Goal: Use online tool/utility: Utilize a website feature to perform a specific function

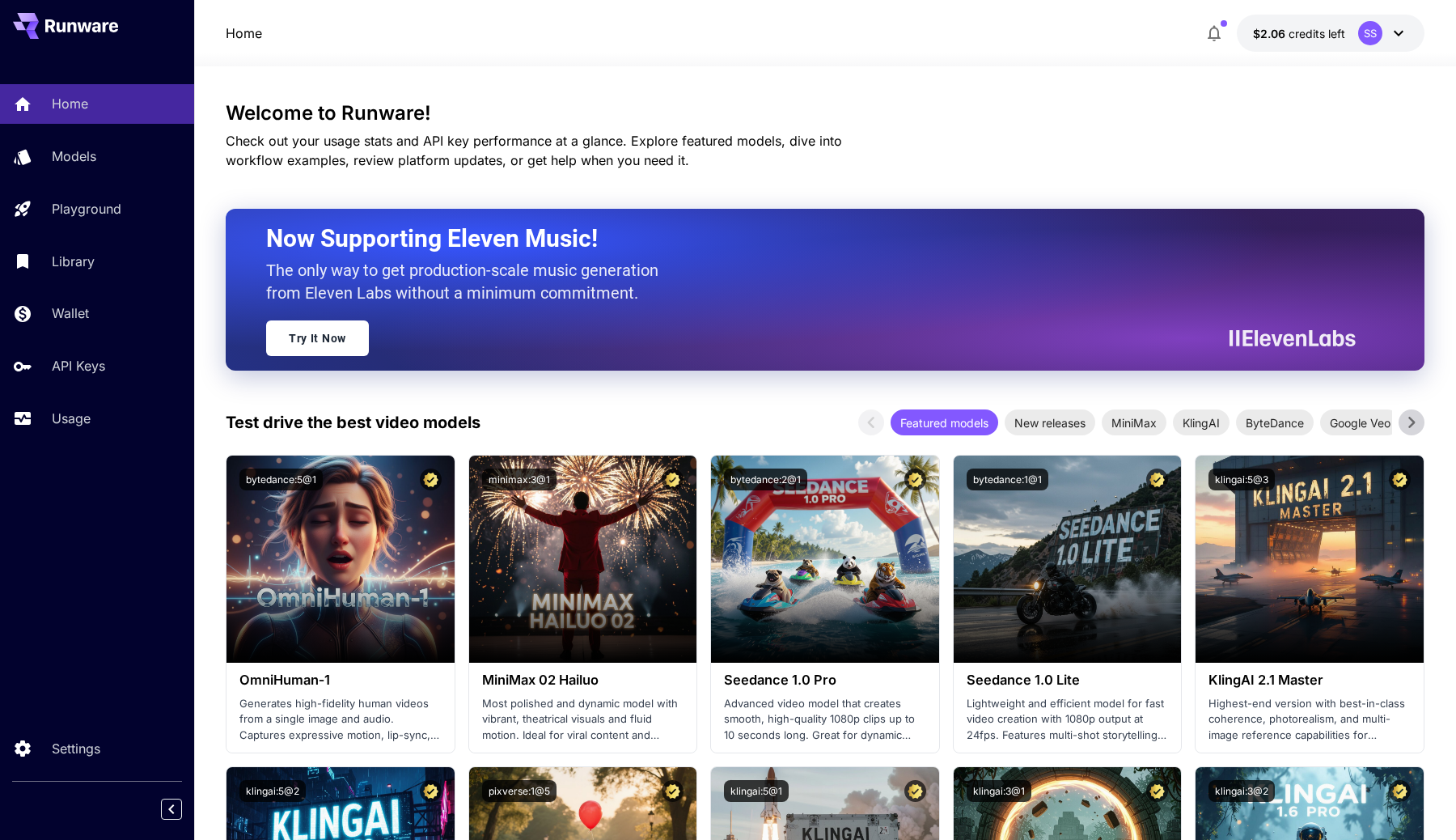
click at [1217, 22] on button "button" at bounding box center [1214, 34] width 33 height 33
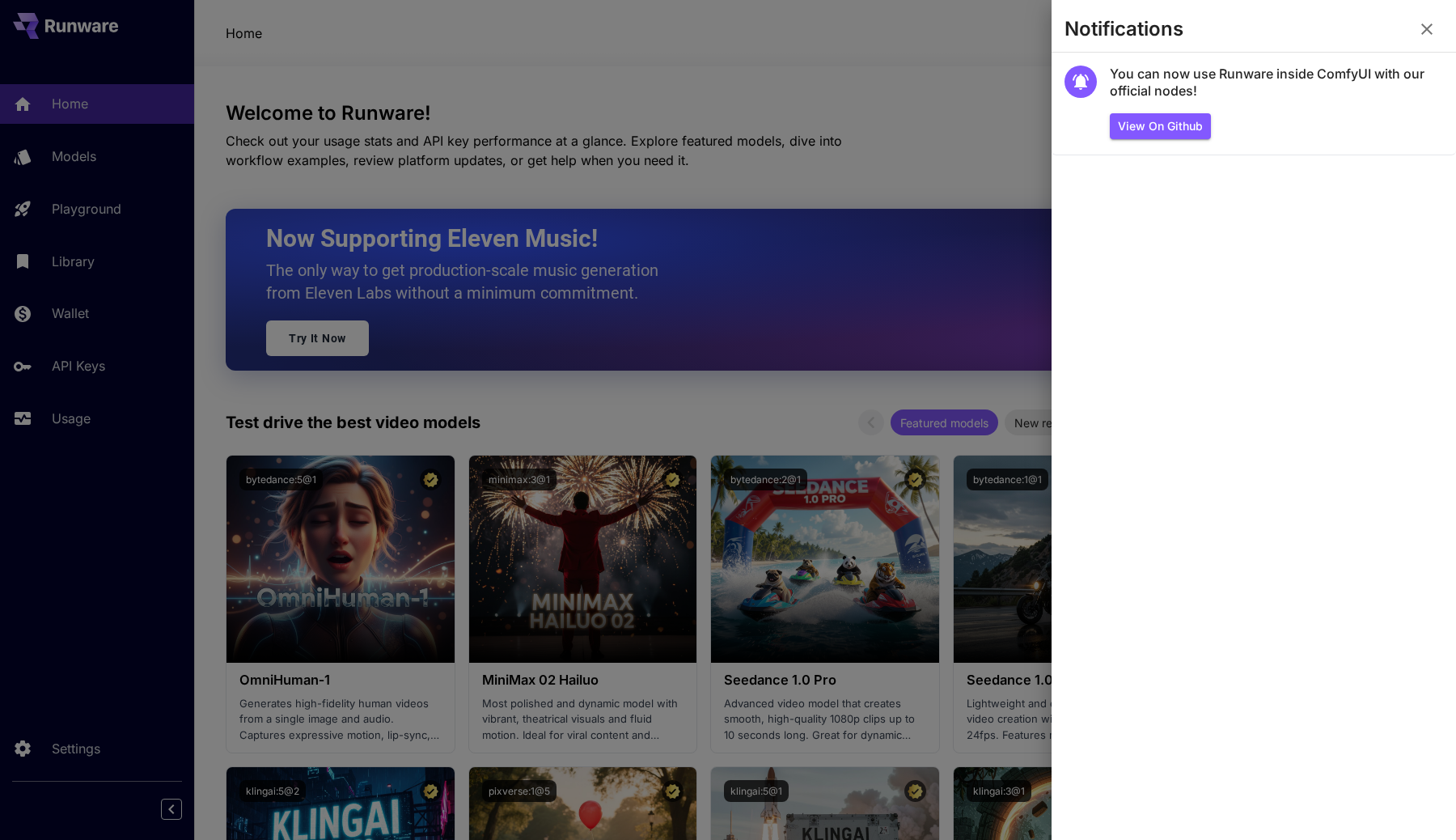
click at [983, 89] on div at bounding box center [728, 420] width 1456 height 840
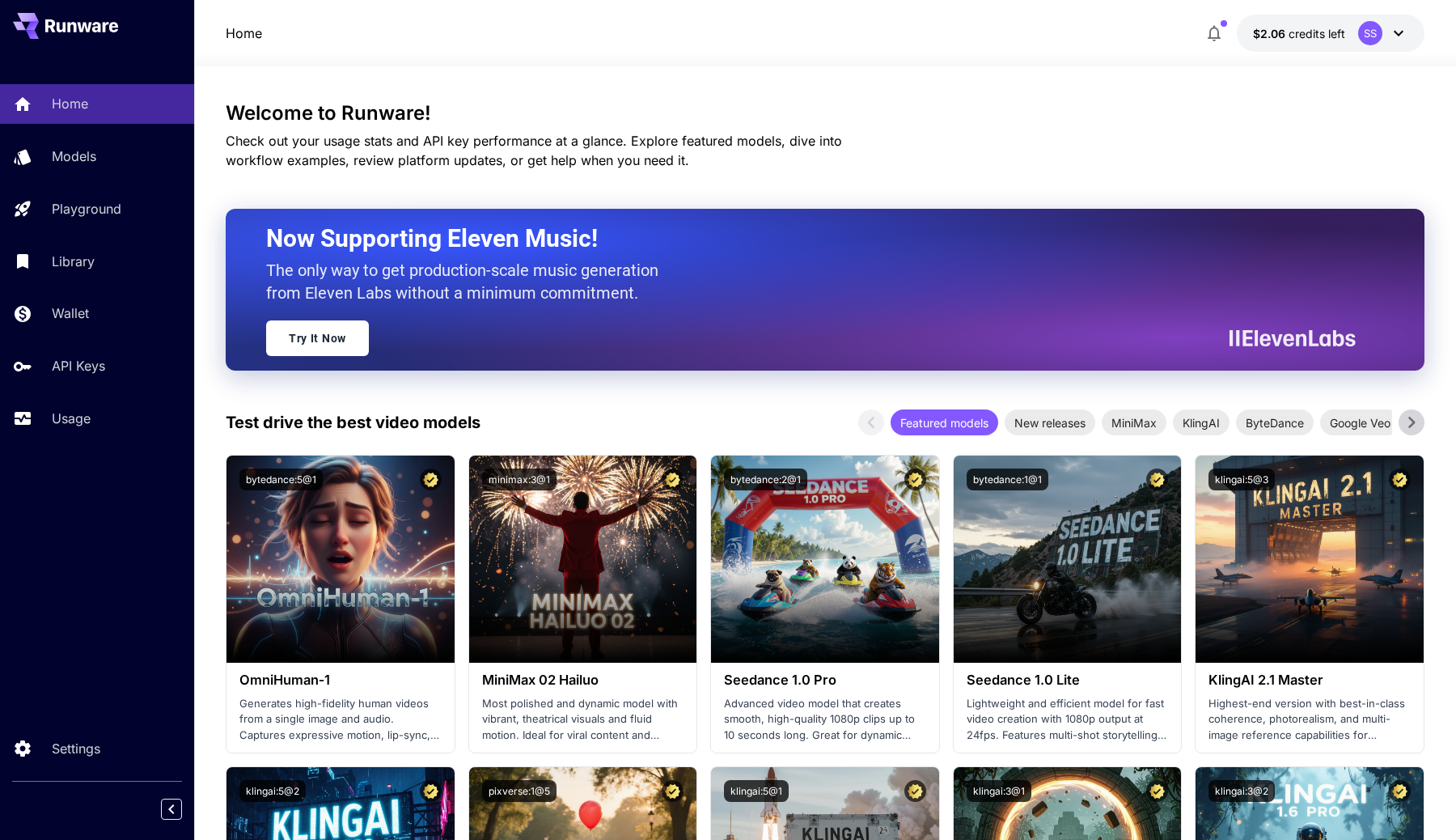
click at [1294, 34] on span "credits left" at bounding box center [1317, 34] width 57 height 14
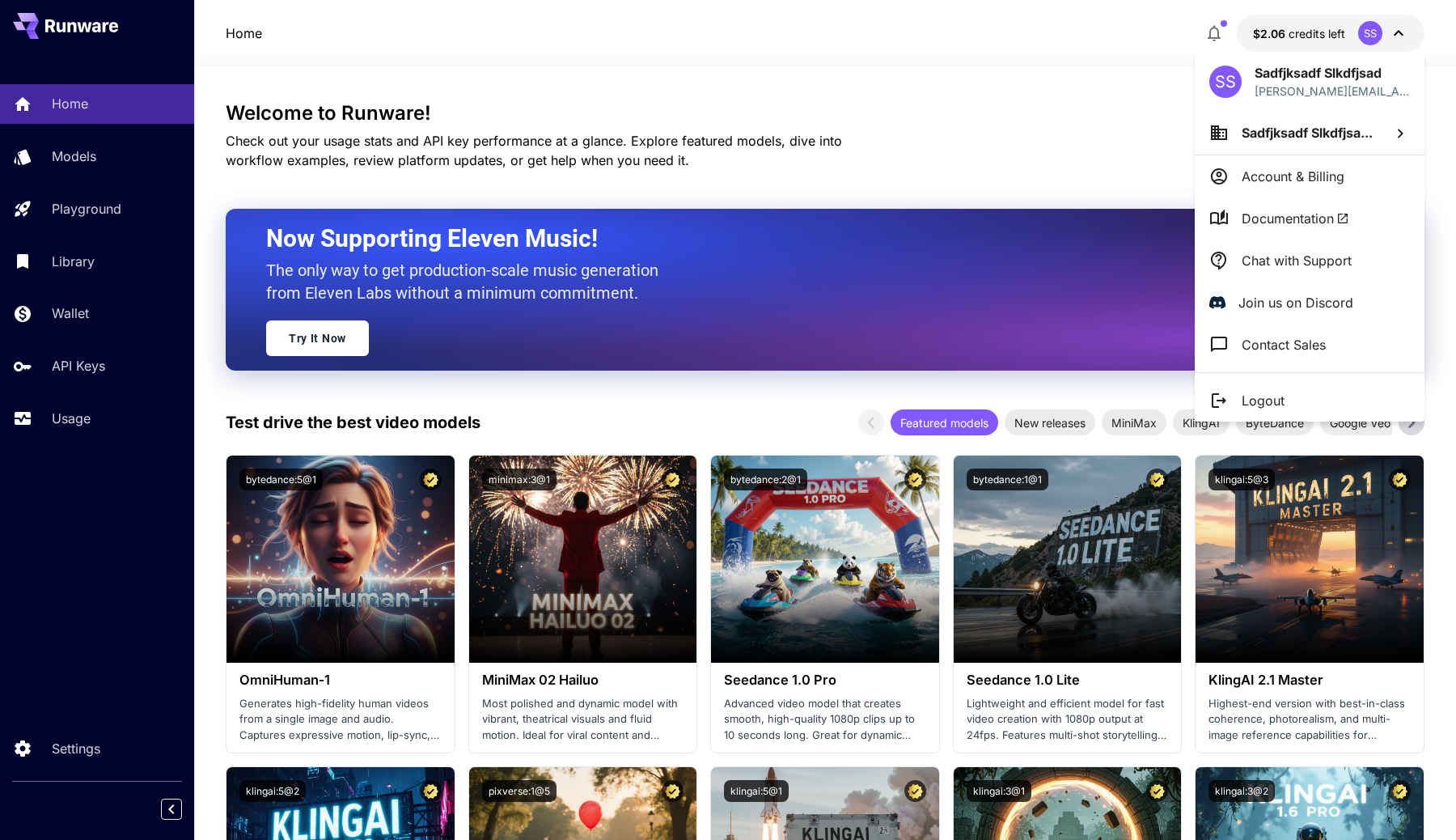
click at [85, 319] on div at bounding box center [728, 420] width 1456 height 840
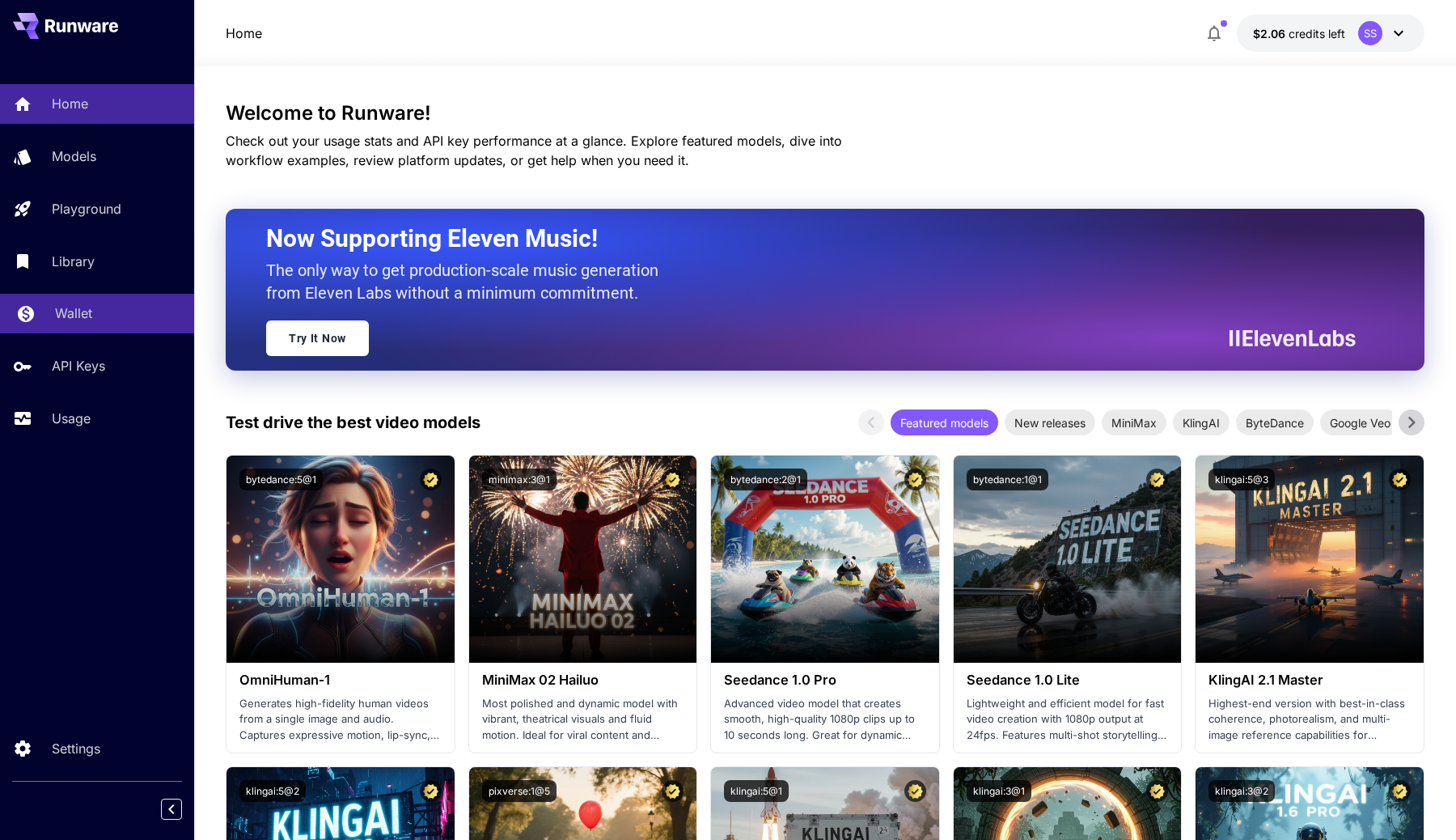
click at [71, 316] on p "Wallet" at bounding box center [73, 313] width 37 height 20
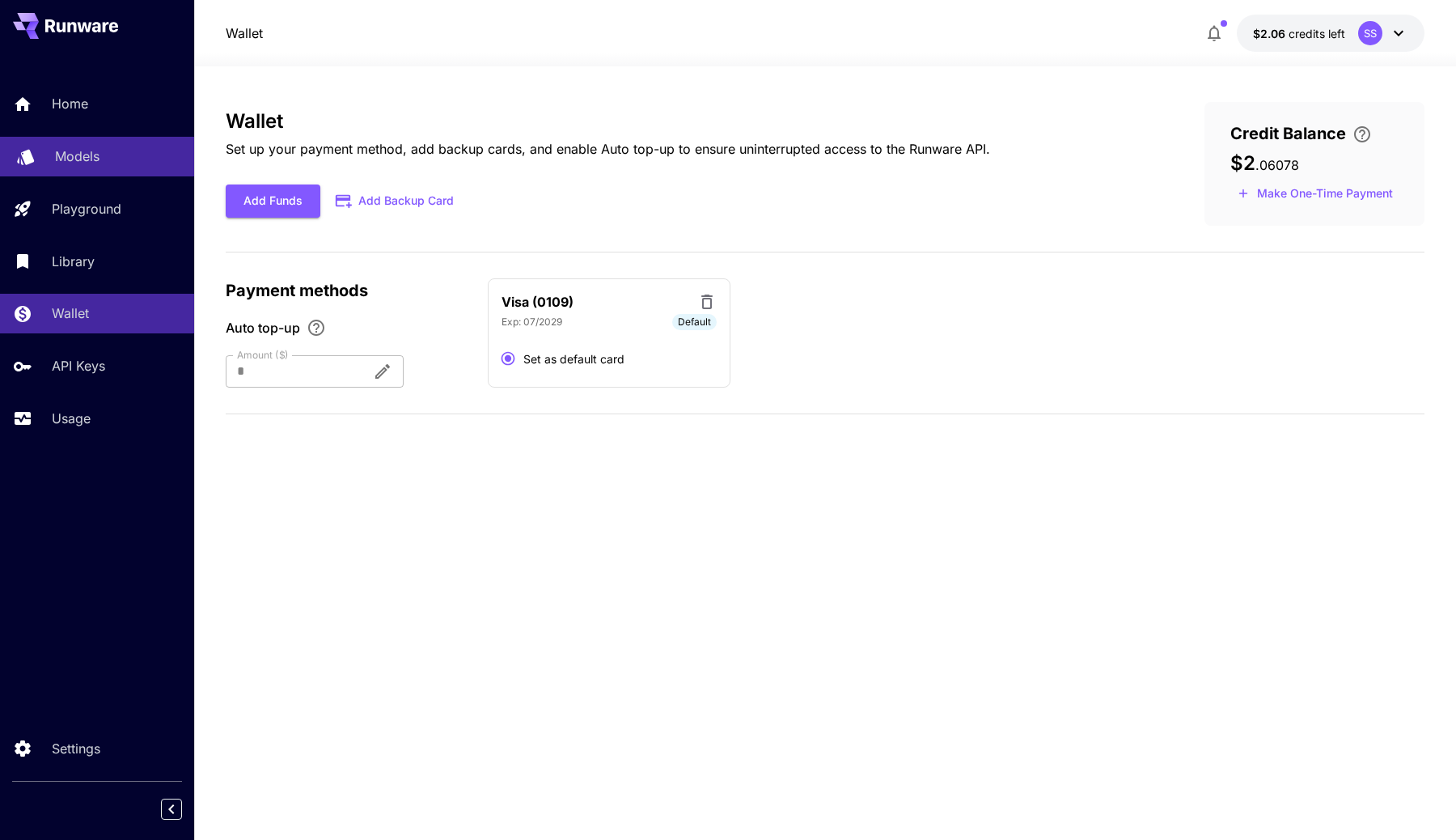
click at [105, 173] on link "Models" at bounding box center [97, 156] width 194 height 40
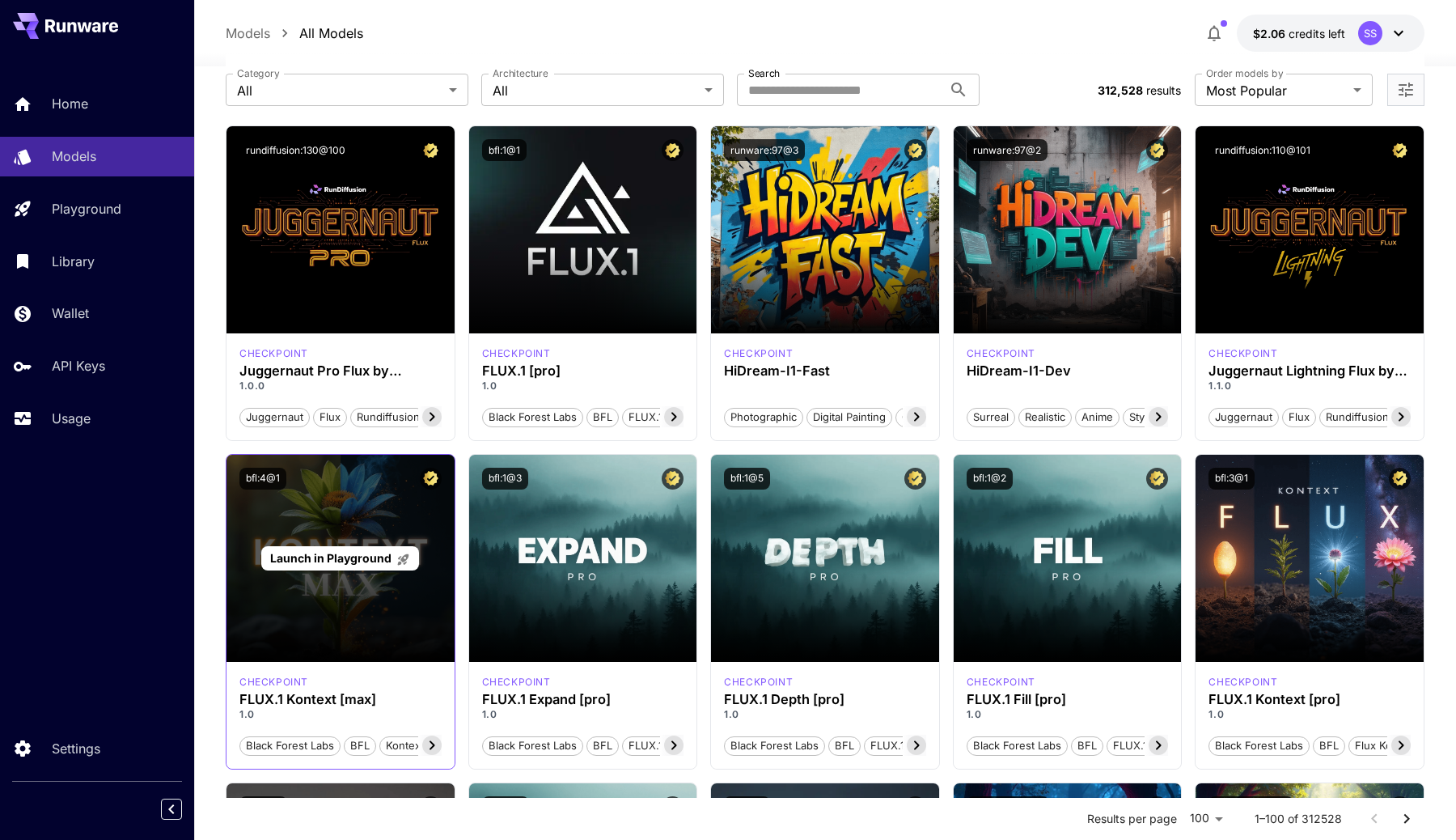
scroll to position [86, 0]
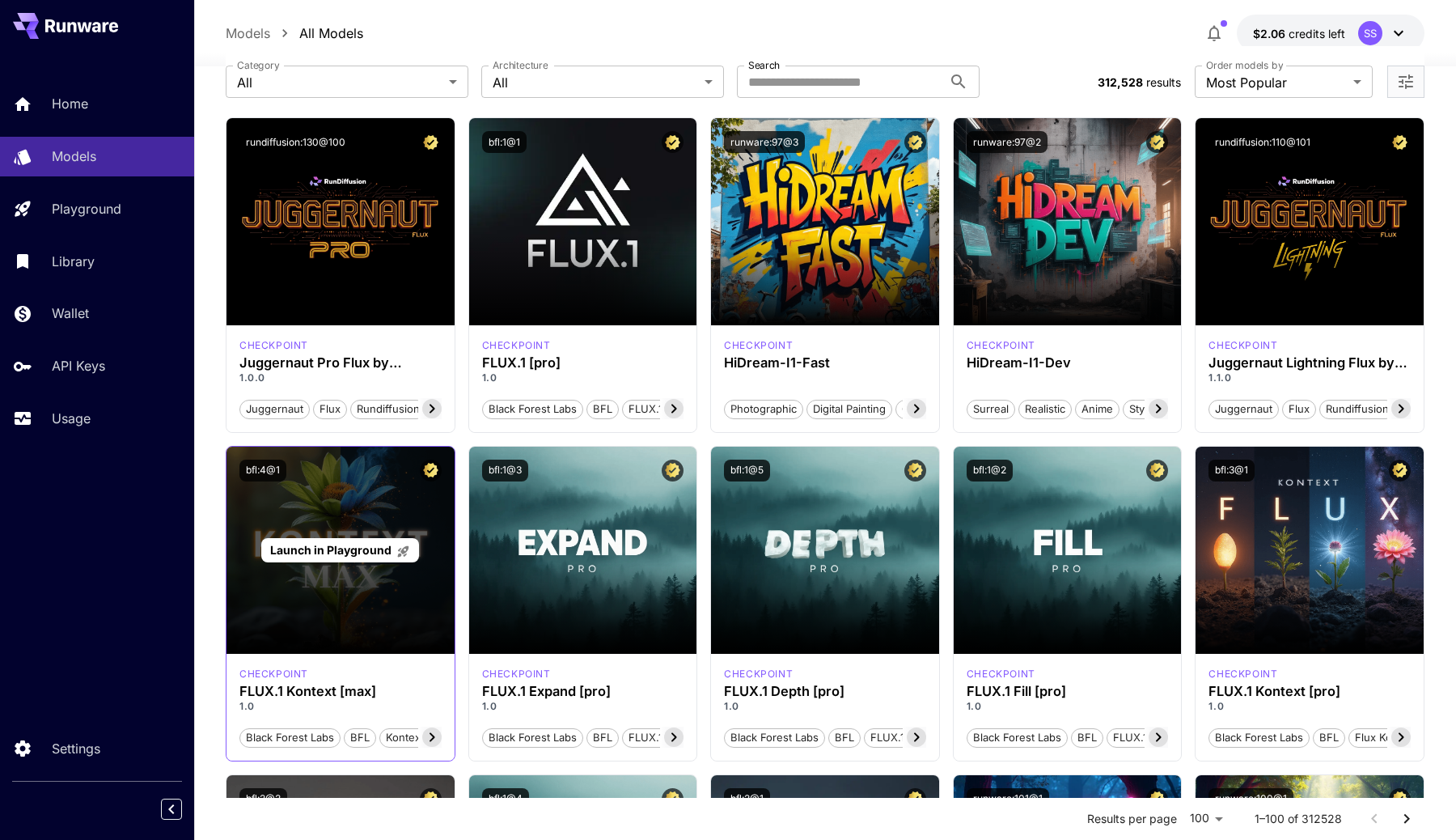
click at [297, 558] on p "Launch in Playground" at bounding box center [340, 550] width 140 height 17
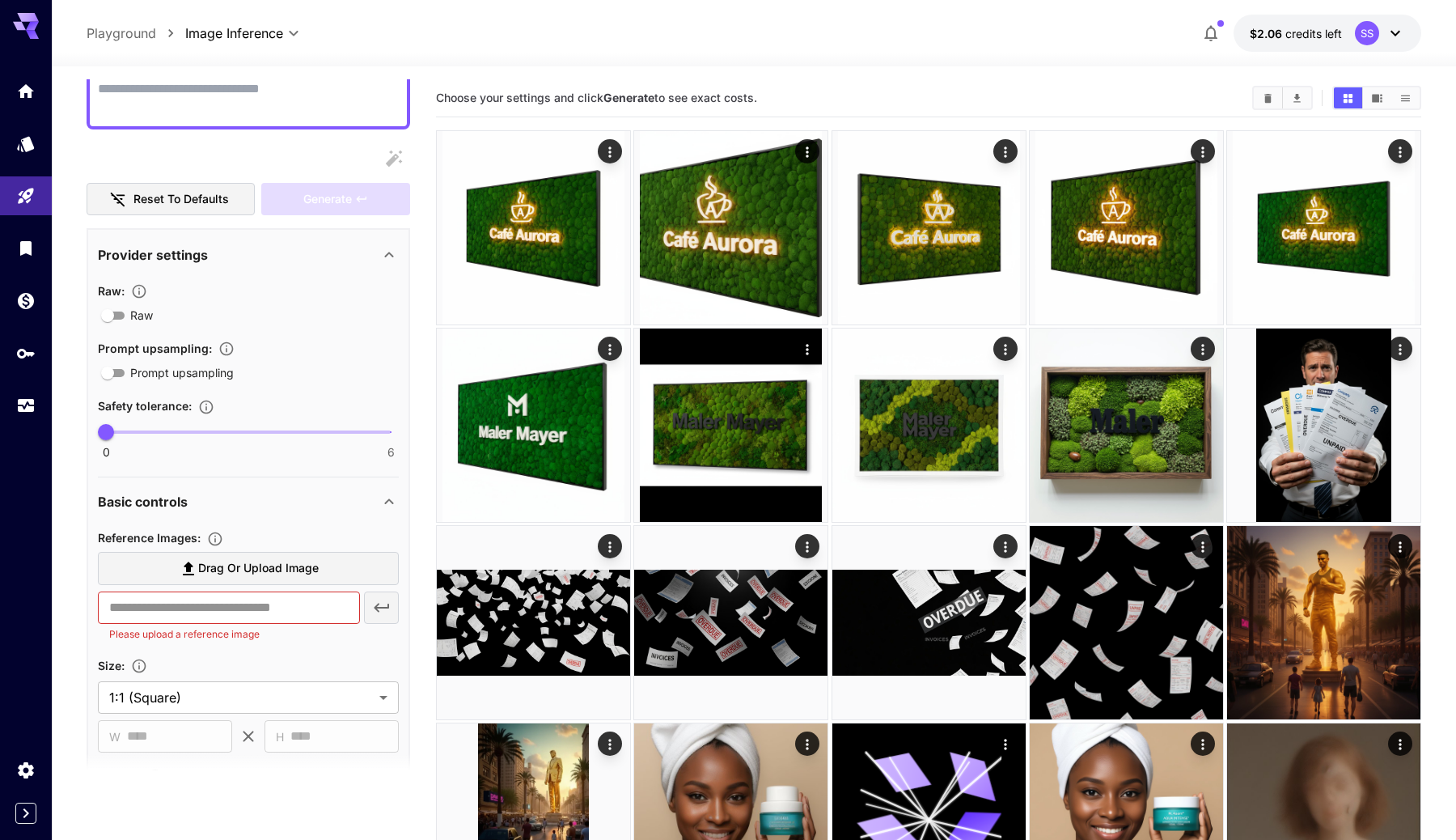
scroll to position [148, 0]
click at [378, 261] on div "Provider settings" at bounding box center [239, 254] width 282 height 20
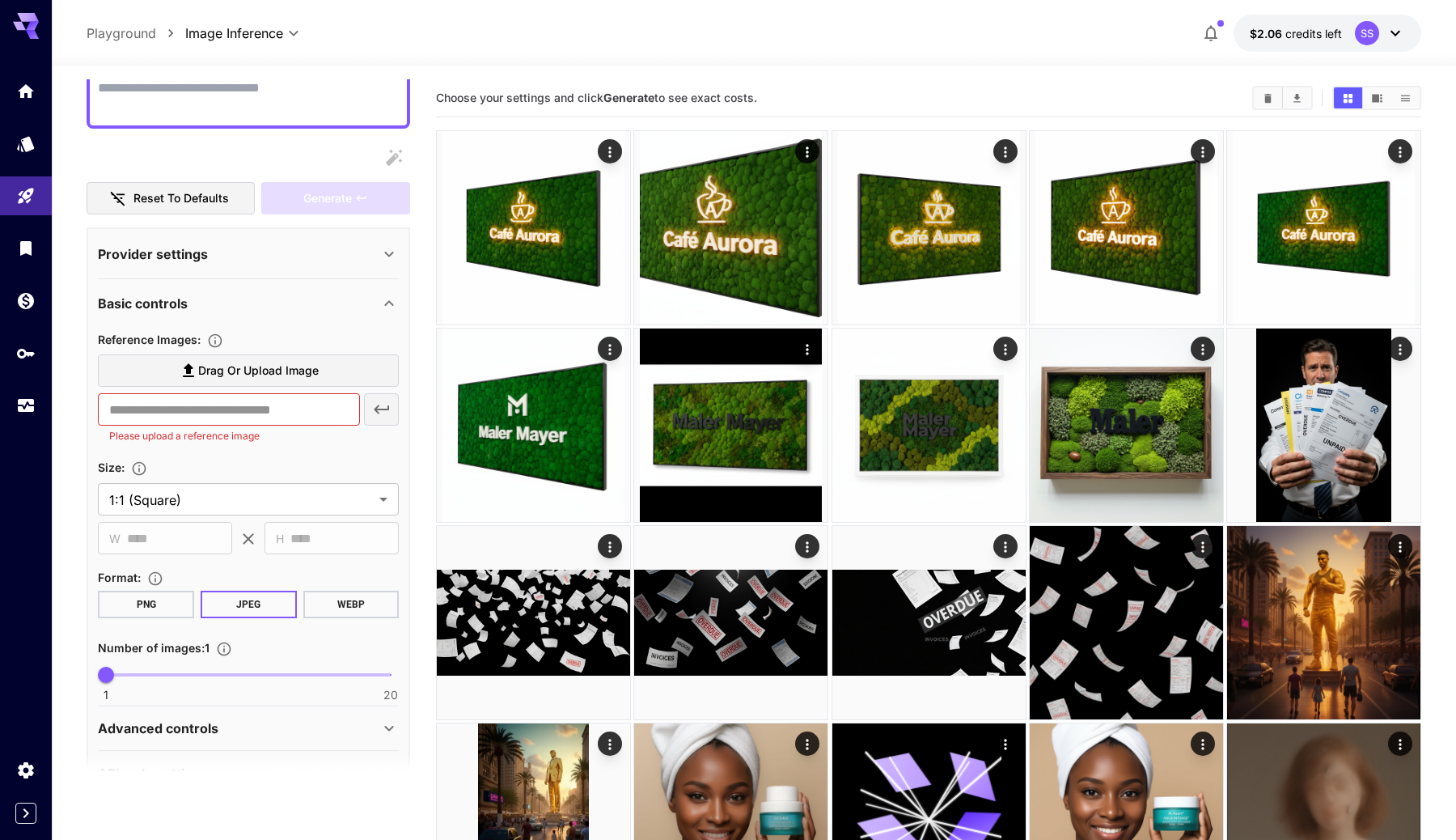
click at [388, 289] on div "Basic controls" at bounding box center [248, 303] width 301 height 39
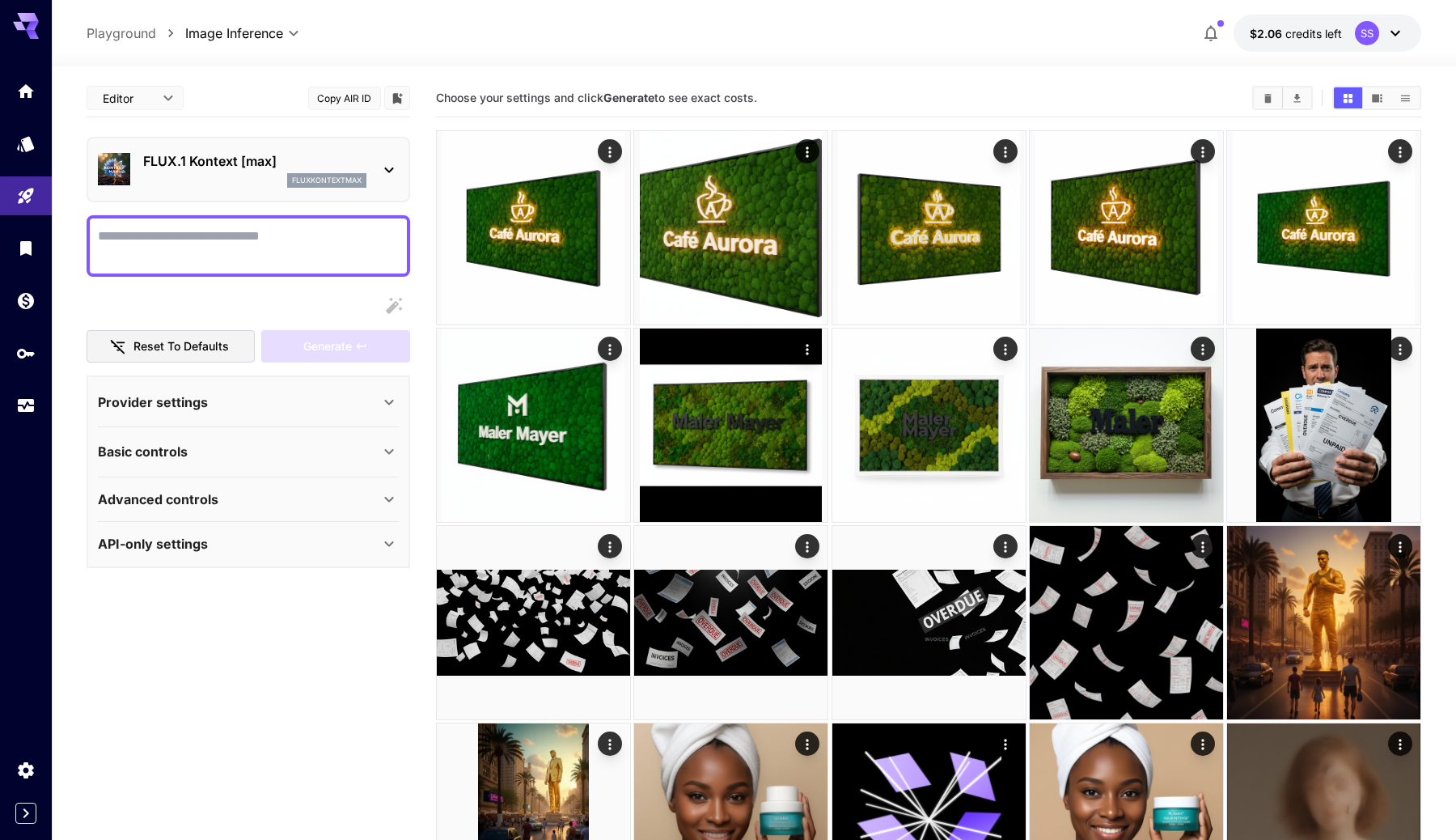
click at [165, 162] on p "FLUX.1 Kontext [max]" at bounding box center [255, 161] width 223 height 20
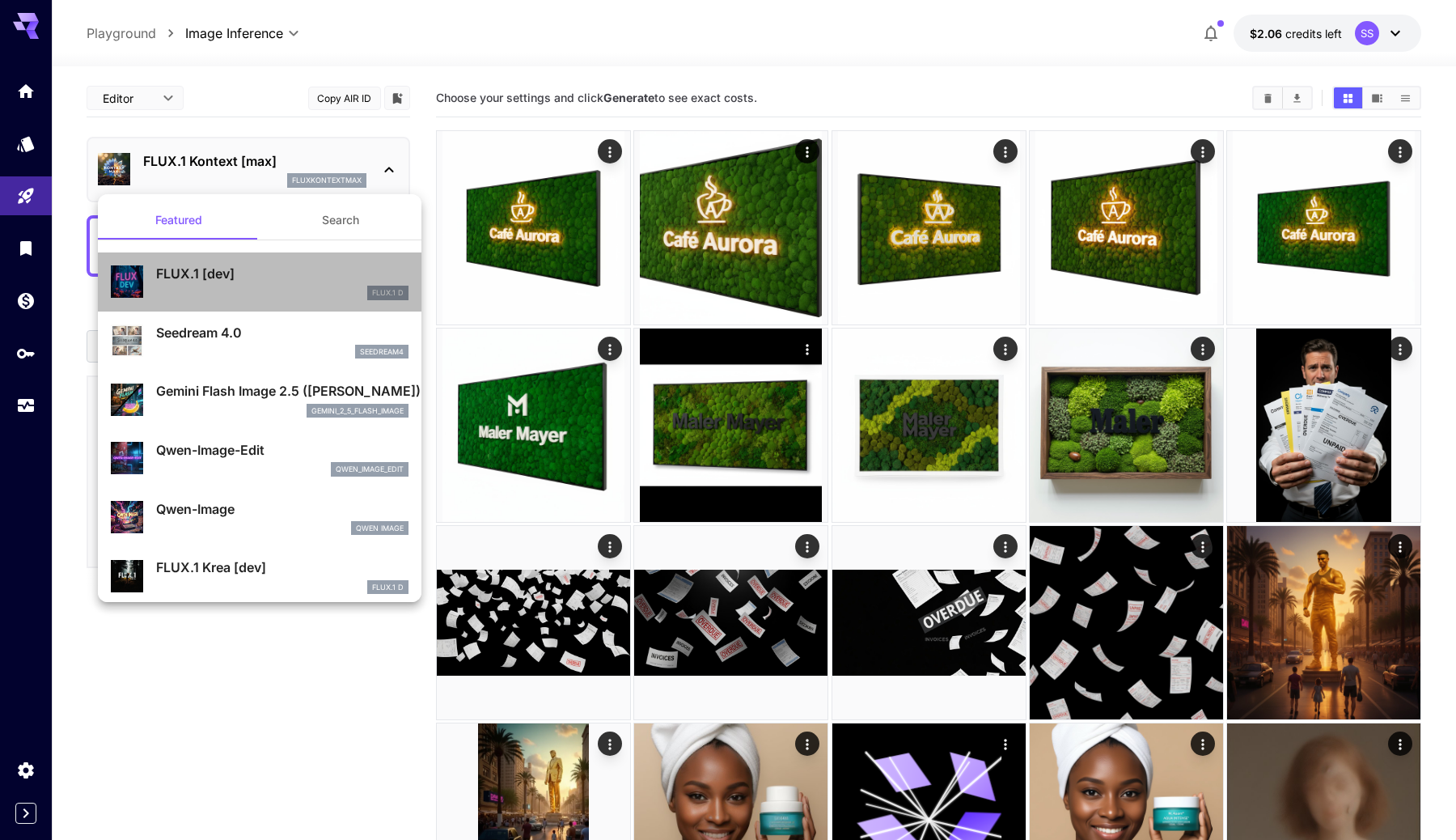
click at [170, 293] on div "FLUX.1 D" at bounding box center [283, 292] width 253 height 15
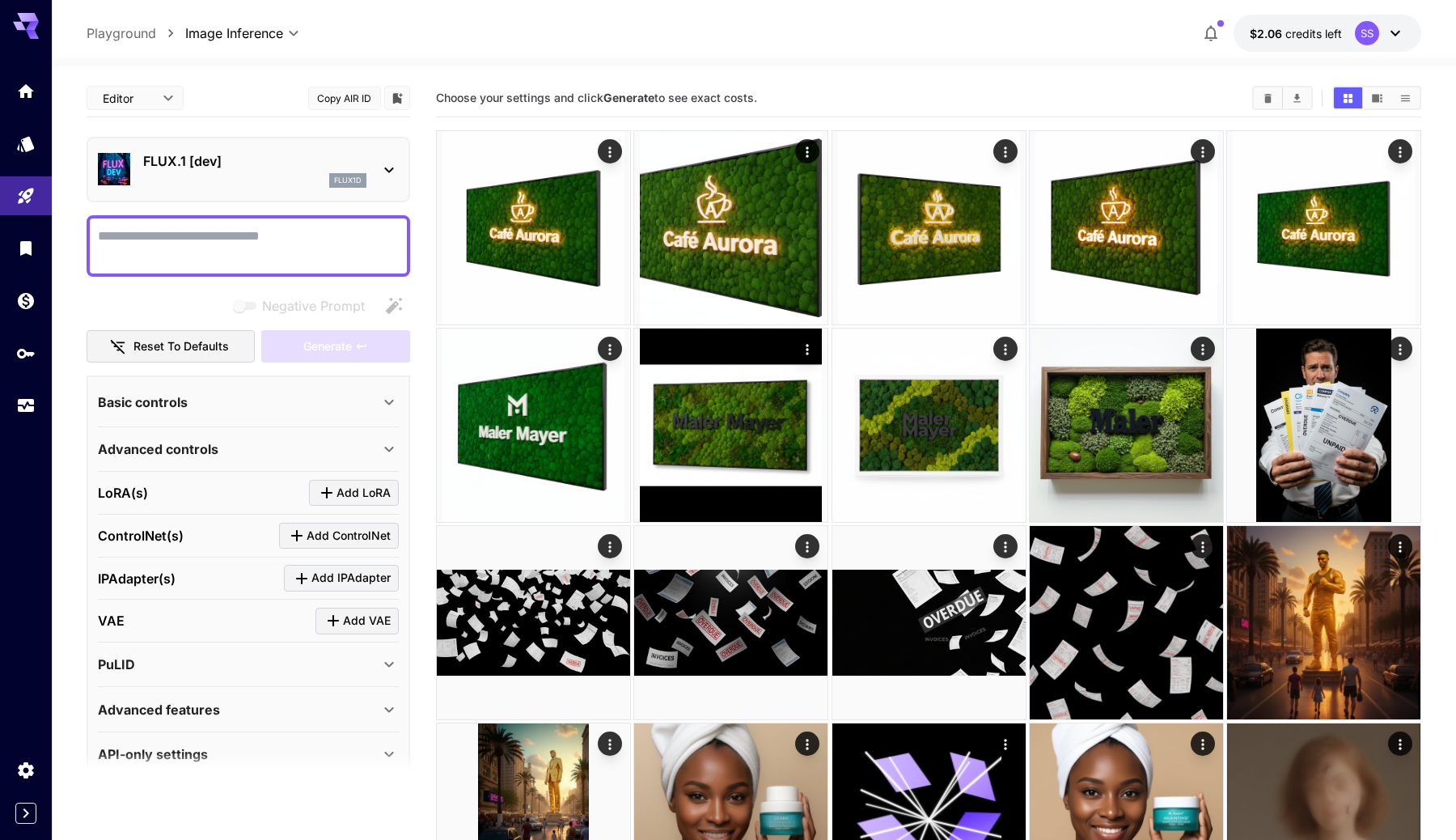
click at [260, 393] on div "Basic controls" at bounding box center [239, 402] width 282 height 20
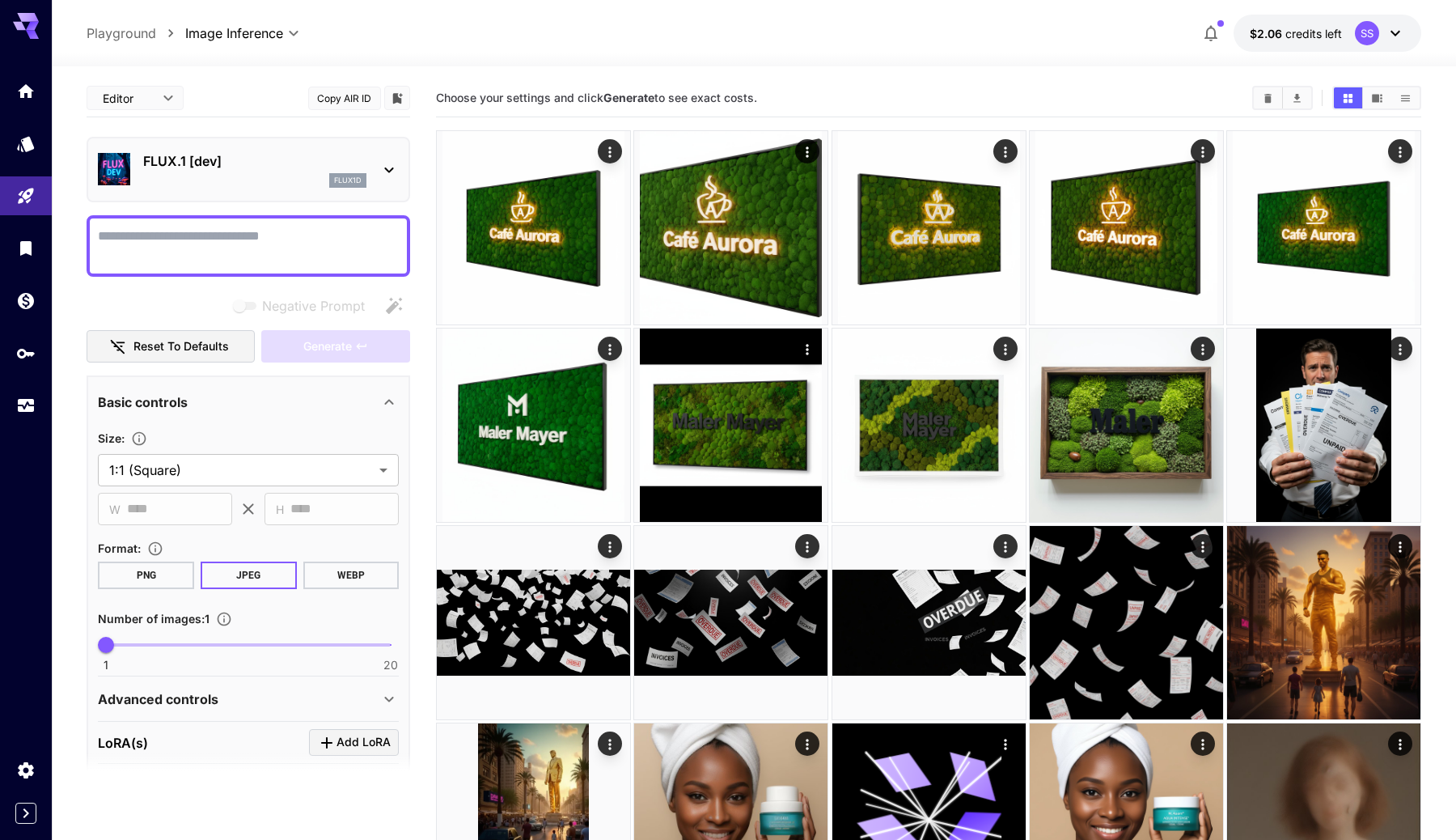
click at [260, 393] on div "Basic controls" at bounding box center [239, 402] width 282 height 20
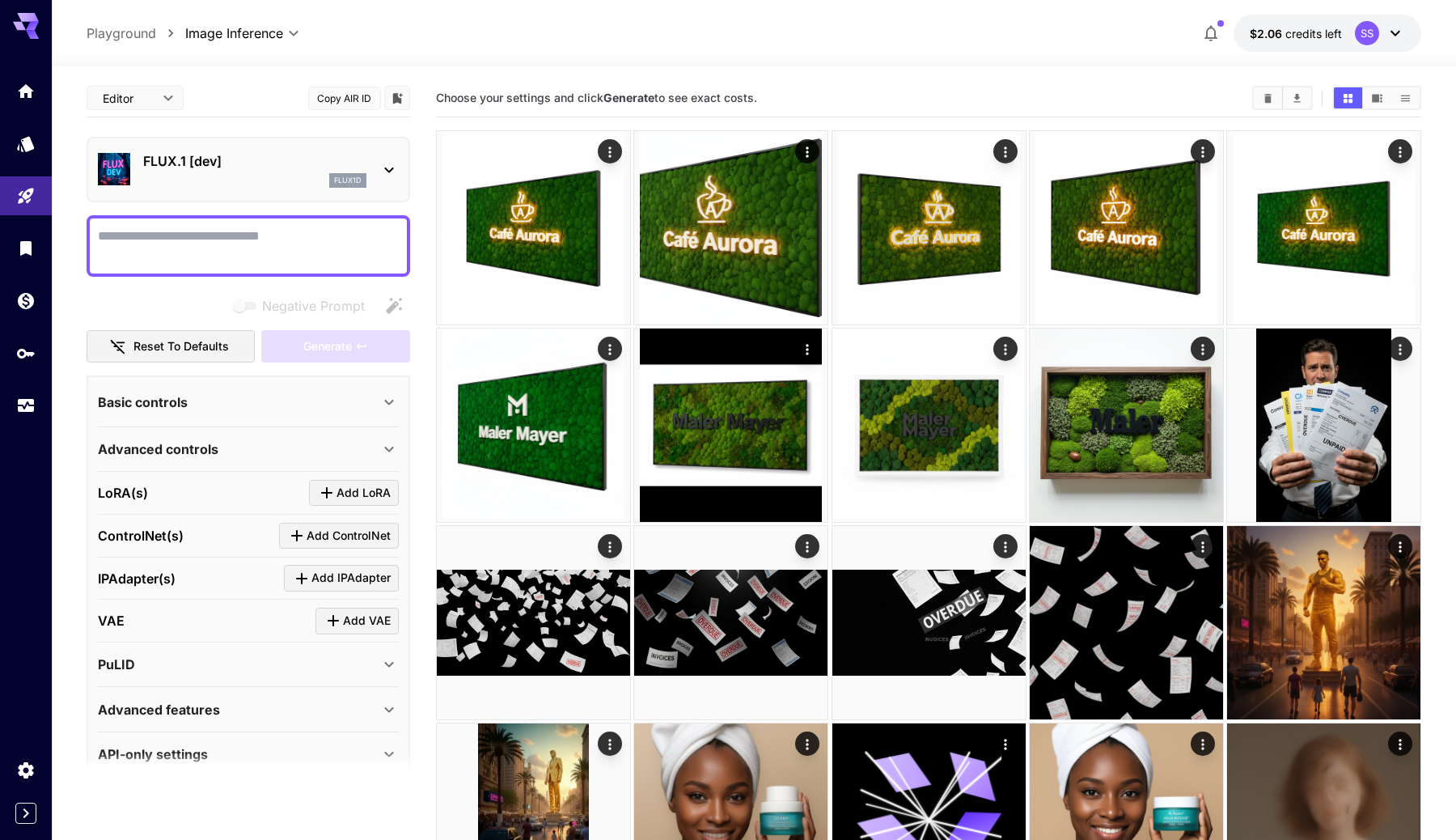
click at [260, 393] on div "Basic controls" at bounding box center [239, 402] width 282 height 20
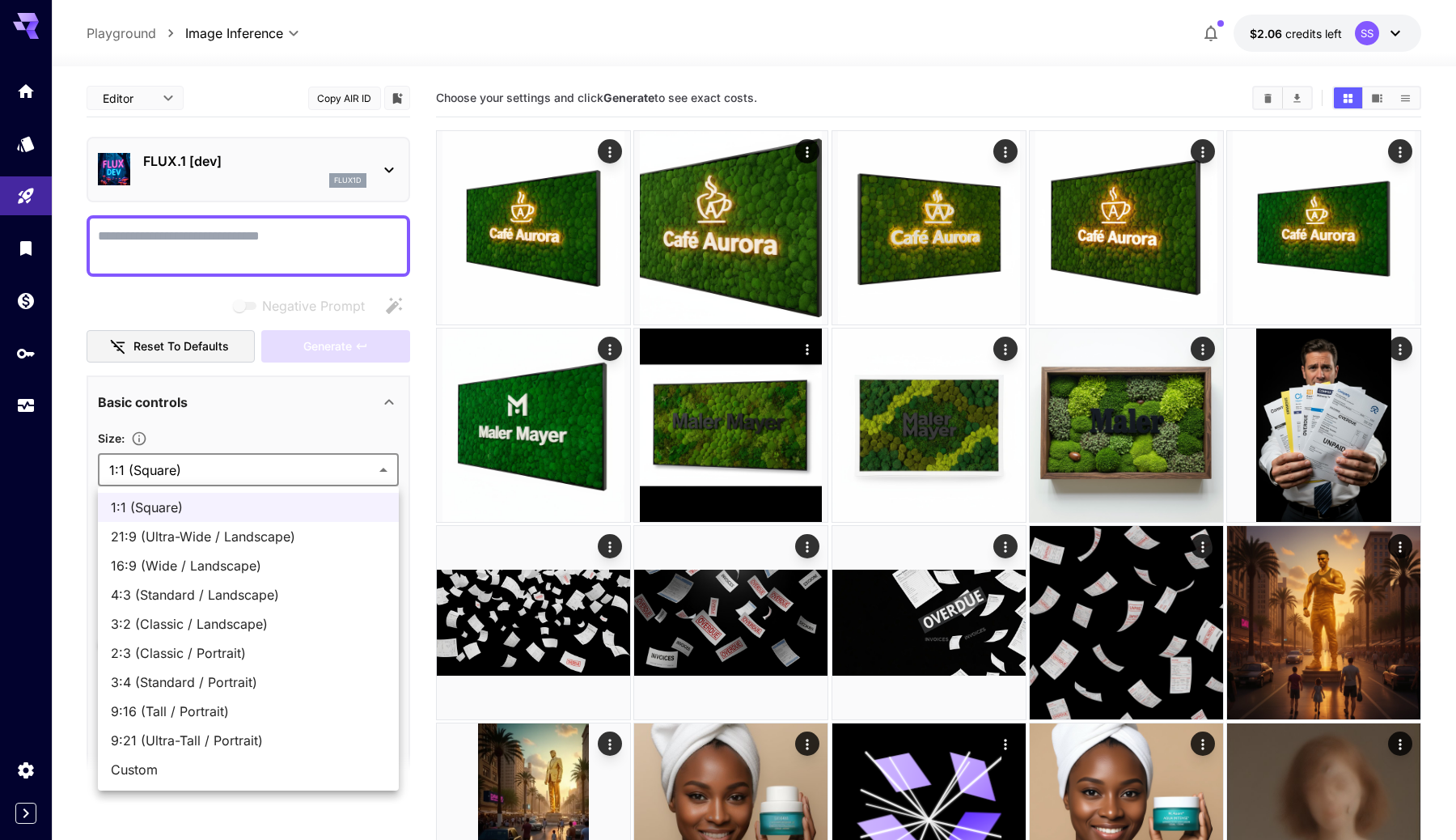
click at [244, 456] on div at bounding box center [728, 420] width 1456 height 840
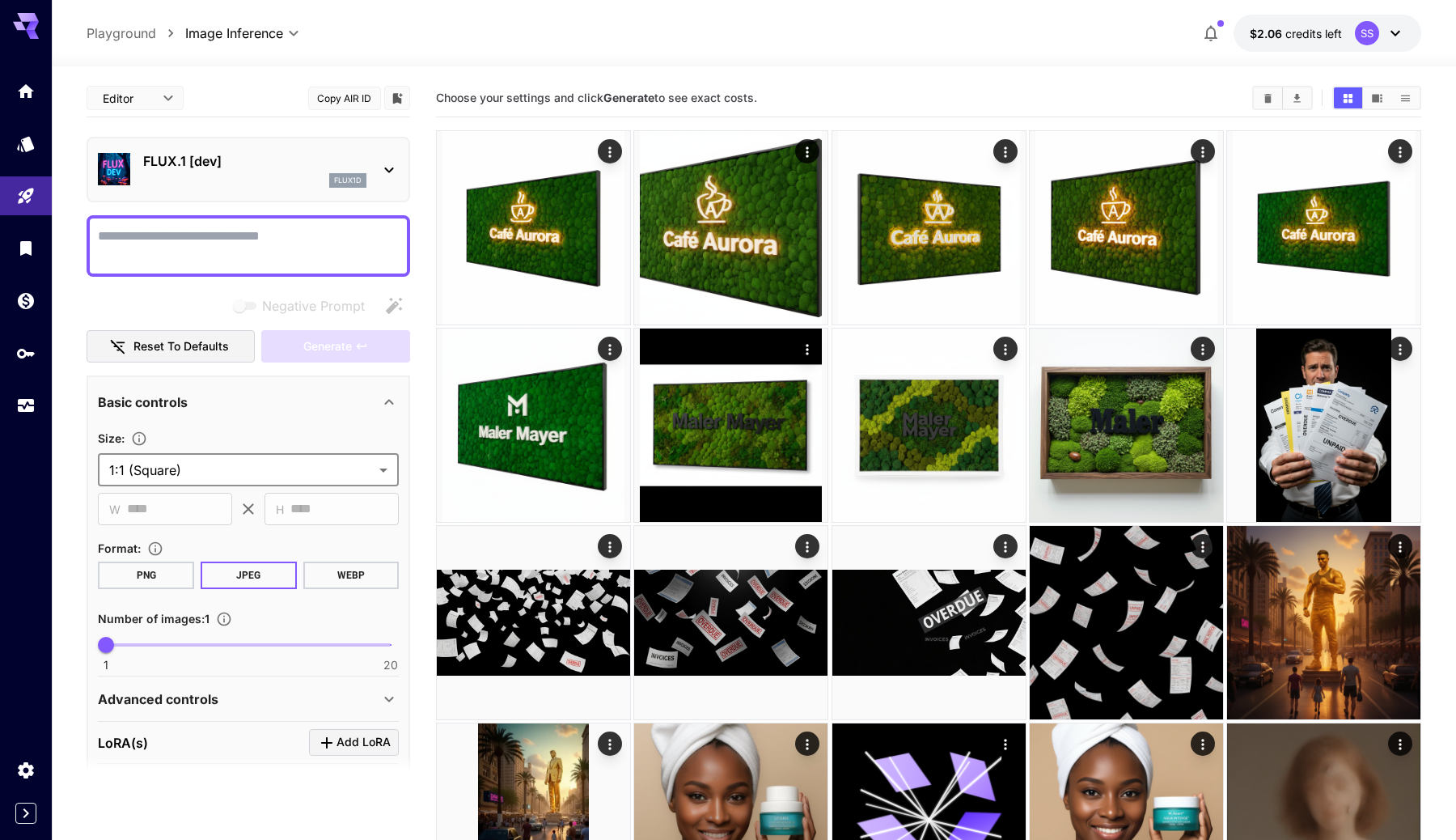
click at [287, 405] on div "Basic controls" at bounding box center [239, 402] width 282 height 20
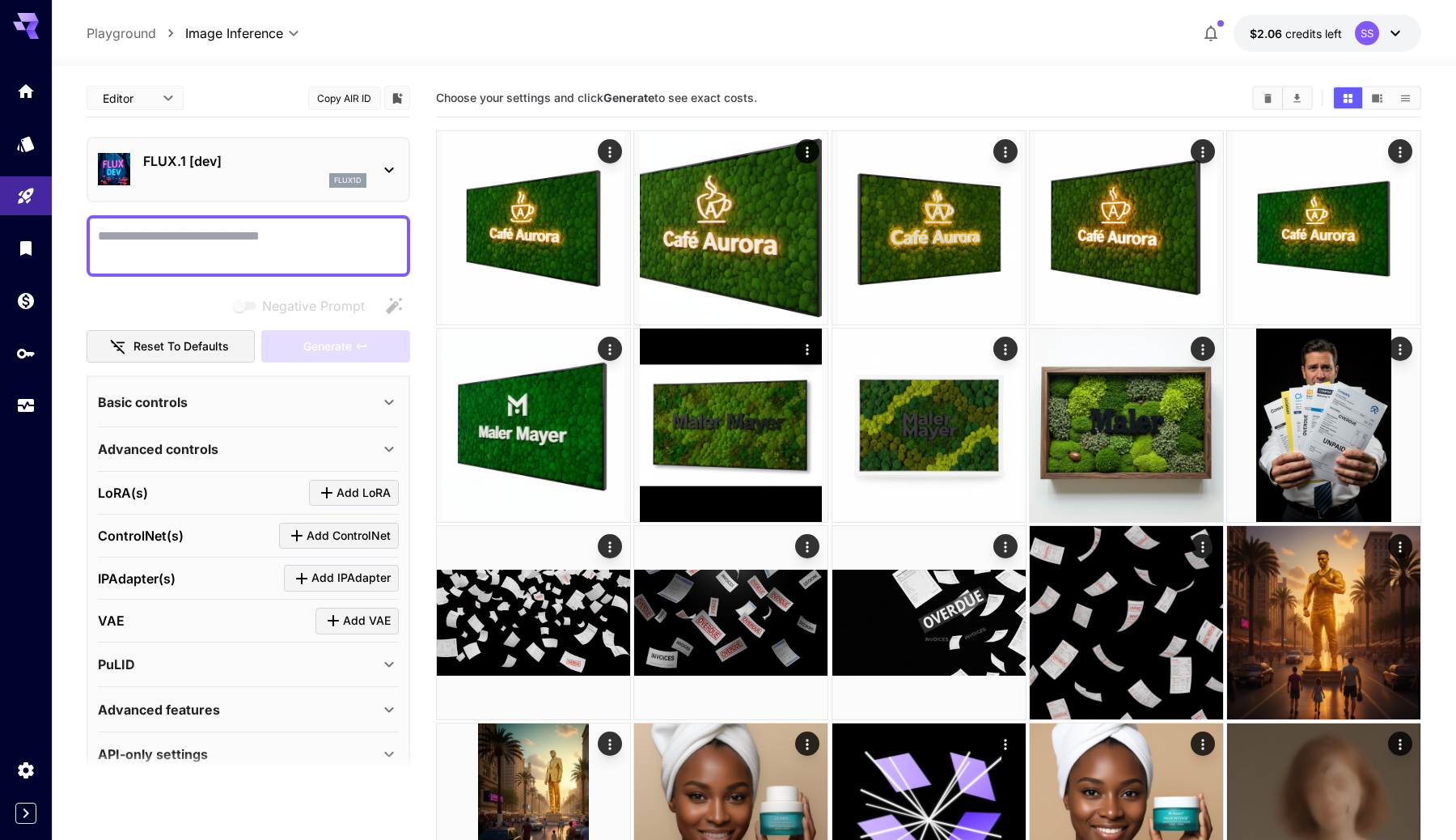
click at [287, 405] on div "Basic controls" at bounding box center [239, 402] width 282 height 20
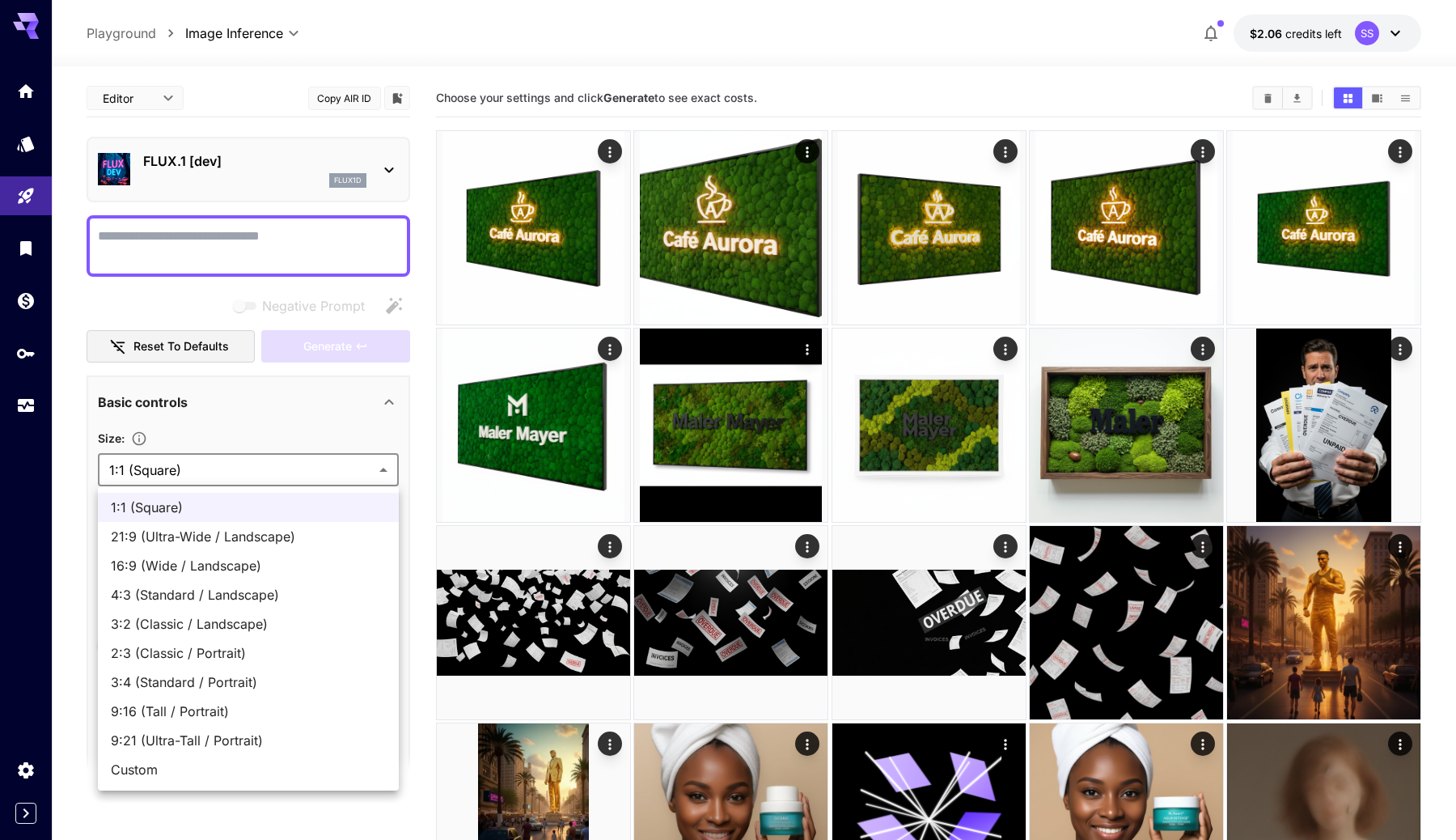
click at [168, 772] on span "Custom" at bounding box center [248, 769] width 275 height 20
click at [249, 503] on span "1:1 (Square)" at bounding box center [248, 507] width 275 height 20
type input "**********"
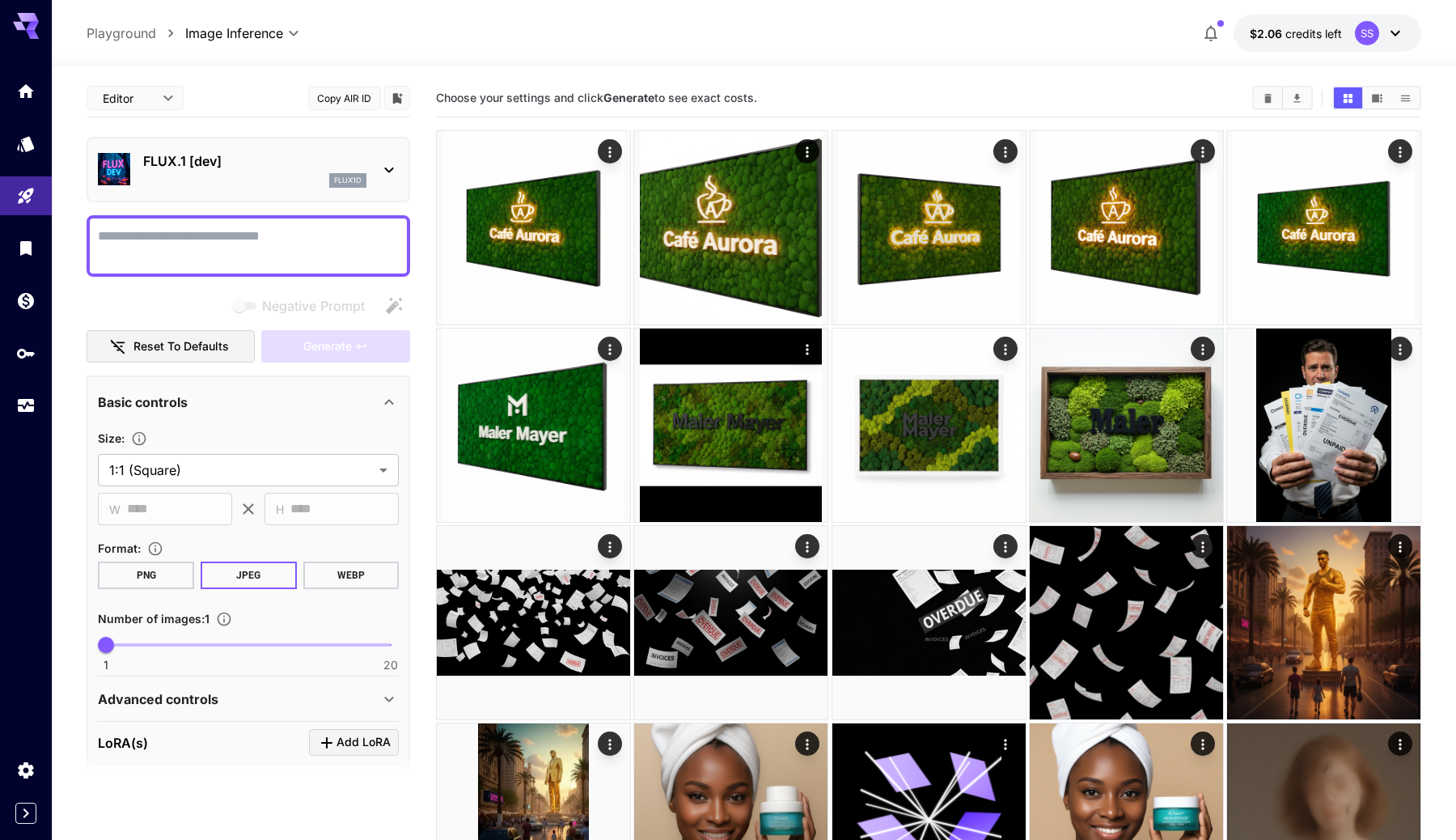
click at [297, 219] on div at bounding box center [248, 246] width 324 height 62
click at [297, 235] on textarea "Negative Prompt" at bounding box center [248, 246] width 301 height 39
type textarea "**********"
click at [303, 345] on span "Generate" at bounding box center [327, 347] width 48 height 21
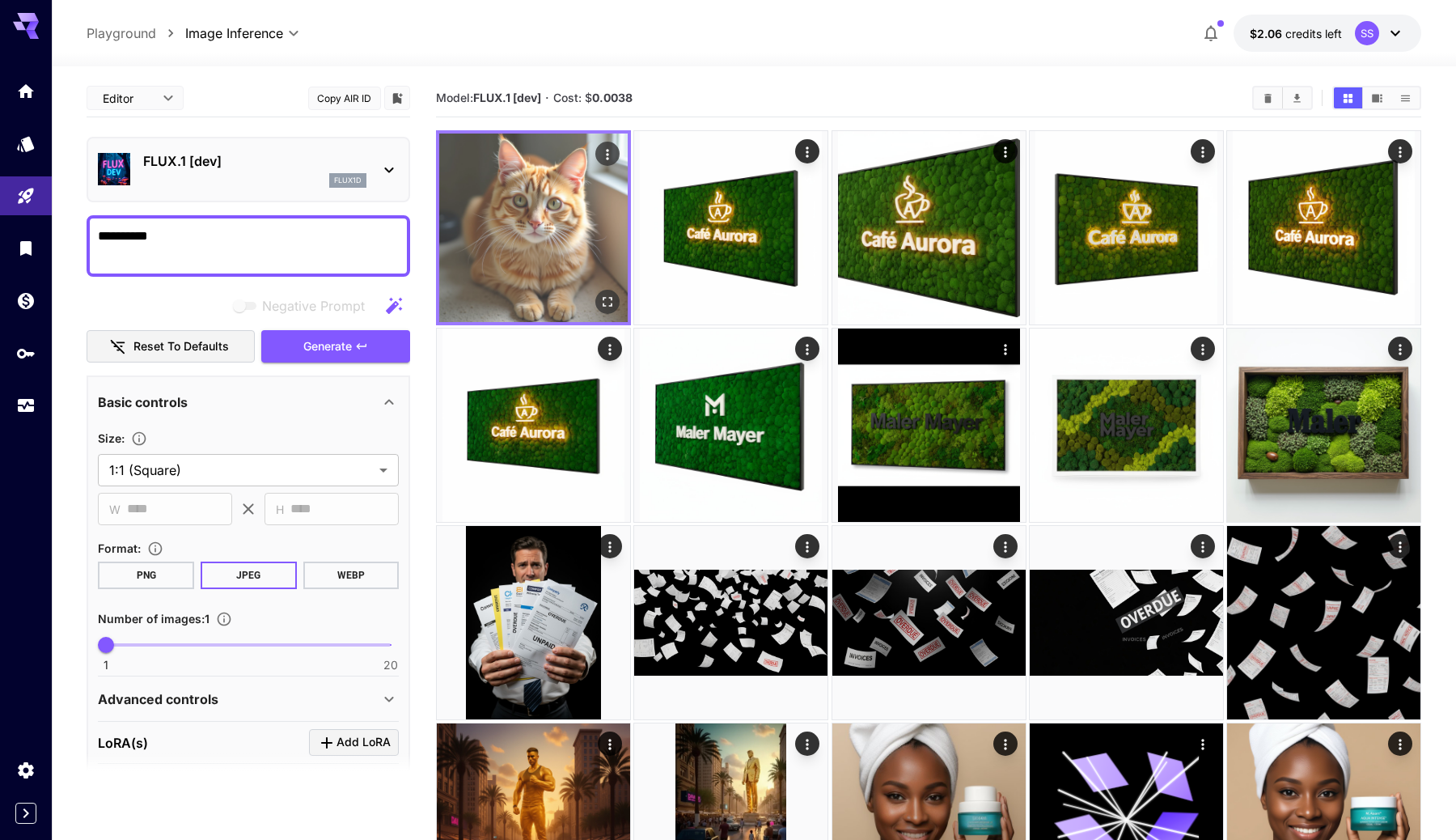
click at [604, 302] on icon "Open in fullscreen" at bounding box center [607, 302] width 16 height 16
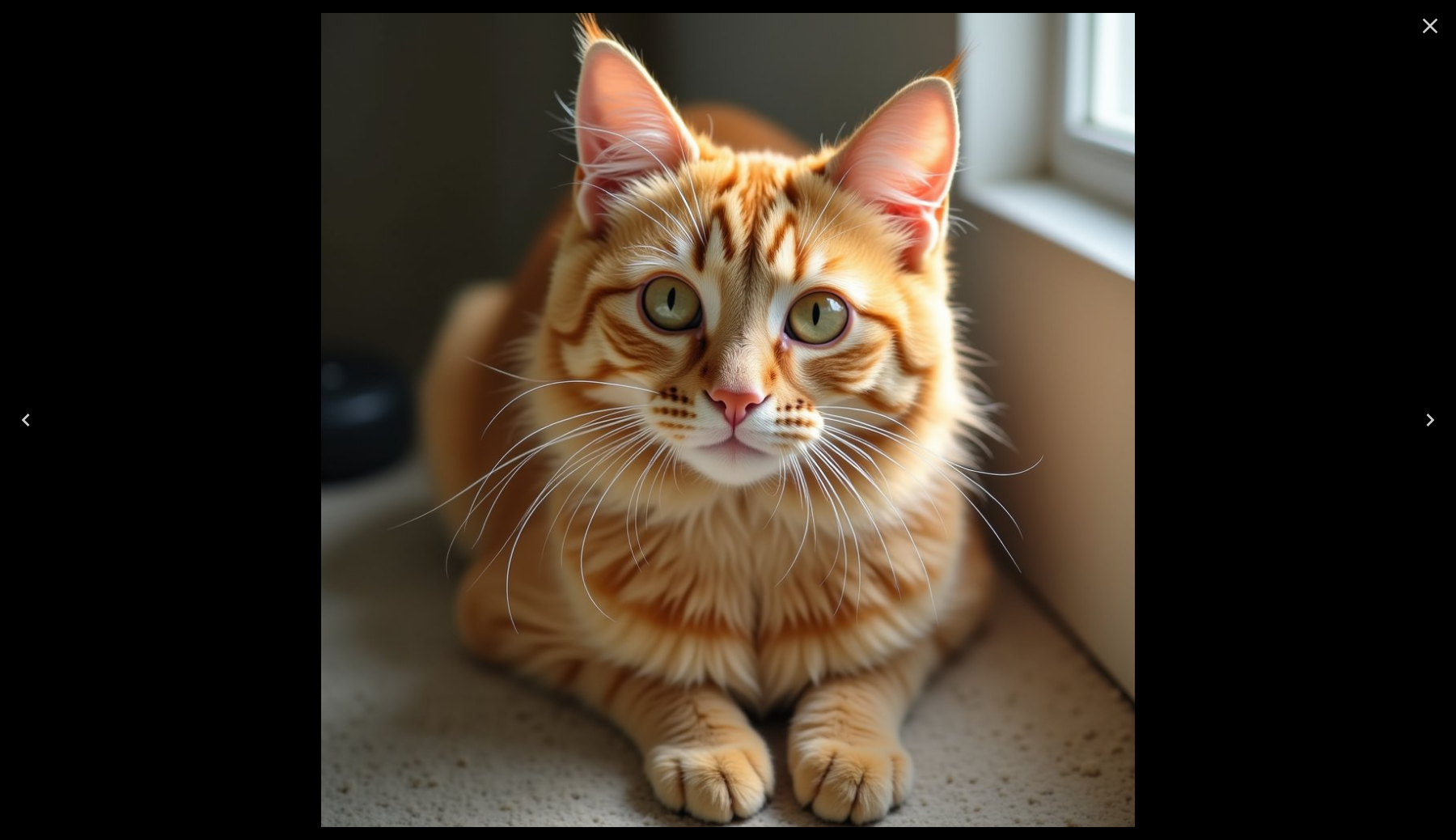
click at [1431, 22] on icon "Close" at bounding box center [1431, 27] width 15 height 15
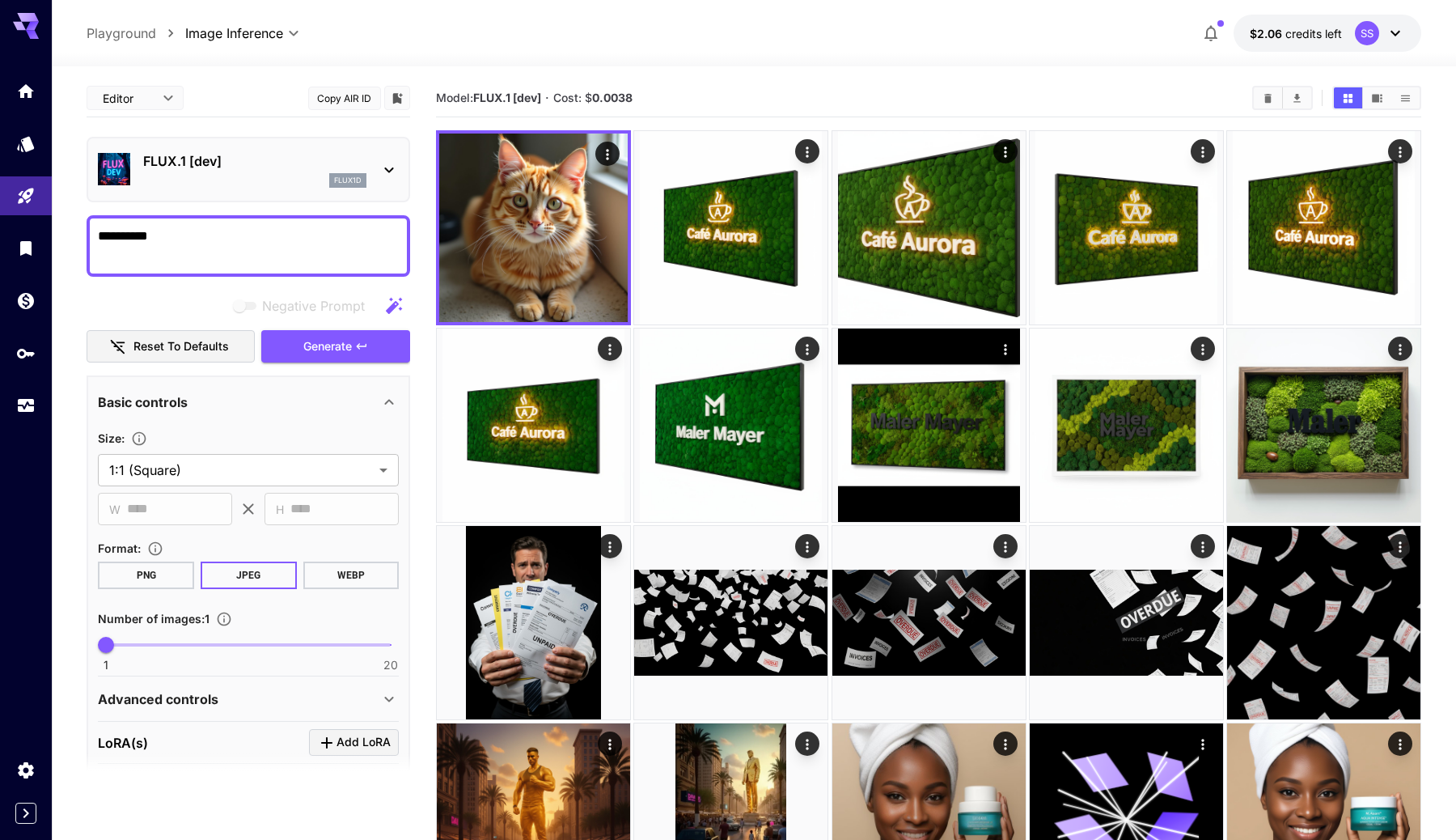
click at [272, 171] on div "FLUX.1 [dev] flux1d" at bounding box center [255, 169] width 223 height 36
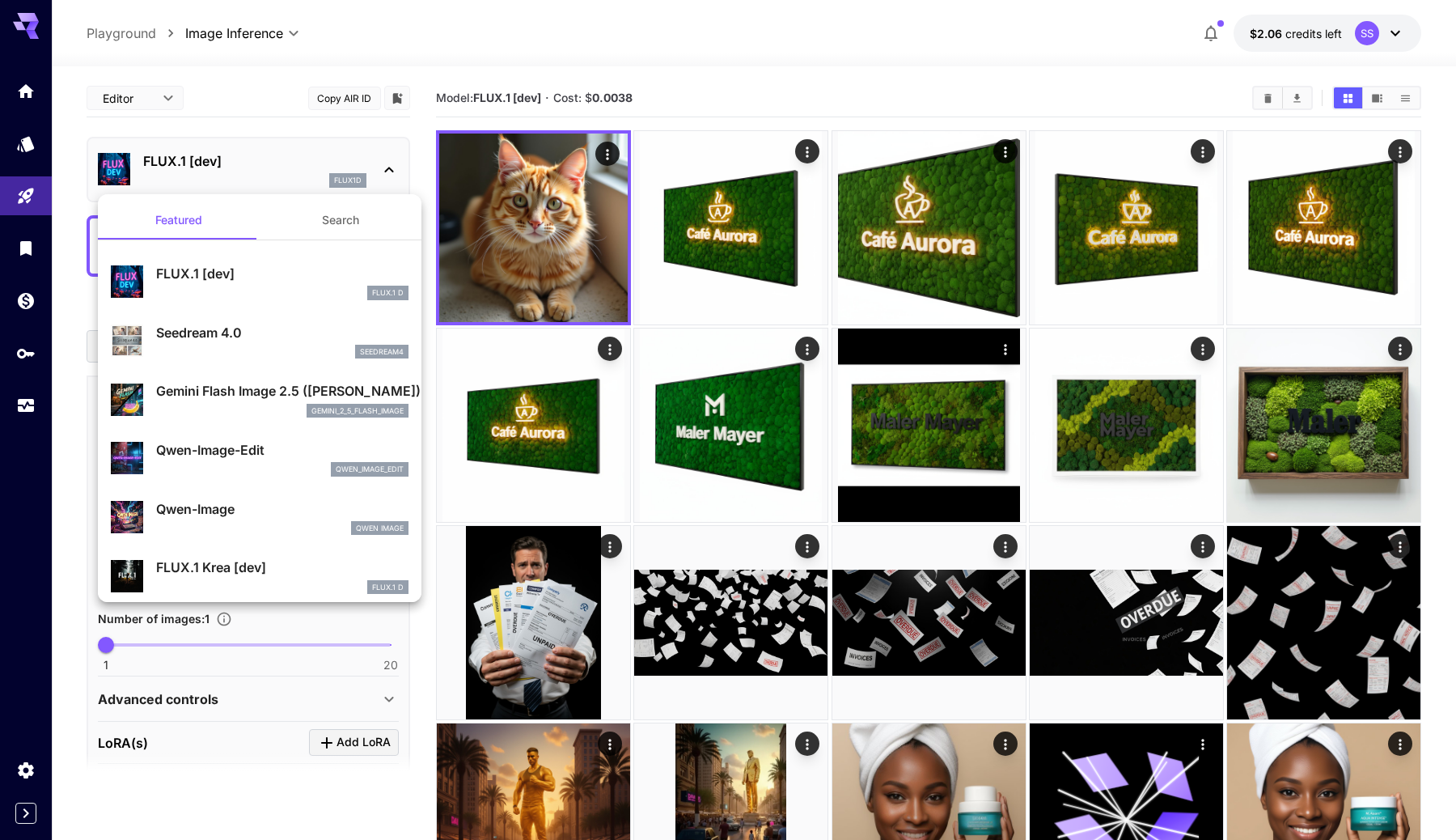
click at [235, 334] on p "Seedream 4.0" at bounding box center [283, 333] width 253 height 20
type input "**********"
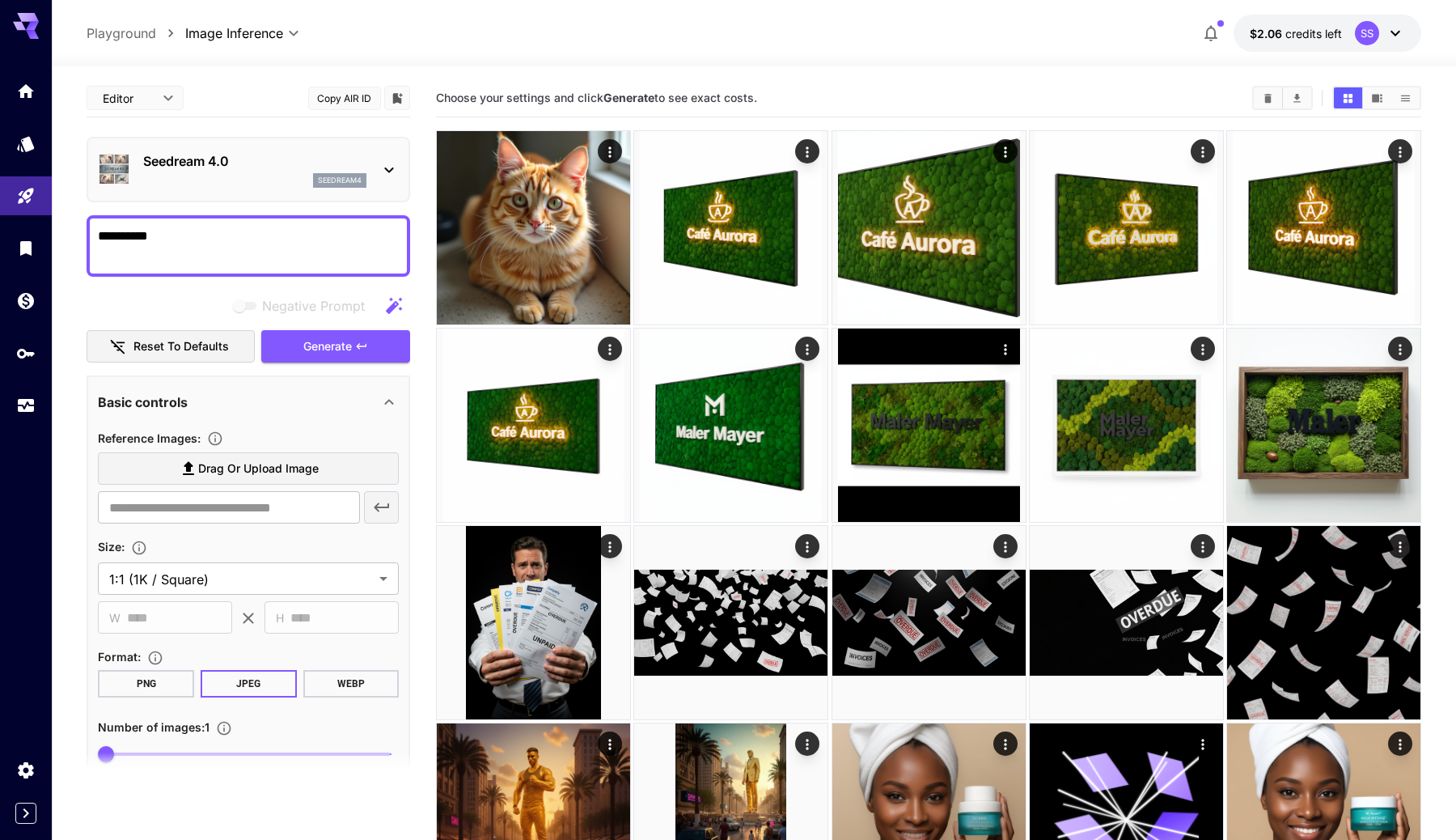
click at [257, 249] on textarea "**********" at bounding box center [248, 246] width 301 height 39
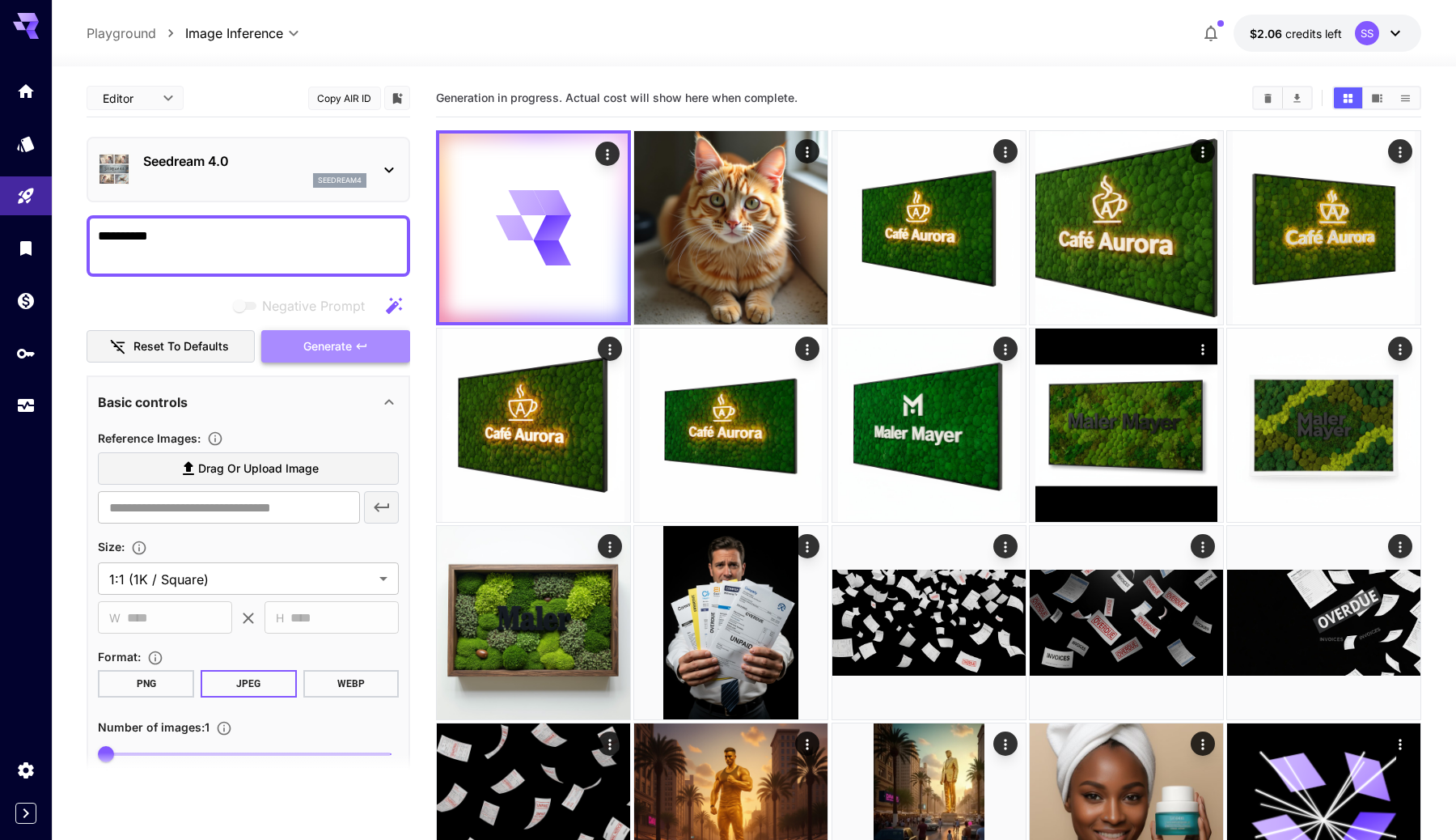
click at [298, 353] on button "Generate" at bounding box center [335, 346] width 149 height 34
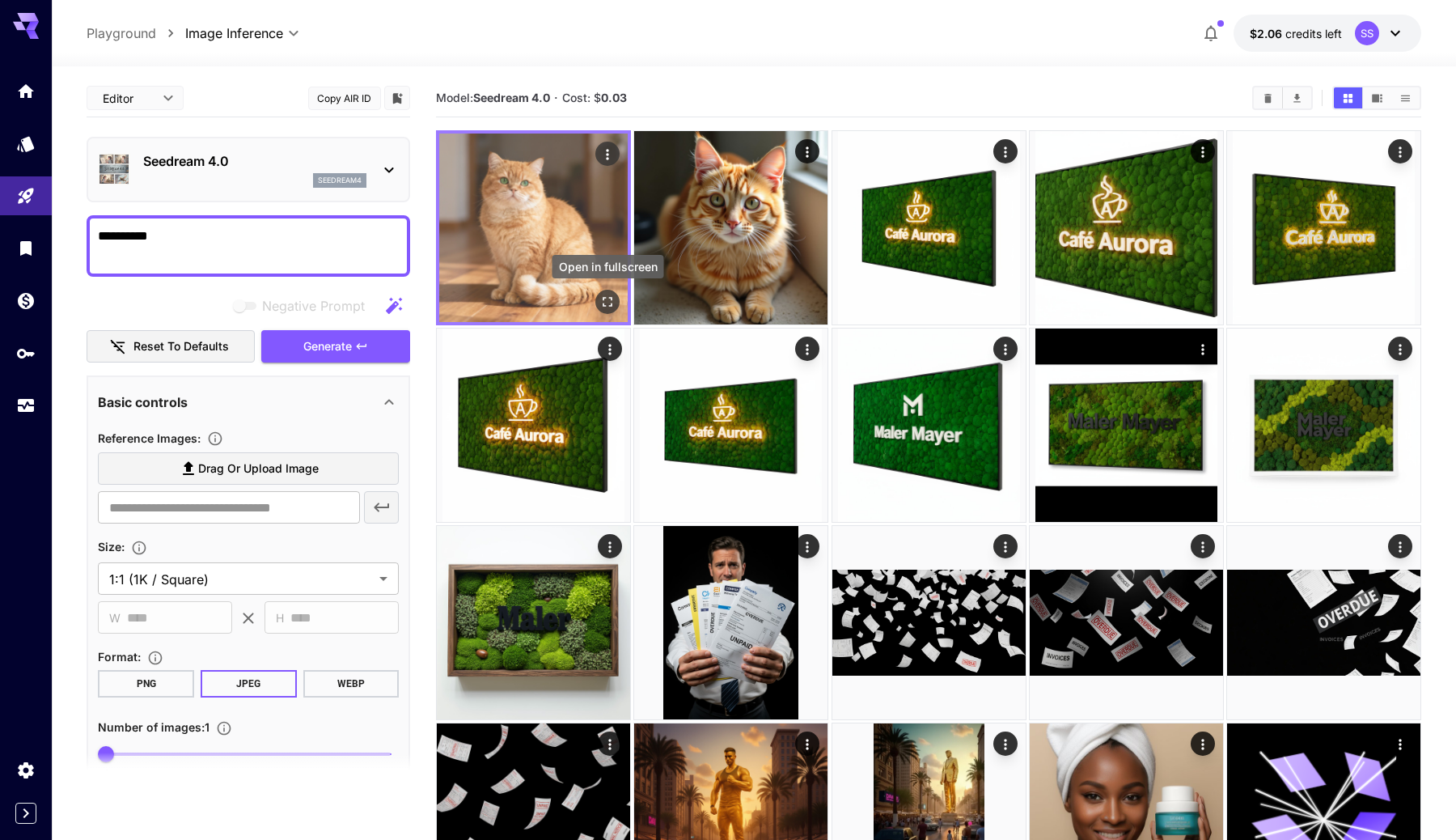
click at [604, 304] on icon "Open in fullscreen" at bounding box center [607, 302] width 16 height 16
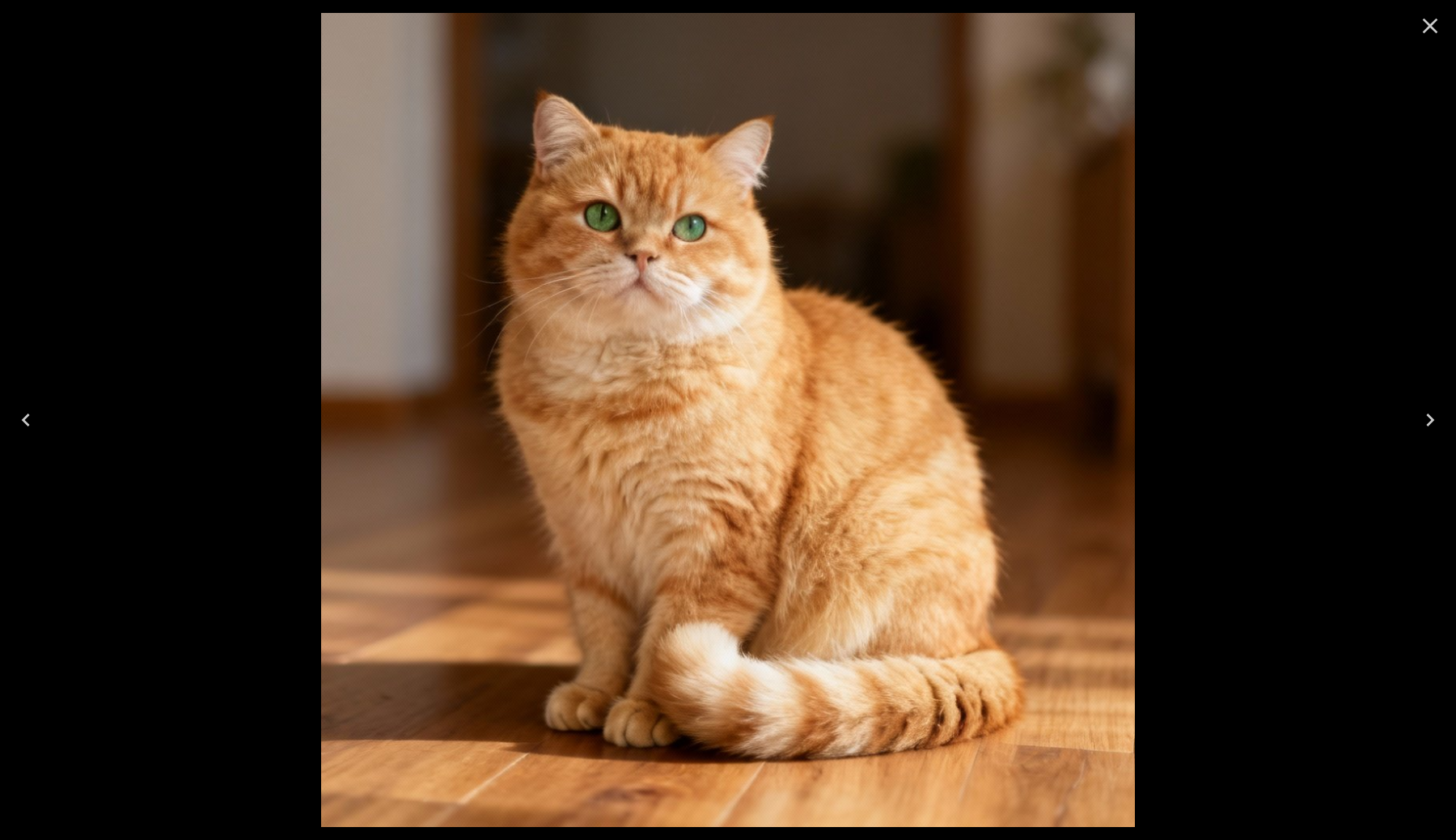
click at [1436, 21] on icon "Close" at bounding box center [1431, 27] width 15 height 15
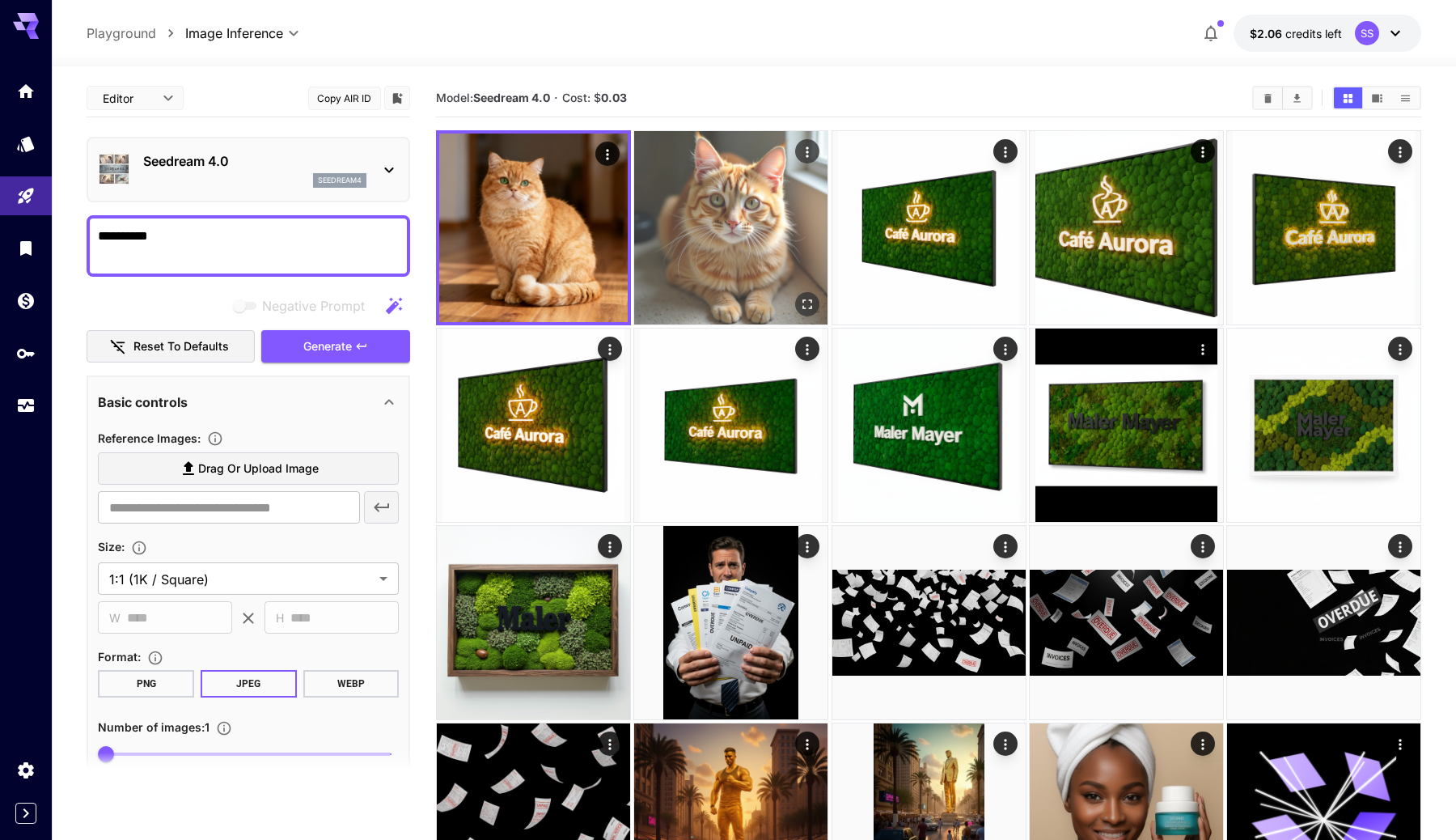
click at [682, 264] on img at bounding box center [731, 227] width 193 height 193
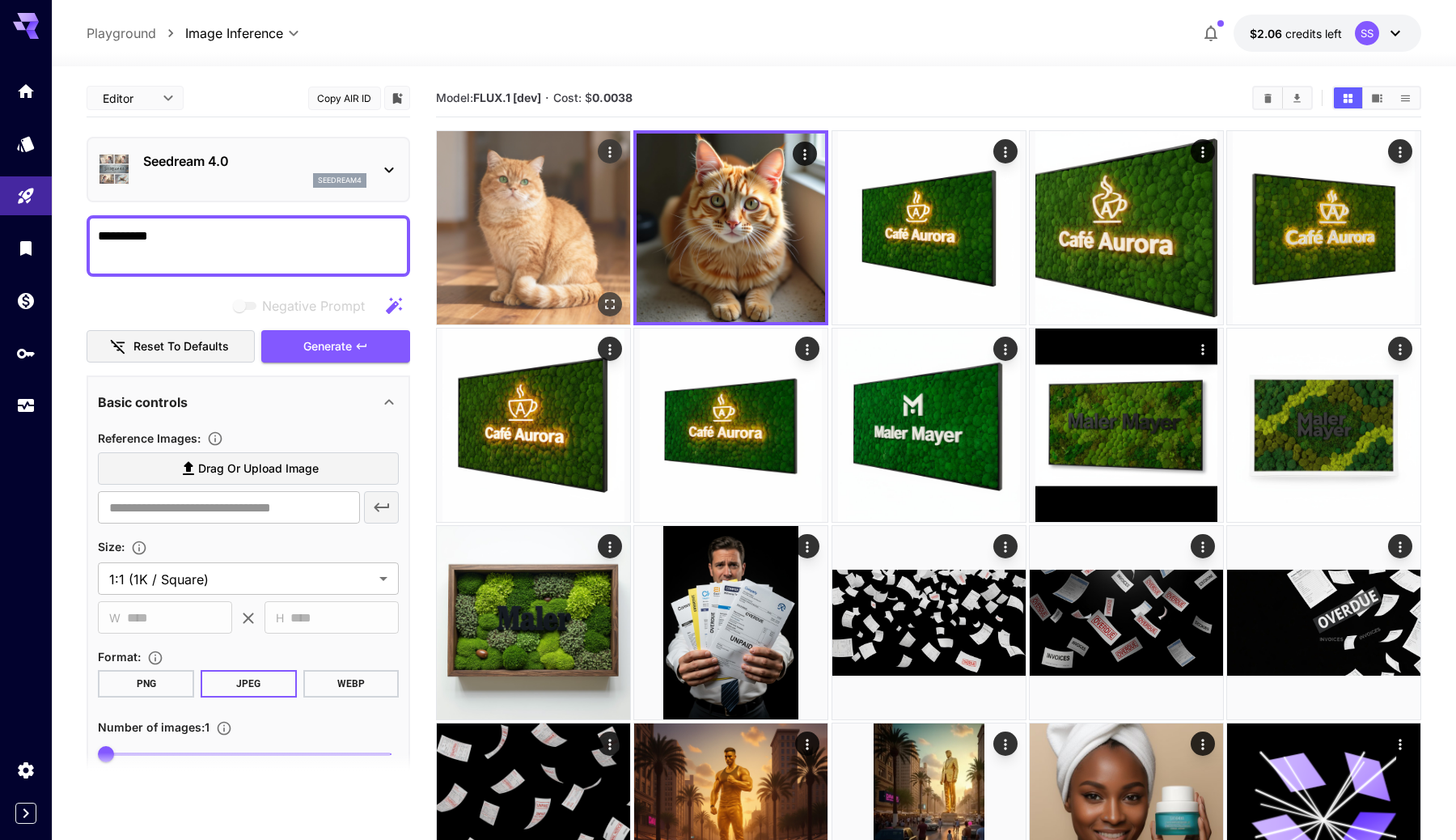
click at [574, 264] on img at bounding box center [533, 227] width 193 height 193
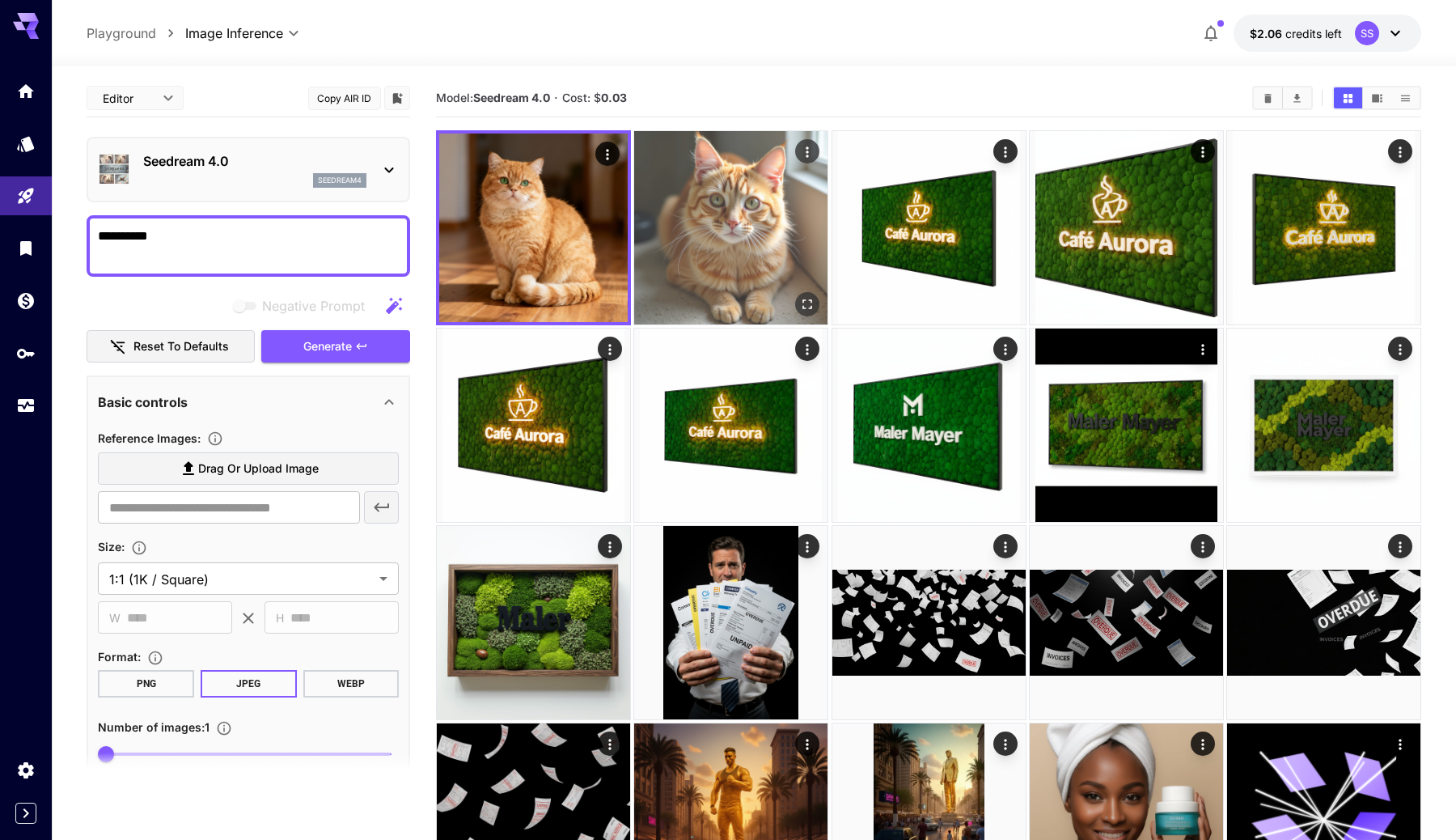
click at [672, 262] on img at bounding box center [731, 227] width 193 height 193
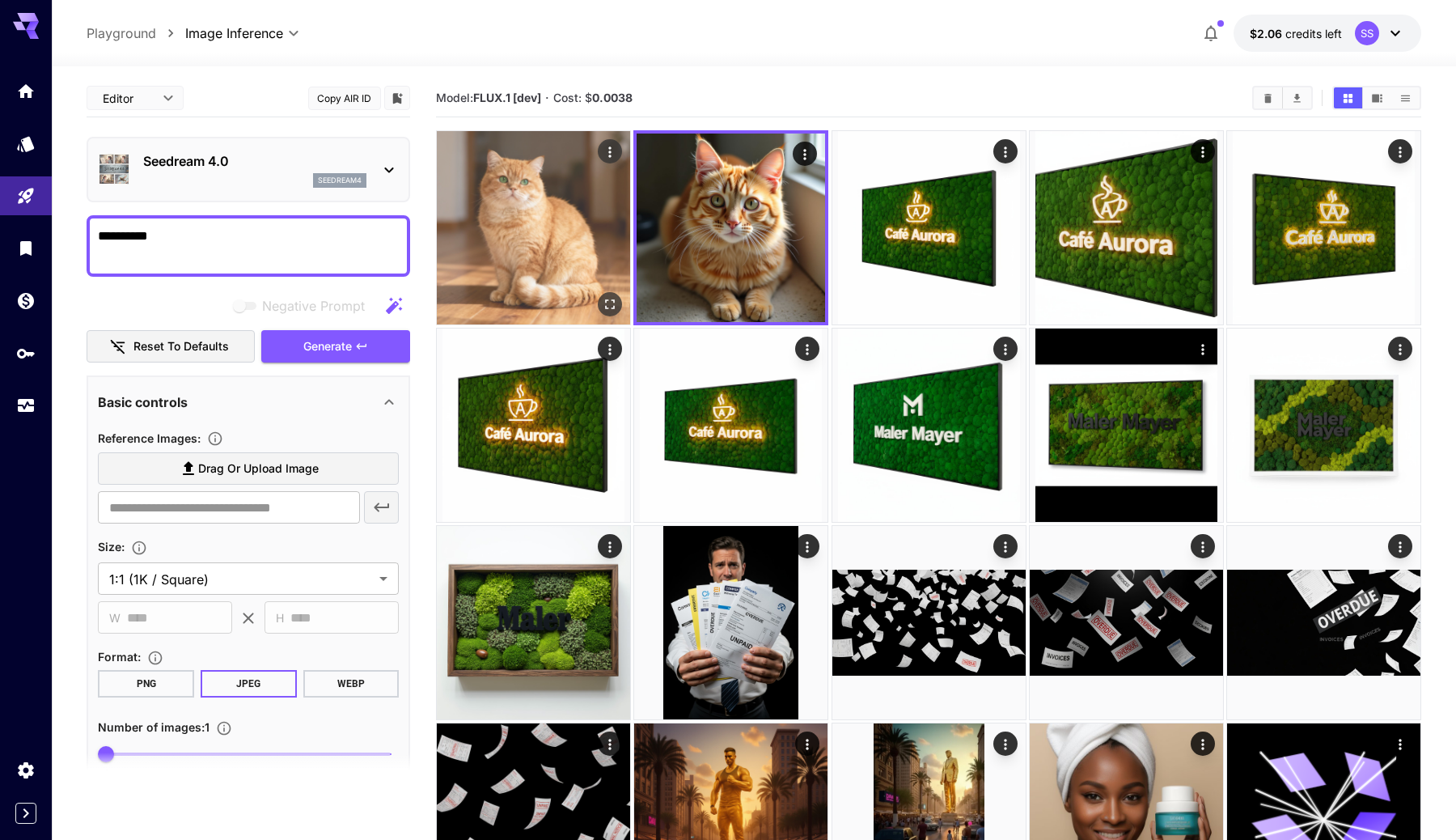
click at [590, 255] on img at bounding box center [533, 227] width 193 height 193
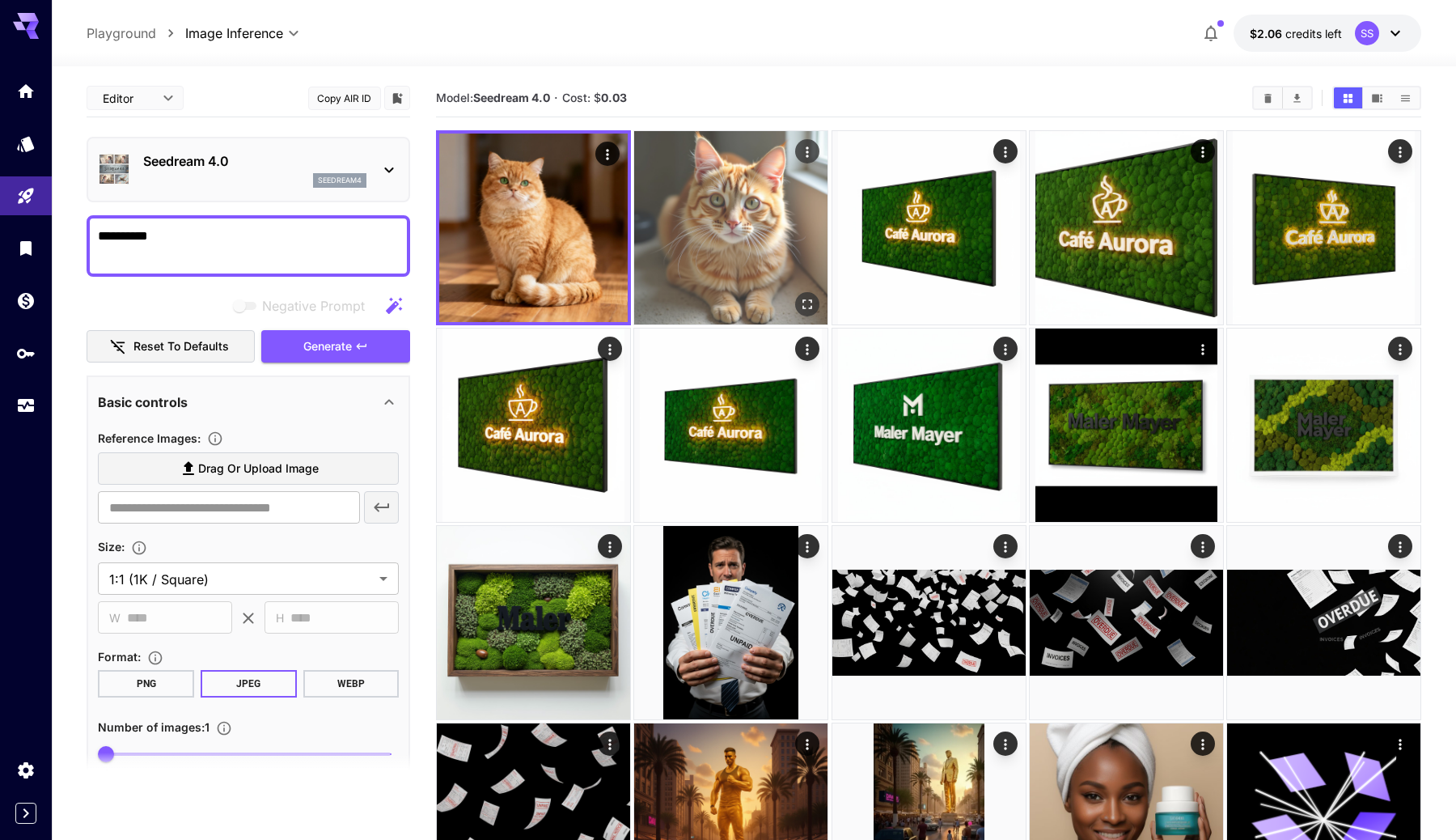
click at [697, 255] on img at bounding box center [731, 227] width 193 height 193
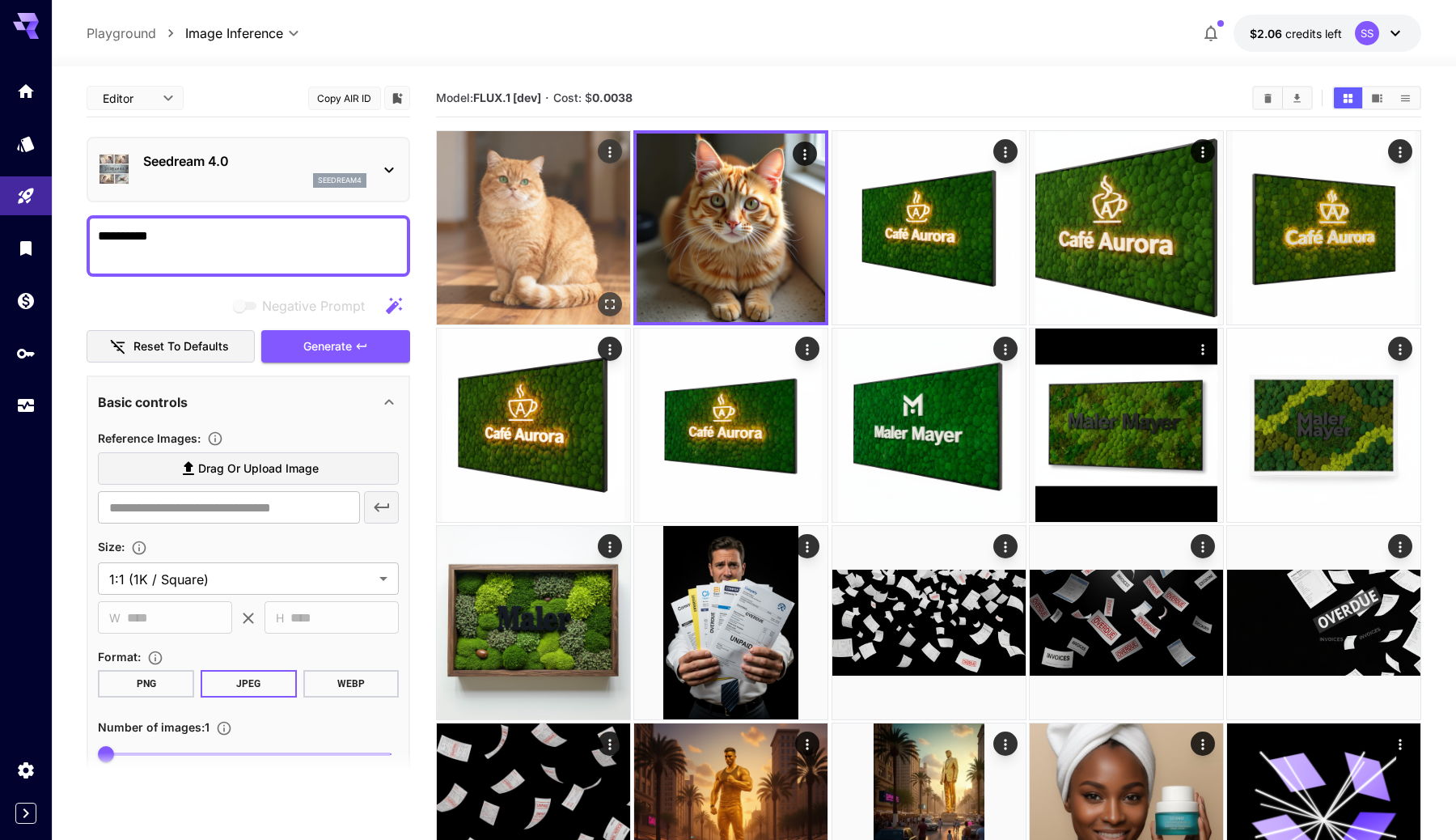
click at [518, 261] on img at bounding box center [533, 227] width 193 height 193
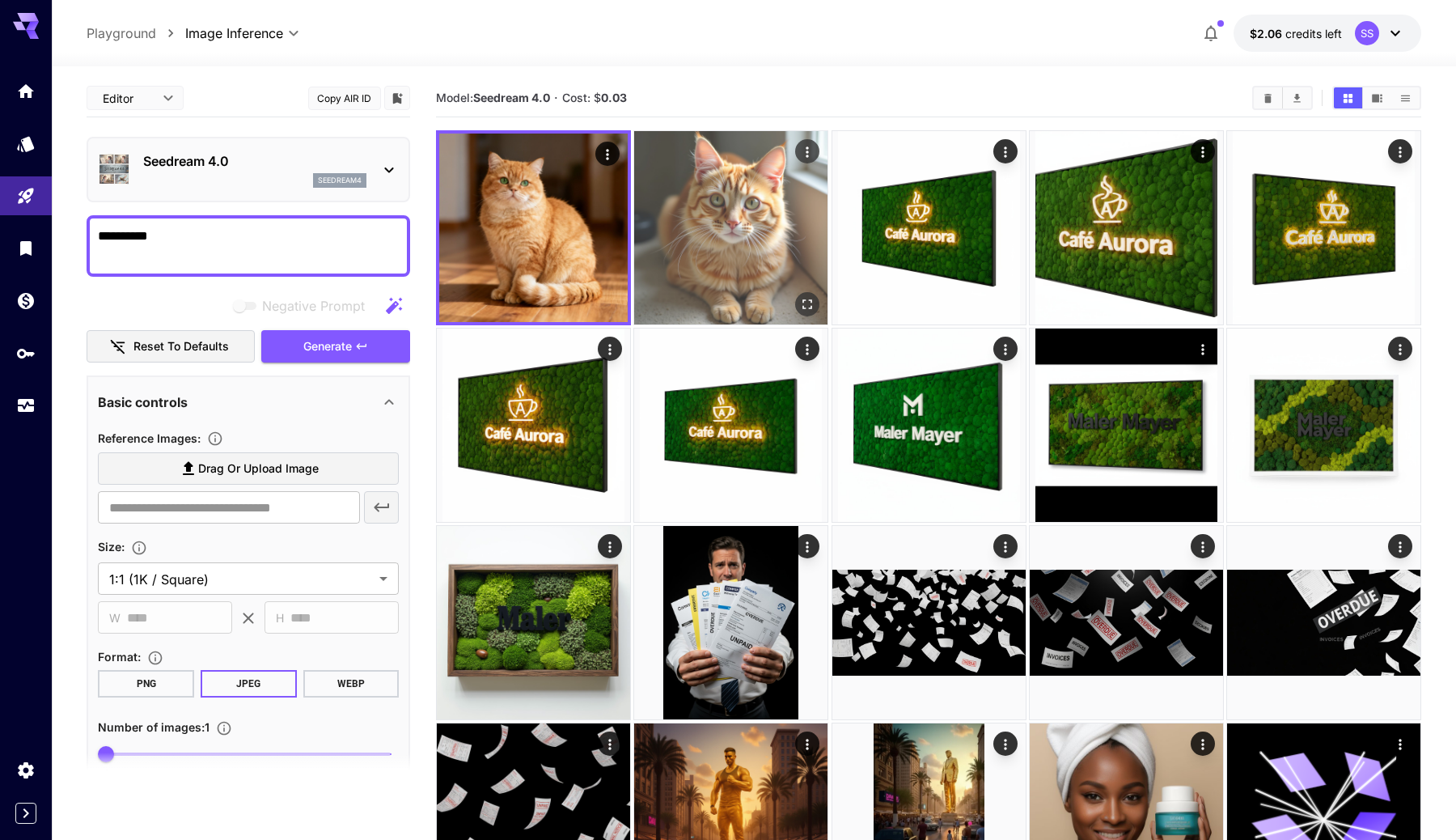
click at [655, 241] on img at bounding box center [731, 227] width 193 height 193
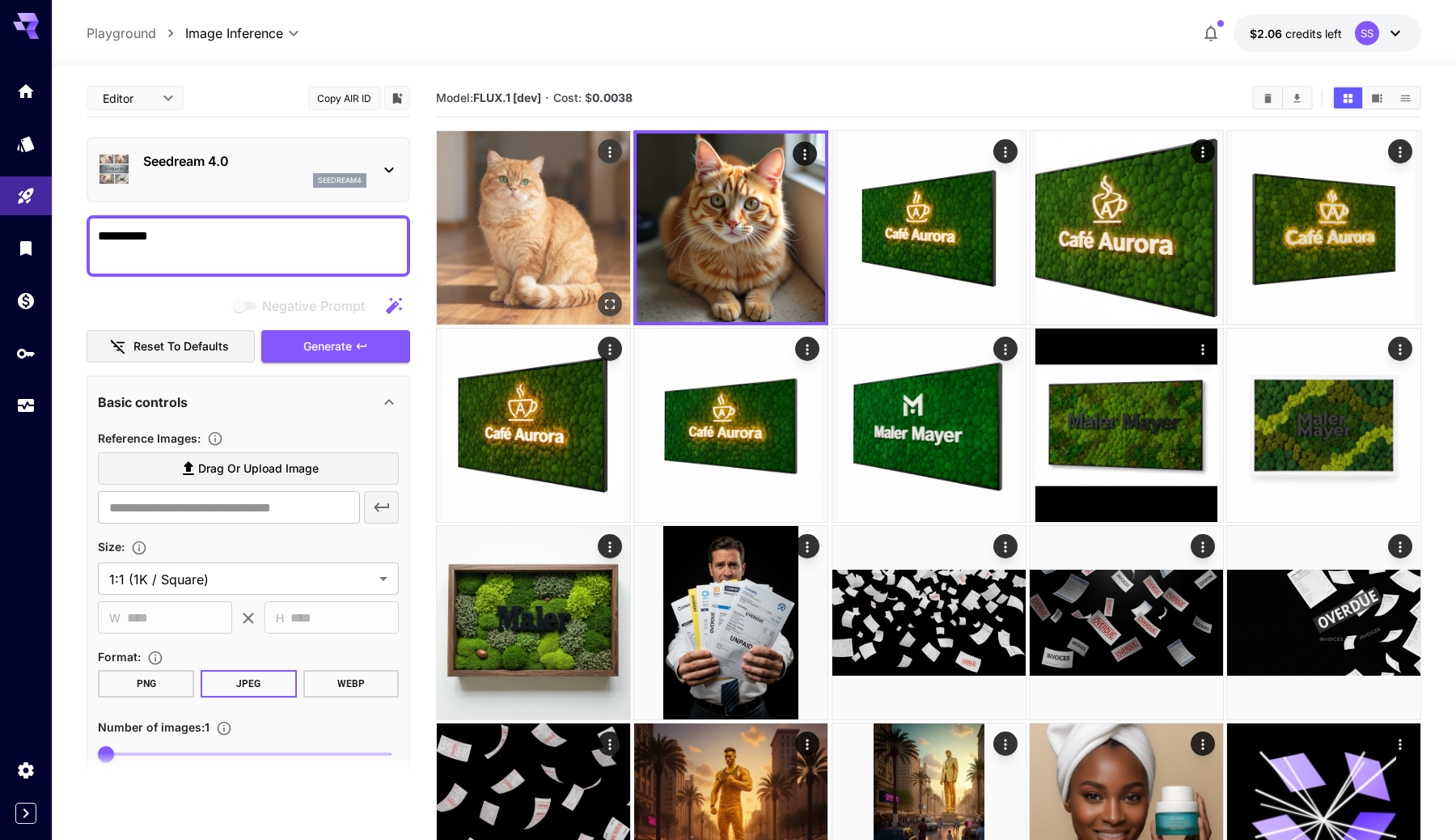
click at [578, 241] on img at bounding box center [533, 227] width 193 height 193
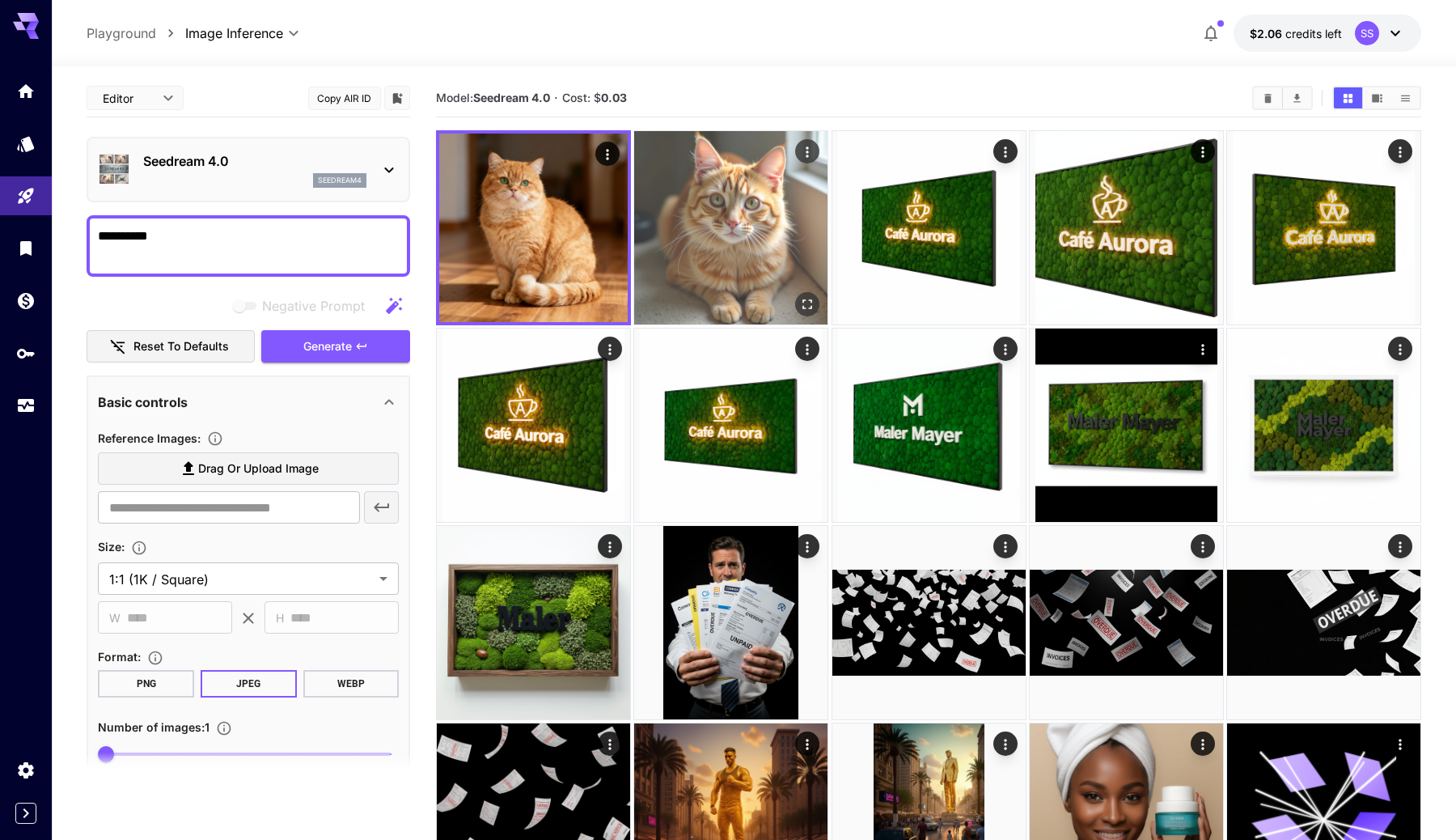
click at [661, 241] on img at bounding box center [731, 227] width 193 height 193
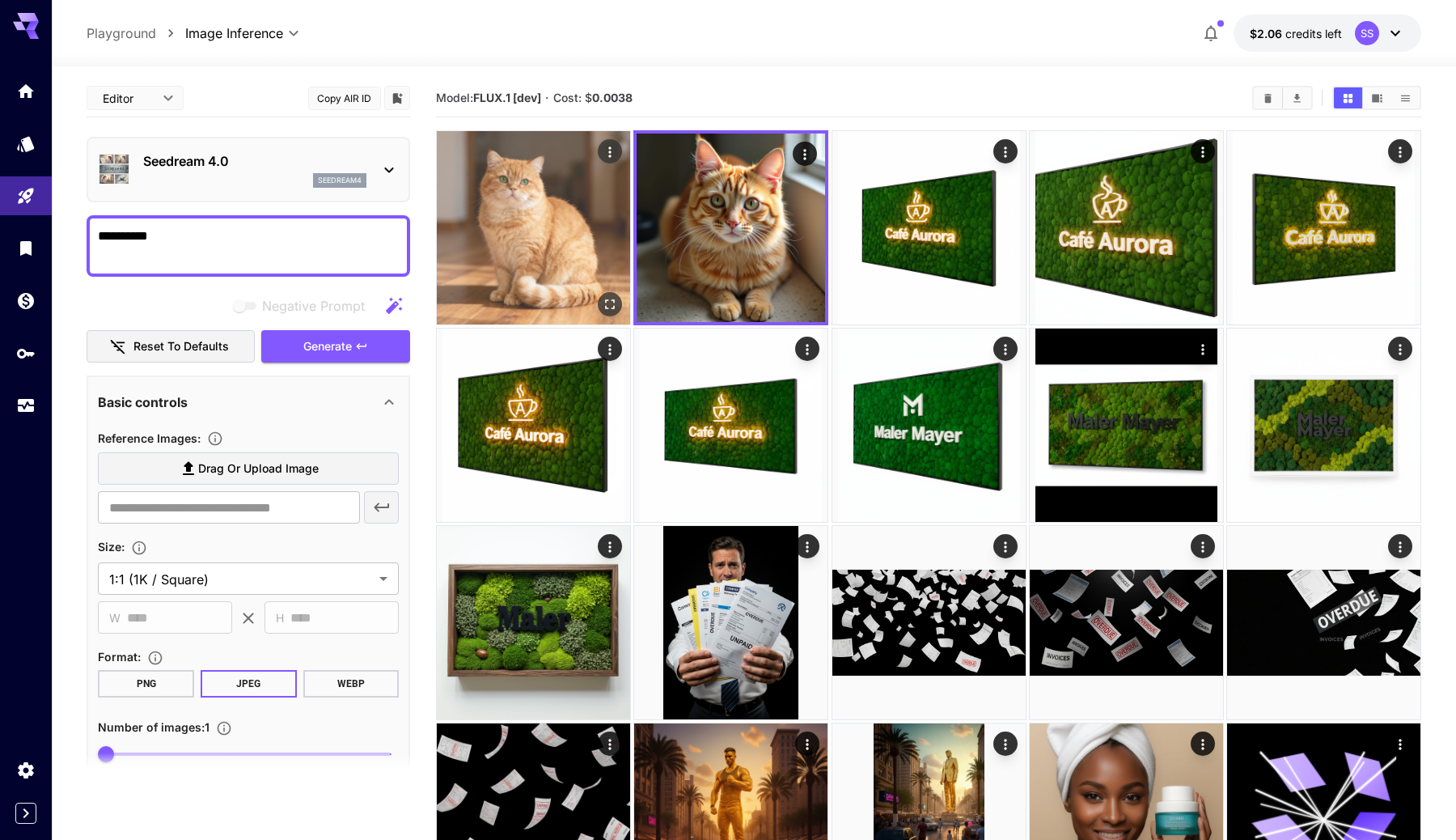
click at [589, 240] on img at bounding box center [533, 227] width 193 height 193
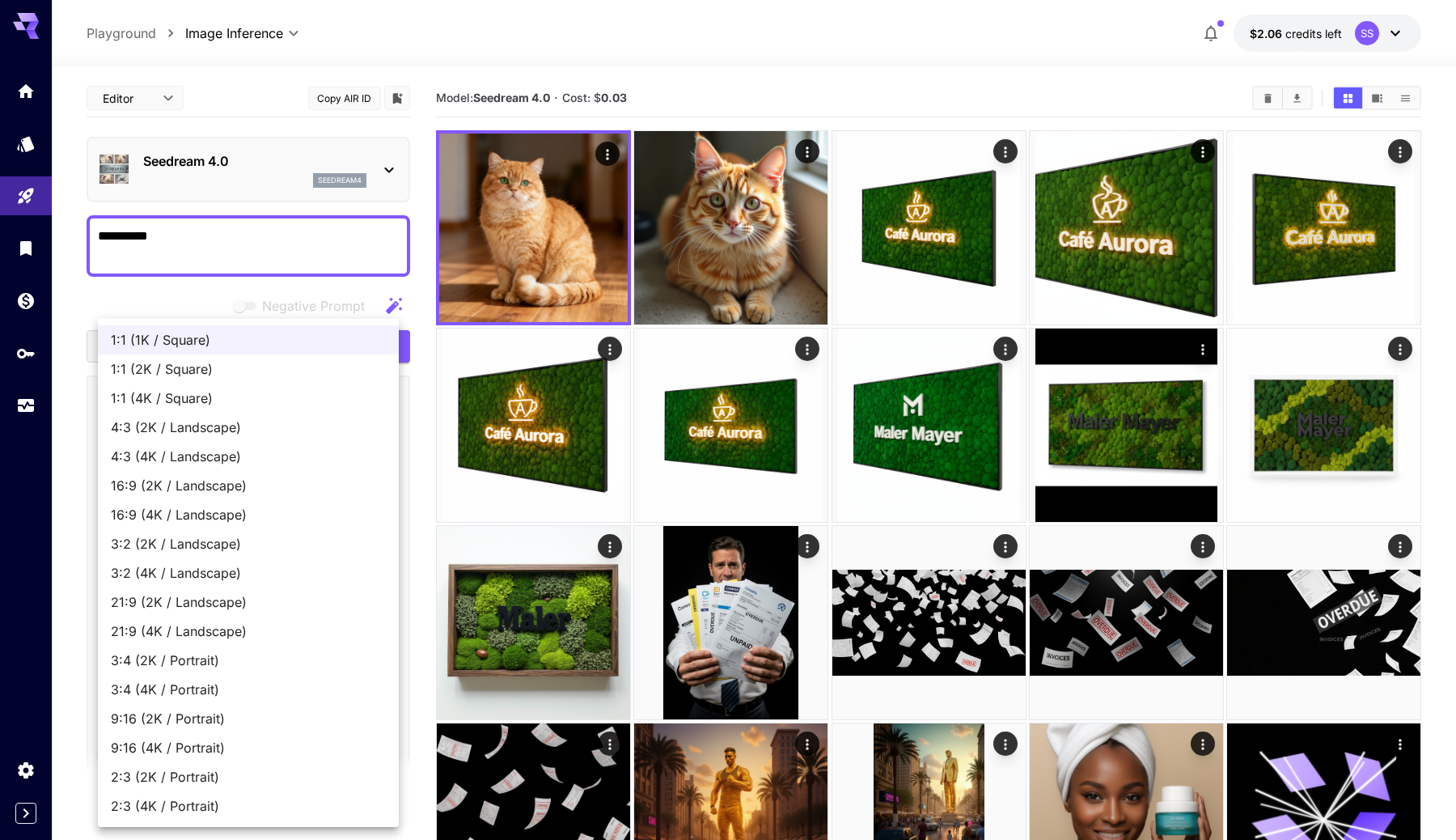
click at [268, 377] on span "1:1 (2K / Square)" at bounding box center [248, 369] width 275 height 20
type input "**********"
type input "****"
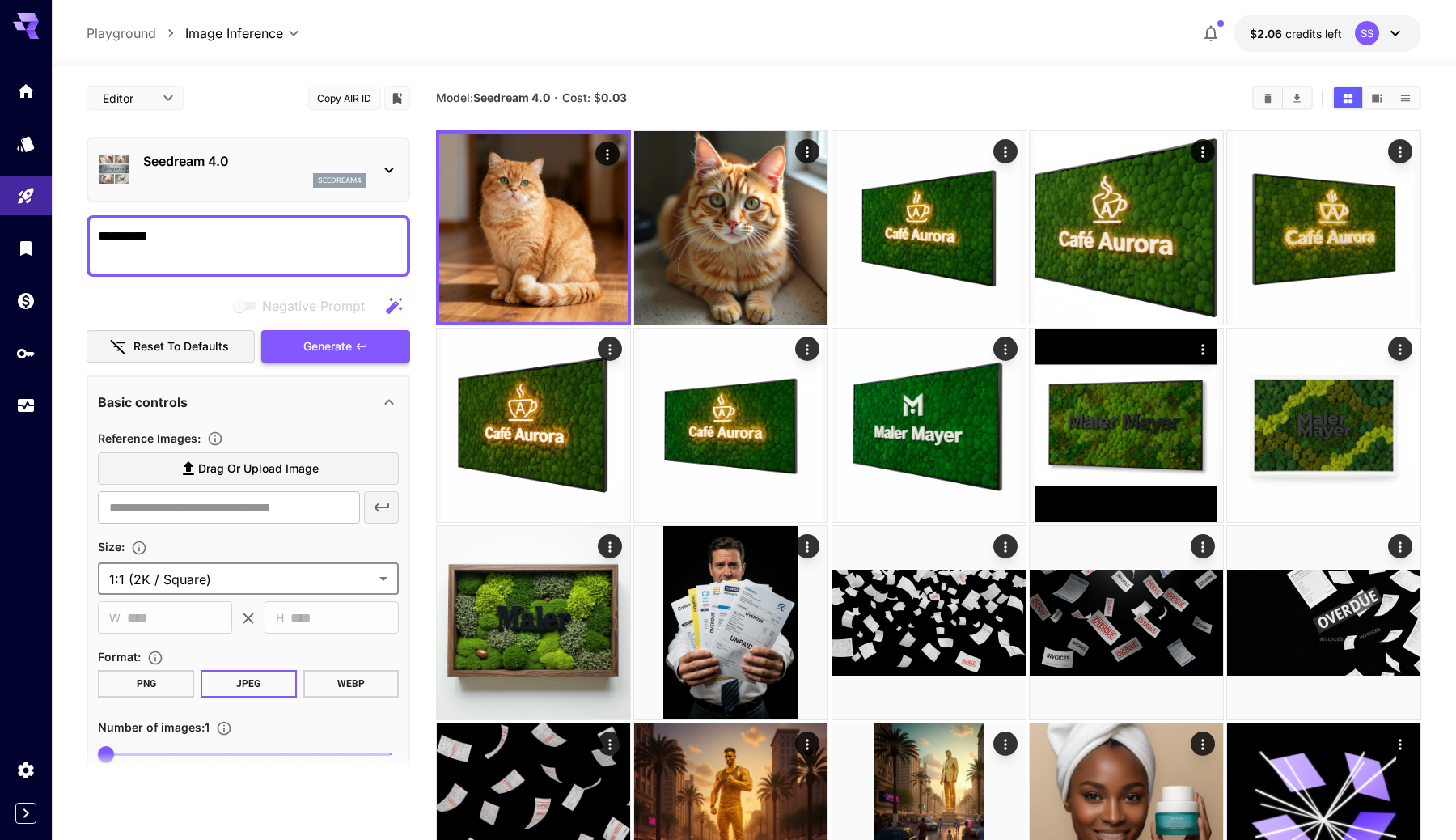
click at [308, 347] on span "Generate" at bounding box center [327, 347] width 48 height 21
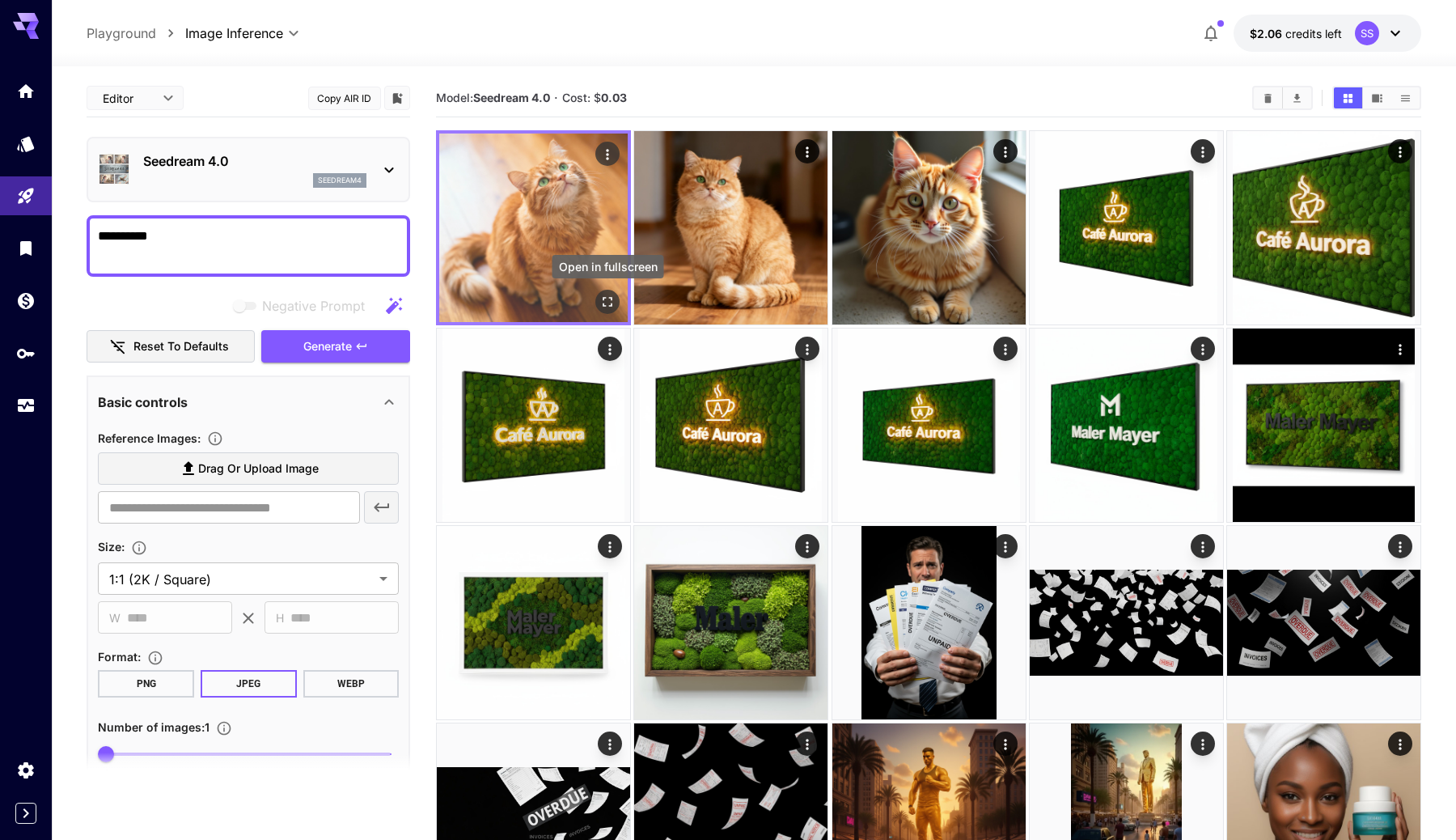
click at [602, 302] on icon "Open in fullscreen" at bounding box center [607, 302] width 16 height 16
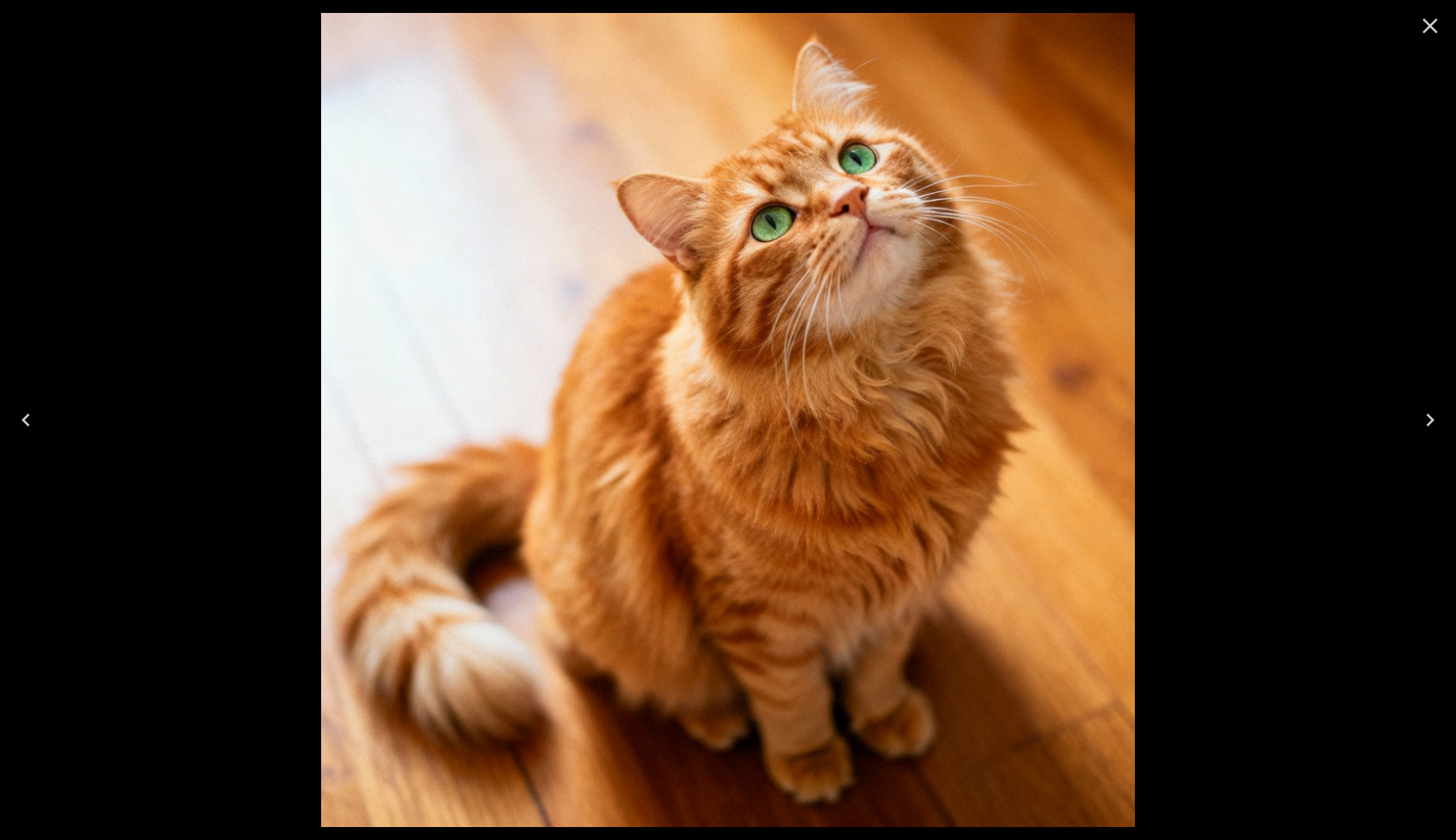
click at [1427, 32] on icon "Close" at bounding box center [1430, 26] width 26 height 26
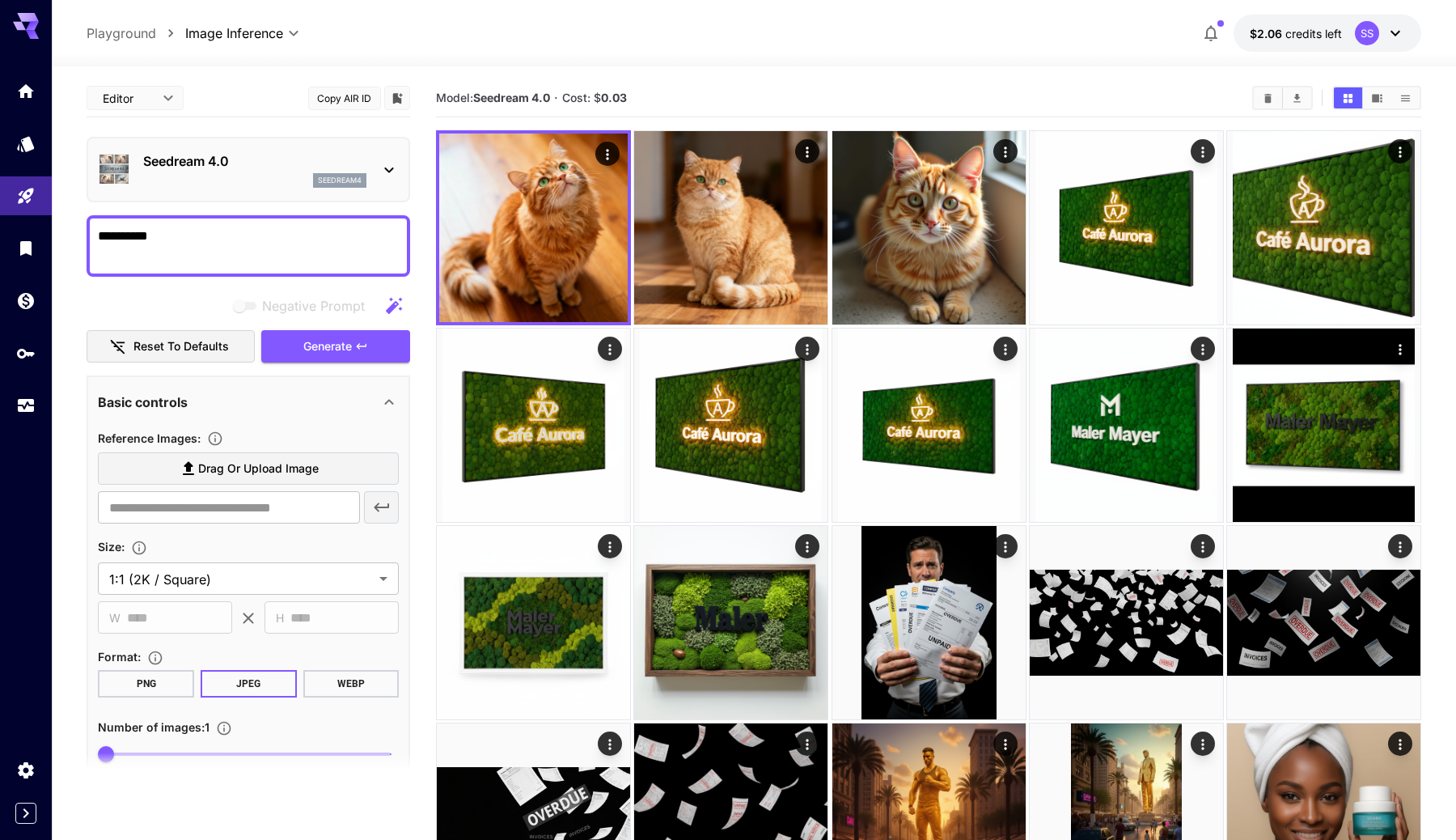
click at [308, 151] on p "Seedream 4.0" at bounding box center [255, 161] width 223 height 20
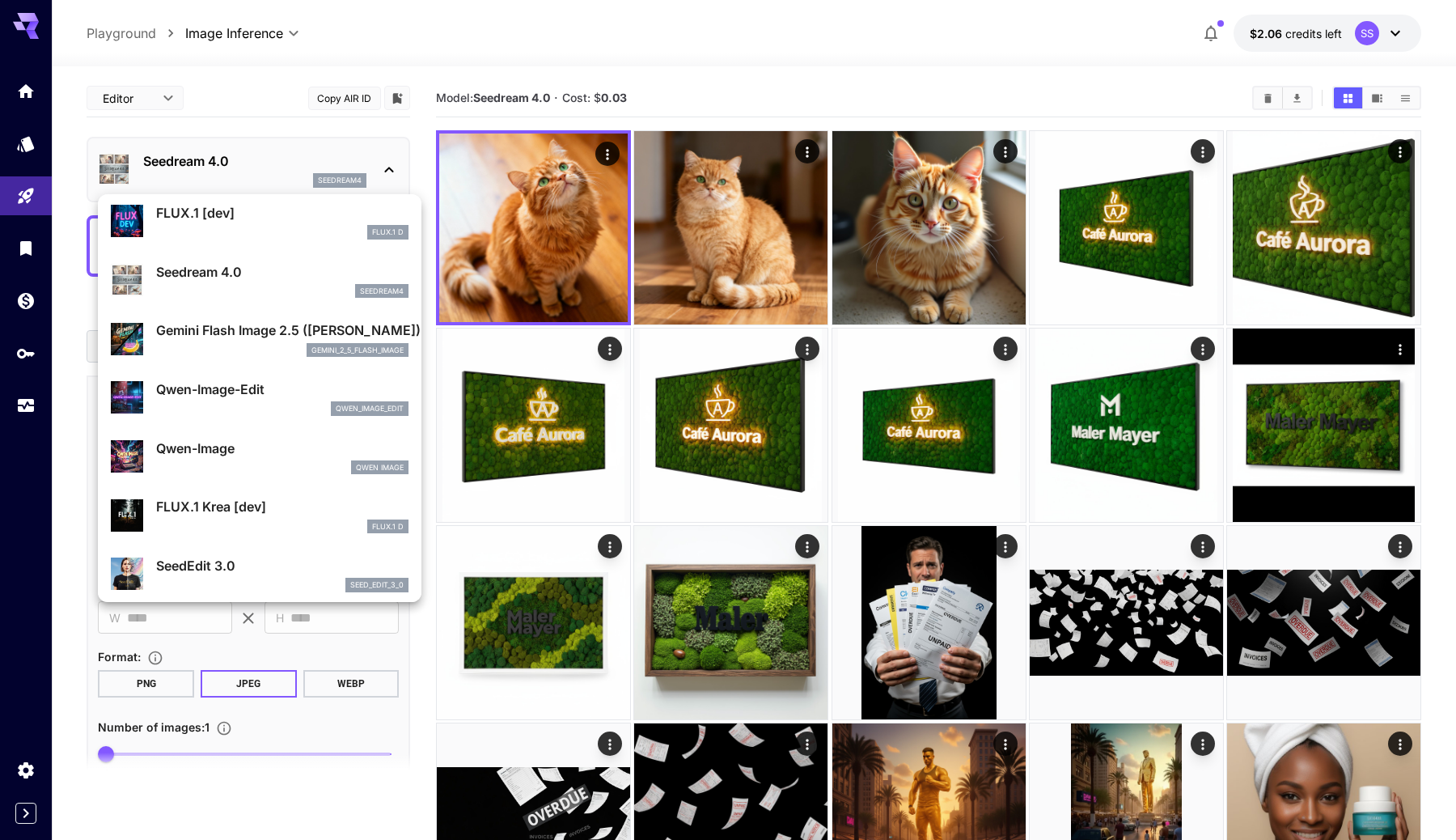
scroll to position [64, 0]
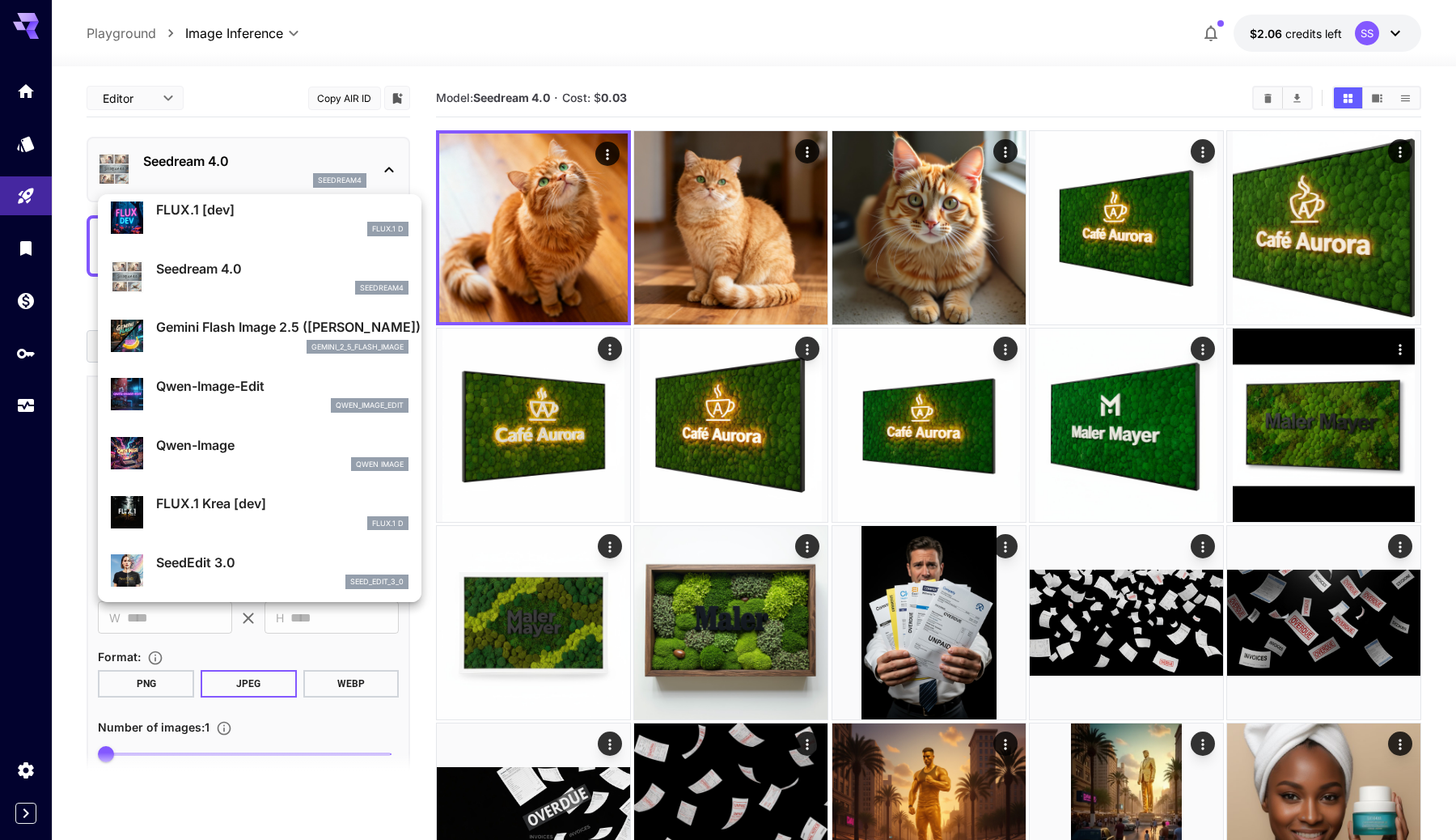
click at [258, 511] on p "FLUX.1 Krea [dev]" at bounding box center [283, 503] width 253 height 20
type input "**********"
type input "****"
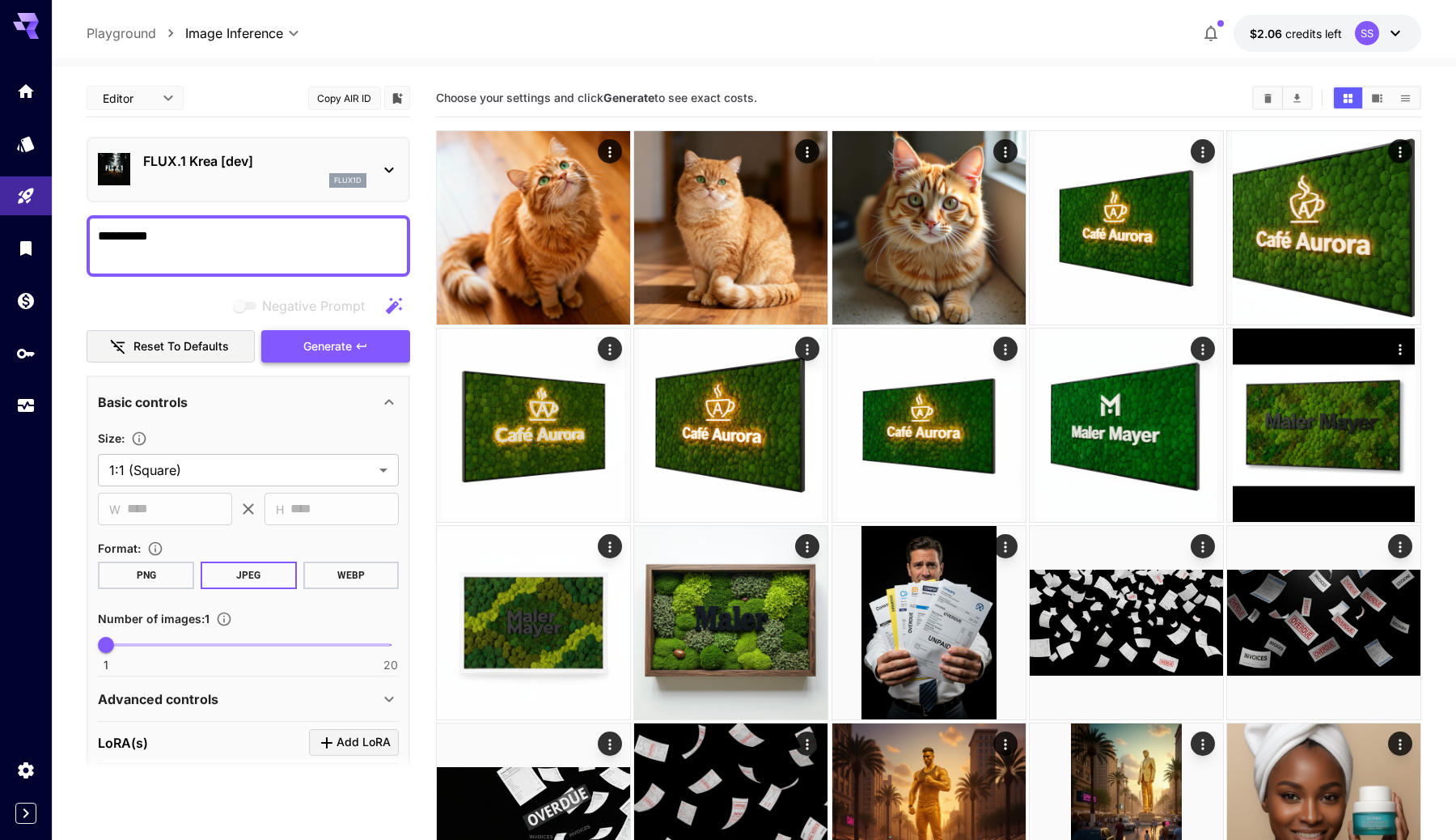
click at [316, 333] on button "Generate" at bounding box center [335, 346] width 149 height 34
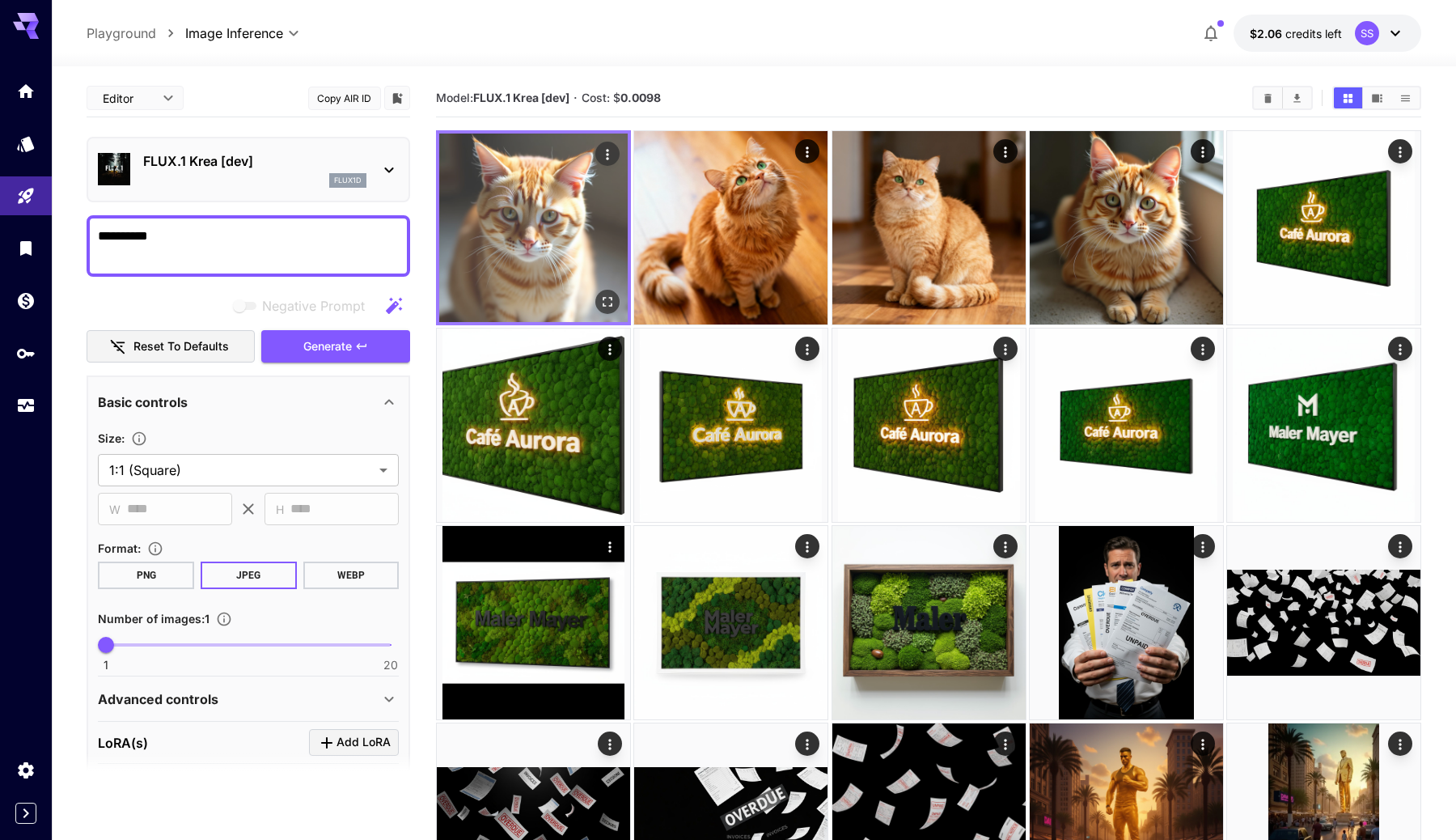
click at [600, 304] on icon "Open in fullscreen" at bounding box center [607, 302] width 16 height 16
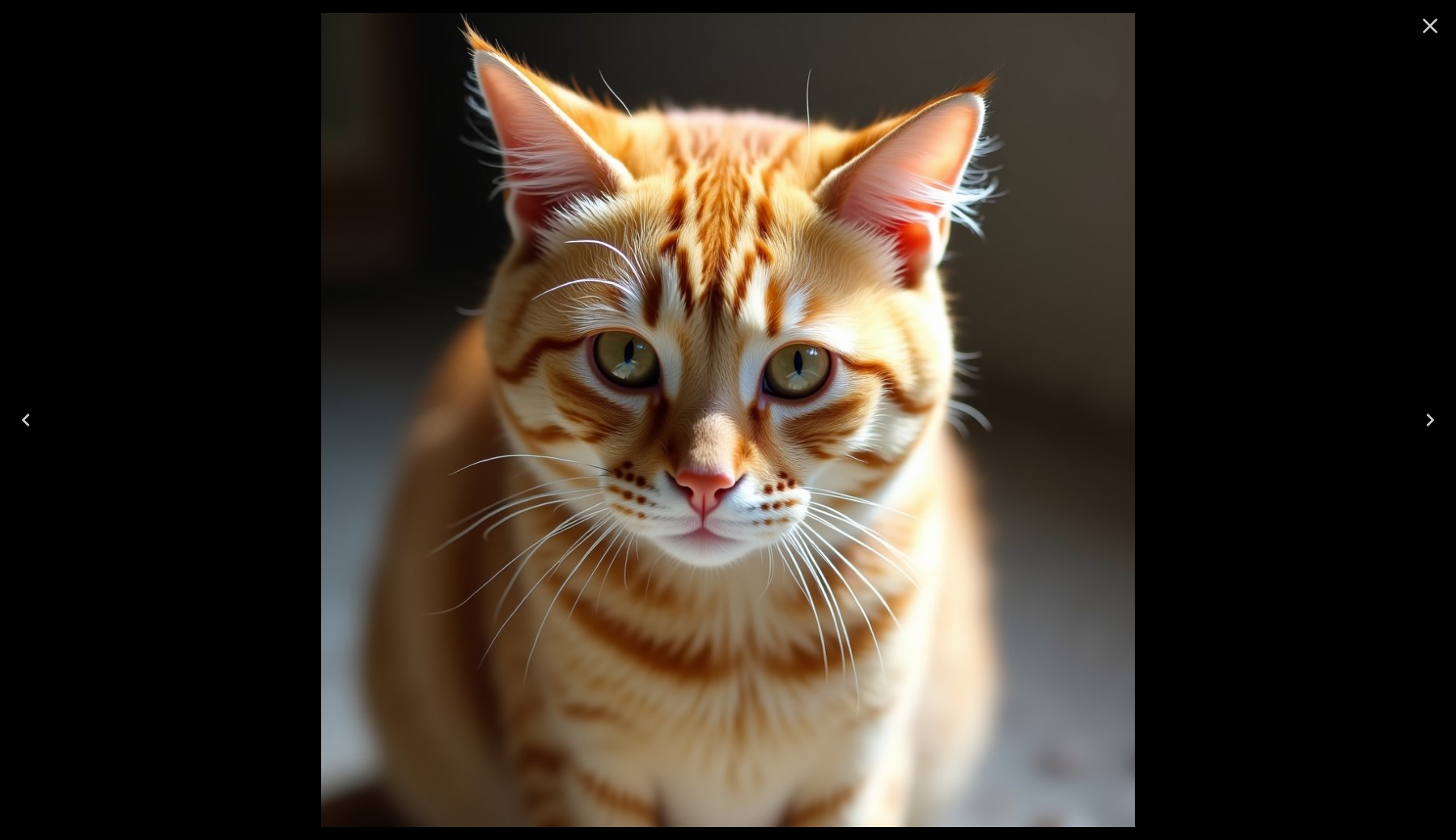
click at [1433, 17] on icon "Close" at bounding box center [1430, 26] width 26 height 26
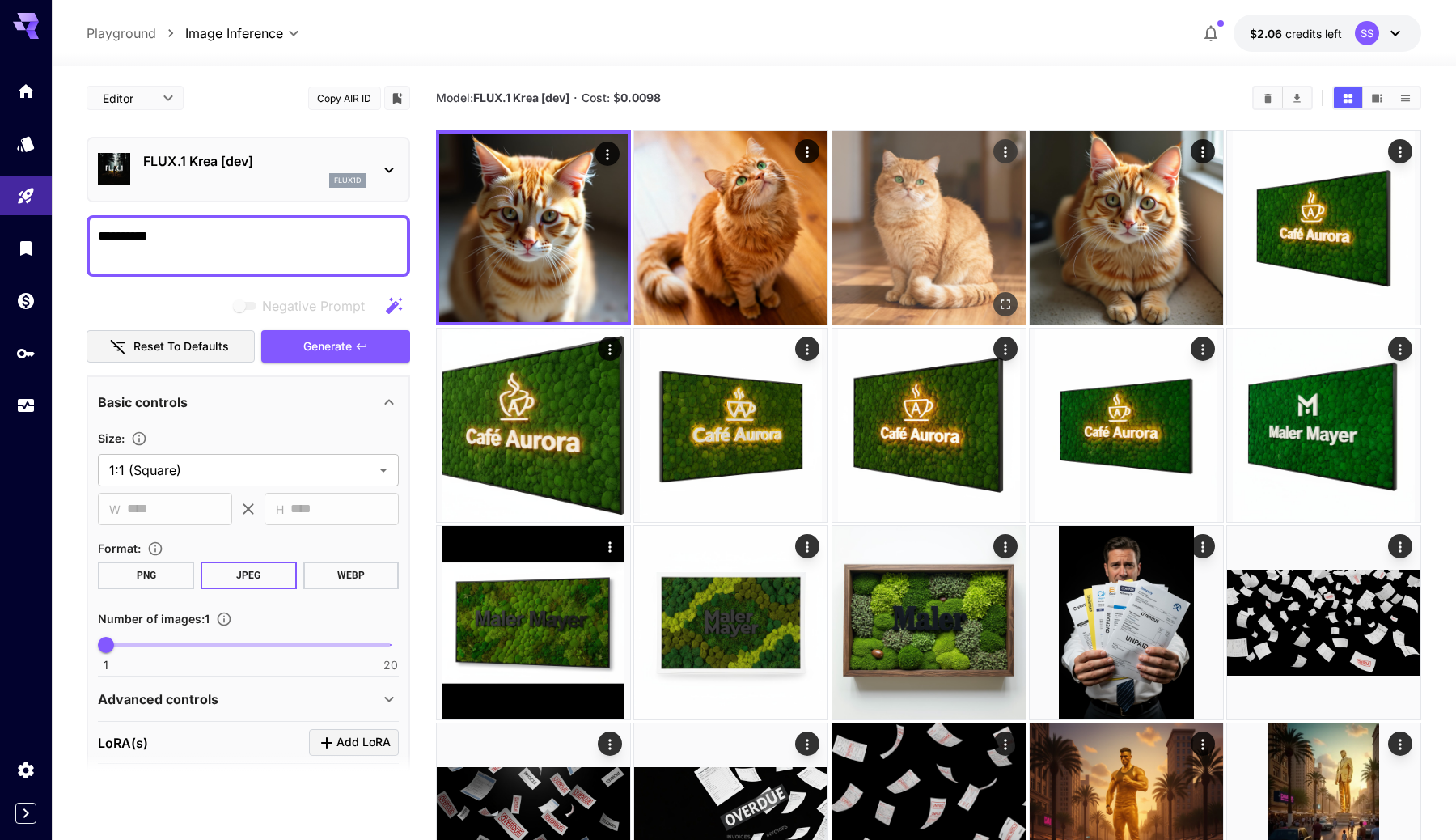
click at [871, 238] on img at bounding box center [929, 227] width 193 height 193
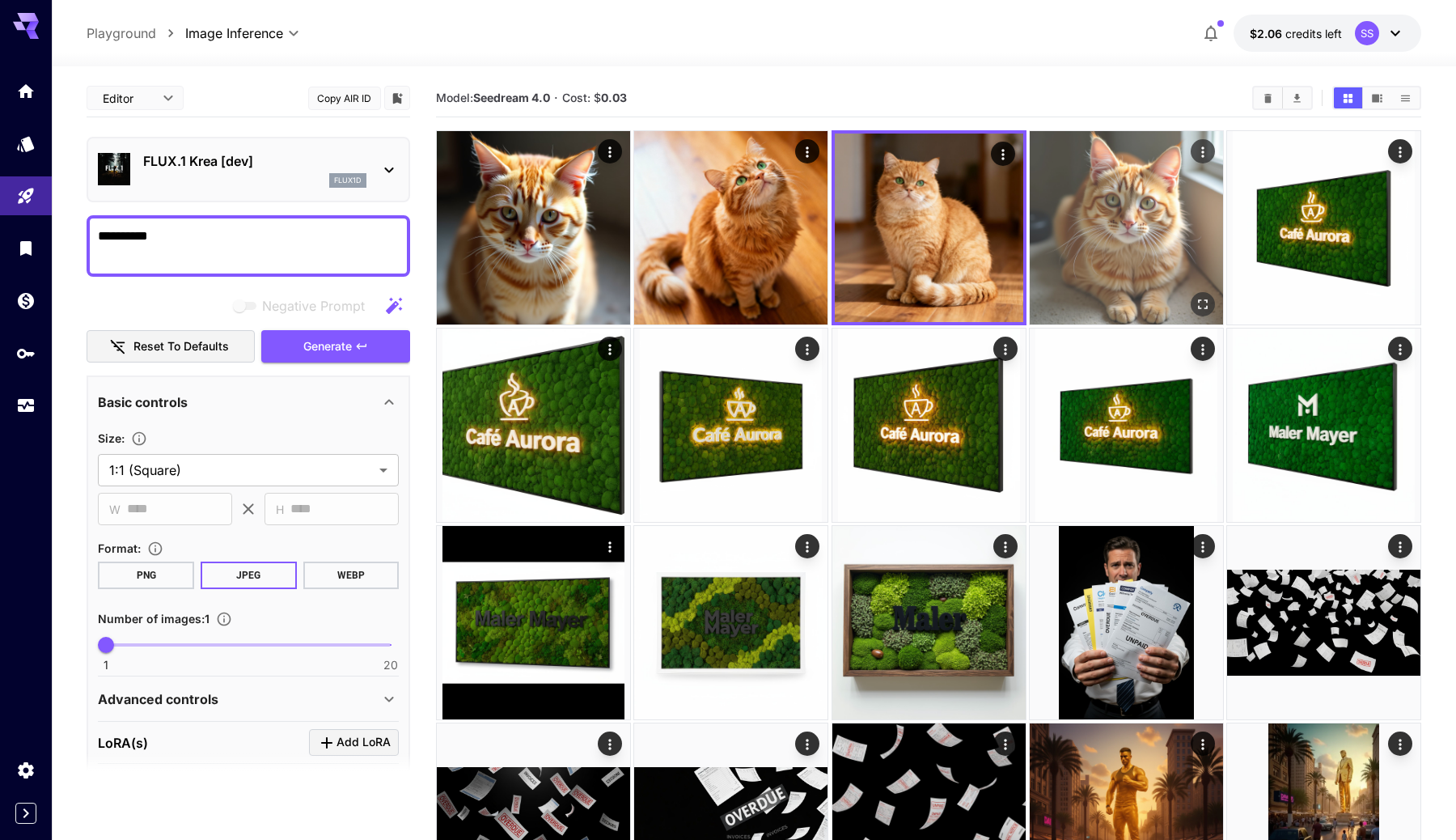
click at [1088, 228] on img at bounding box center [1126, 227] width 193 height 193
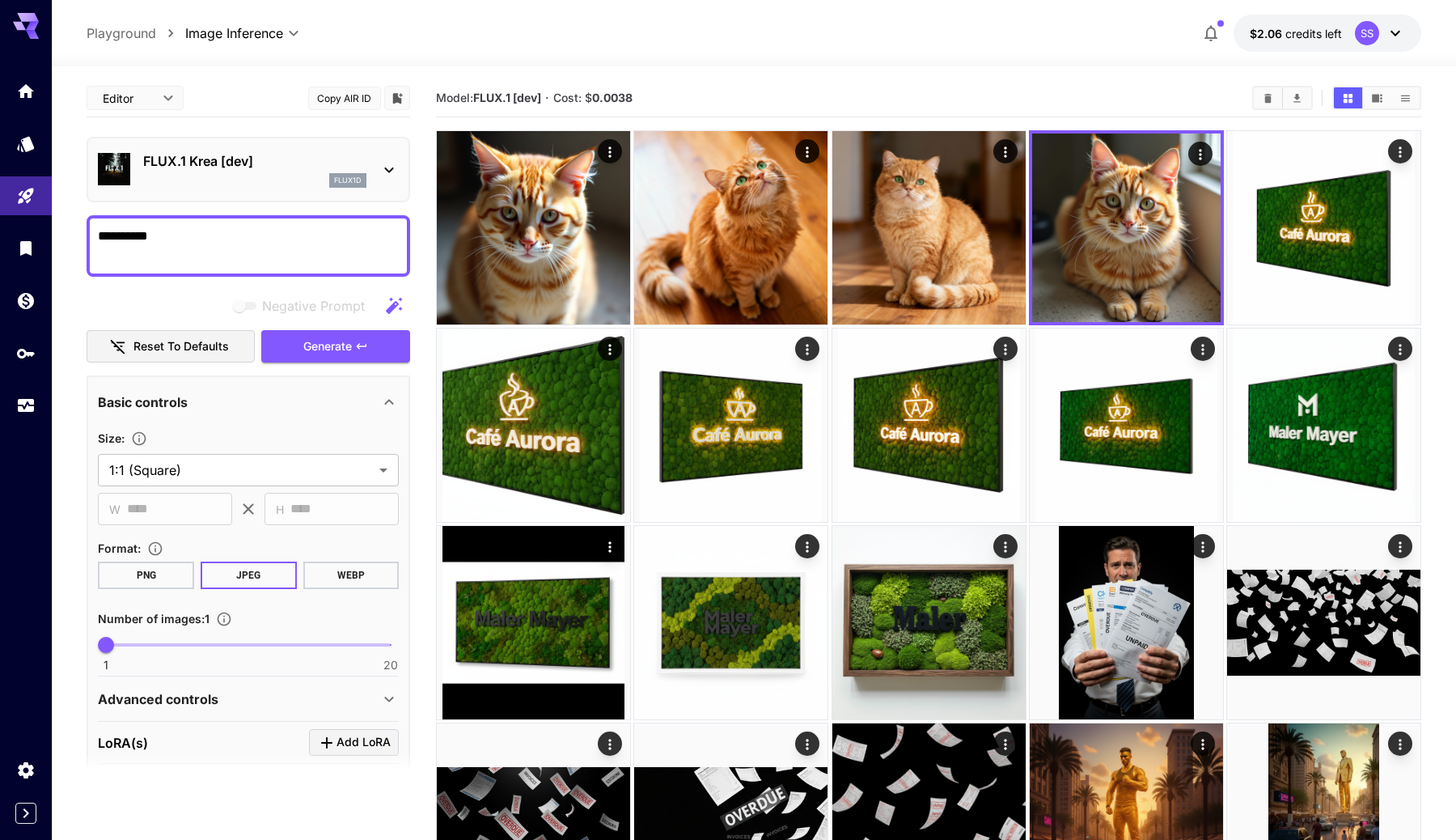
click at [381, 166] on icon at bounding box center [388, 169] width 20 height 20
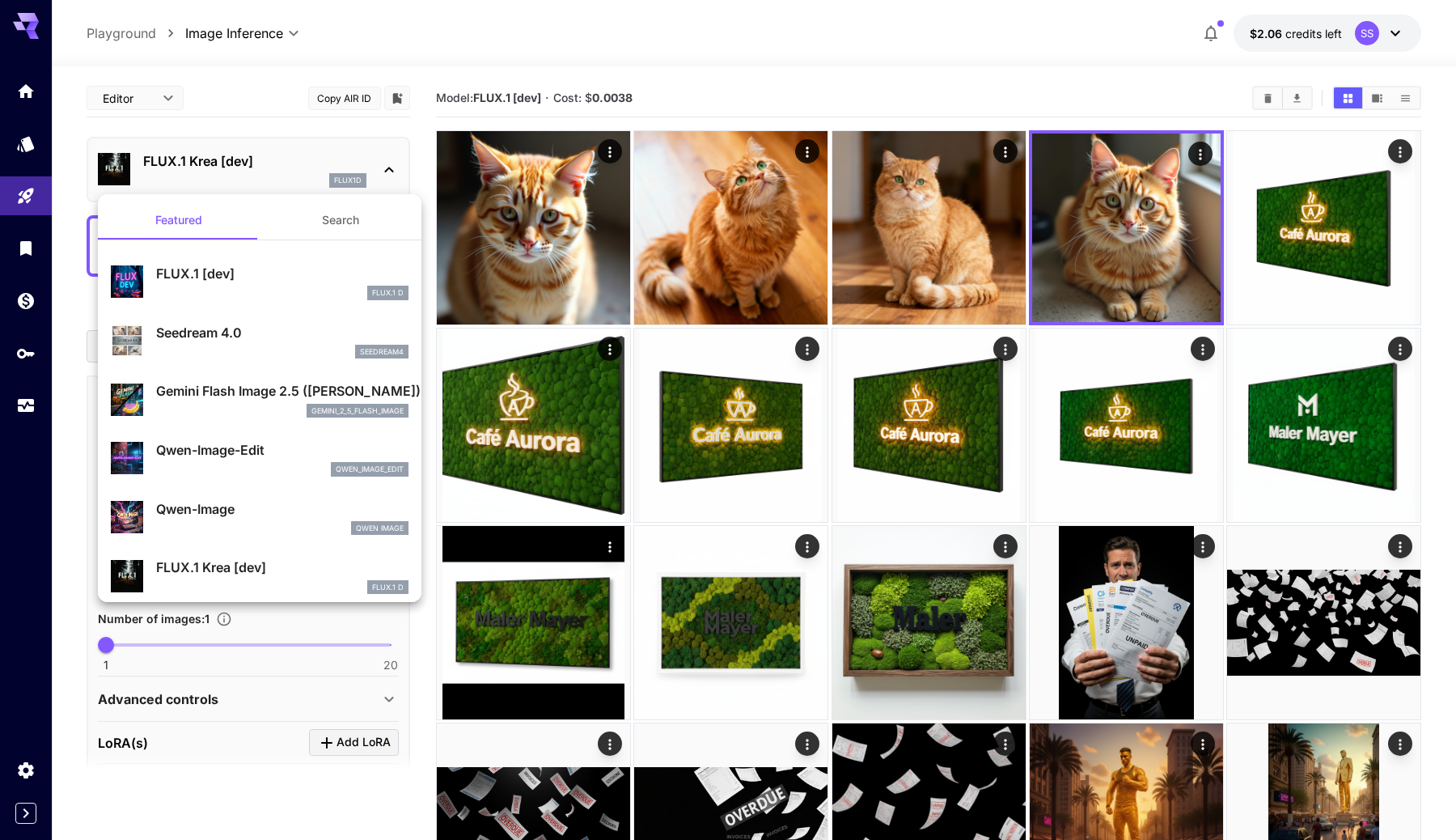
click at [19, 144] on div at bounding box center [728, 420] width 1456 height 840
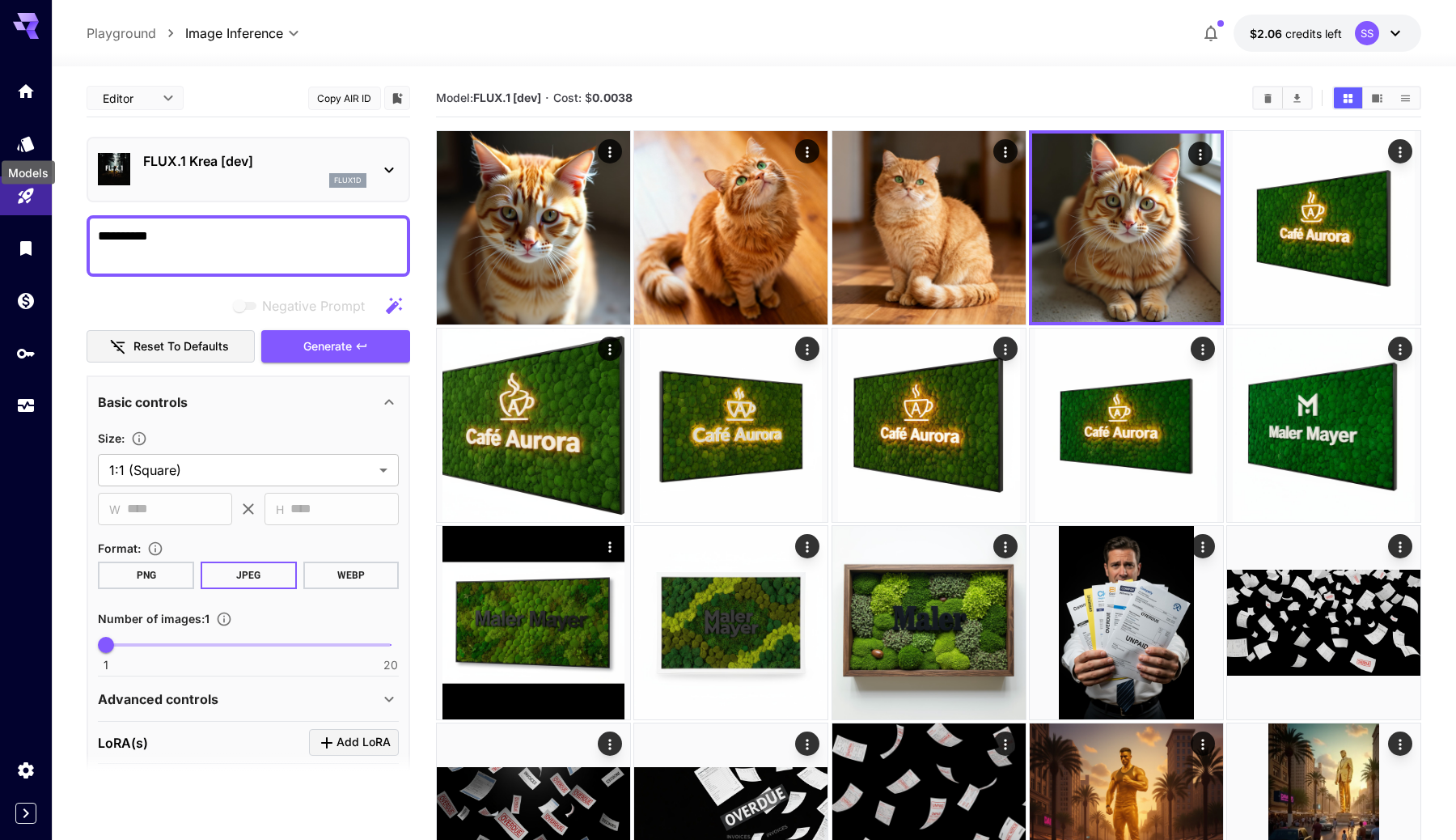
click at [34, 158] on div "Models" at bounding box center [28, 168] width 57 height 36
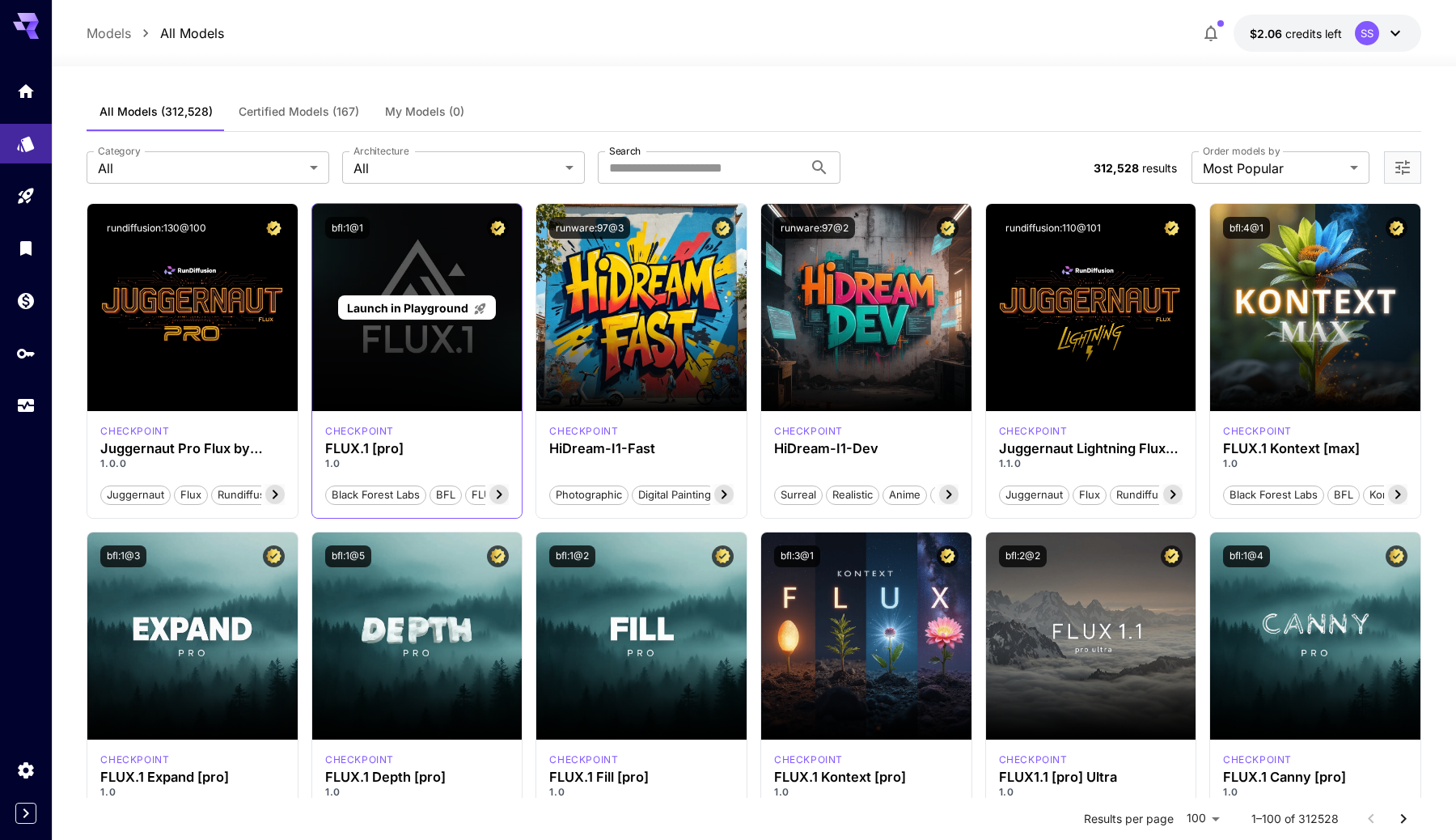
click at [422, 309] on span "Launch in Playground" at bounding box center [407, 308] width 121 height 14
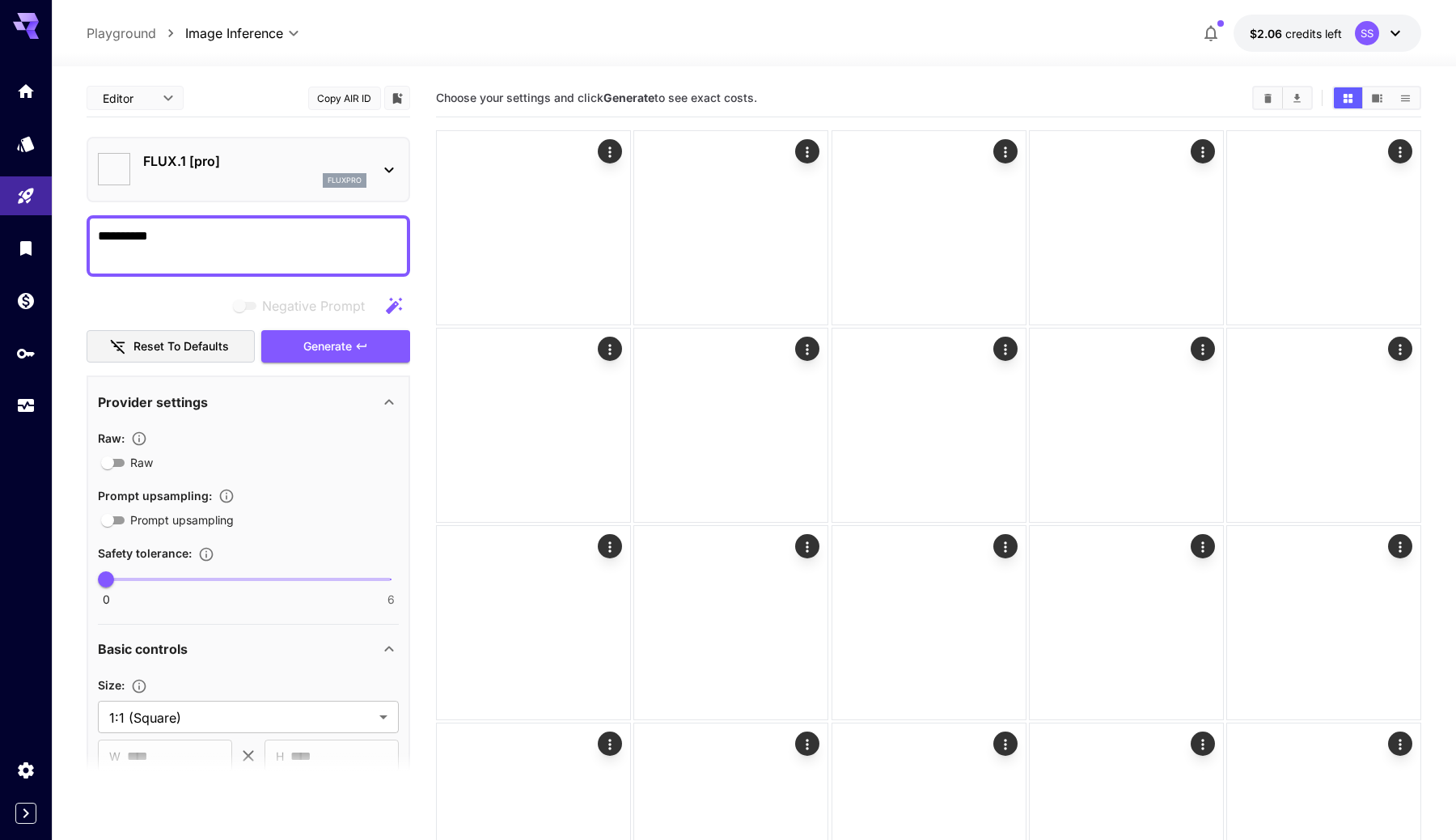
type input "**"
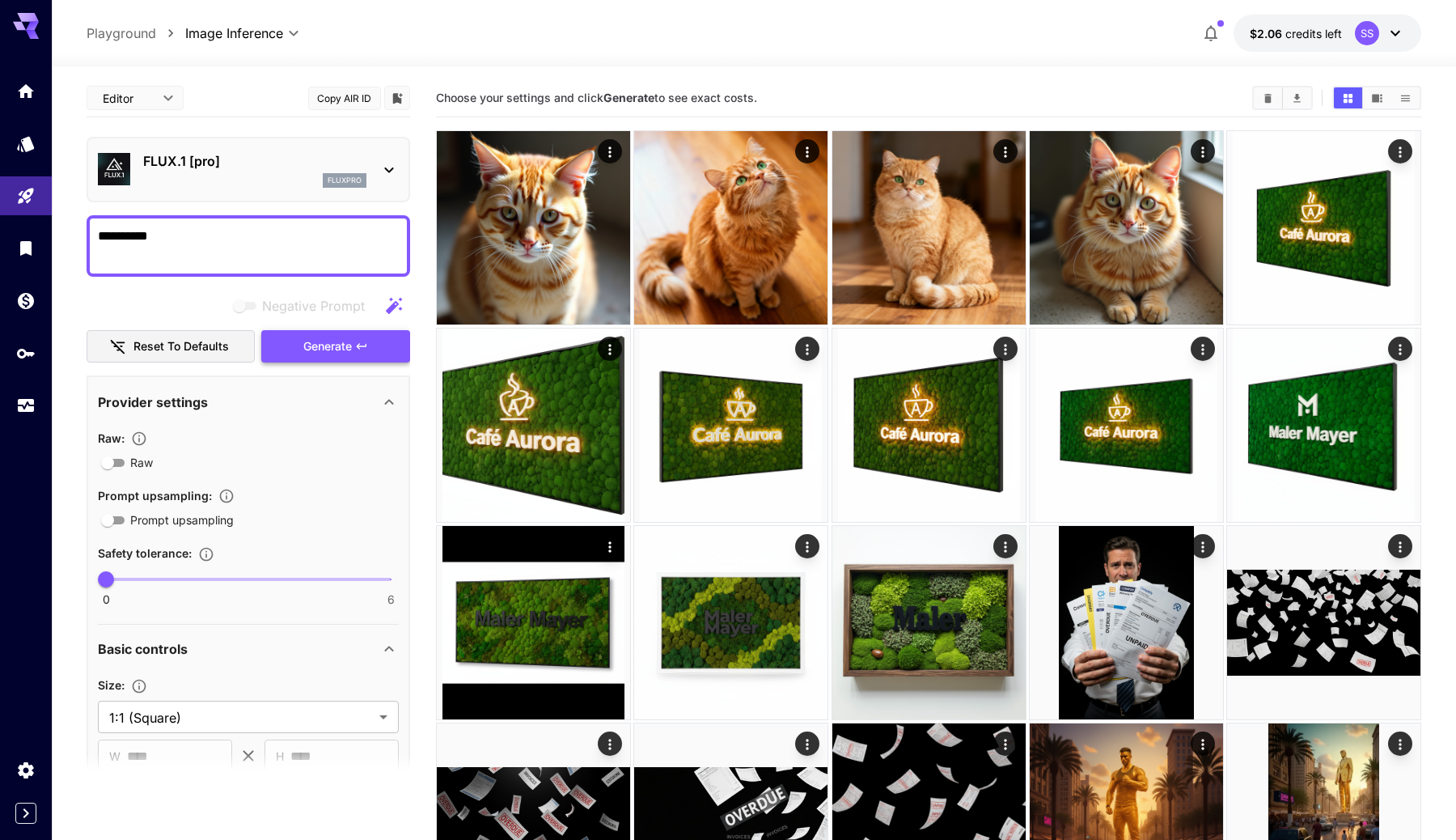
click at [340, 346] on span "Generate" at bounding box center [327, 347] width 48 height 21
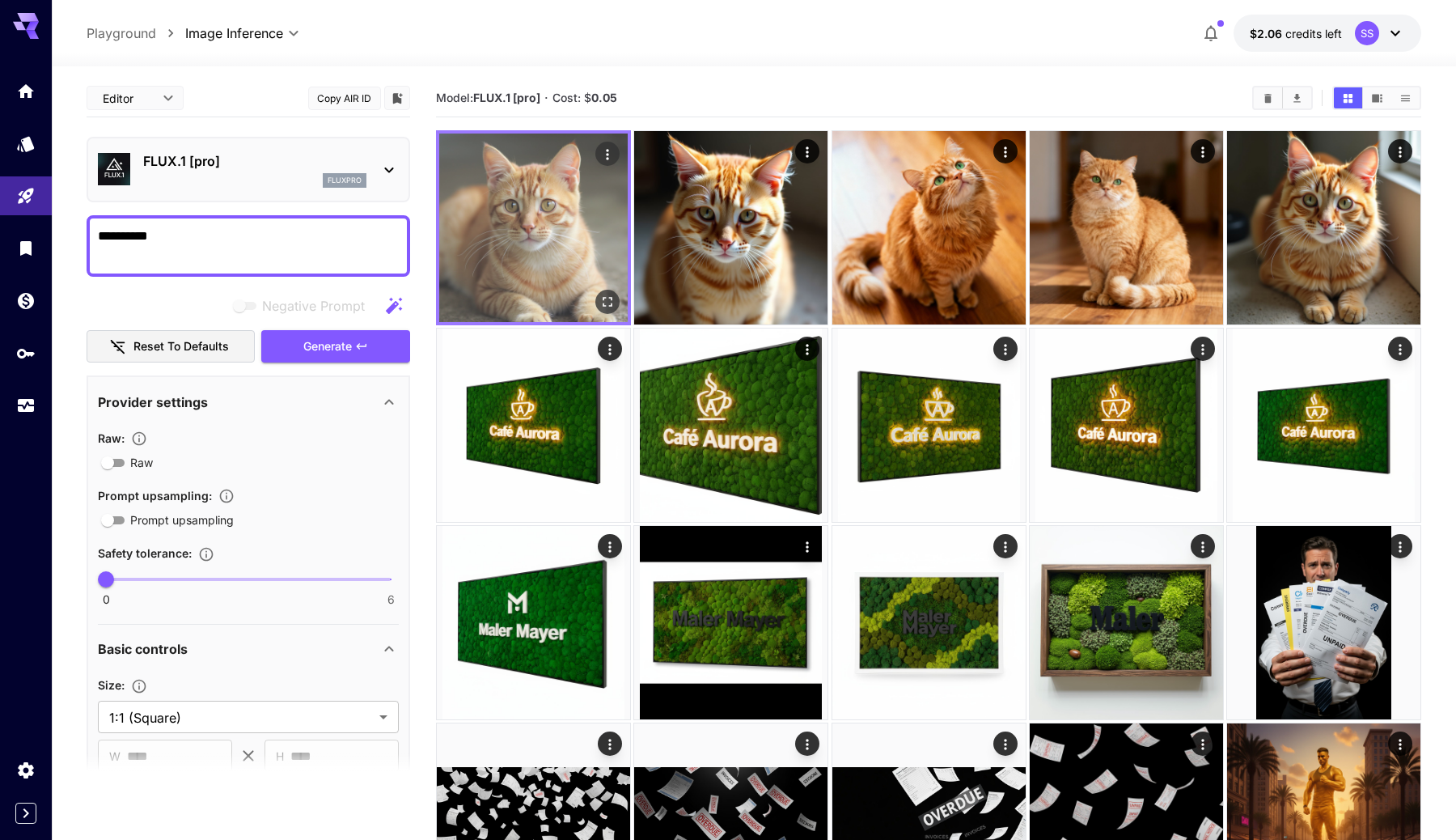
click at [608, 297] on icon "Open in fullscreen" at bounding box center [607, 302] width 16 height 16
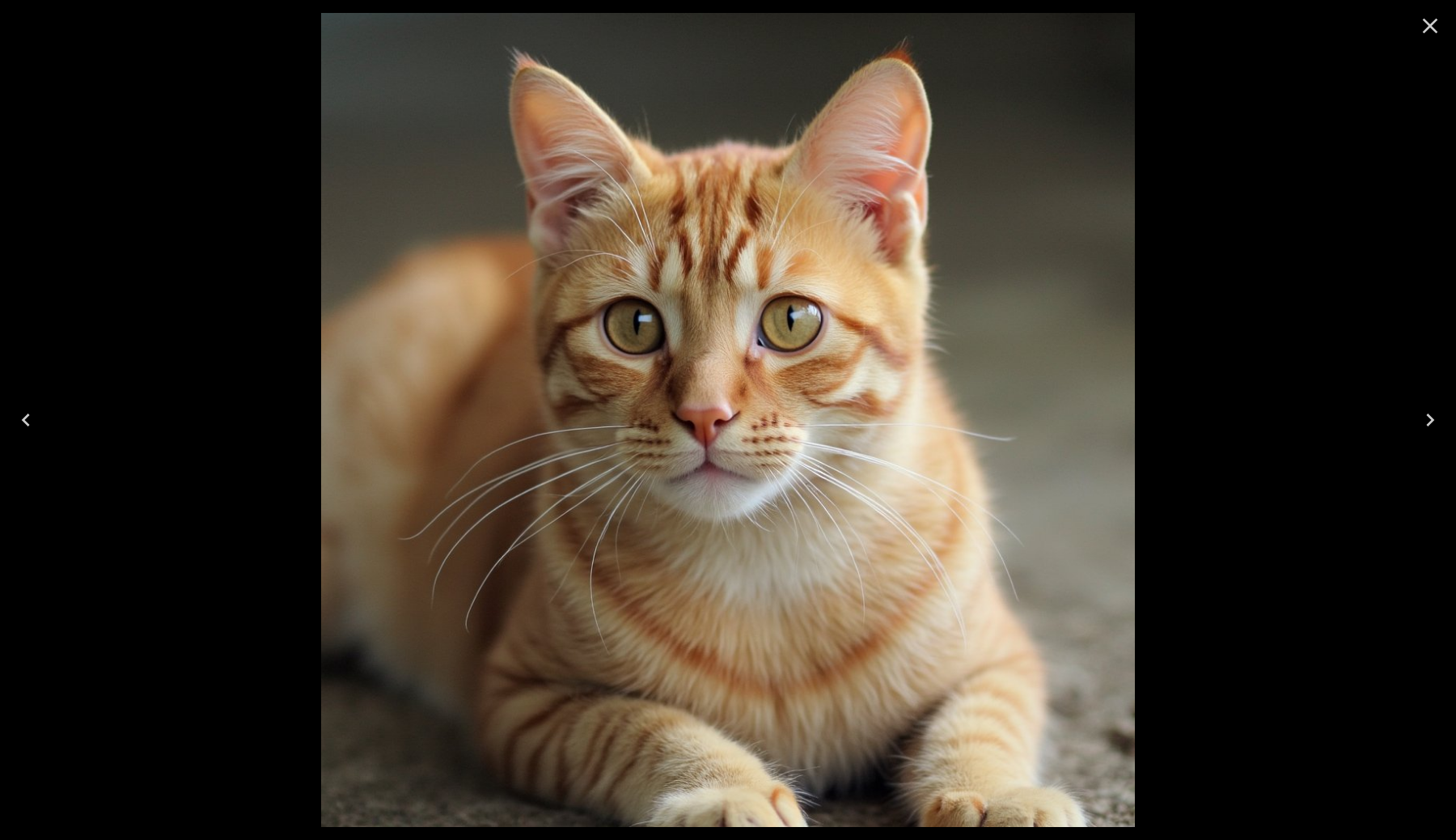
click at [1430, 28] on icon "Close" at bounding box center [1430, 26] width 26 height 26
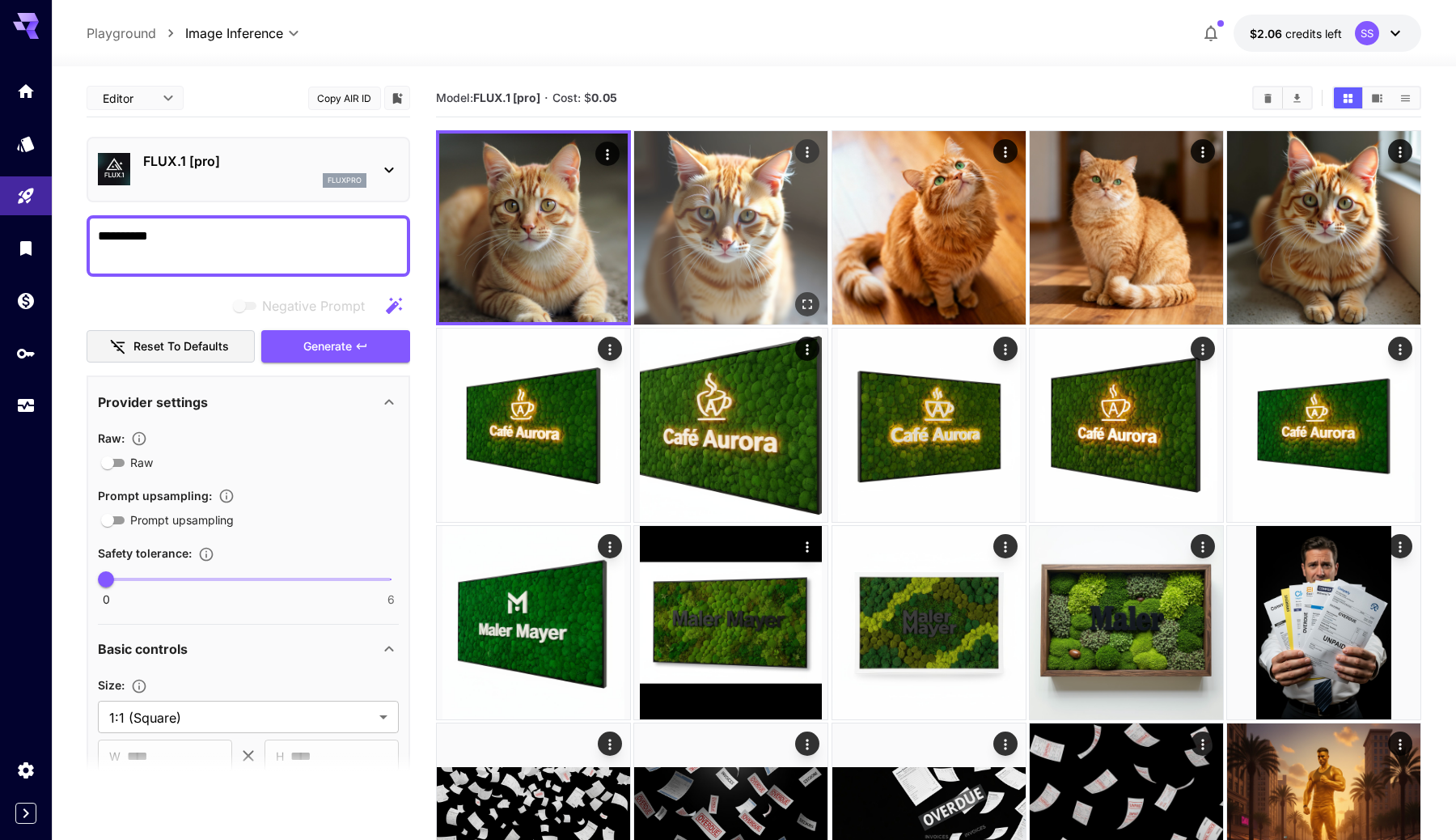
click at [688, 247] on img at bounding box center [731, 227] width 193 height 193
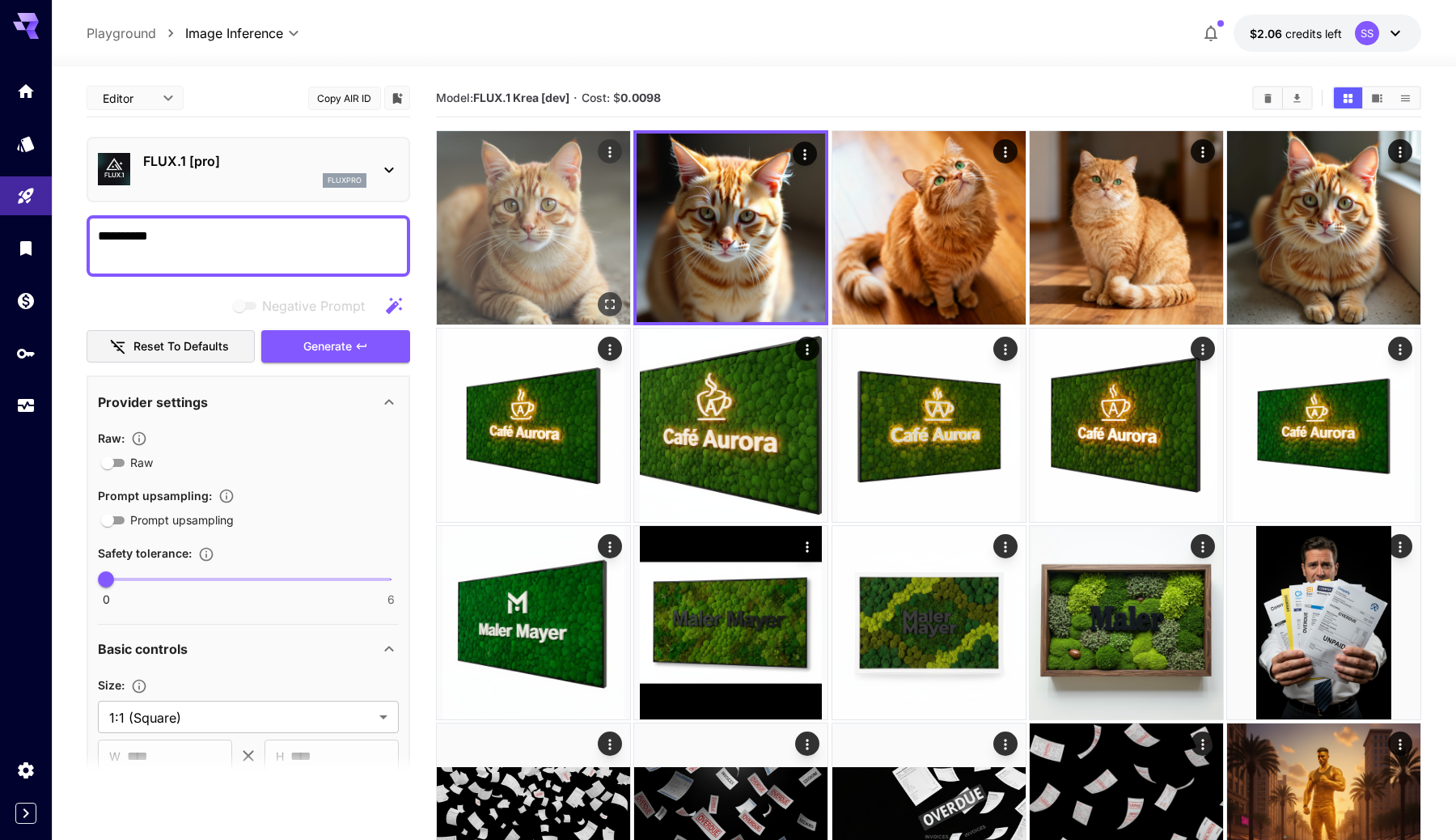
click at [558, 263] on img at bounding box center [533, 227] width 193 height 193
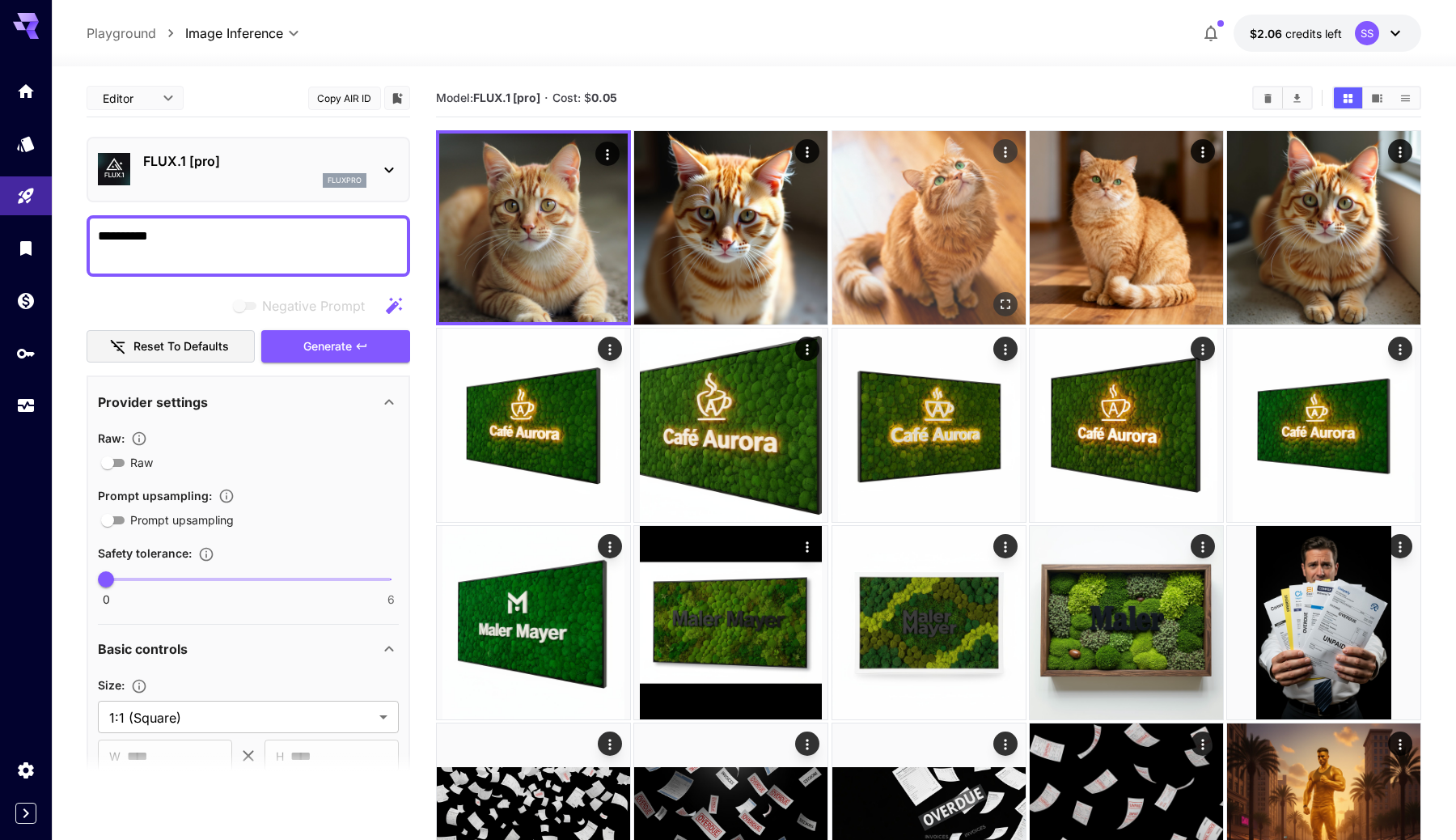
click at [910, 228] on img at bounding box center [929, 227] width 193 height 193
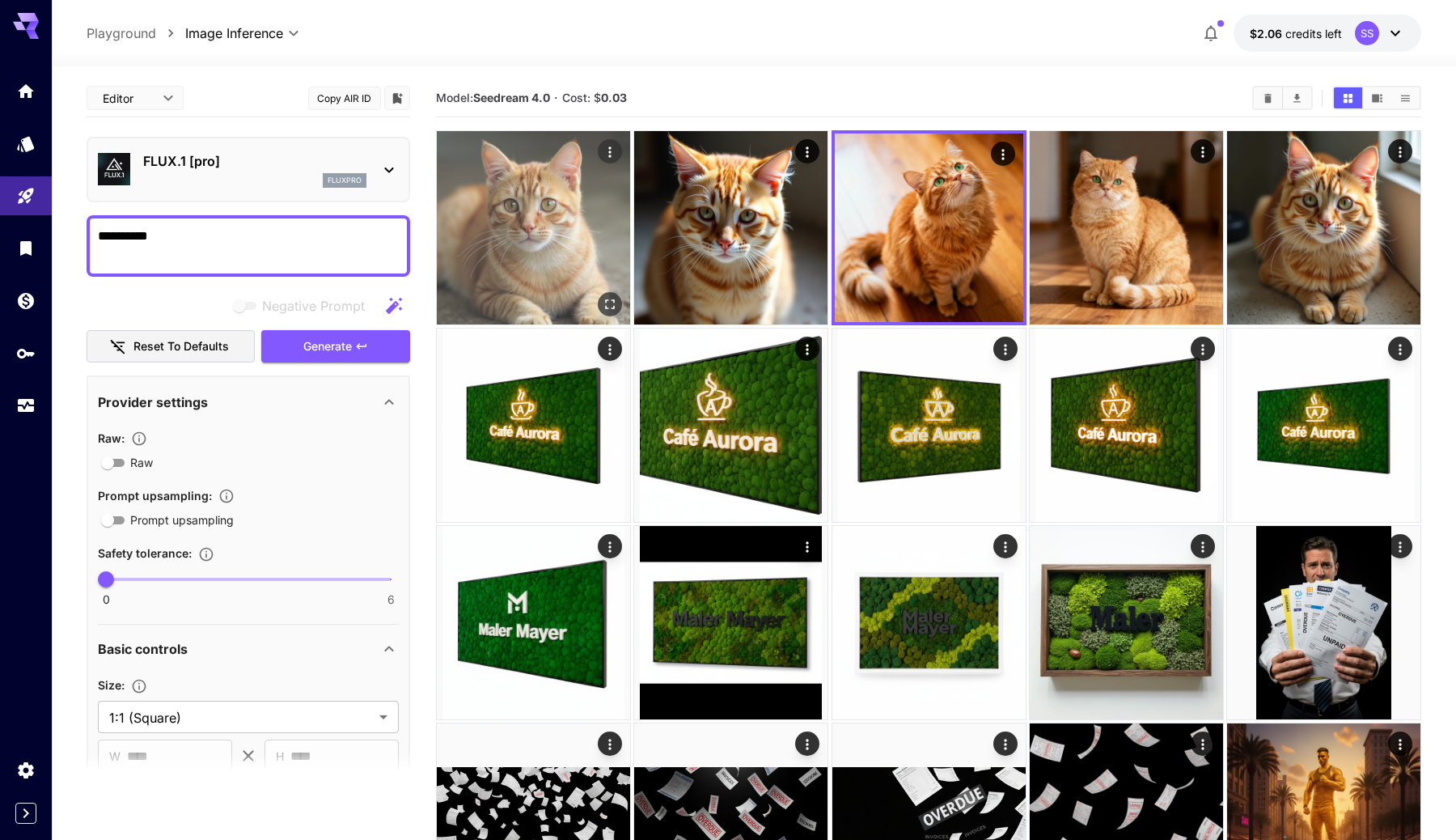
click at [581, 237] on img at bounding box center [533, 227] width 193 height 193
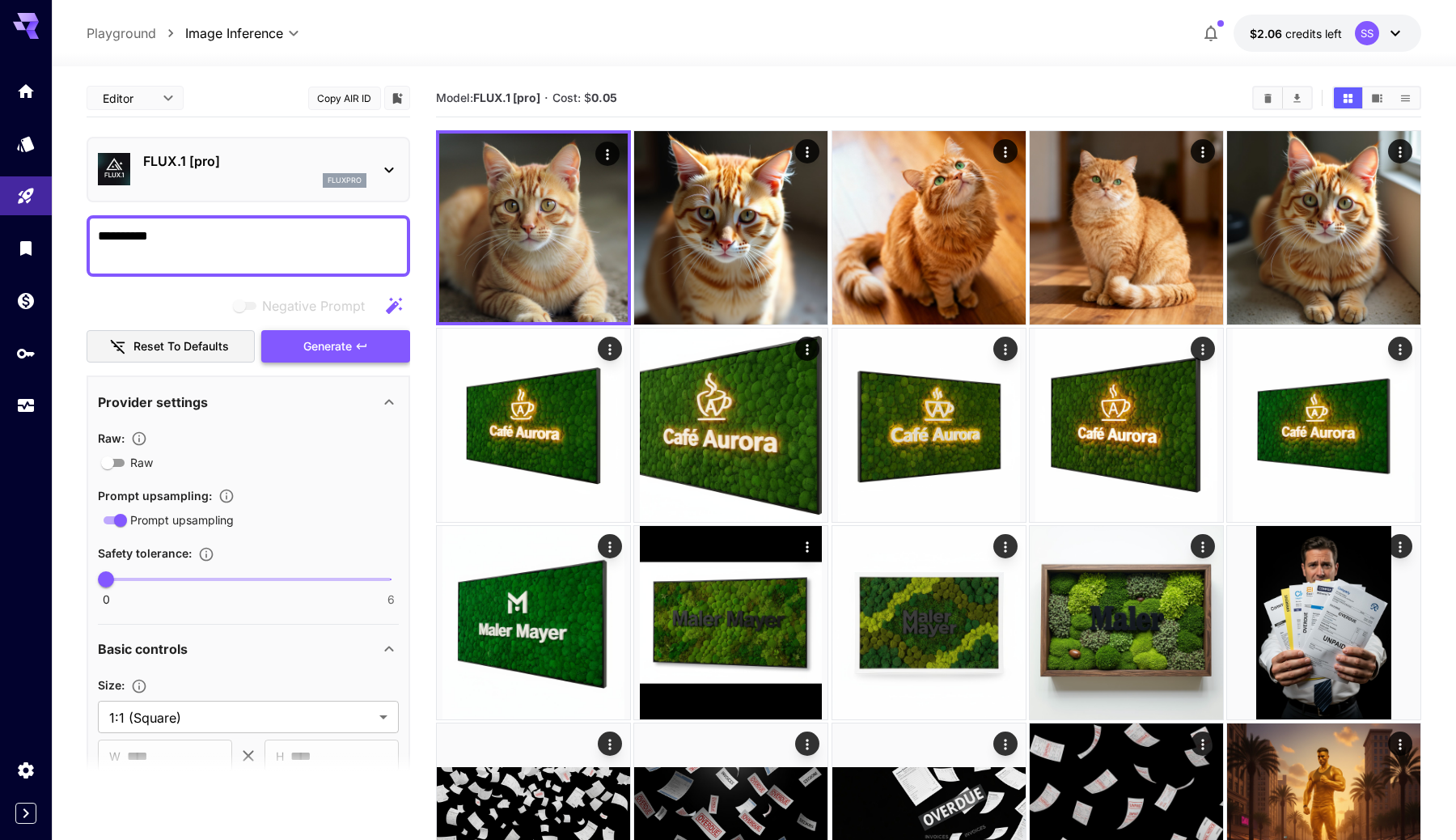
click at [324, 340] on span "Generate" at bounding box center [327, 347] width 48 height 21
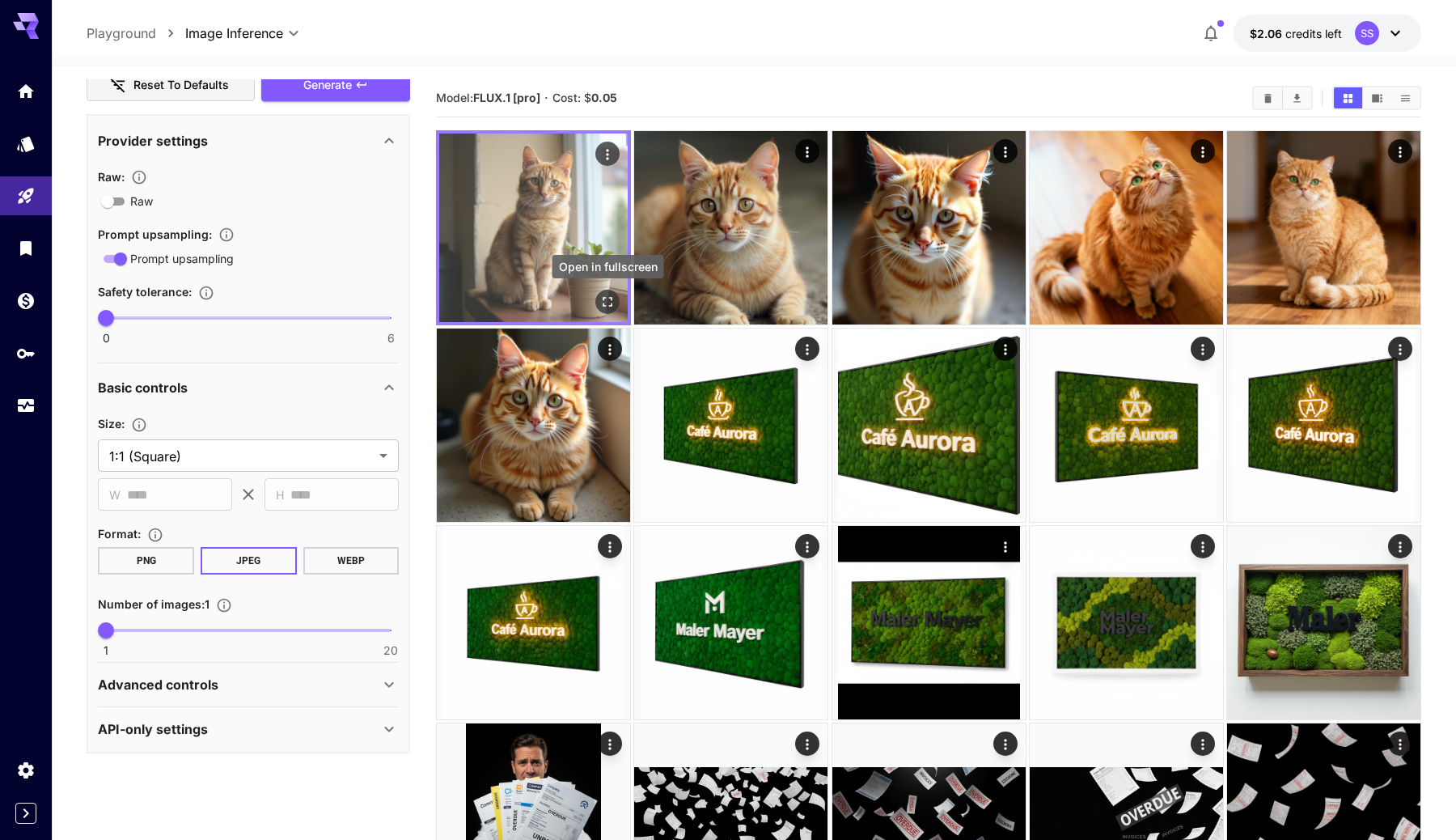
click at [607, 303] on icon "Open in fullscreen" at bounding box center [607, 302] width 16 height 16
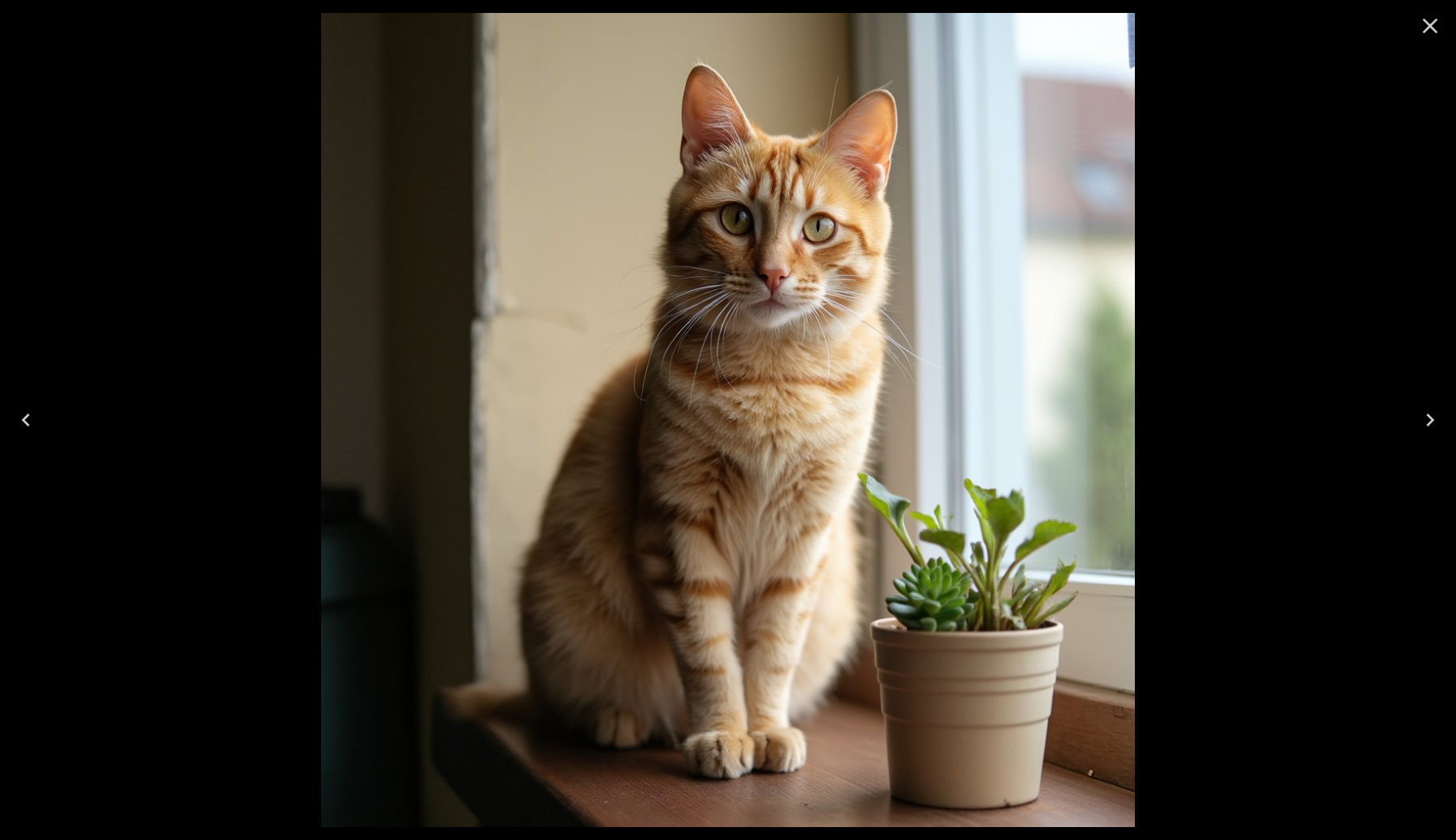
click at [1426, 40] on button "Close" at bounding box center [1430, 26] width 39 height 39
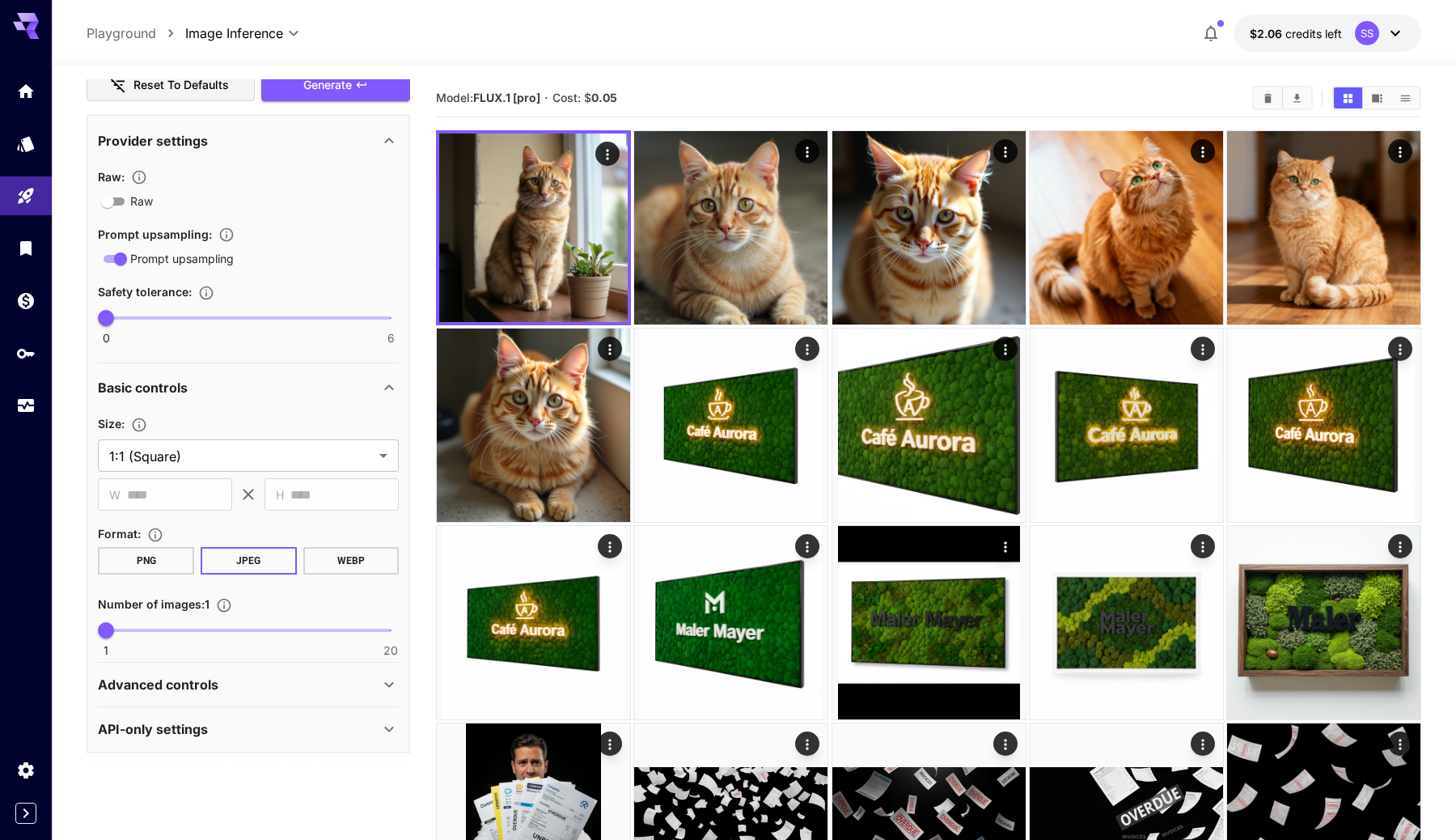
click at [1257, 40] on p "$2.06 credits left" at bounding box center [1295, 34] width 92 height 17
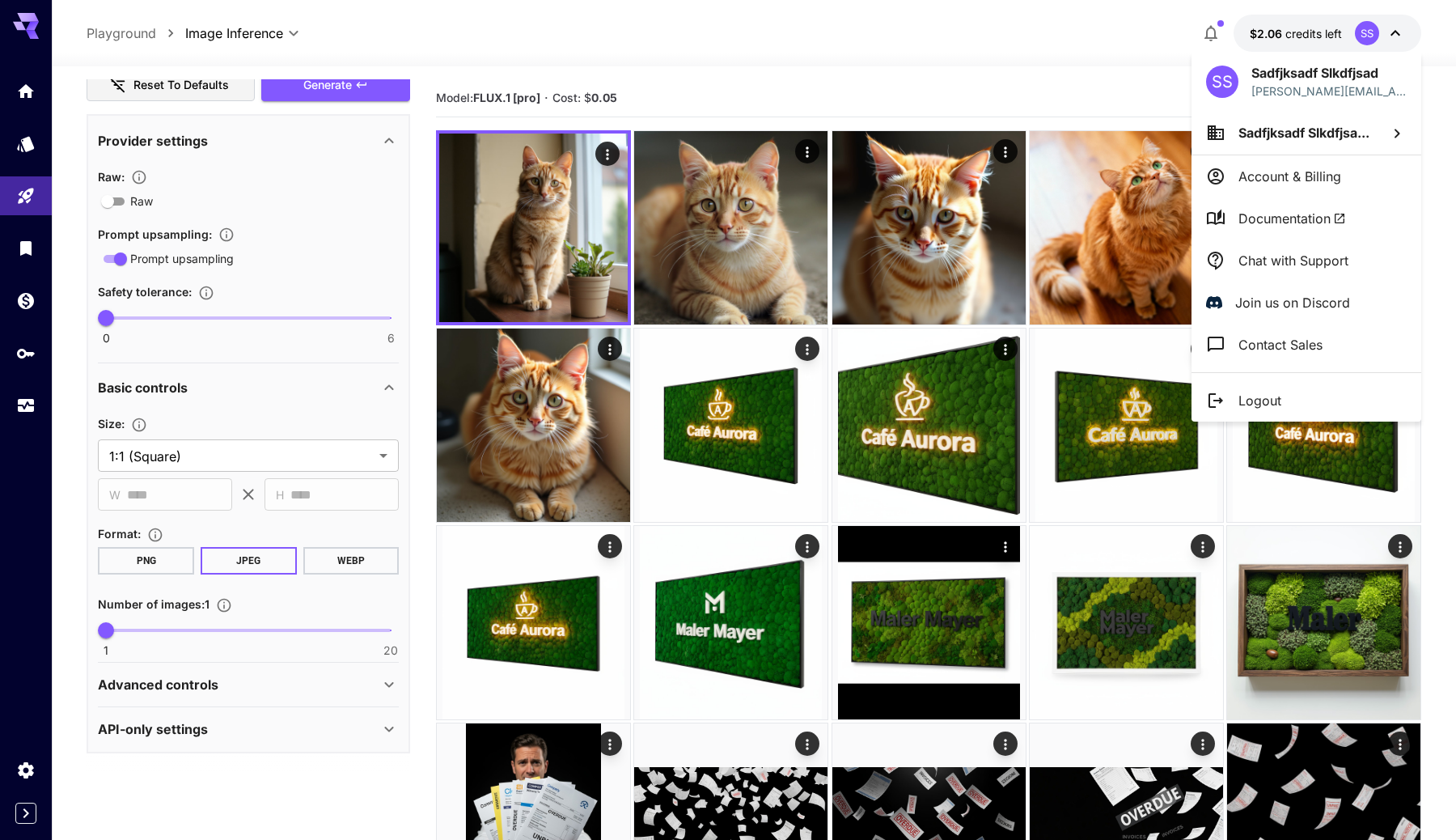
click at [1257, 40] on div at bounding box center [728, 420] width 1456 height 840
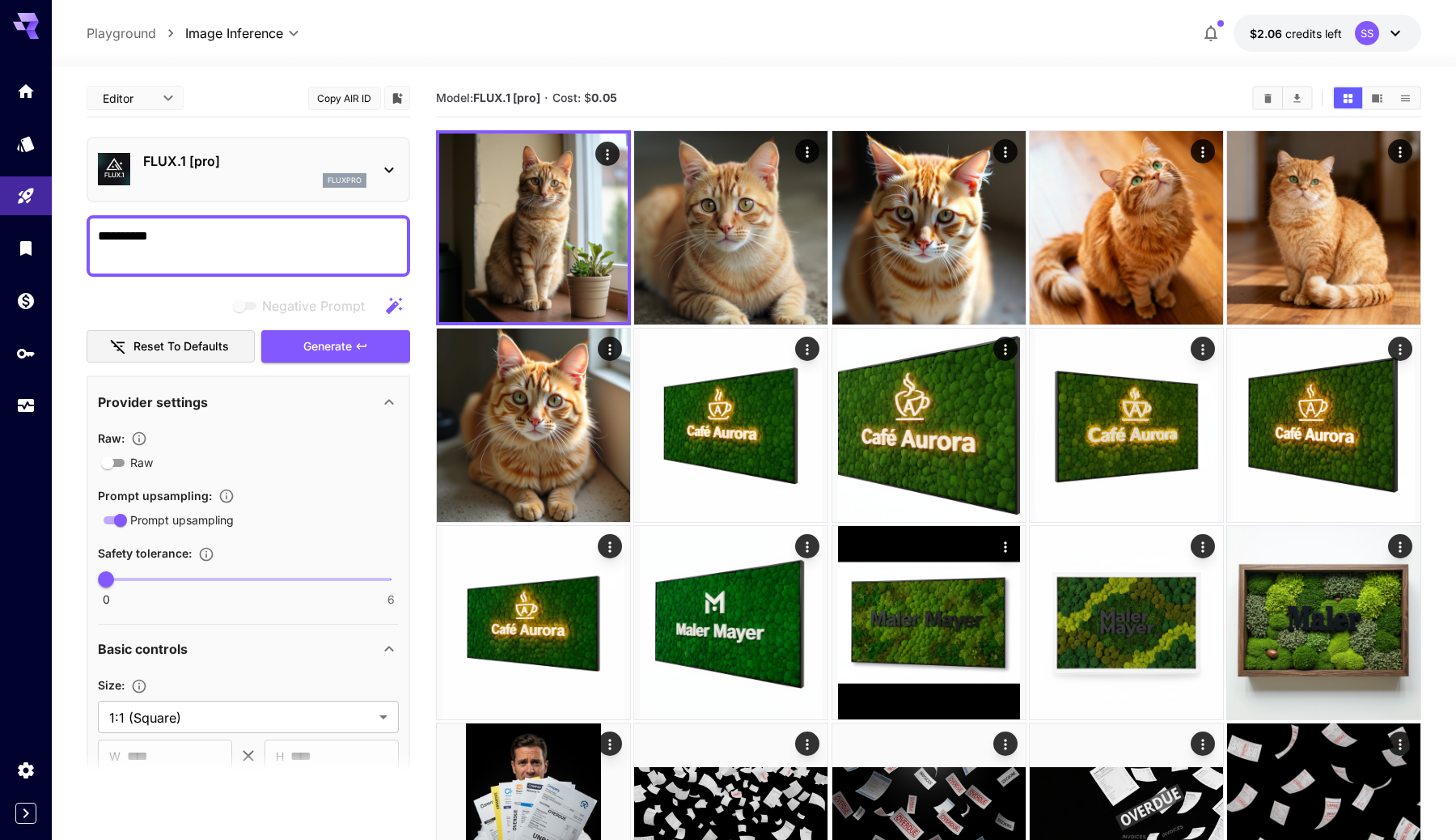
click at [277, 178] on div "fluxpro" at bounding box center [255, 180] width 223 height 15
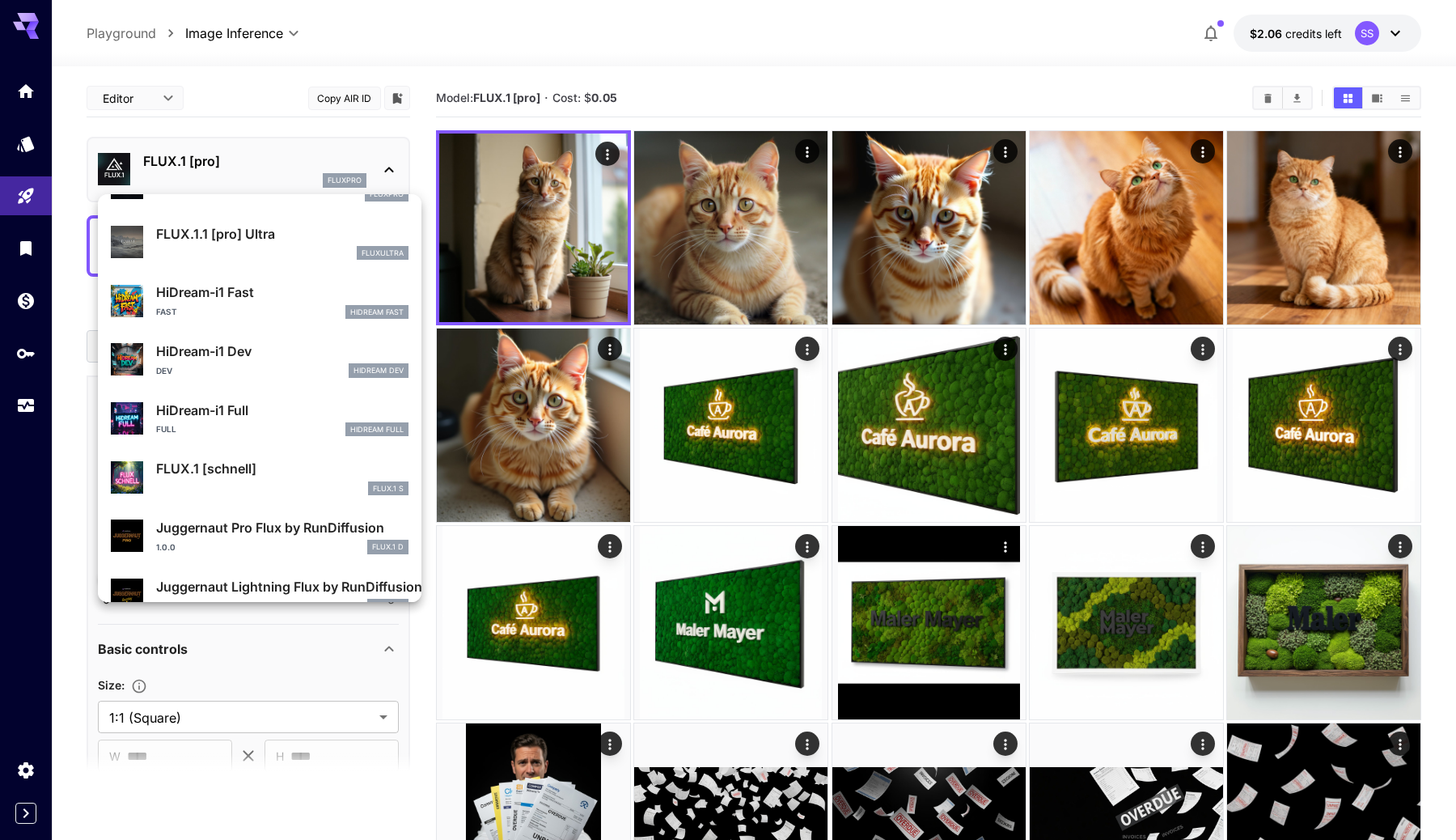
scroll to position [1309, 0]
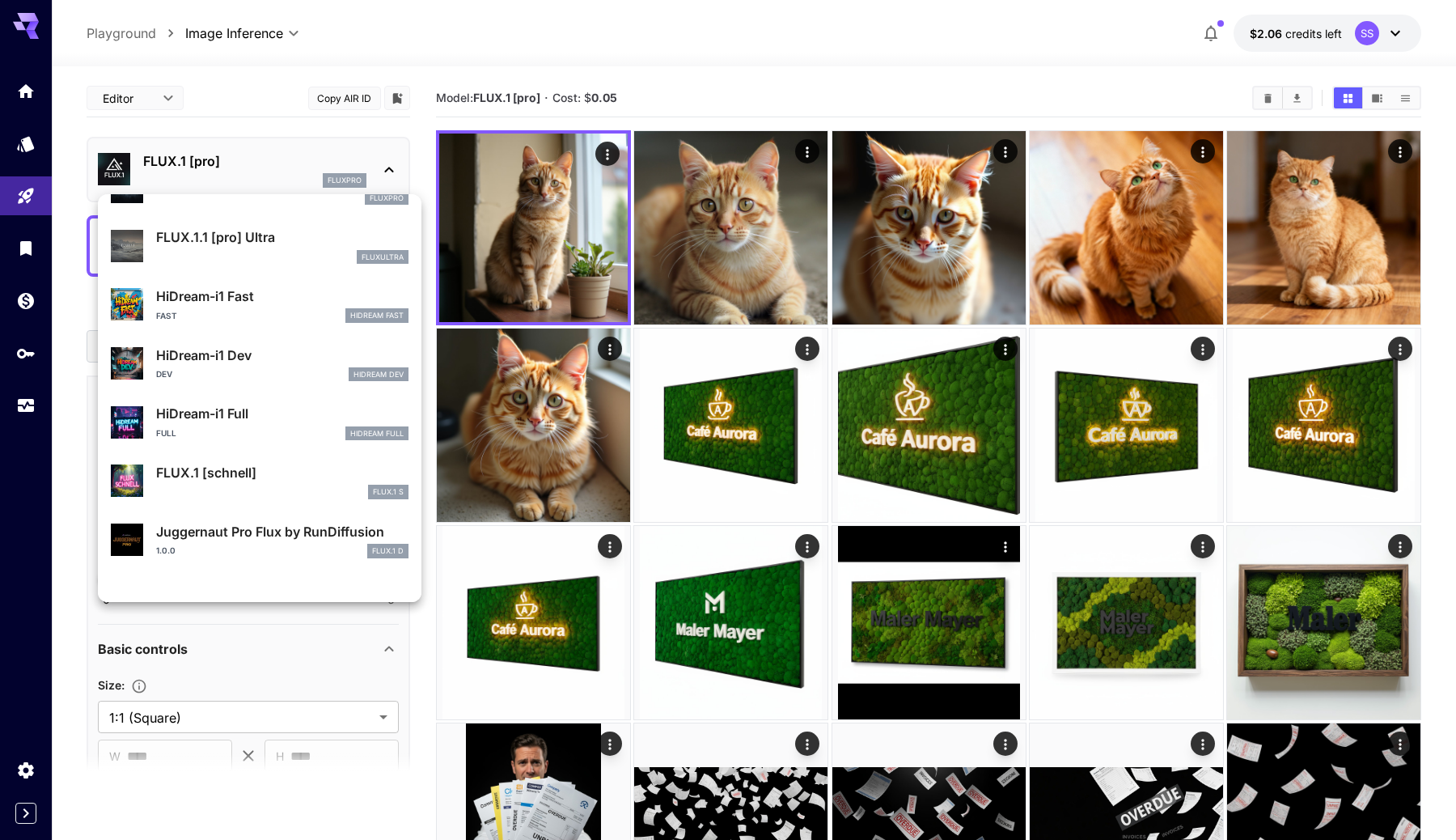
scroll to position [1309, 0]
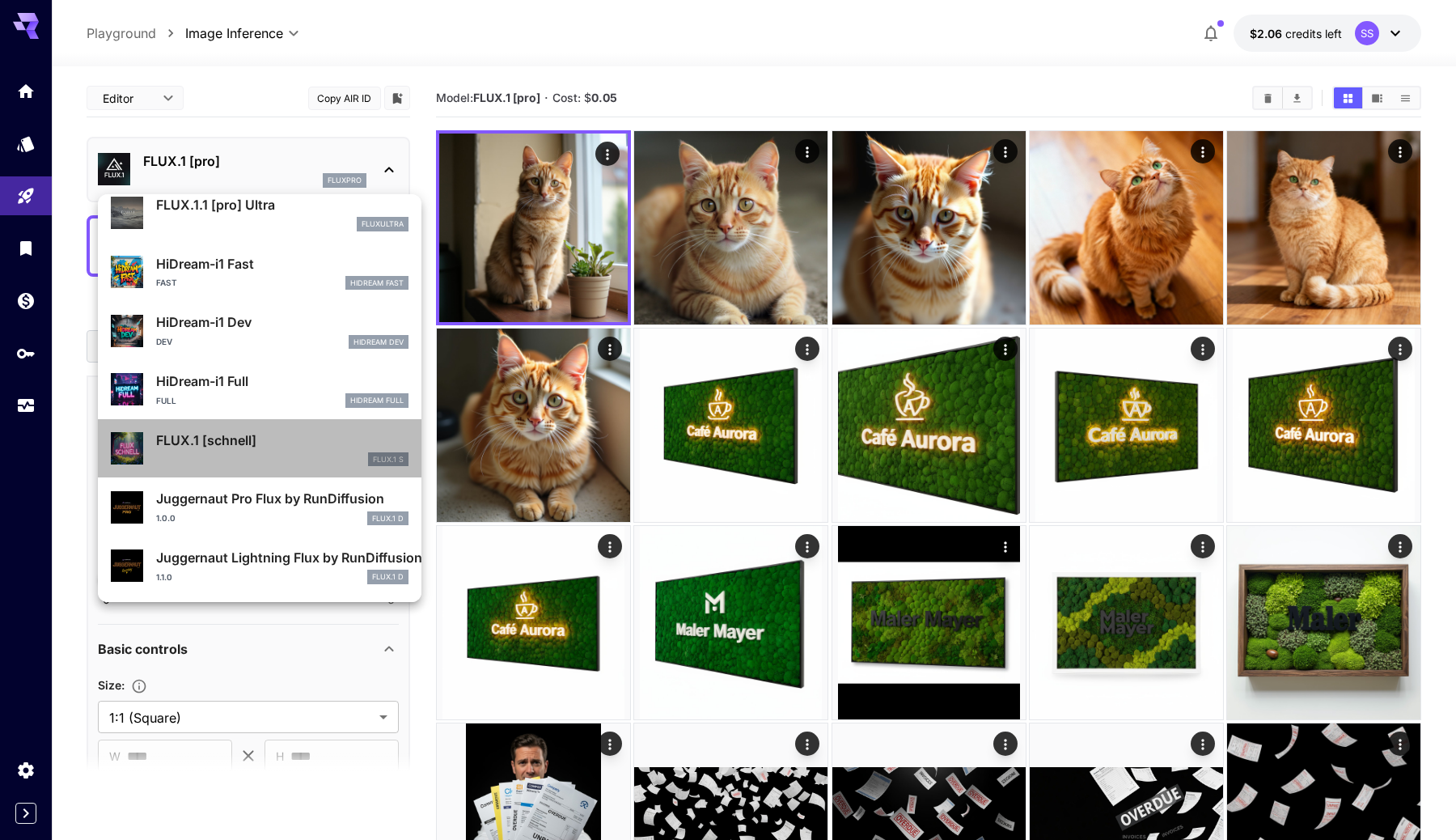
click at [258, 450] on div "FLUX.1 [[PERSON_NAME]] FLUX.1 S" at bounding box center [283, 449] width 253 height 36
type input "*"
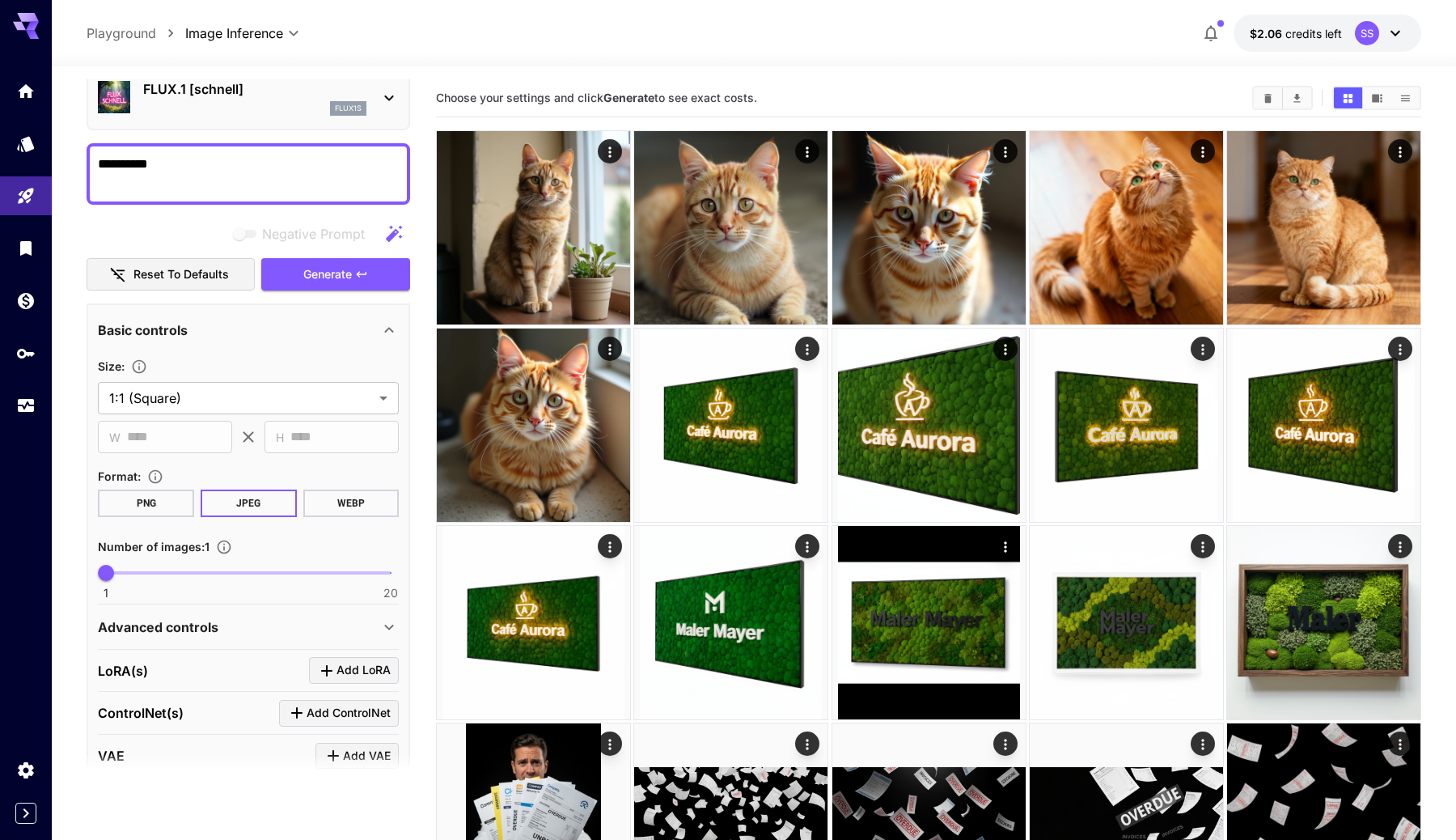
scroll to position [21, 0]
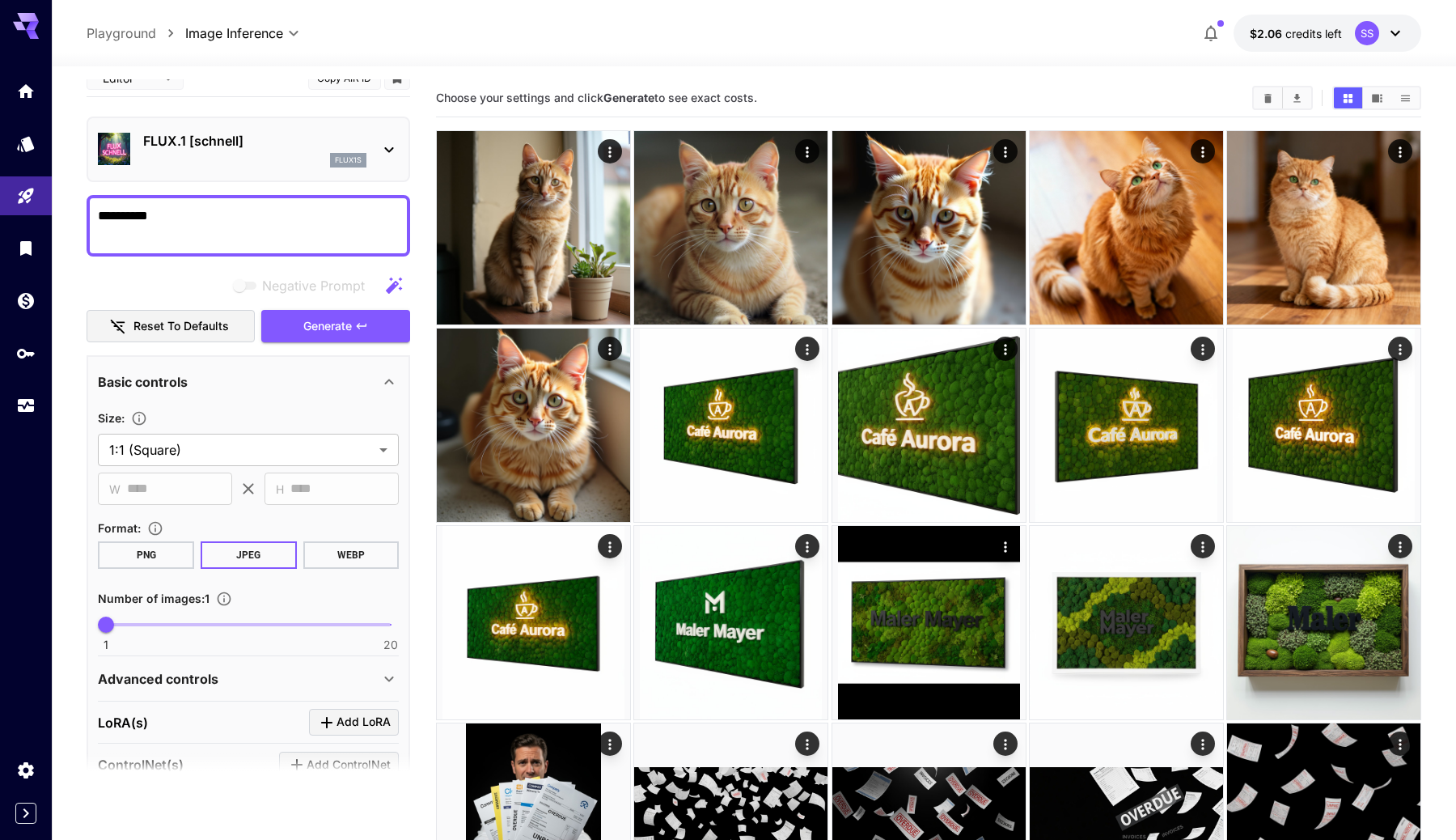
click at [322, 143] on p "FLUX.1 [schnell]" at bounding box center [255, 140] width 223 height 20
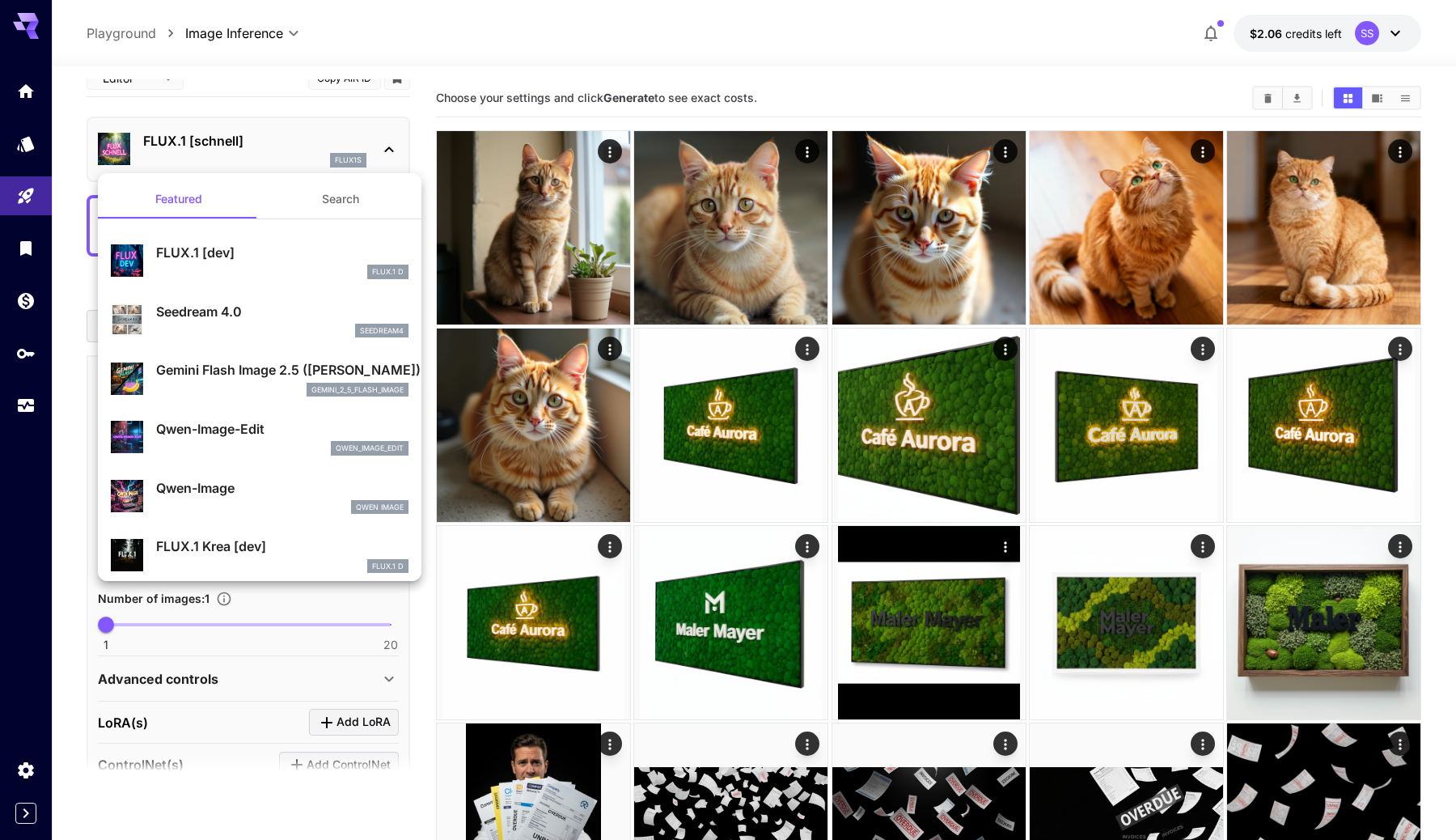
click at [294, 236] on div "FLUX.1 [dev] FLUX.1 D" at bounding box center [260, 261] width 297 height 49
type input "**"
type input "***"
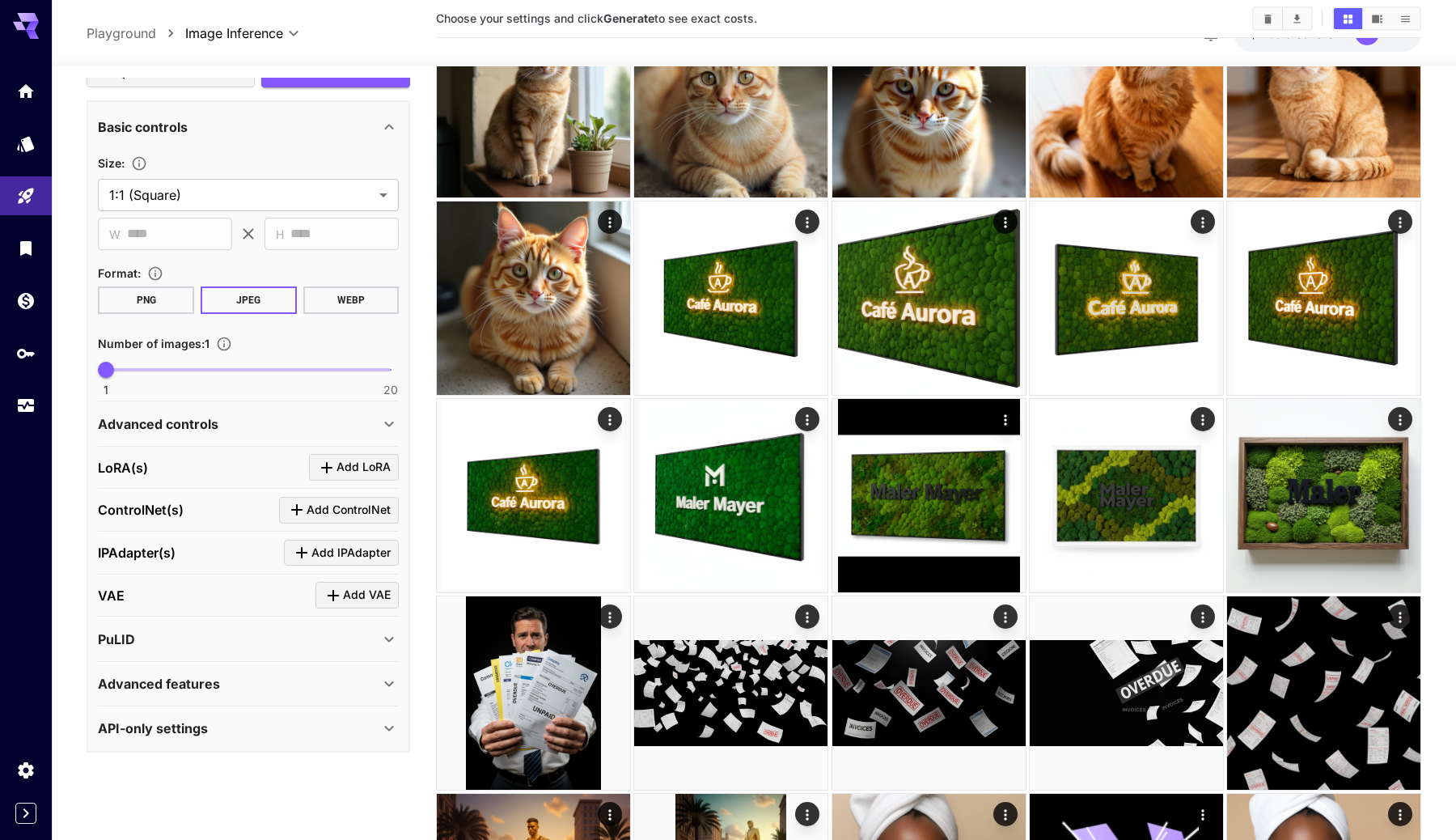
scroll to position [134, 0]
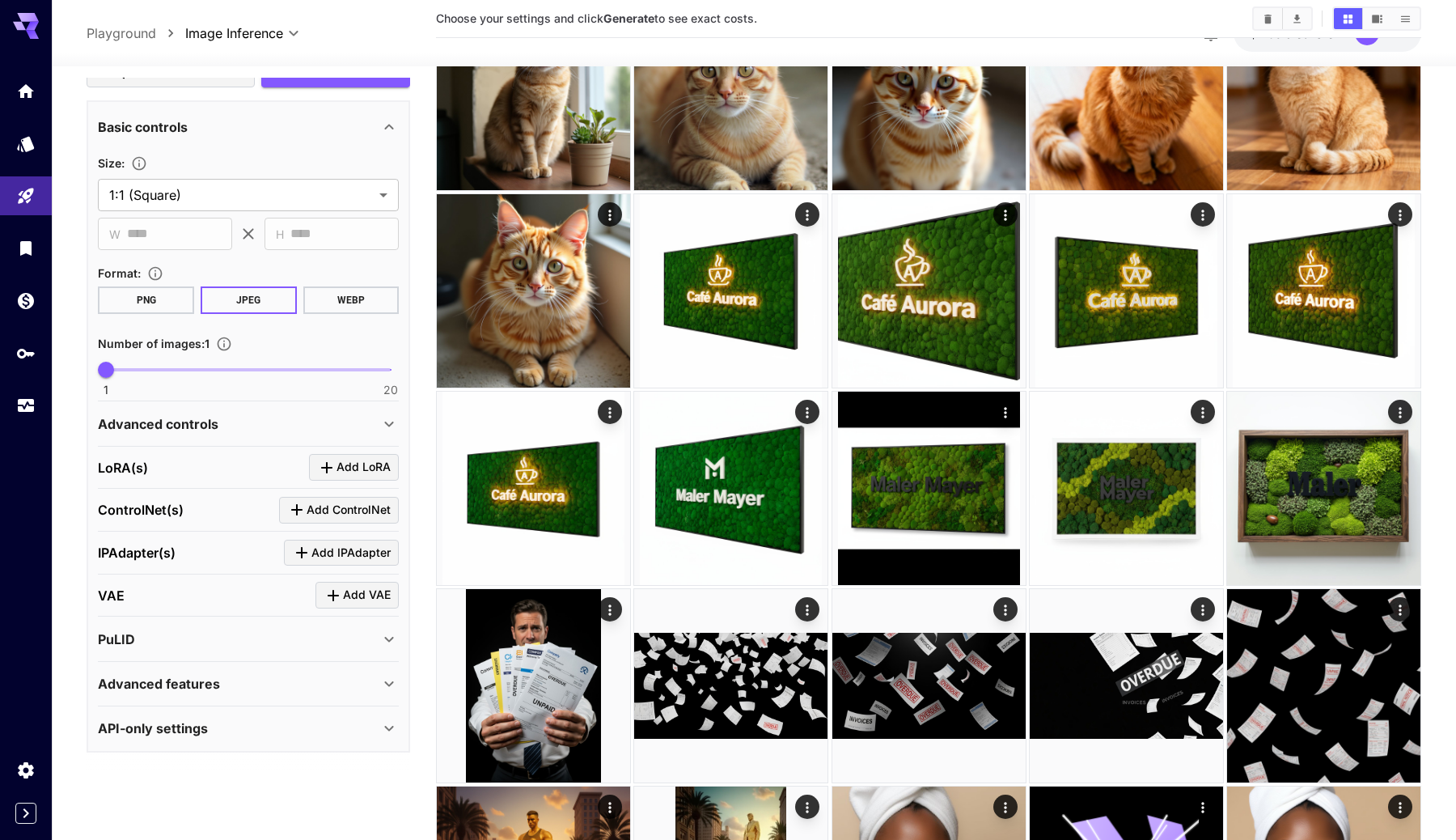
click at [232, 692] on div "Advanced features" at bounding box center [239, 684] width 282 height 20
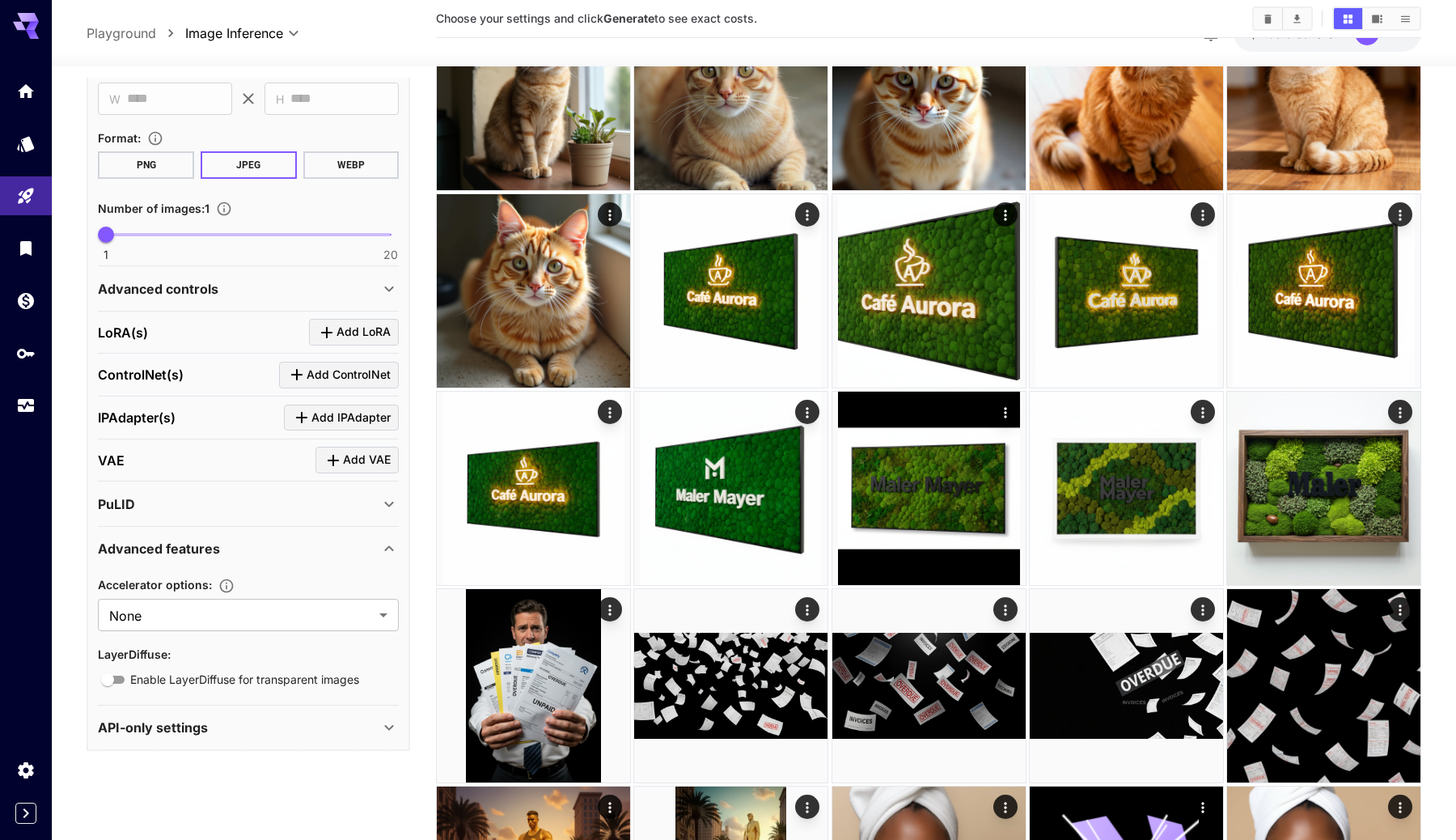
click at [278, 579] on div "Accelerator options :" at bounding box center [248, 584] width 301 height 20
click at [281, 569] on div "Accelerator options : None **** ​ LayerDiffuse : Enable LayerDiffuse for transp…" at bounding box center [248, 628] width 301 height 121
click at [387, 543] on icon at bounding box center [388, 549] width 20 height 20
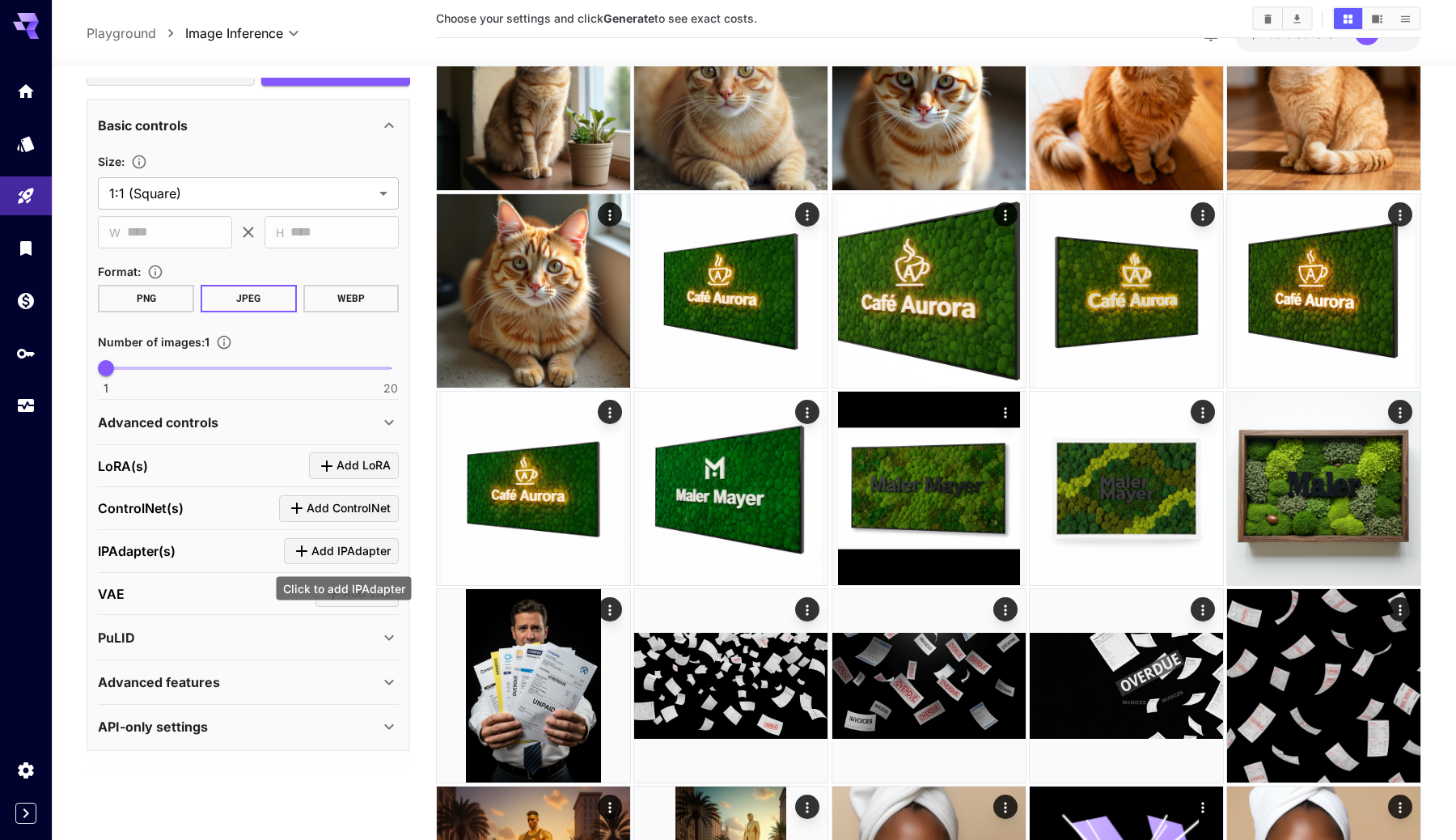
scroll to position [273, 0]
click at [370, 406] on div "Advanced controls" at bounding box center [248, 424] width 301 height 39
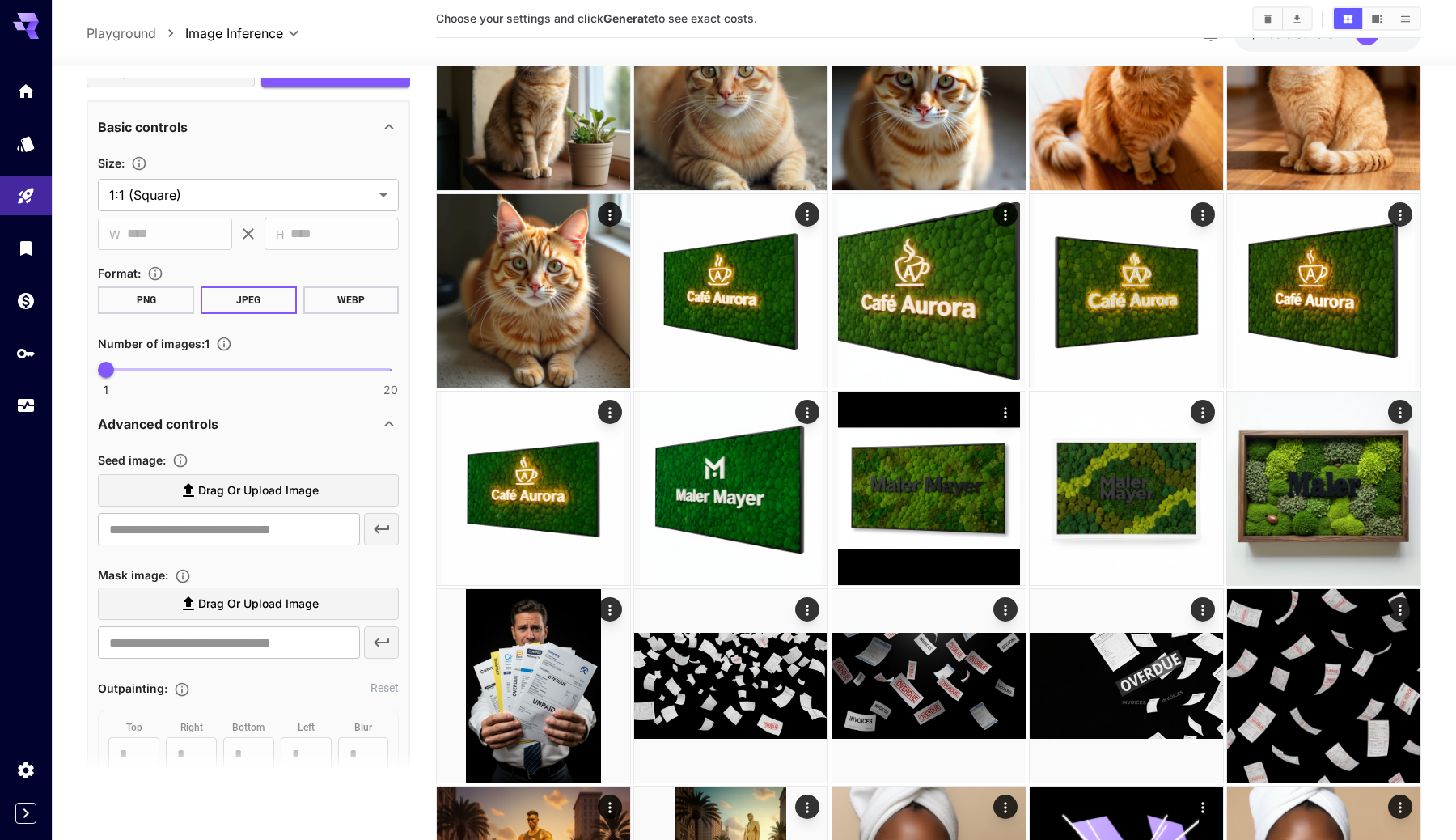
click at [374, 408] on div "Advanced controls" at bounding box center [248, 424] width 301 height 39
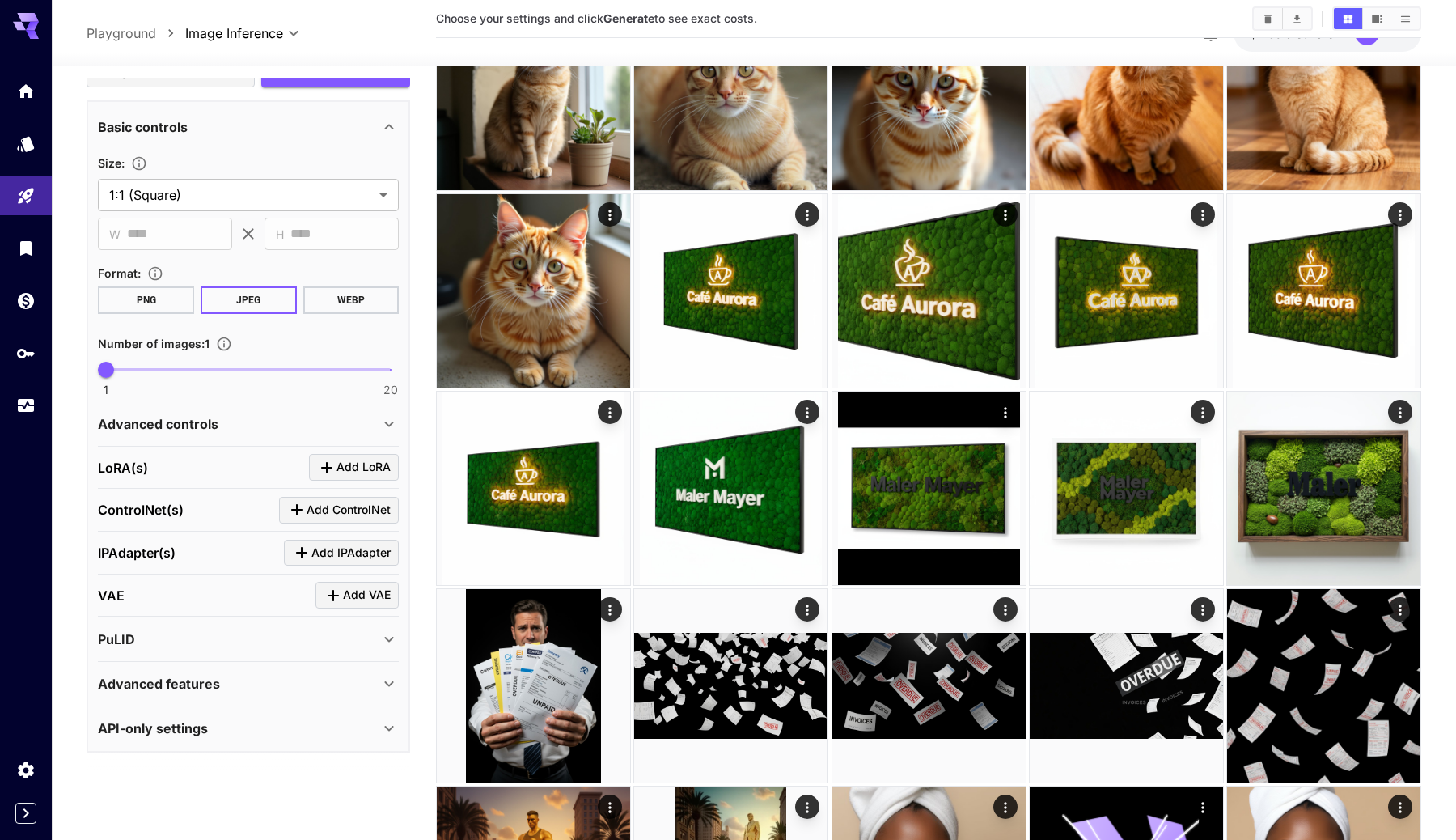
scroll to position [0, 0]
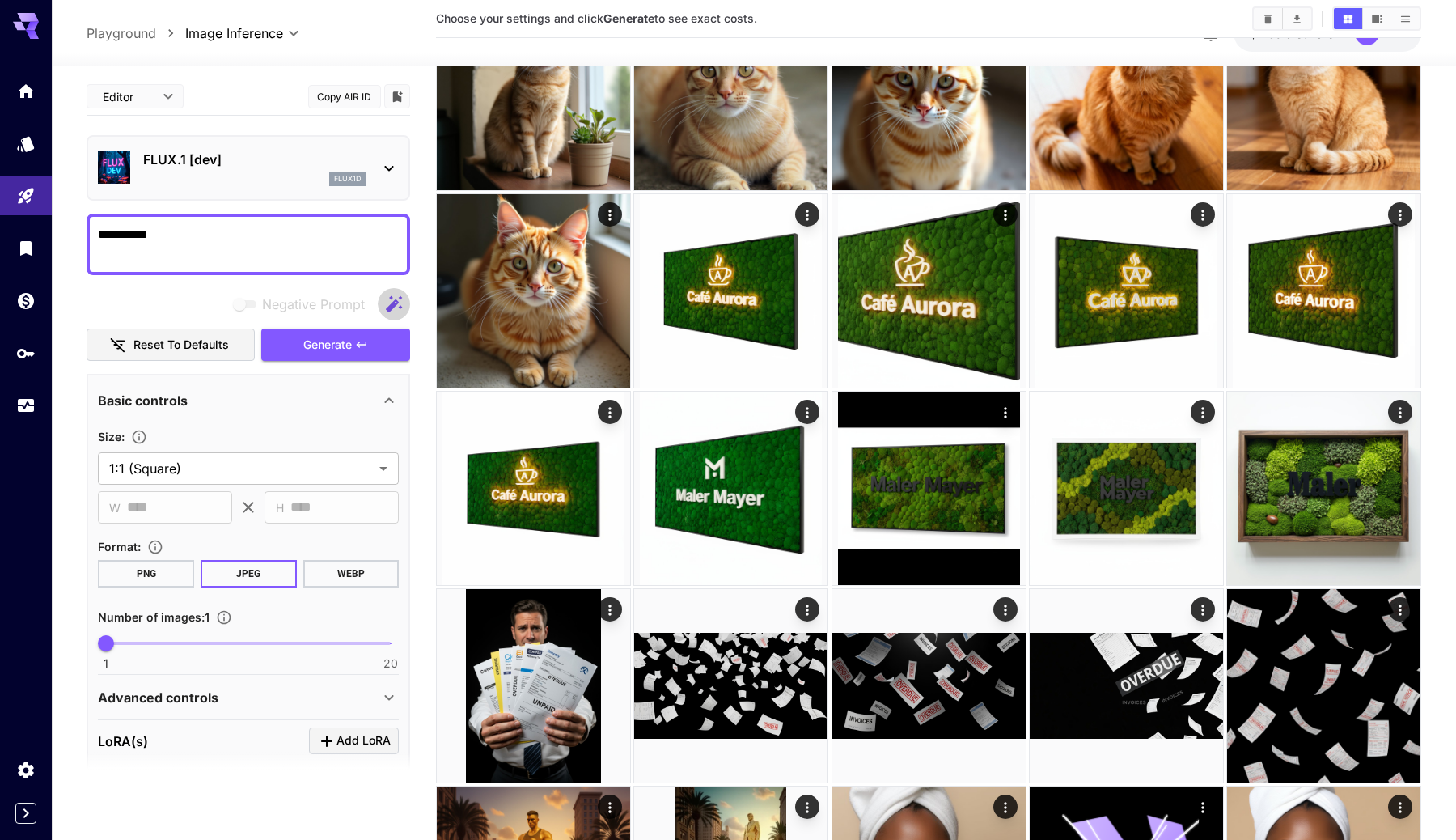
click at [394, 311] on icon "button" at bounding box center [394, 304] width 20 height 20
click at [357, 255] on textarea "**********" at bounding box center [248, 244] width 301 height 39
click at [198, 245] on textarea "**********" at bounding box center [248, 244] width 301 height 39
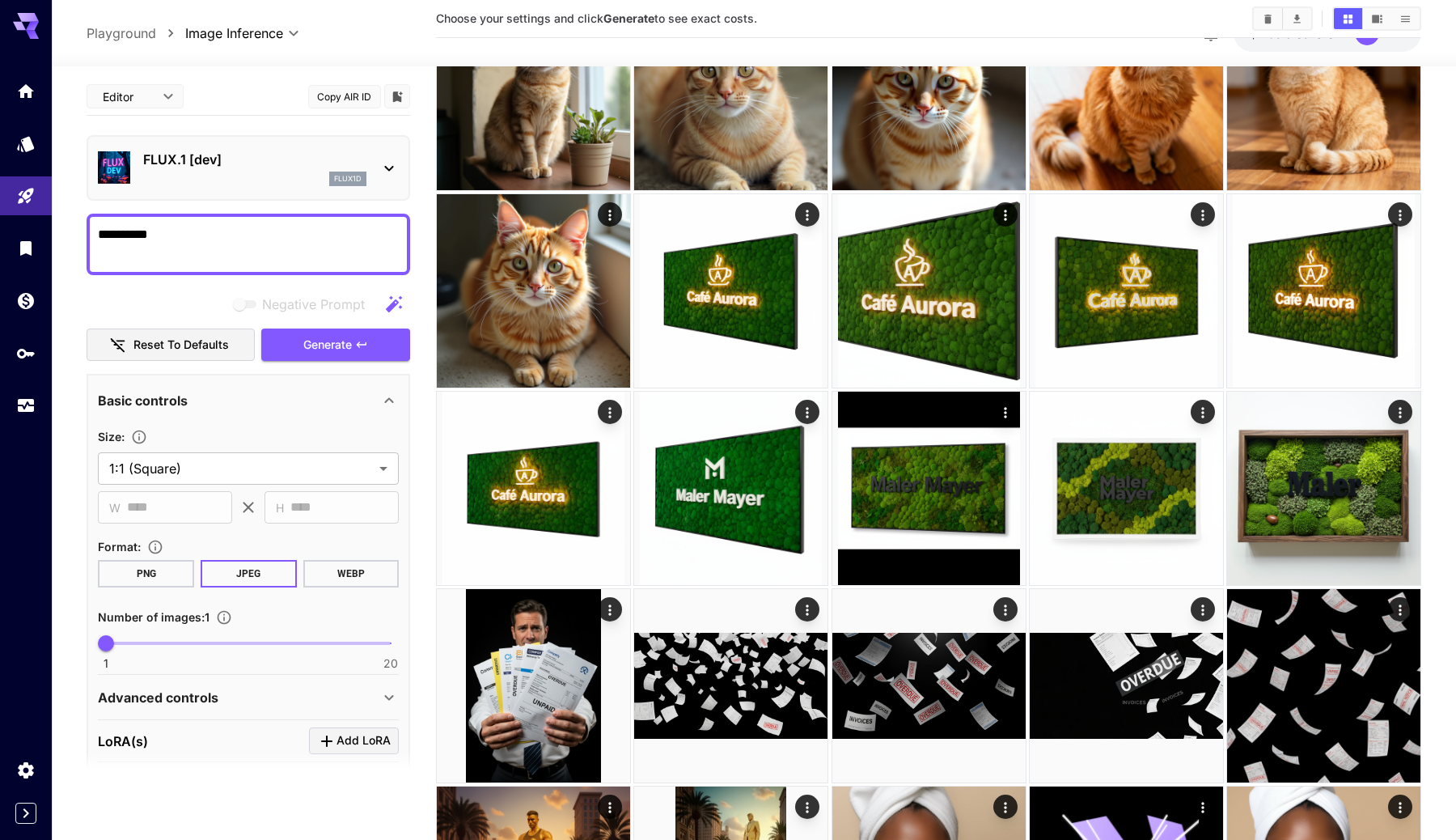
drag, startPoint x: 161, startPoint y: 234, endPoint x: 291, endPoint y: 280, distance: 137.9
click at [280, 279] on div "**********" at bounding box center [248, 551] width 324 height 948
type textarea "**********"
click at [304, 335] on span "Generate" at bounding box center [327, 346] width 48 height 21
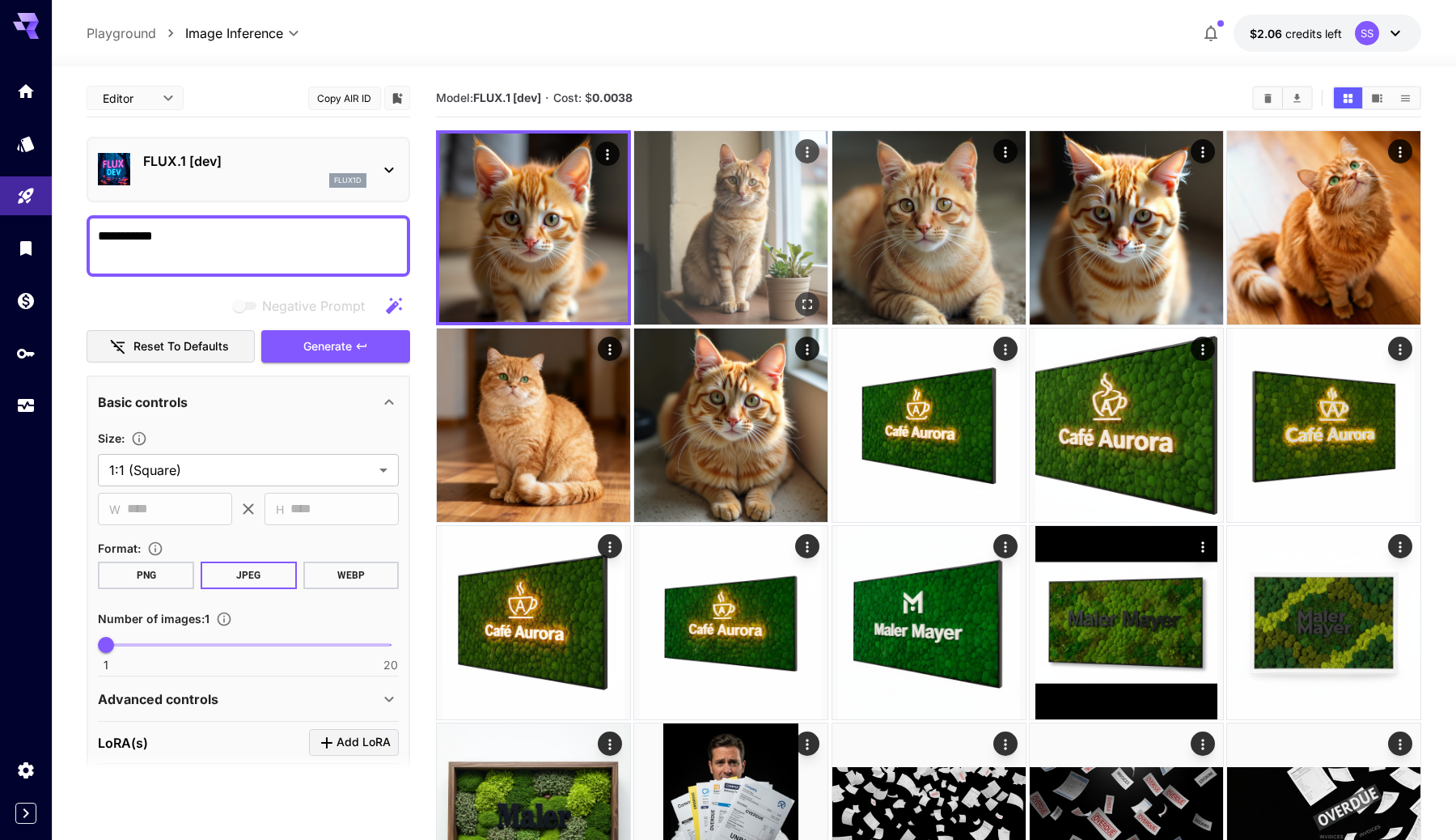
click at [755, 248] on img at bounding box center [731, 227] width 193 height 193
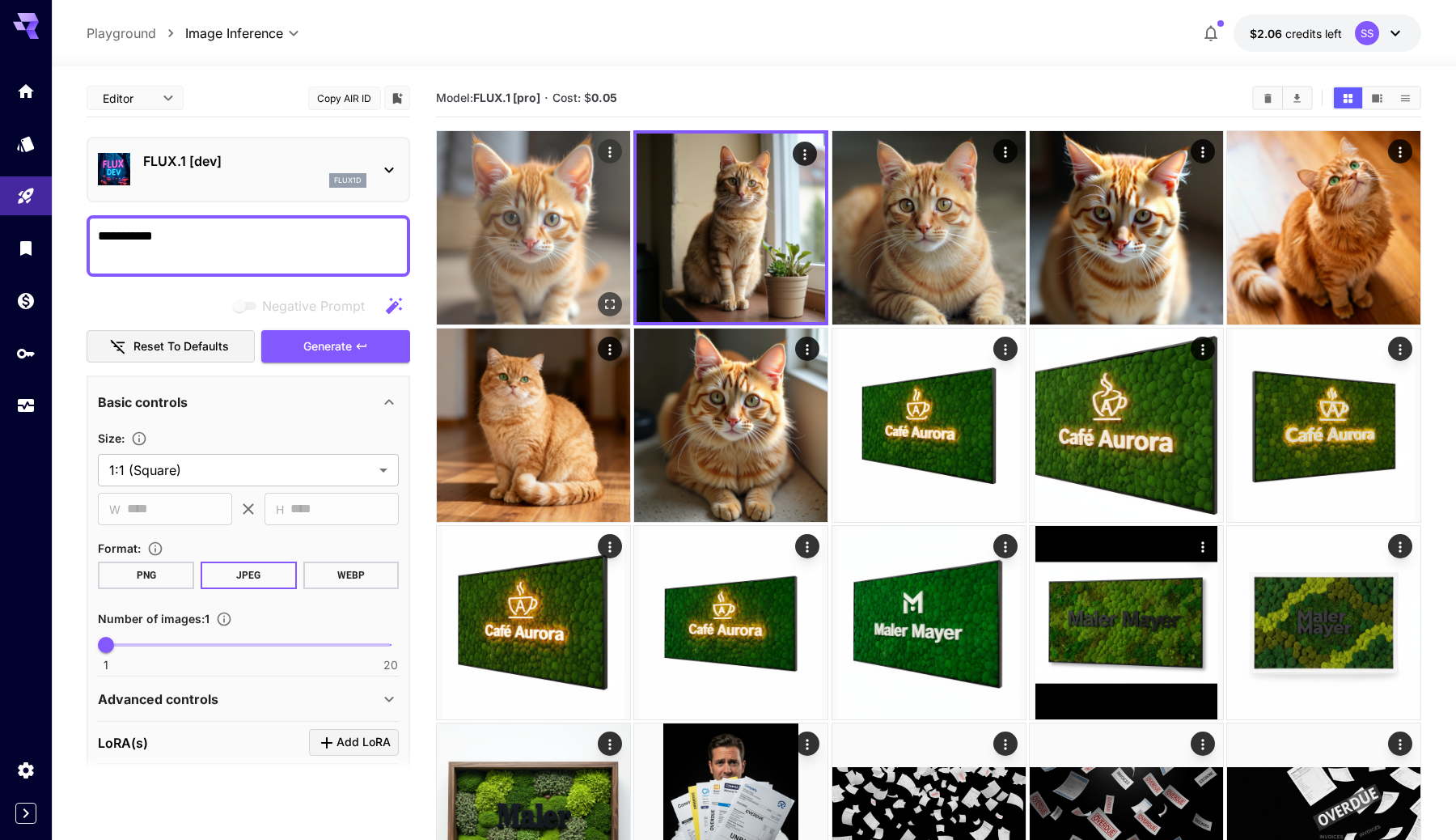
click at [576, 248] on img at bounding box center [533, 227] width 193 height 193
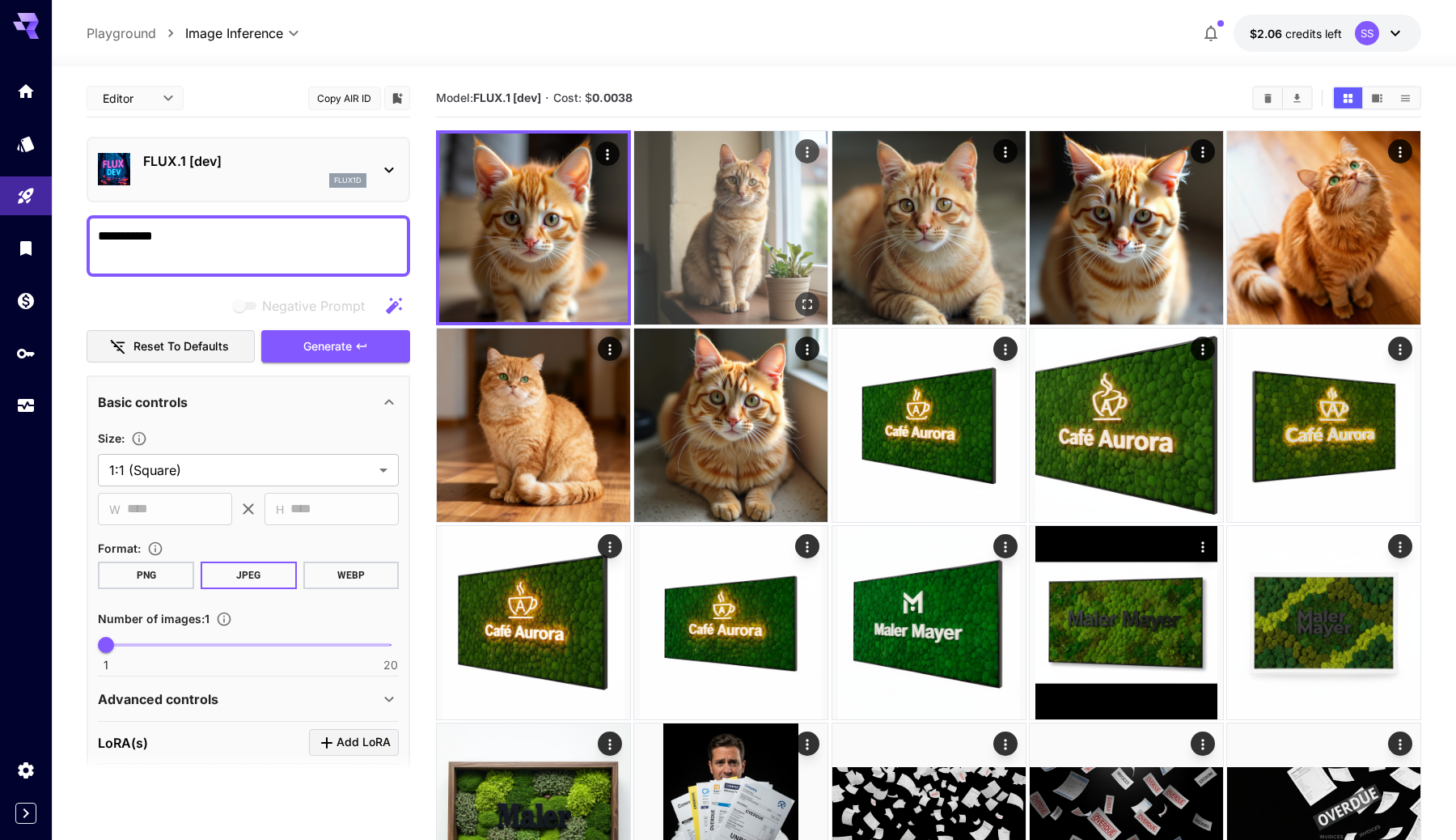
click at [705, 242] on img at bounding box center [731, 227] width 193 height 193
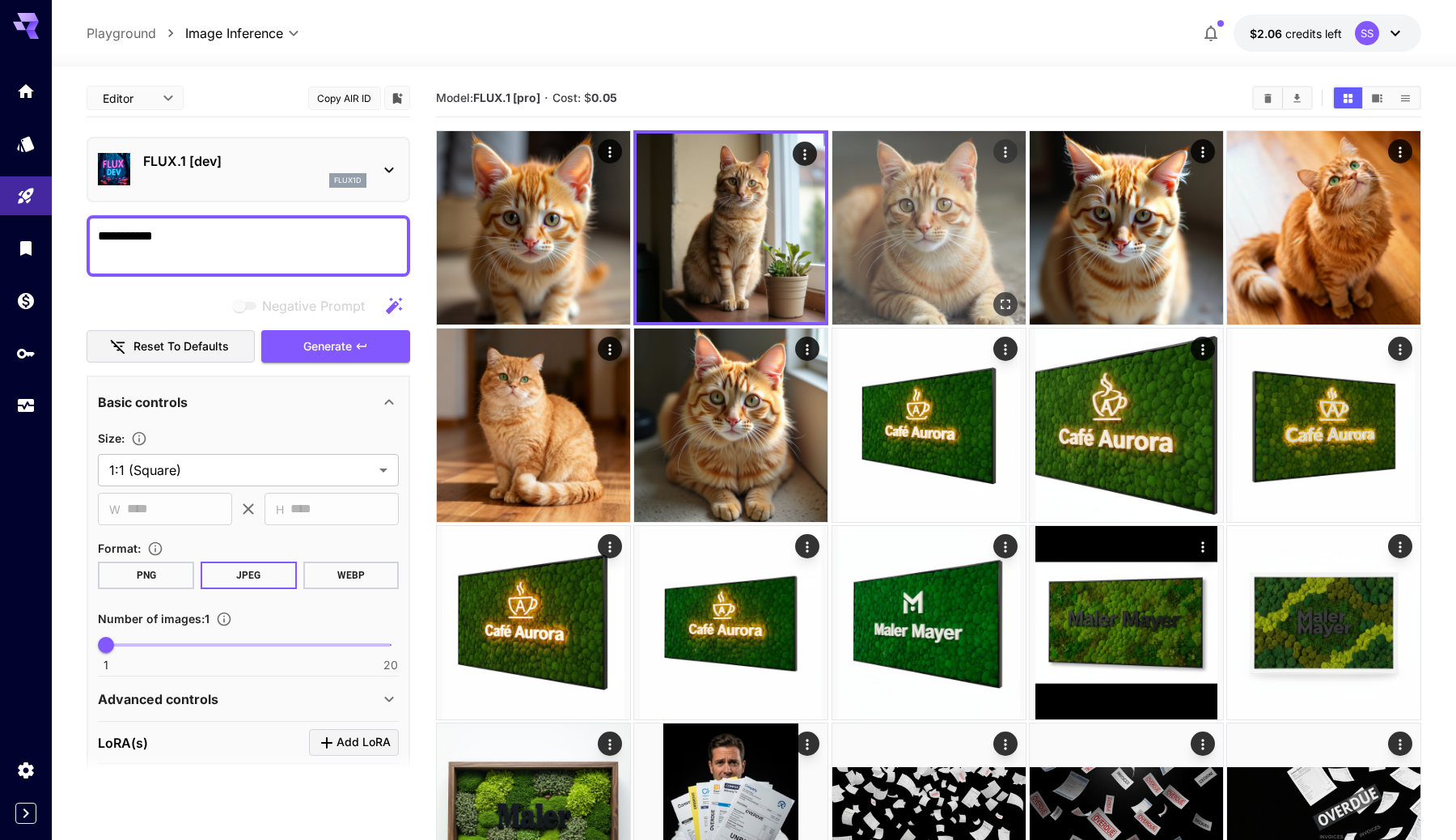
click at [894, 244] on img at bounding box center [929, 227] width 193 height 193
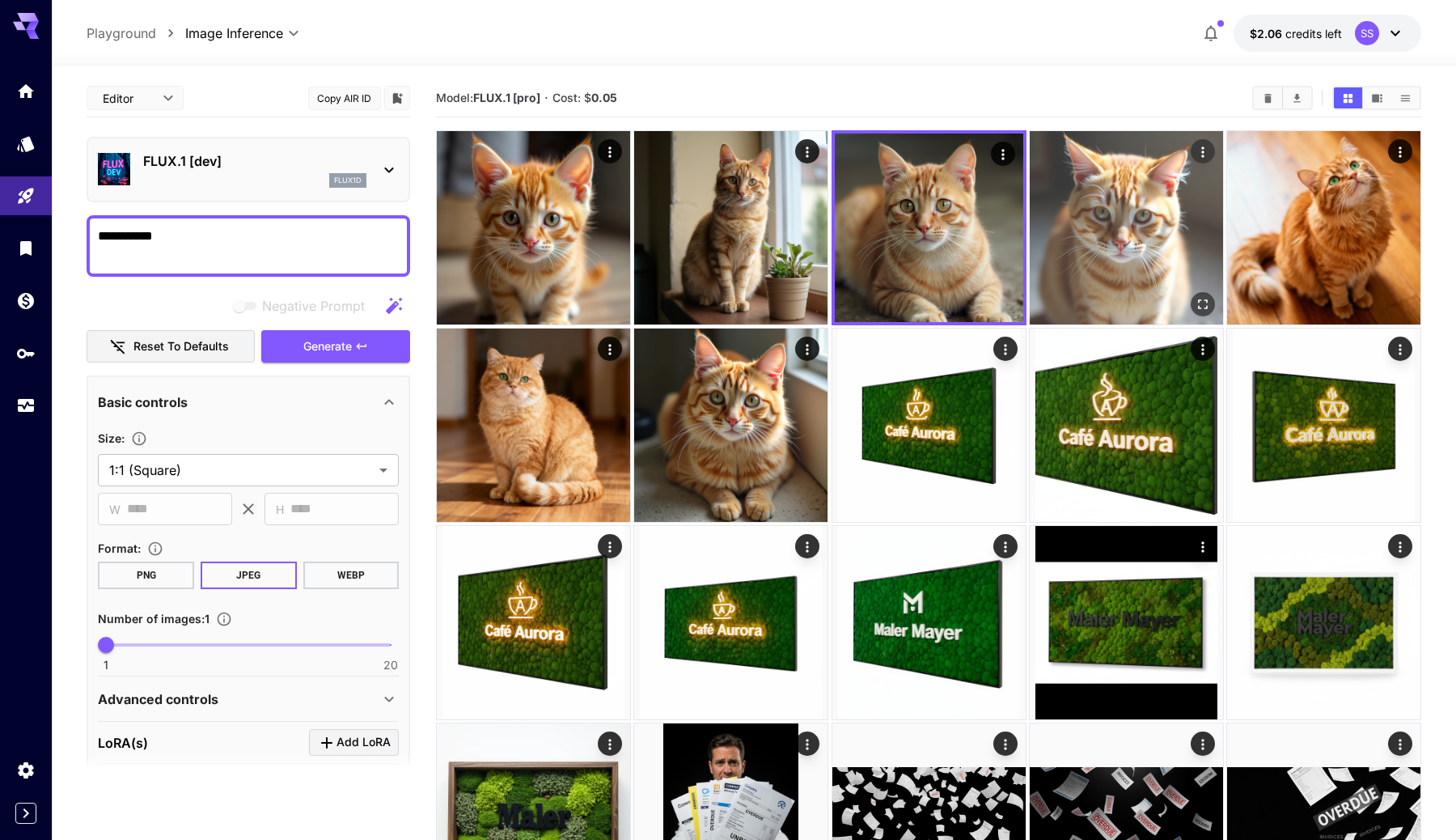
click at [1079, 244] on img at bounding box center [1126, 227] width 193 height 193
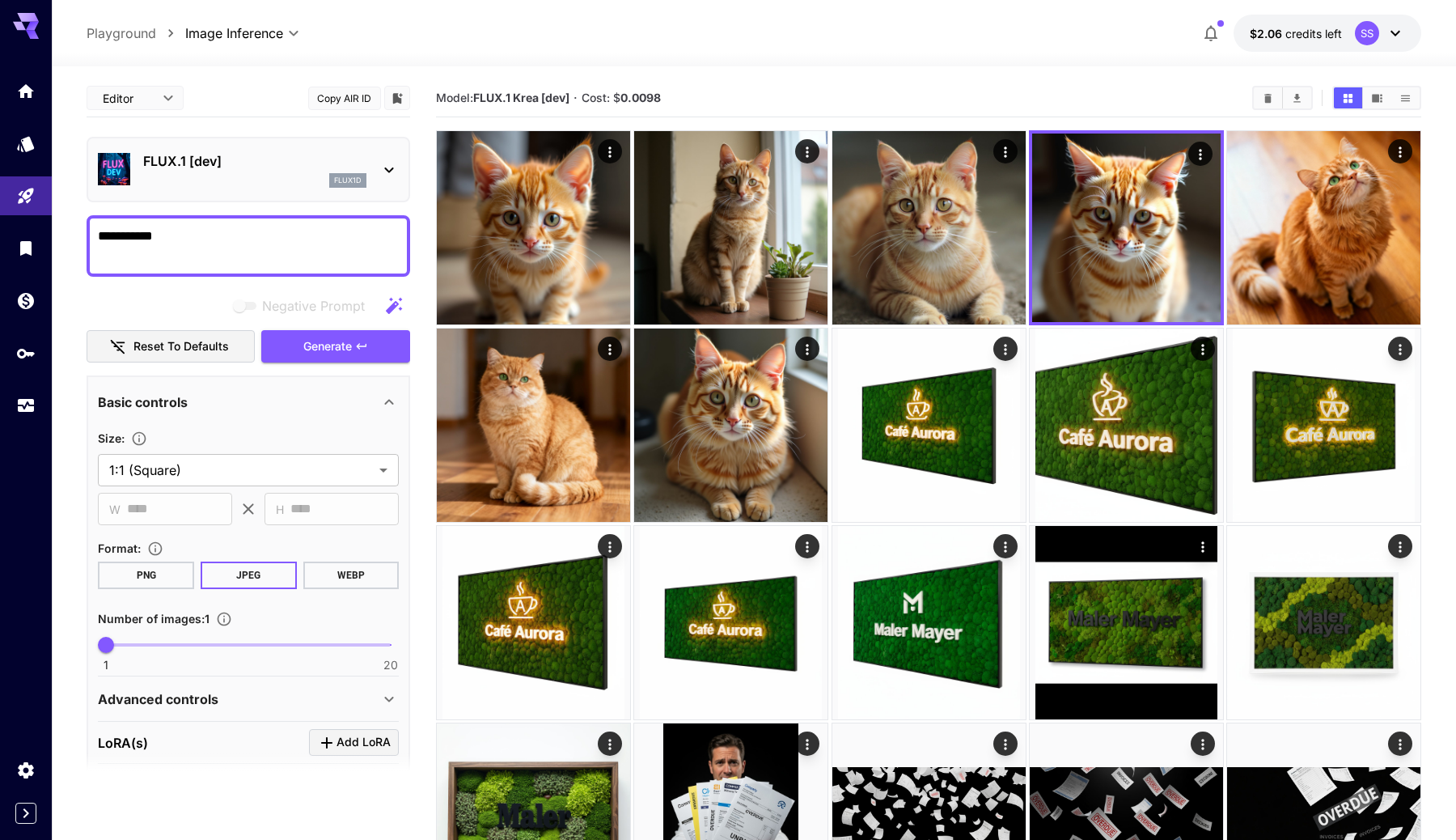
click at [281, 180] on div "flux1d" at bounding box center [255, 180] width 223 height 15
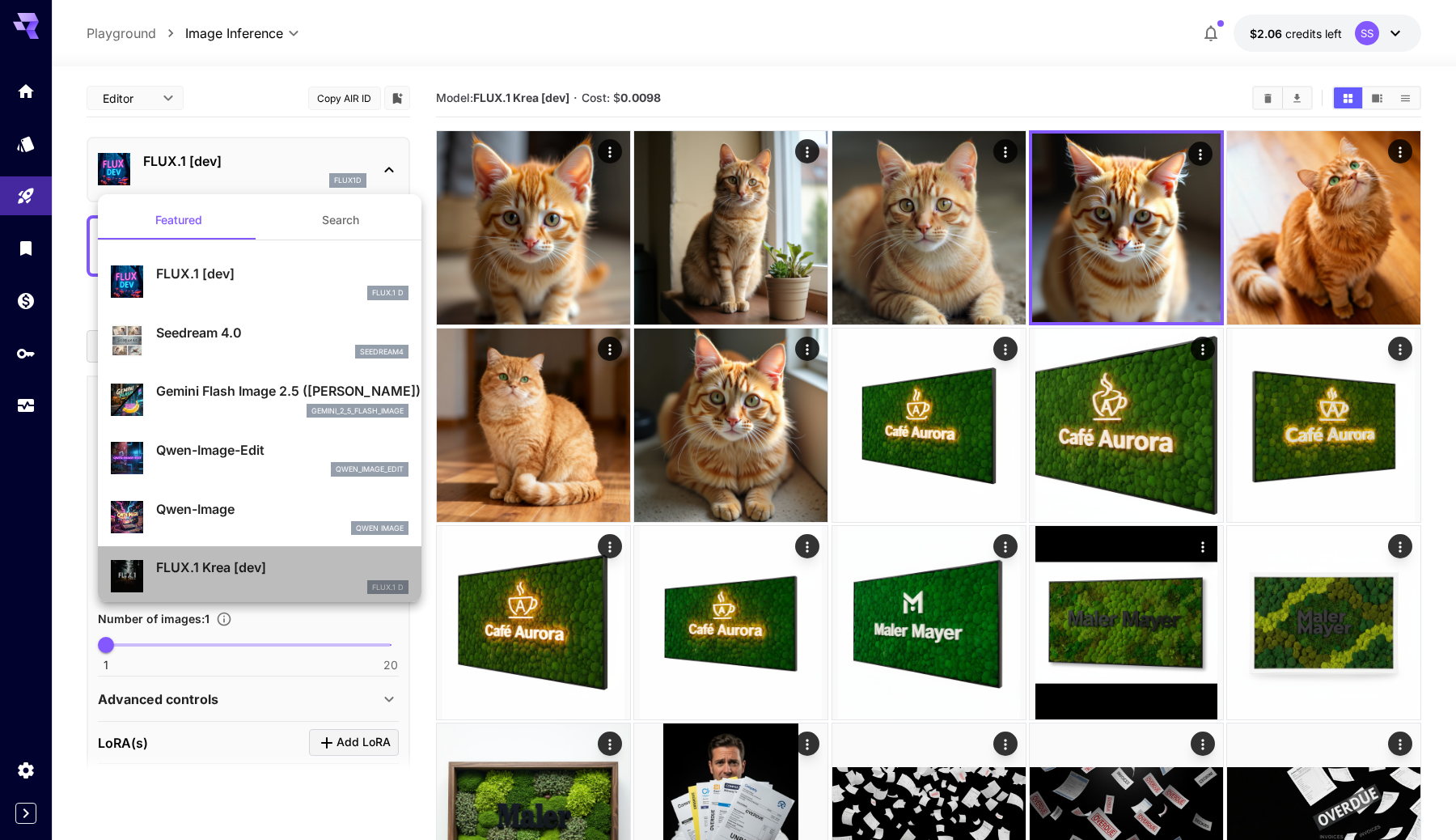
click at [246, 546] on li "FLUX.1 Krea [dev] FLUX.1 D" at bounding box center [260, 575] width 324 height 59
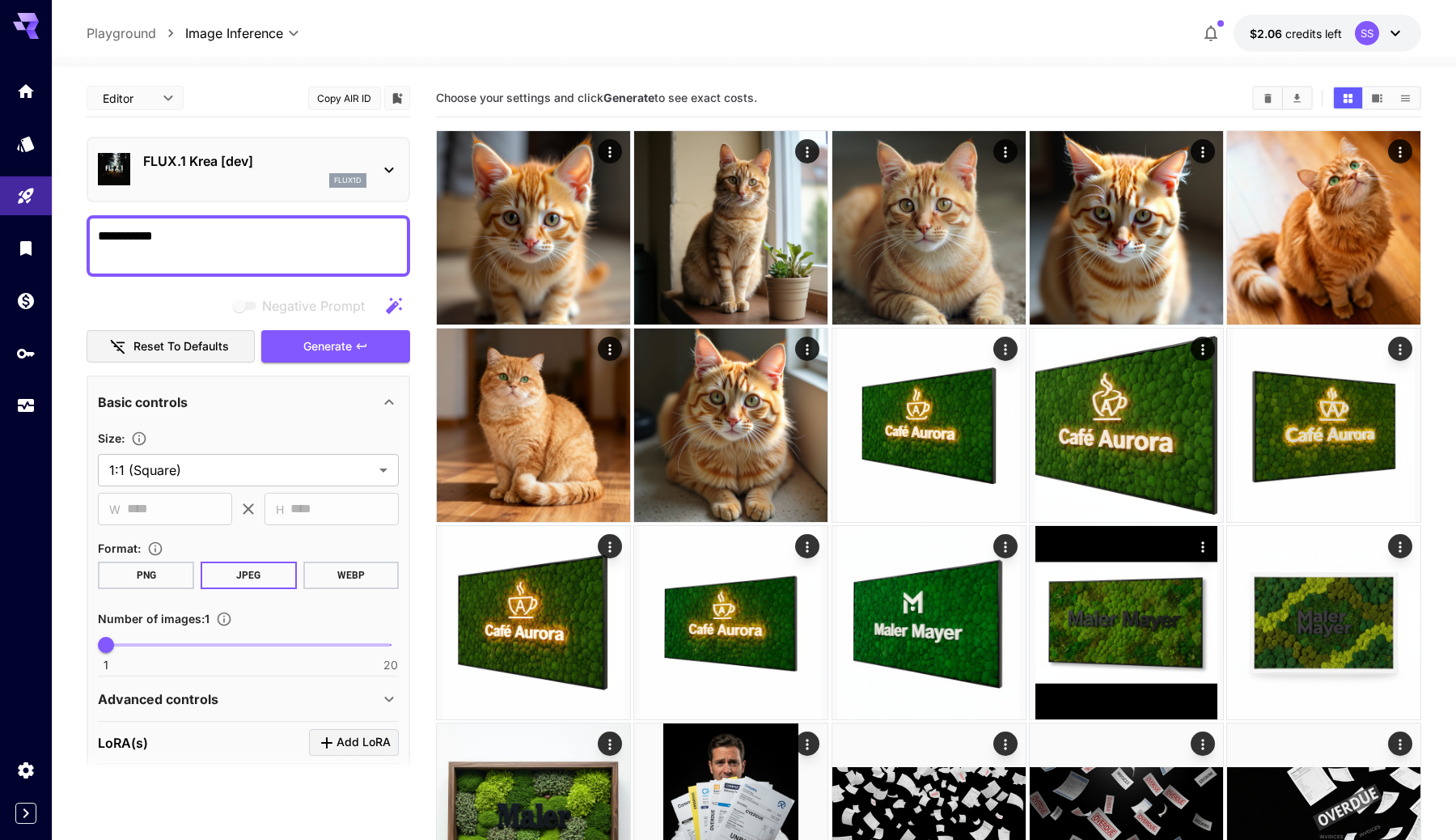
click at [278, 162] on p "FLUX.1 Krea [dev]" at bounding box center [255, 161] width 223 height 20
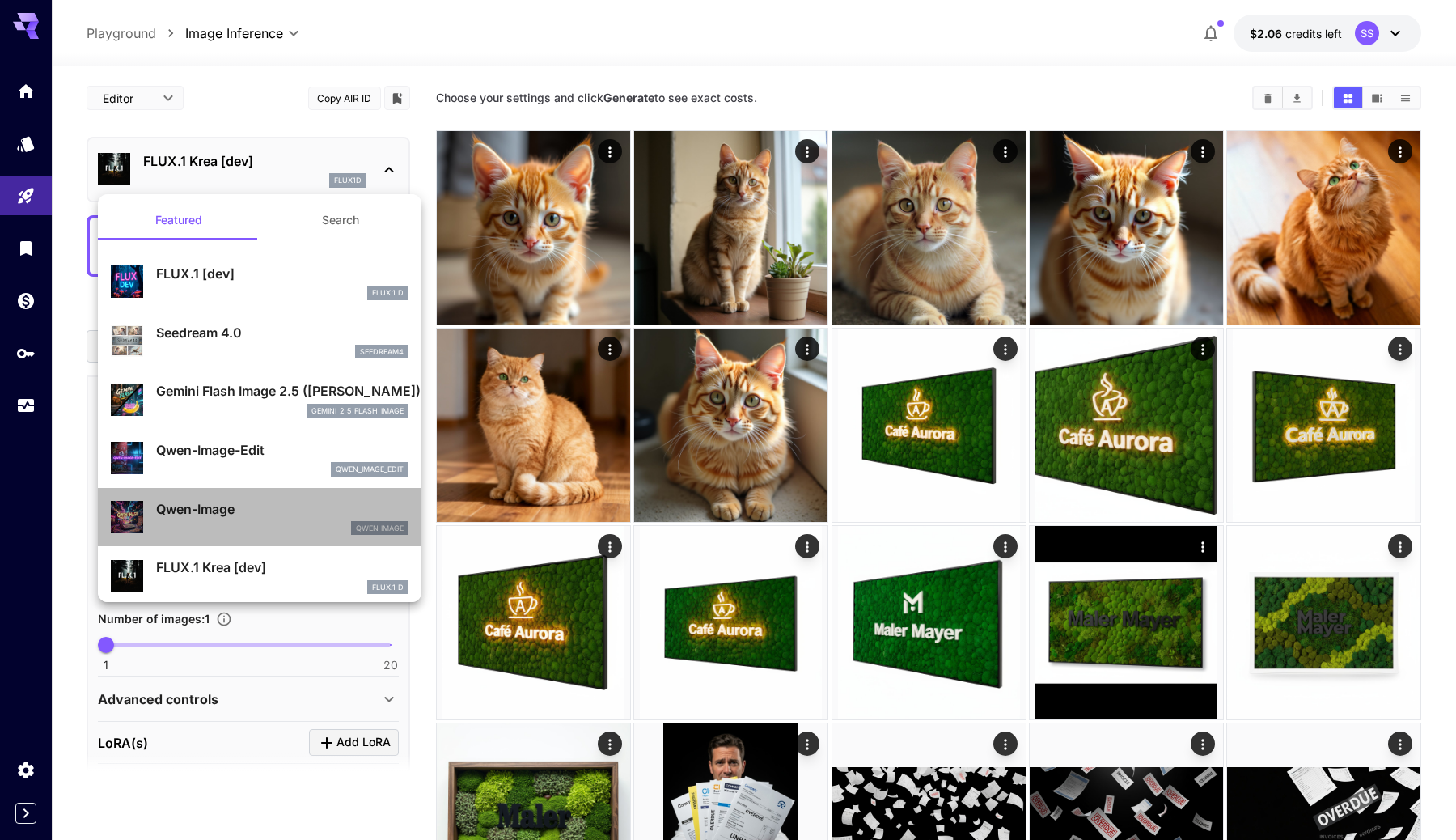
click at [234, 531] on div "Qwen Image" at bounding box center [283, 528] width 253 height 15
type input "**"
type input "***"
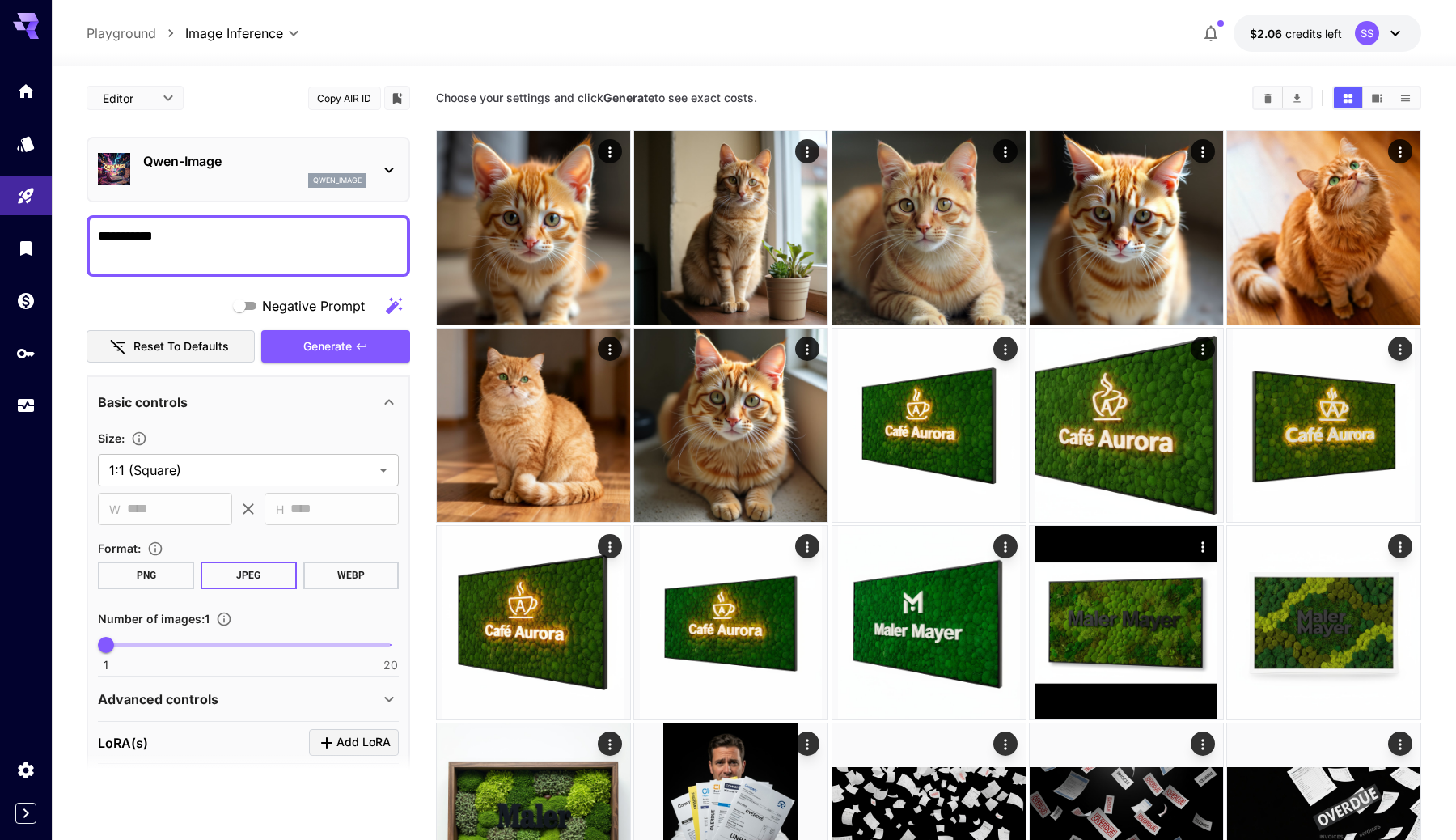
click at [308, 242] on textarea "**********" at bounding box center [248, 246] width 301 height 39
click at [344, 174] on div "qwen_image" at bounding box center [338, 180] width 58 height 15
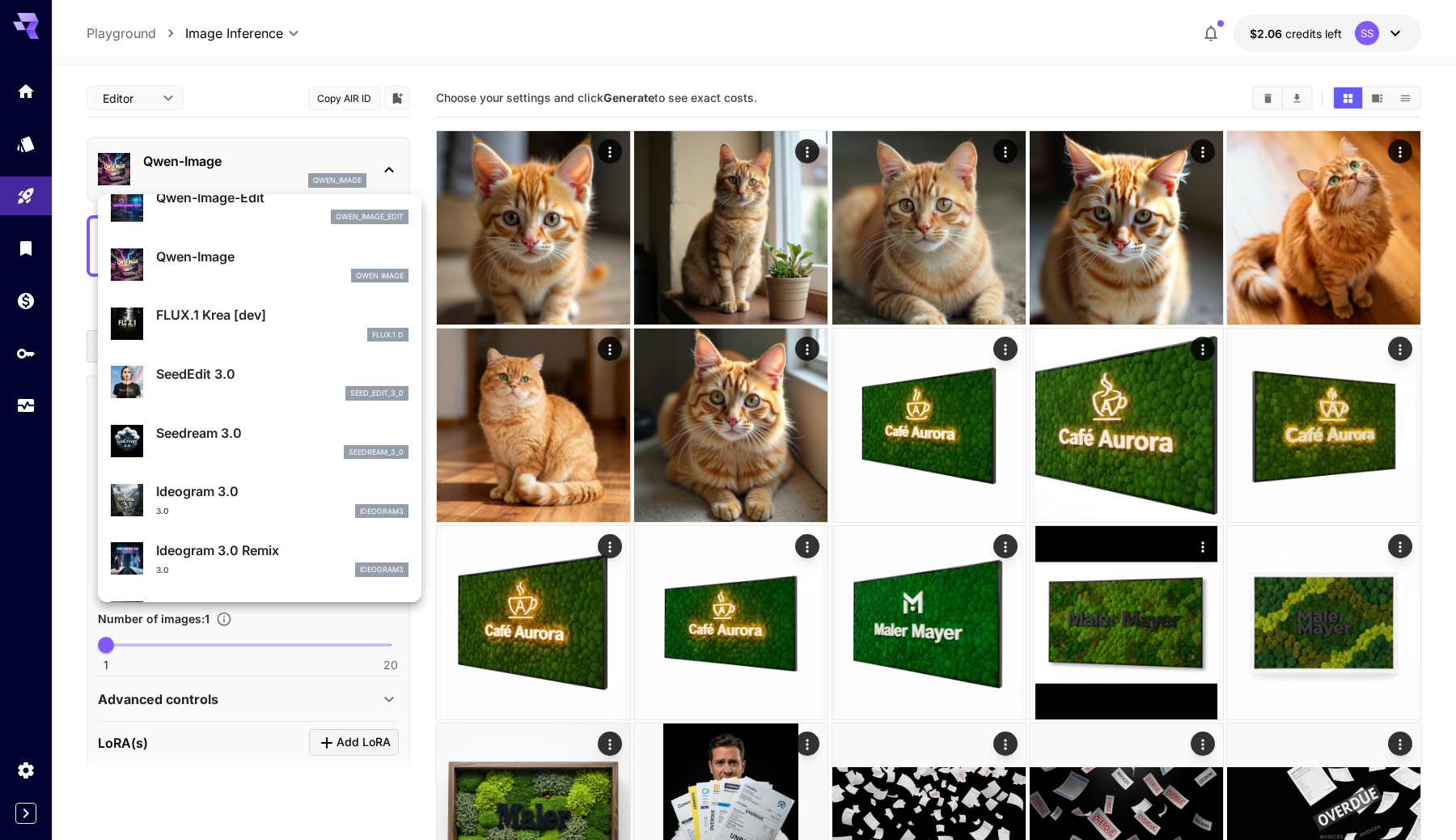
scroll to position [261, 0]
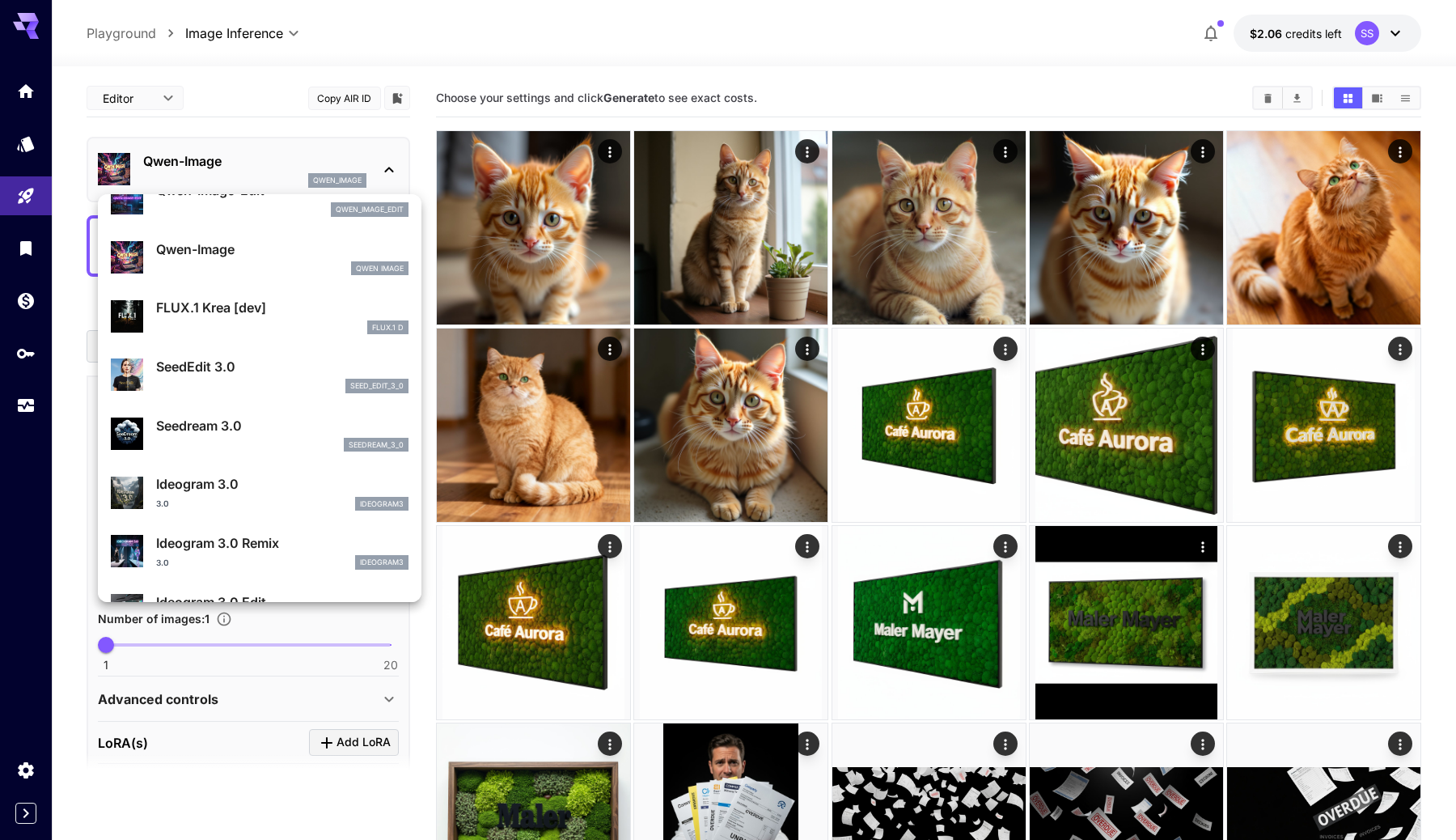
click at [280, 455] on div "Seedream 3.0 seedream_3_0" at bounding box center [260, 433] width 297 height 49
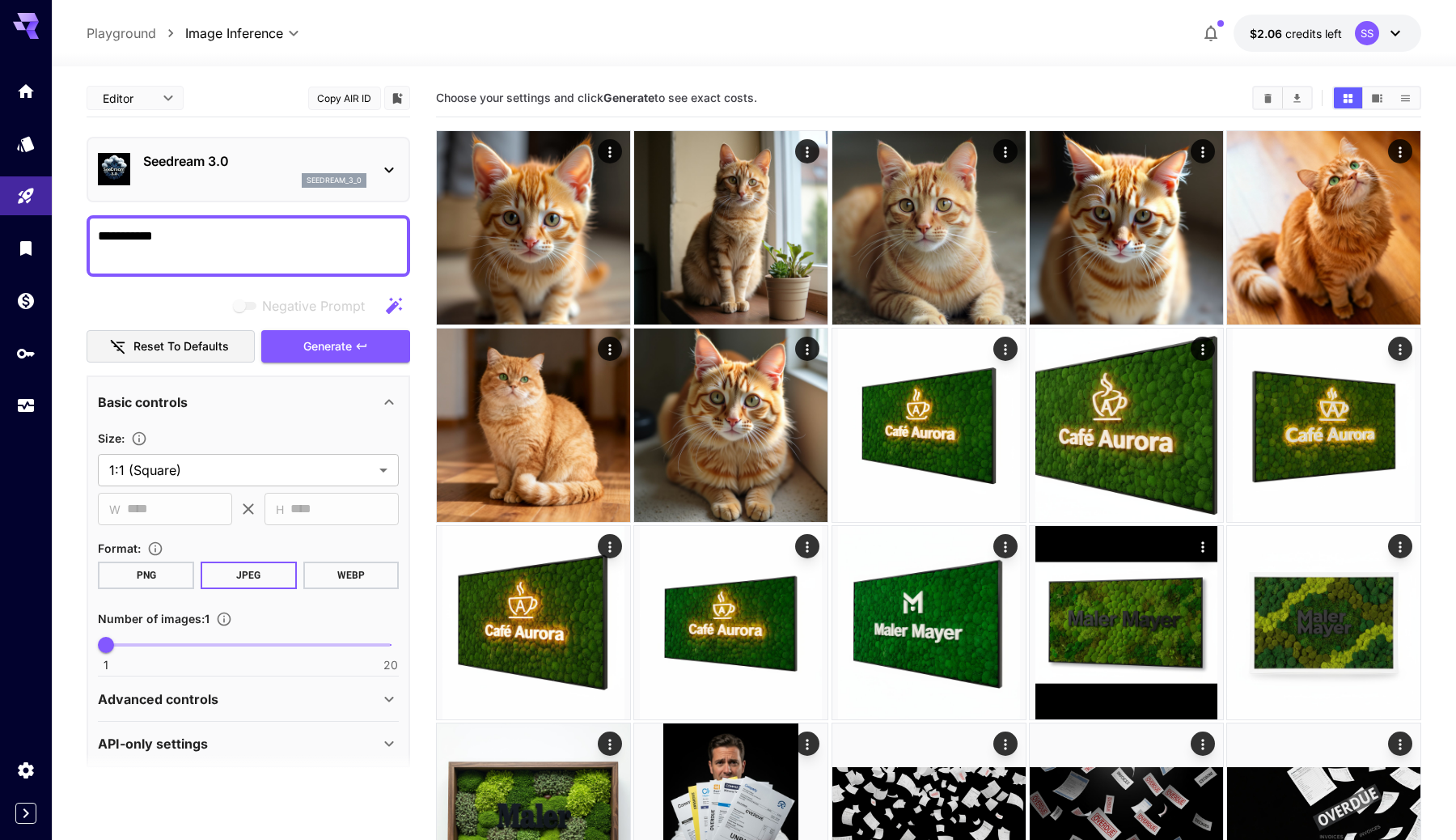
click at [336, 192] on div "Seedream 3.0 seedream_3_0" at bounding box center [248, 169] width 301 height 49
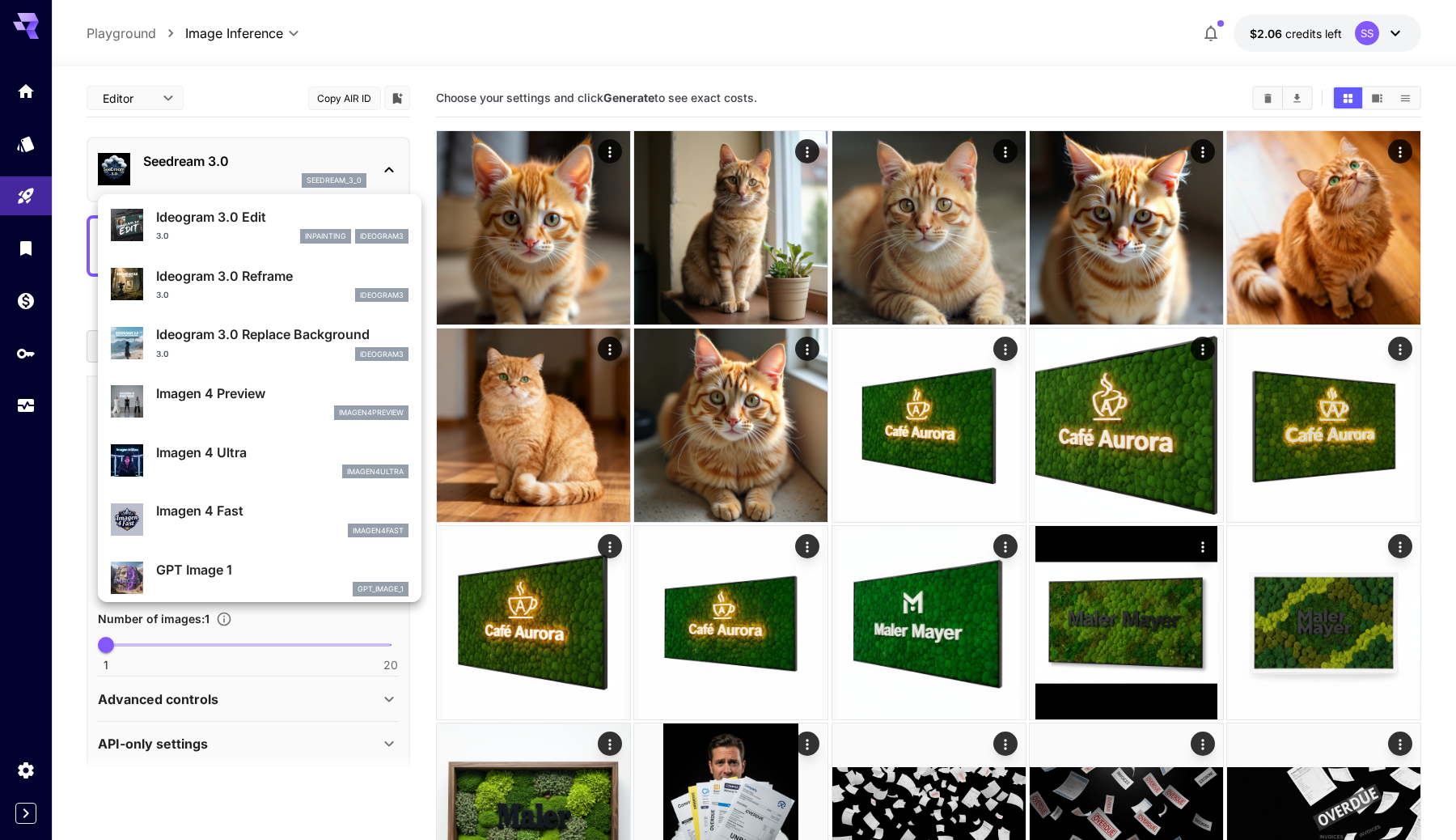
scroll to position [717, 0]
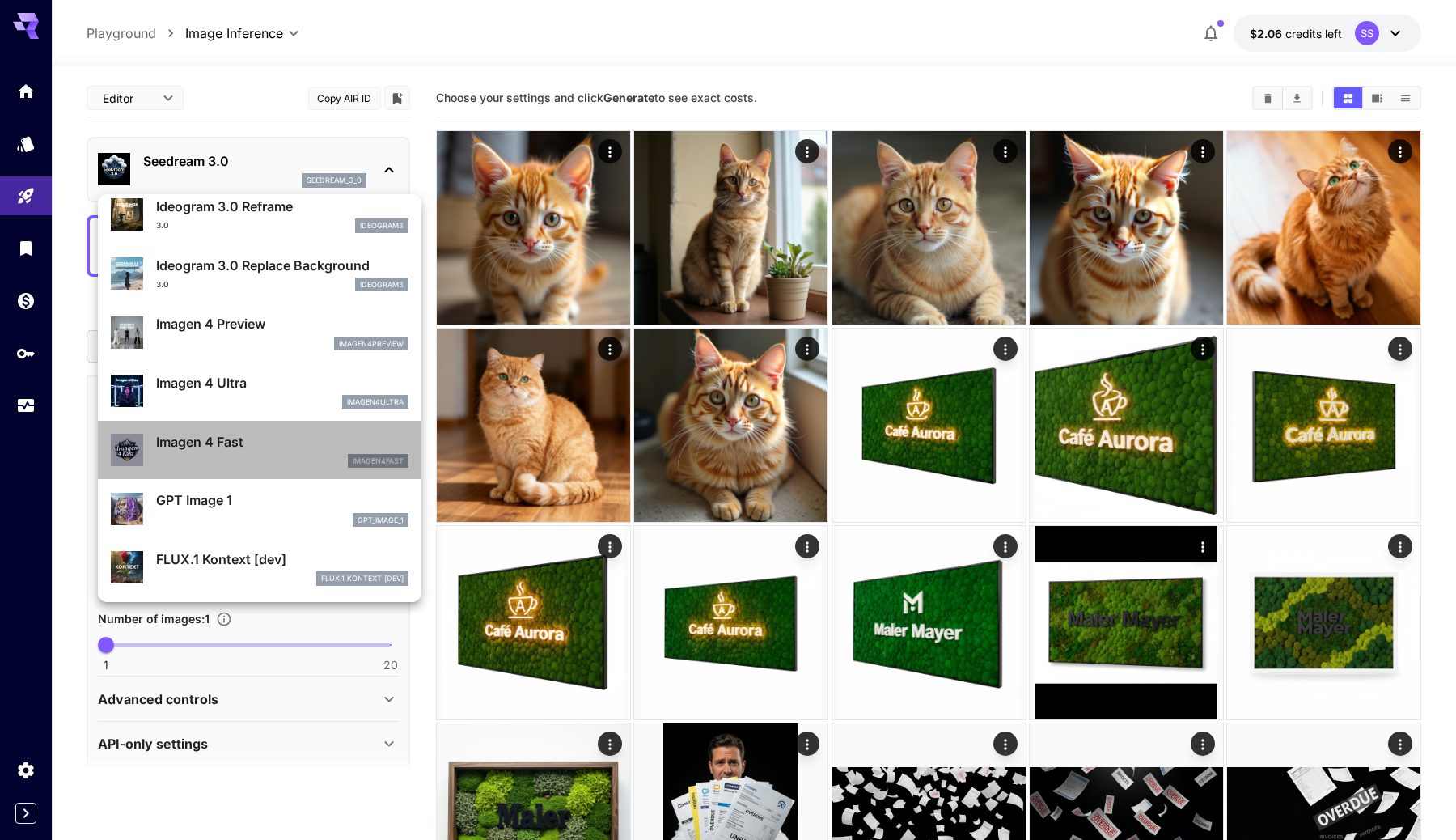
click at [277, 452] on div "Imagen 4 Fast imagen4fast" at bounding box center [283, 451] width 253 height 36
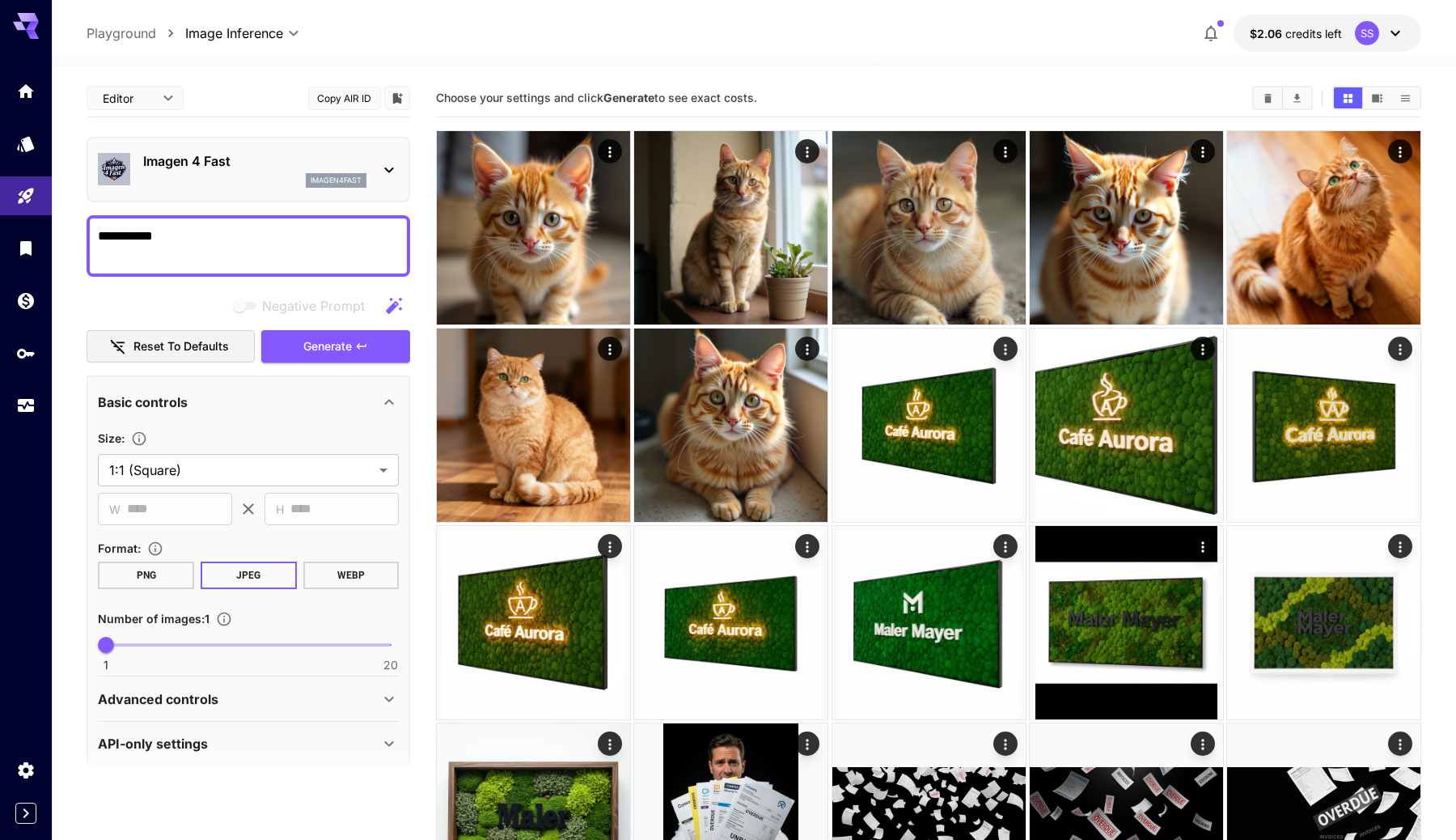
click at [285, 260] on textarea "**********" at bounding box center [248, 246] width 301 height 39
click at [342, 175] on p "imagen4fast" at bounding box center [335, 180] width 51 height 11
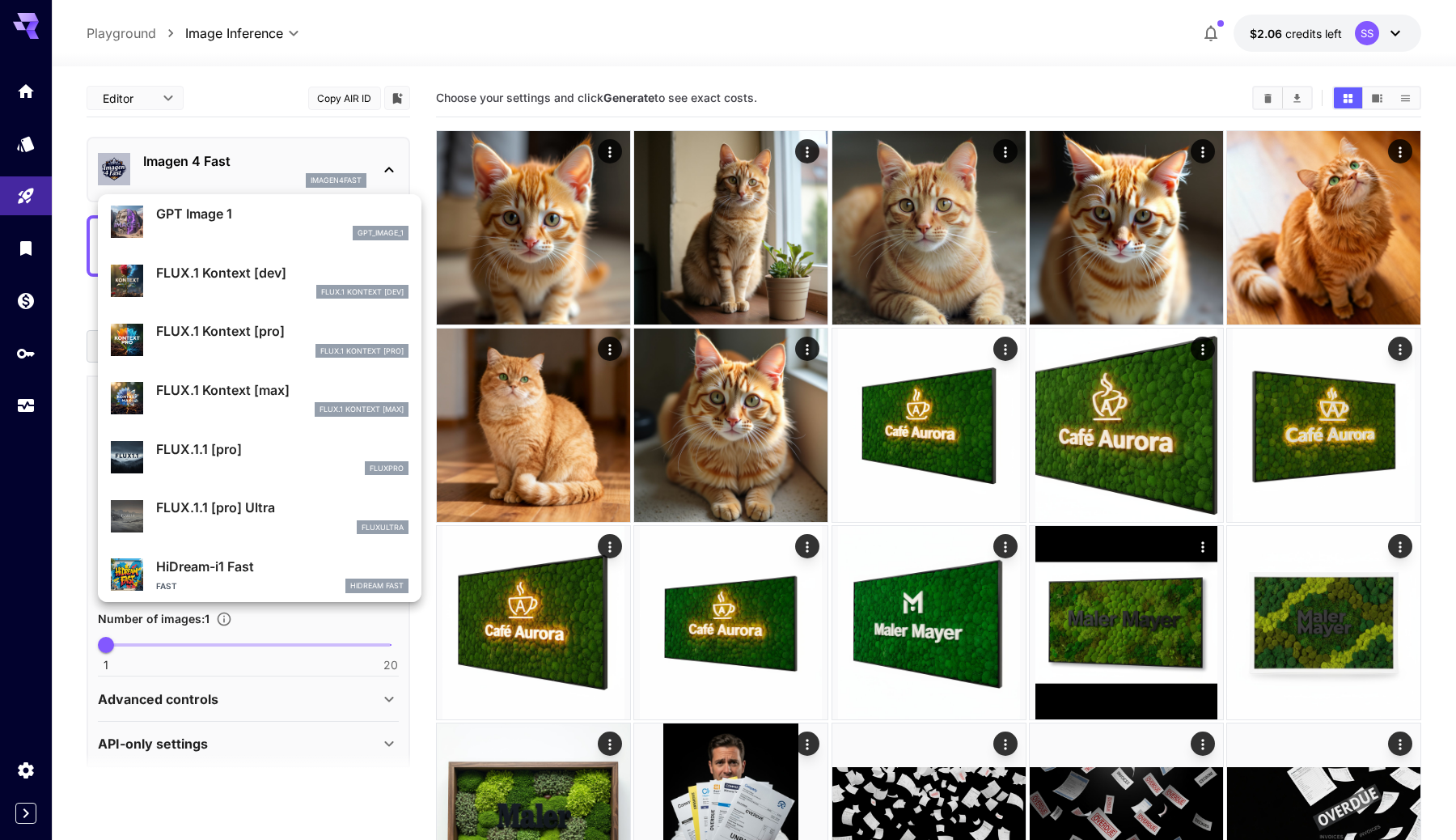
scroll to position [1009, 0]
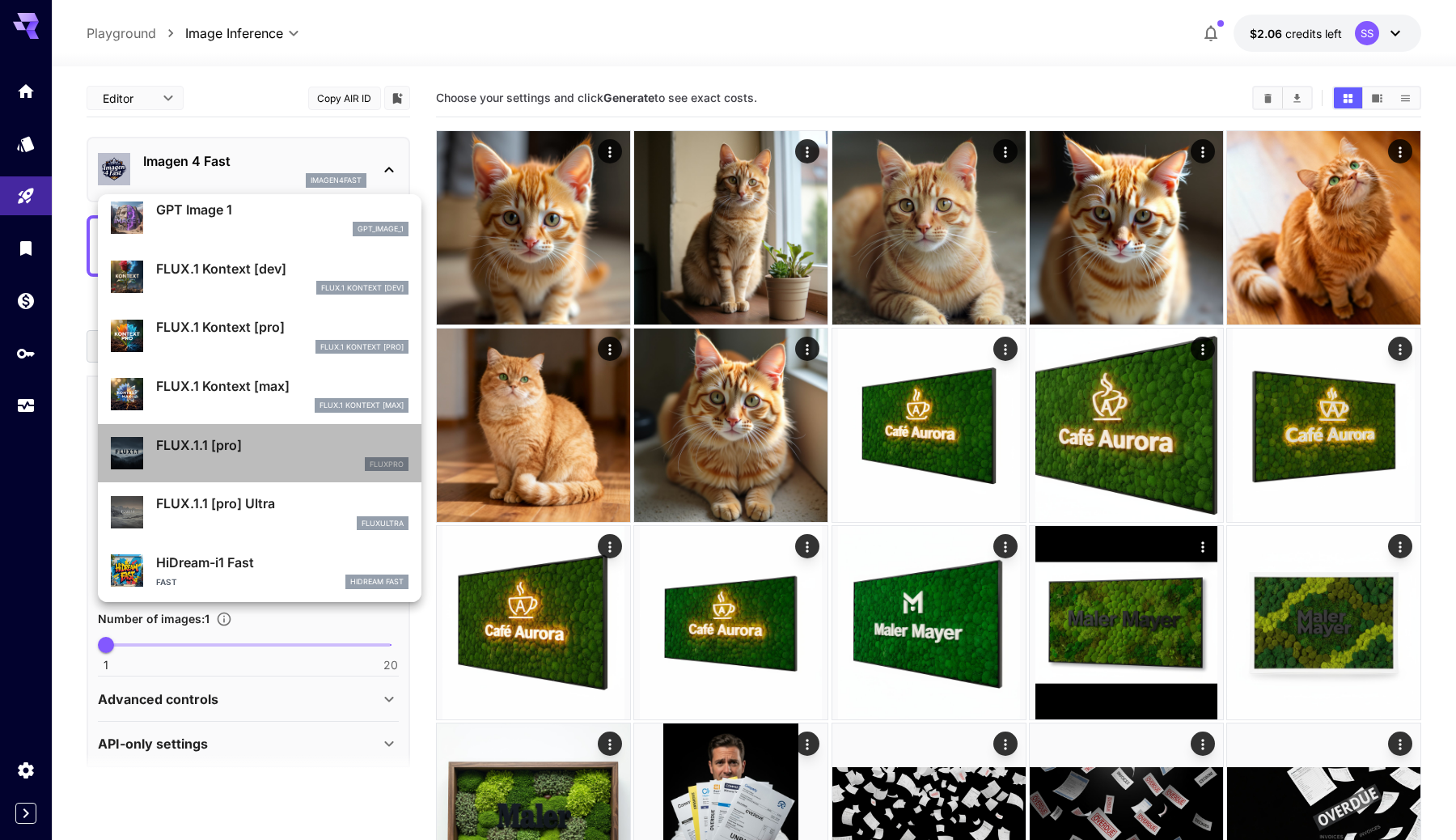
click at [228, 447] on p "FLUX.1.1 [pro]" at bounding box center [283, 445] width 253 height 20
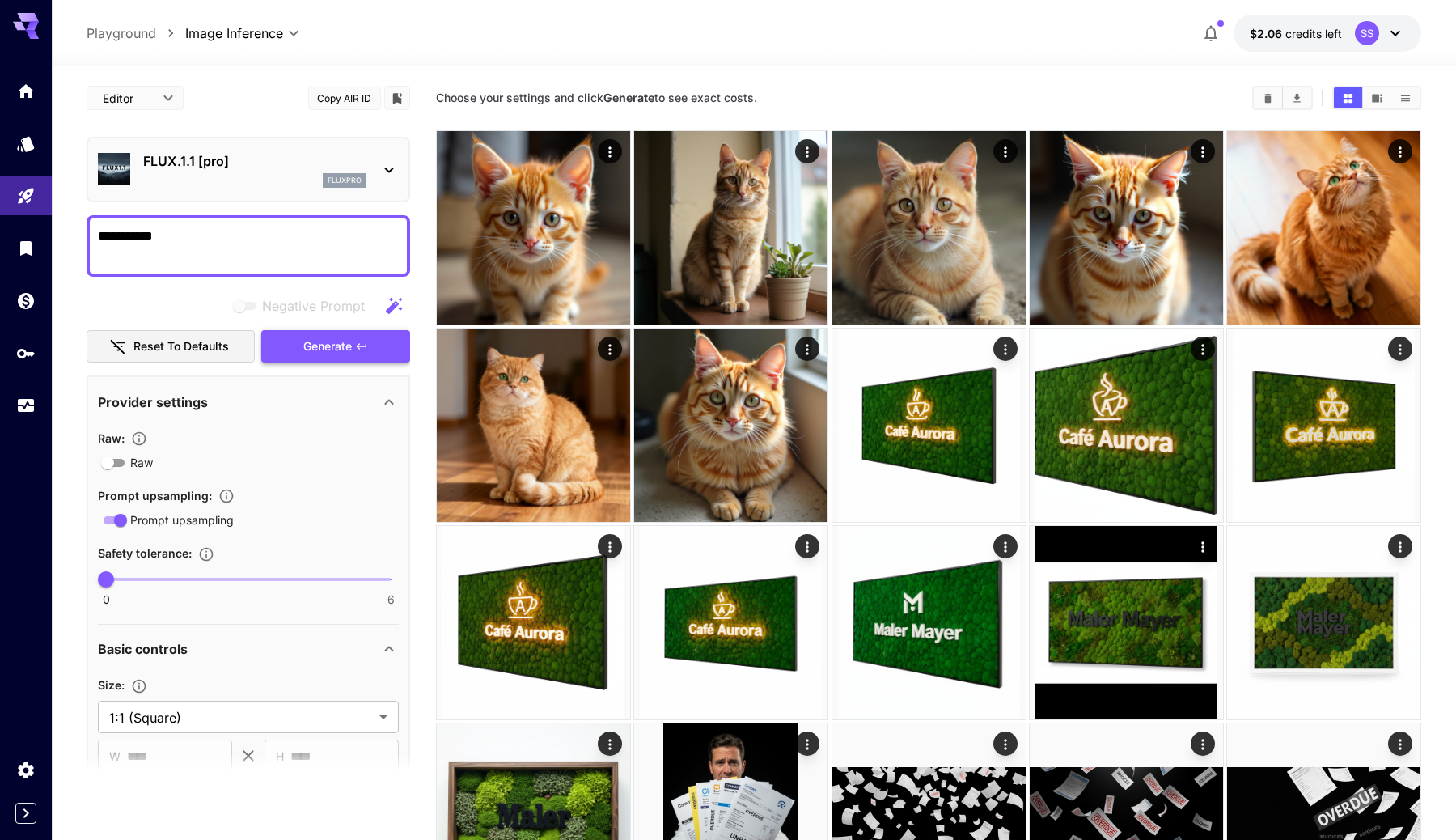
click at [311, 355] on span "Generate" at bounding box center [327, 347] width 48 height 21
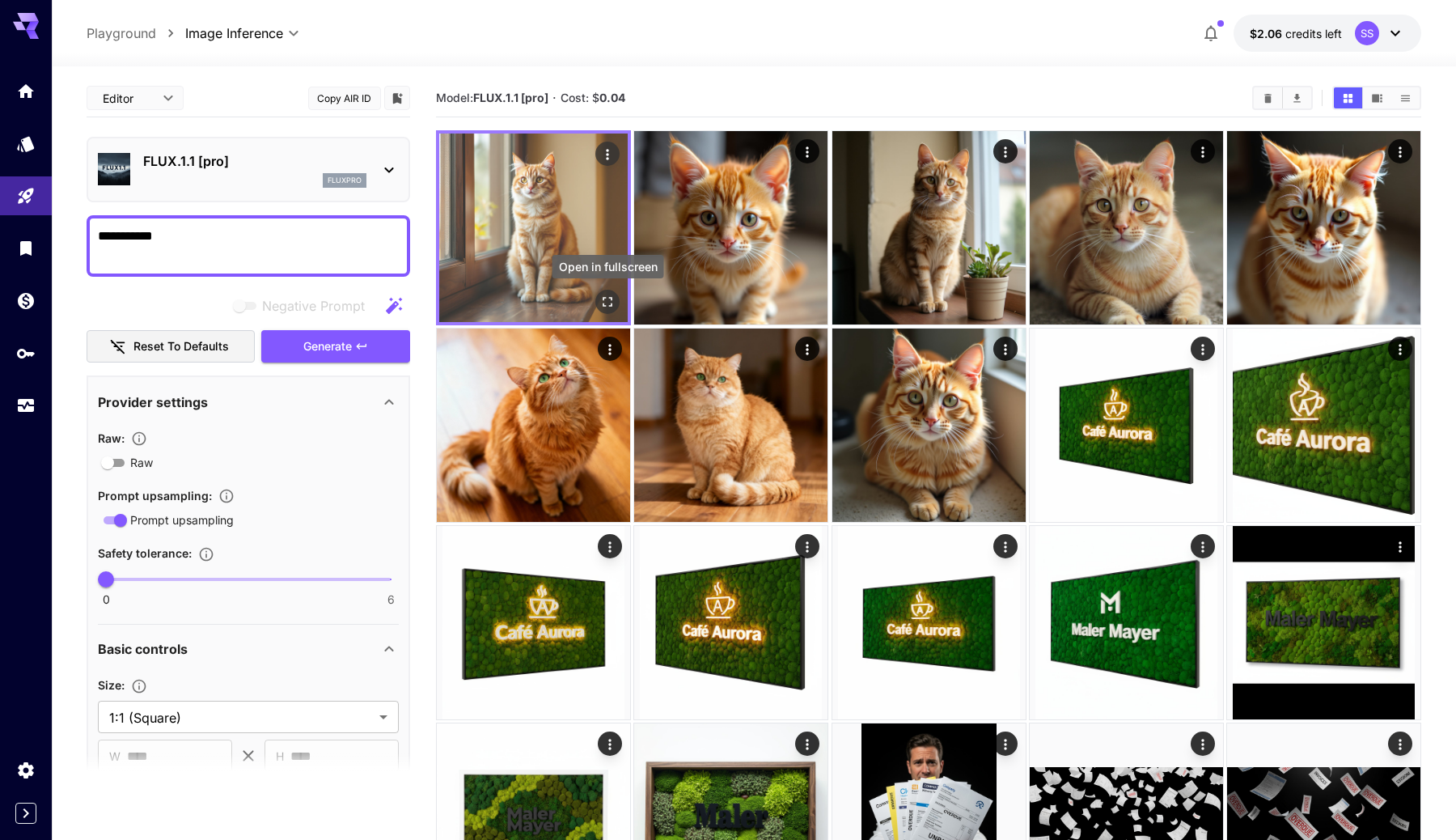
click at [619, 297] on div "Open in fullscreen" at bounding box center [608, 302] width 24 height 24
click at [609, 305] on icon "Open in fullscreen" at bounding box center [607, 301] width 9 height 9
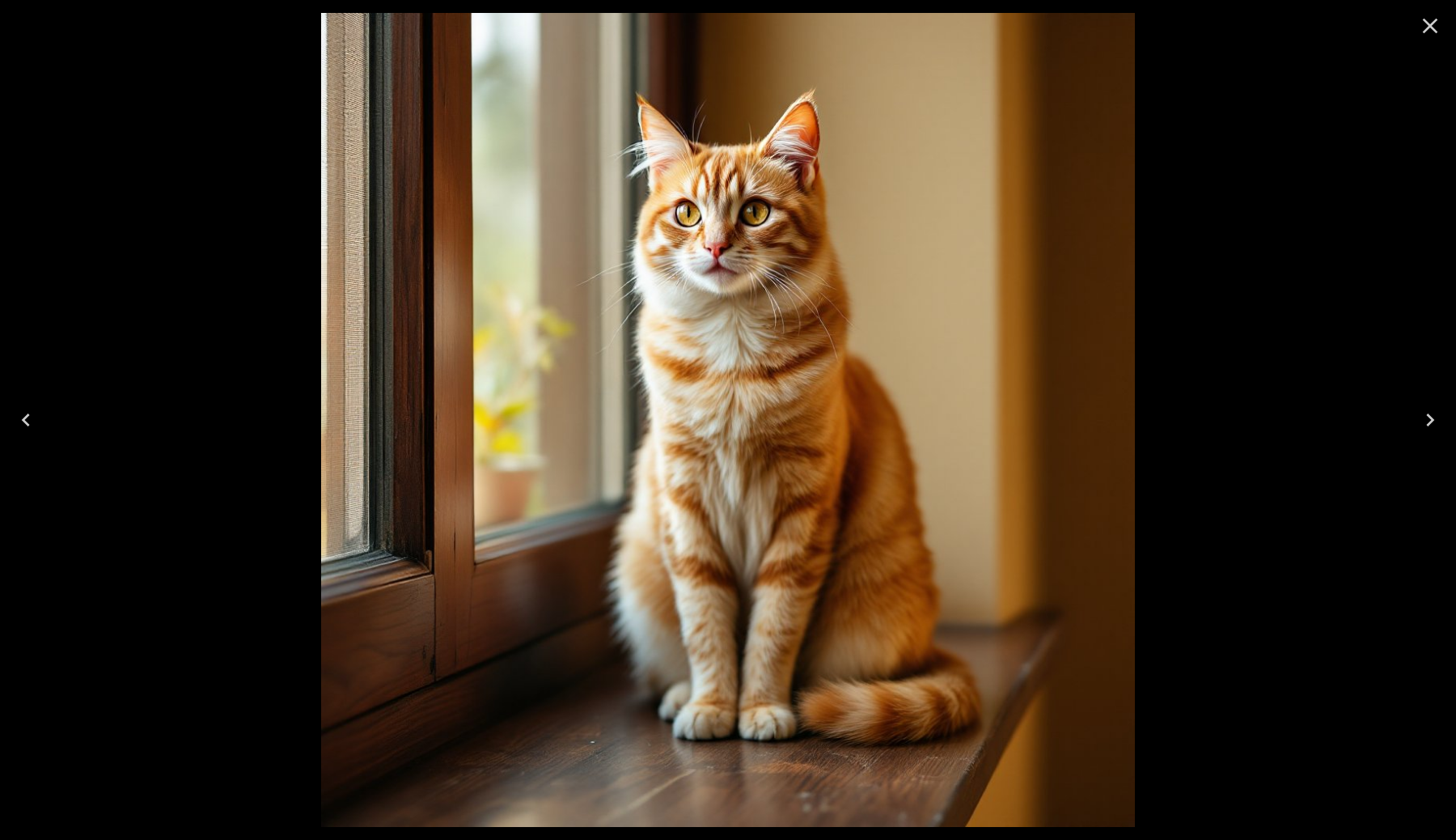
click at [1441, 40] on button "Close" at bounding box center [1430, 26] width 39 height 39
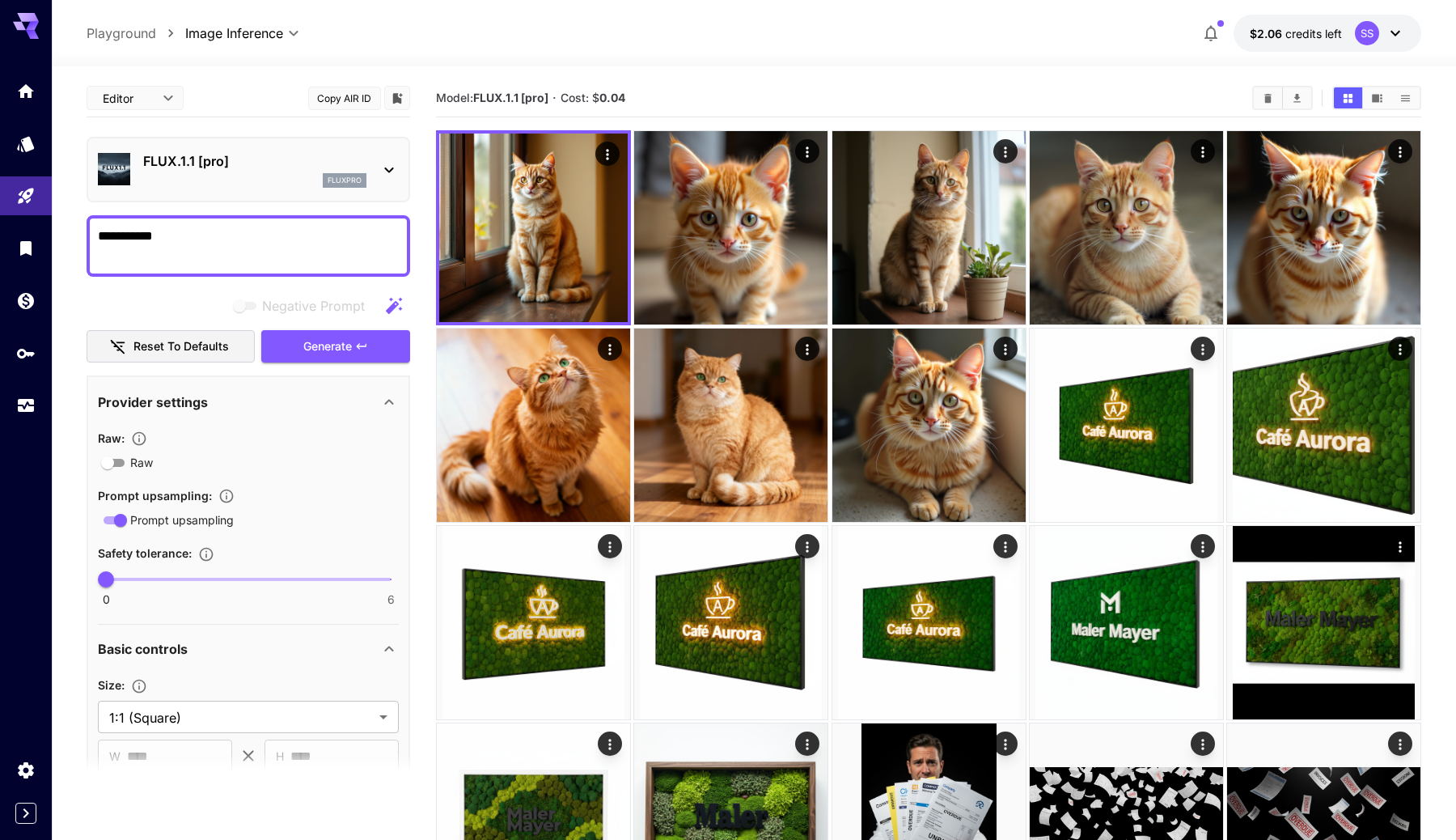
click at [231, 166] on p "FLUX.1.1 [pro]" at bounding box center [255, 161] width 223 height 20
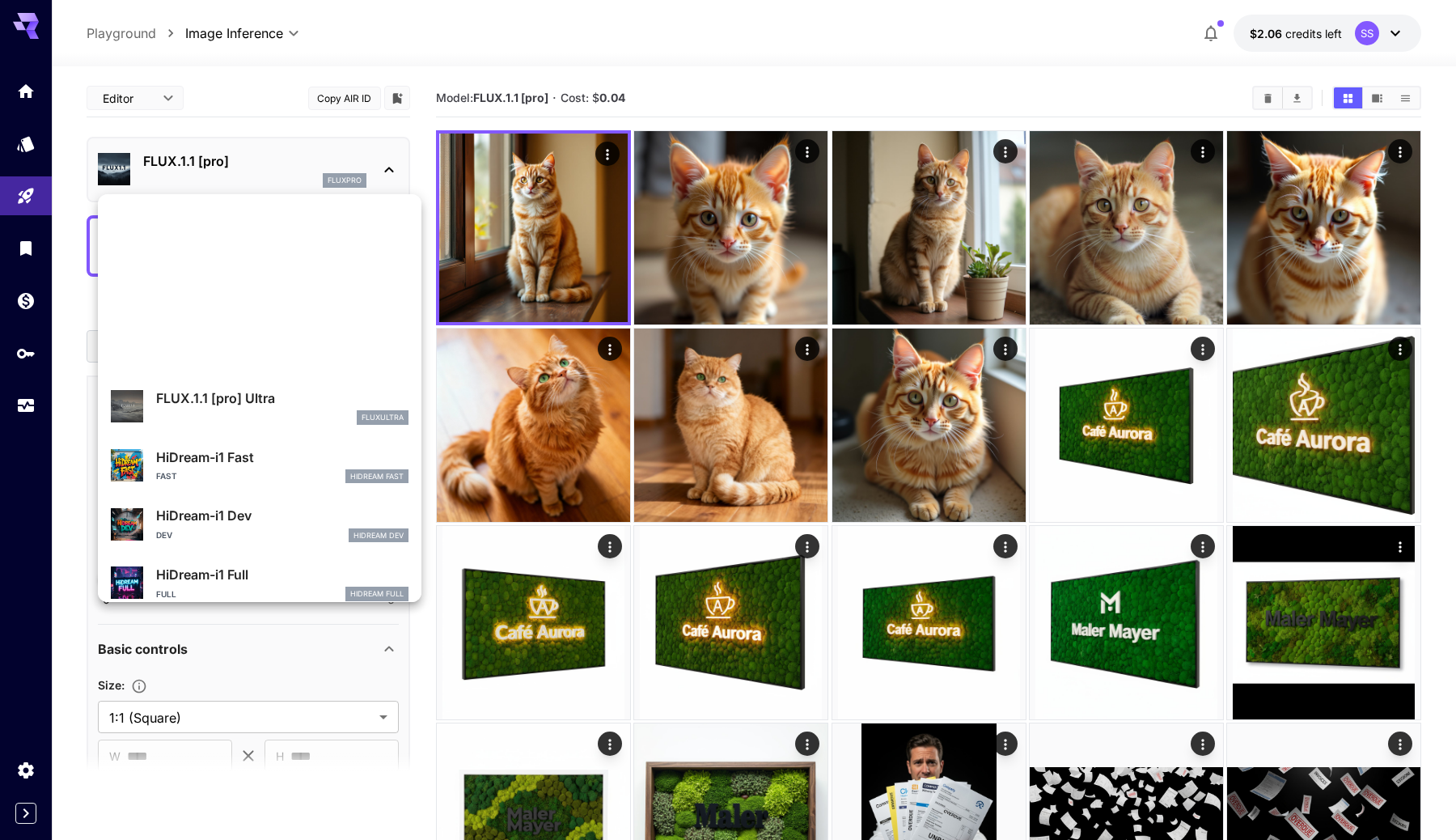
scroll to position [1309, 0]
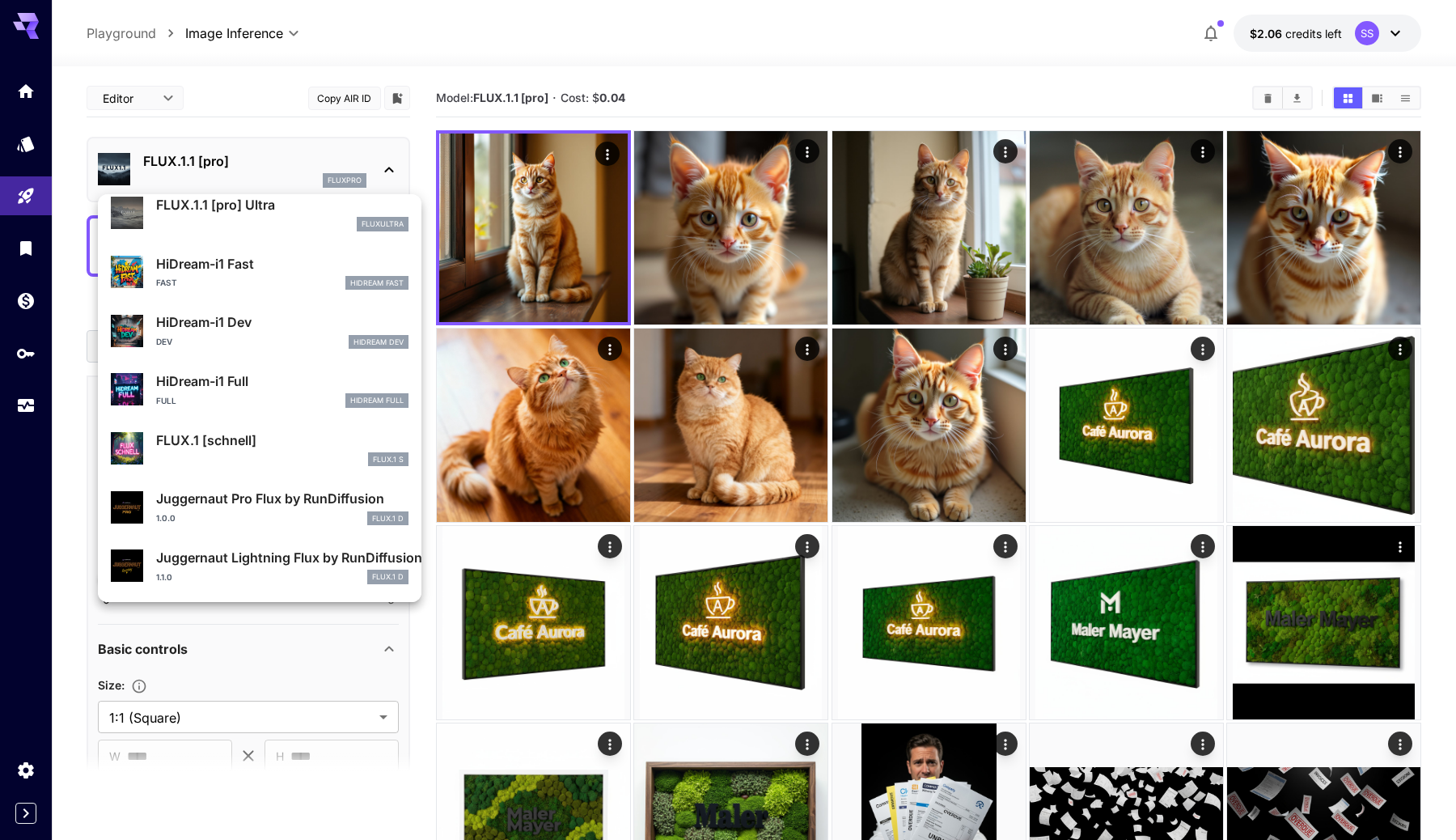
click at [36, 147] on div at bounding box center [728, 420] width 1456 height 840
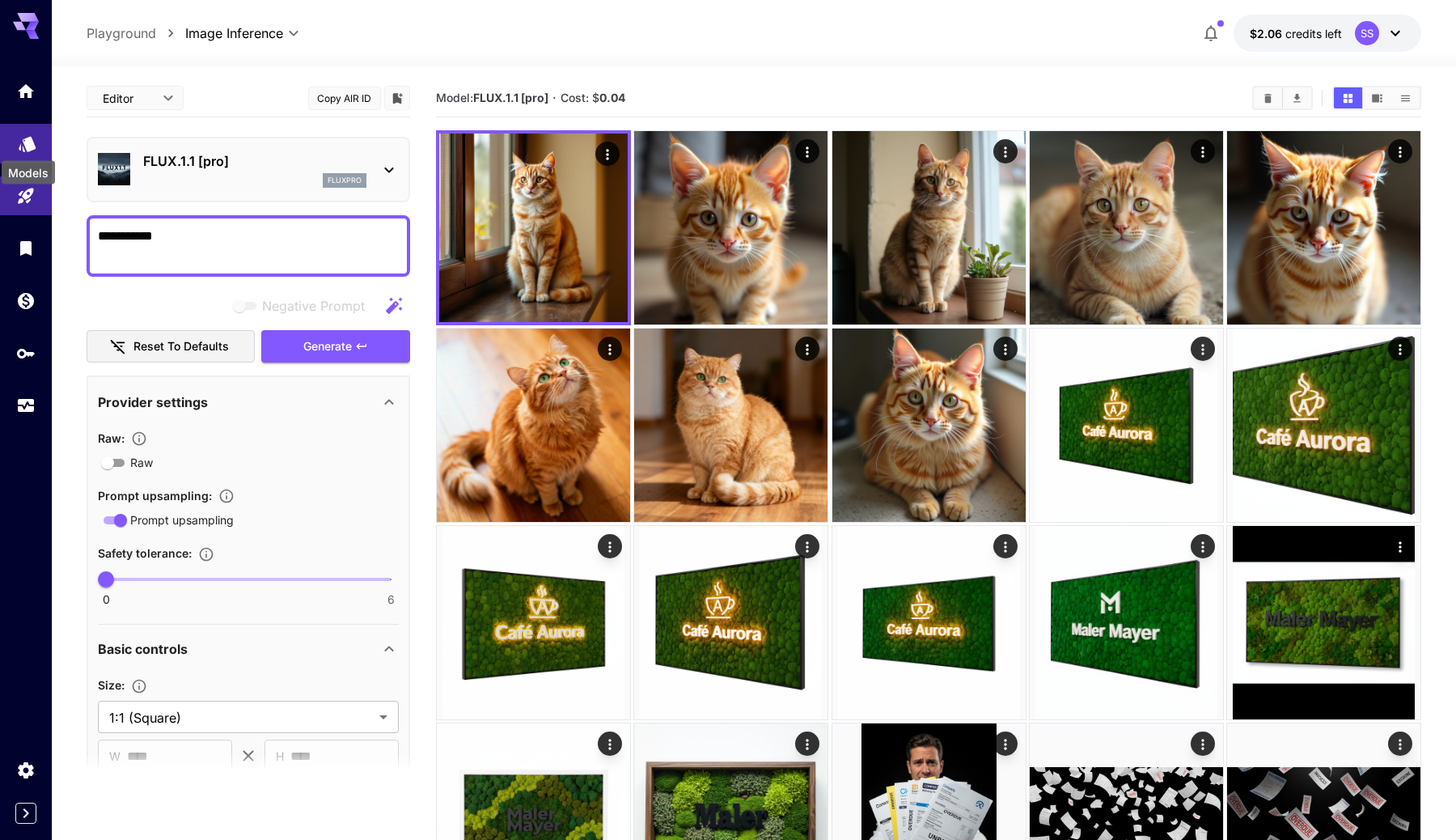
click at [24, 147] on icon "Models" at bounding box center [28, 139] width 20 height 20
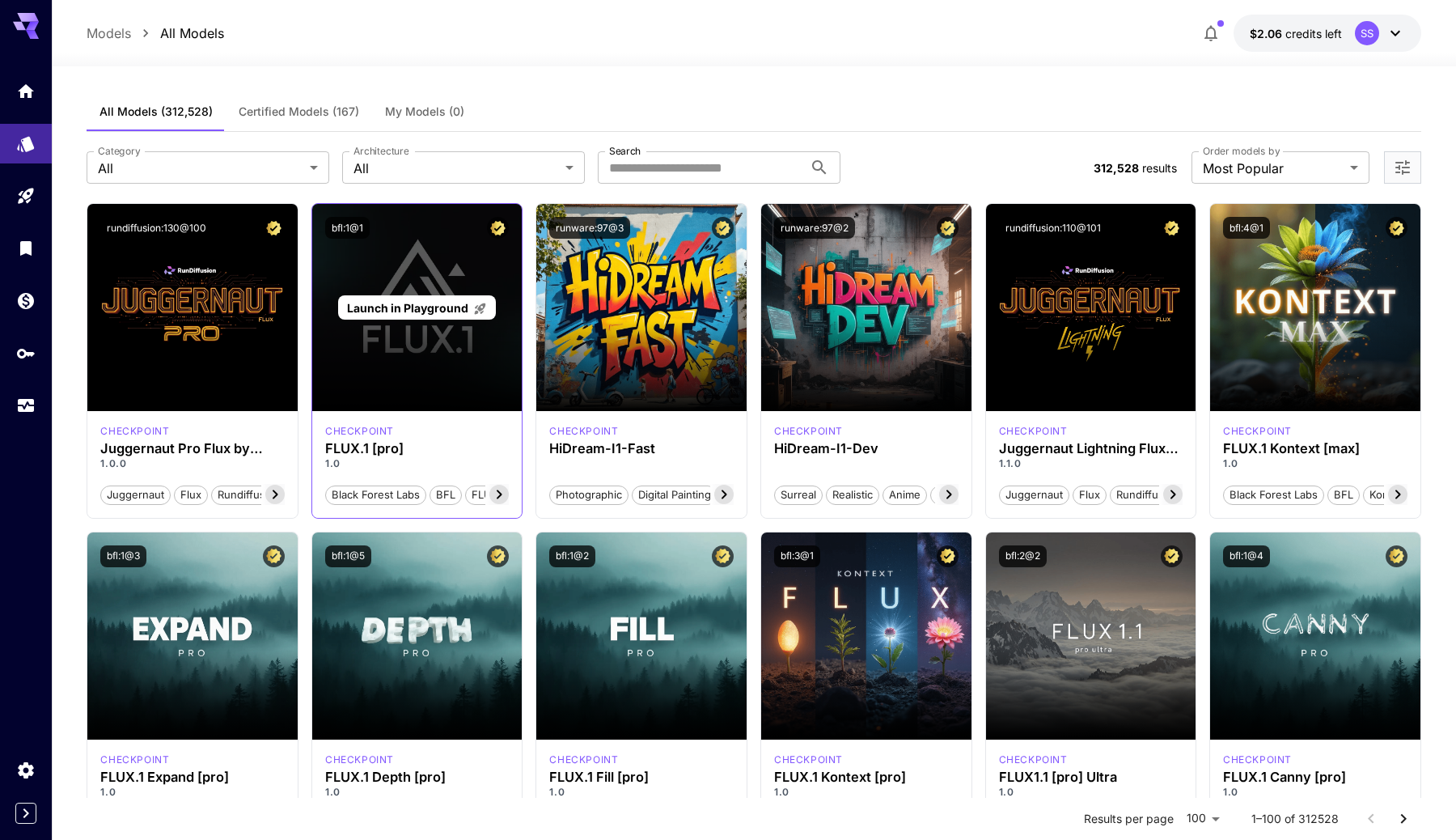
click at [411, 307] on span "Launch in Playground" at bounding box center [407, 308] width 121 height 14
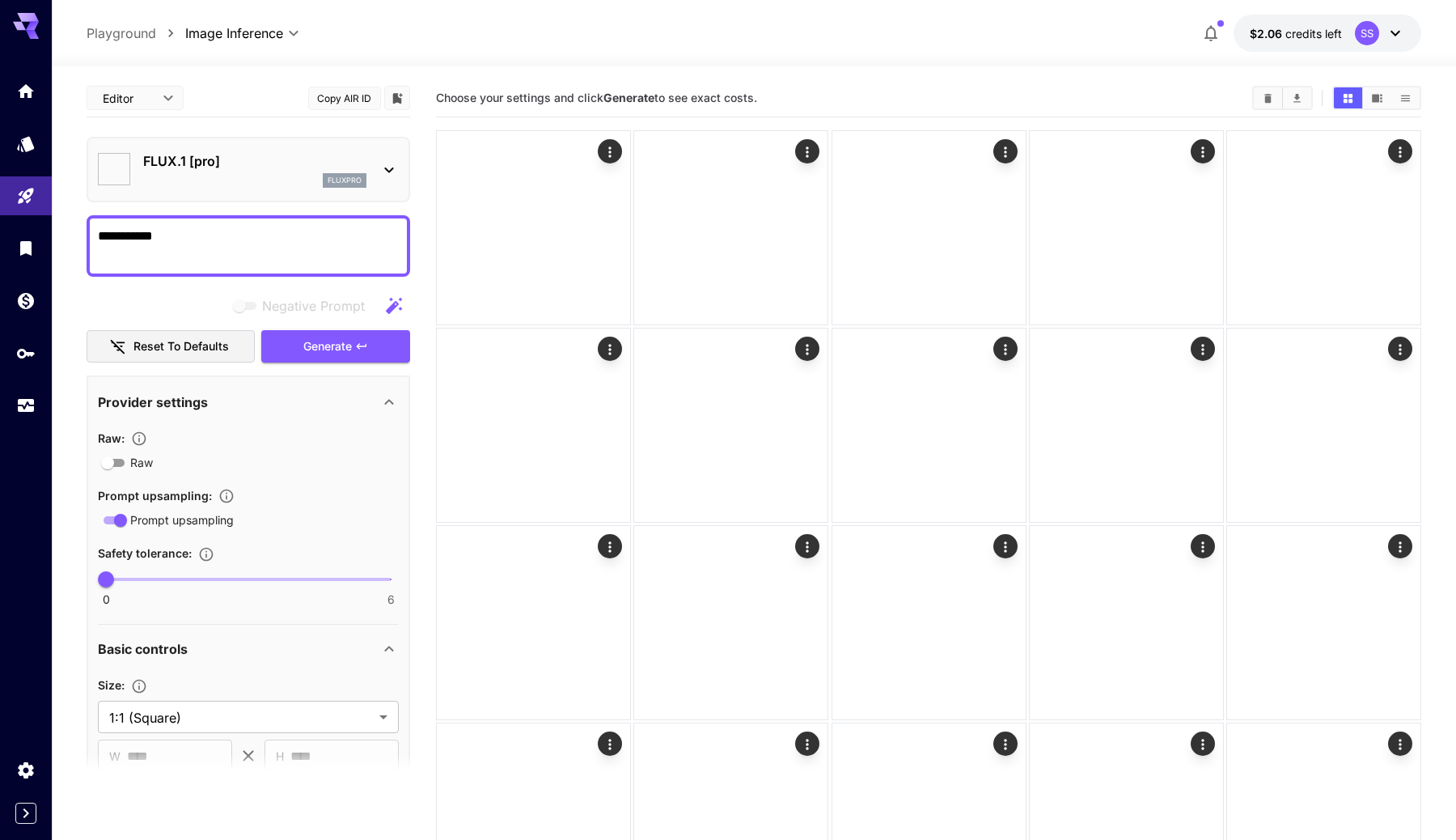
type input "**"
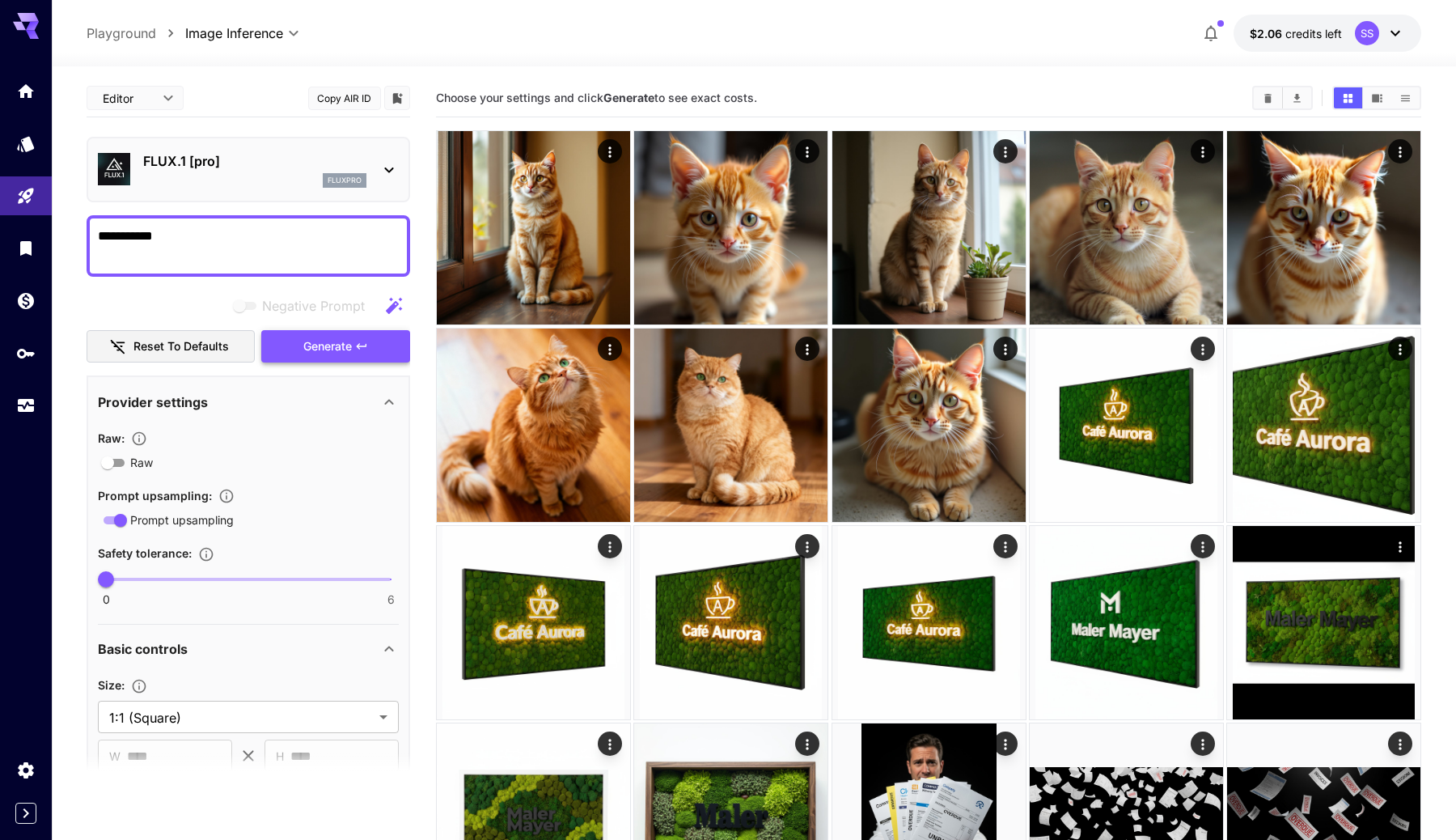
click at [330, 353] on span "Generate" at bounding box center [327, 347] width 48 height 21
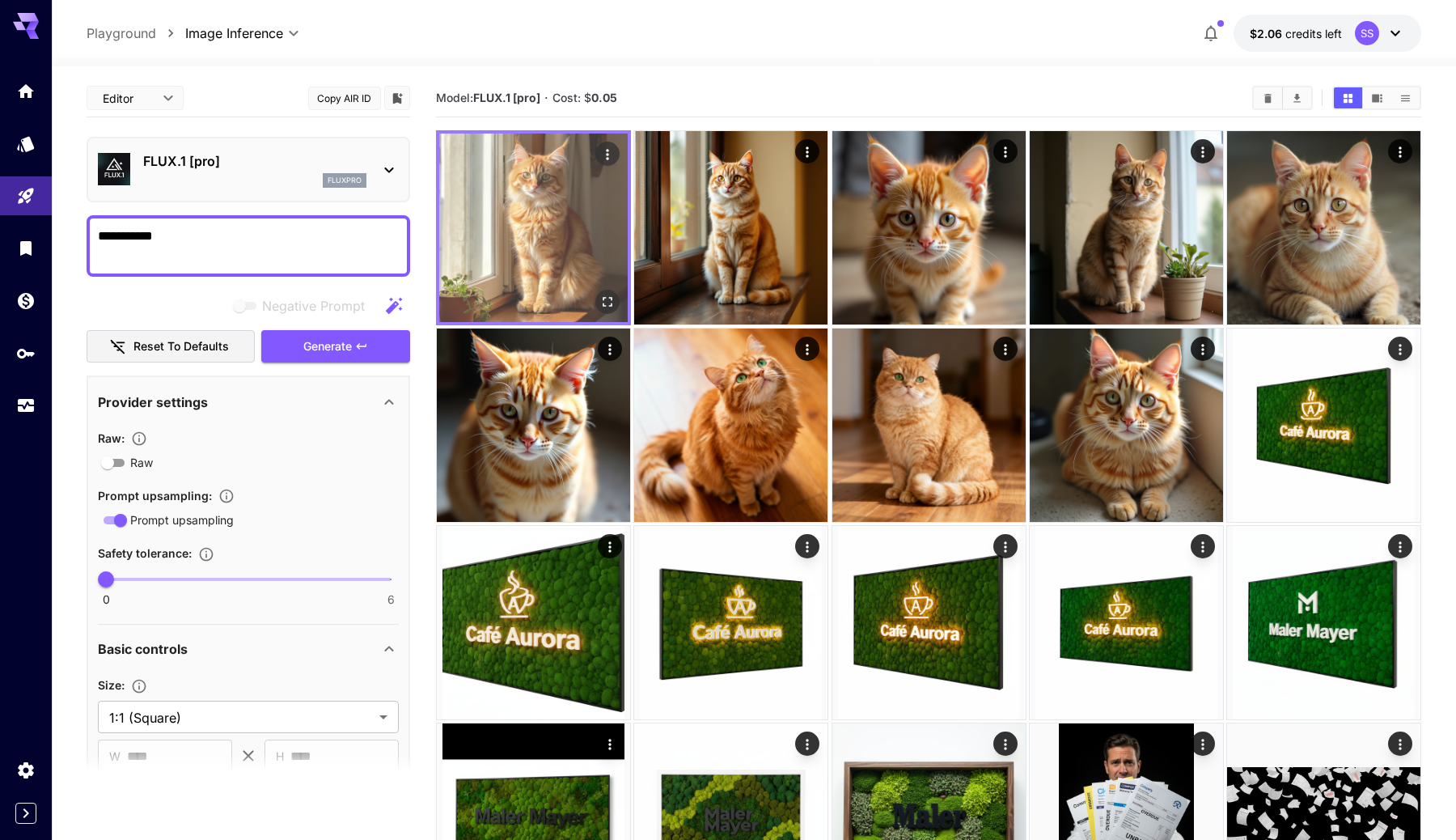
click at [611, 305] on icon "Open in fullscreen" at bounding box center [607, 302] width 16 height 16
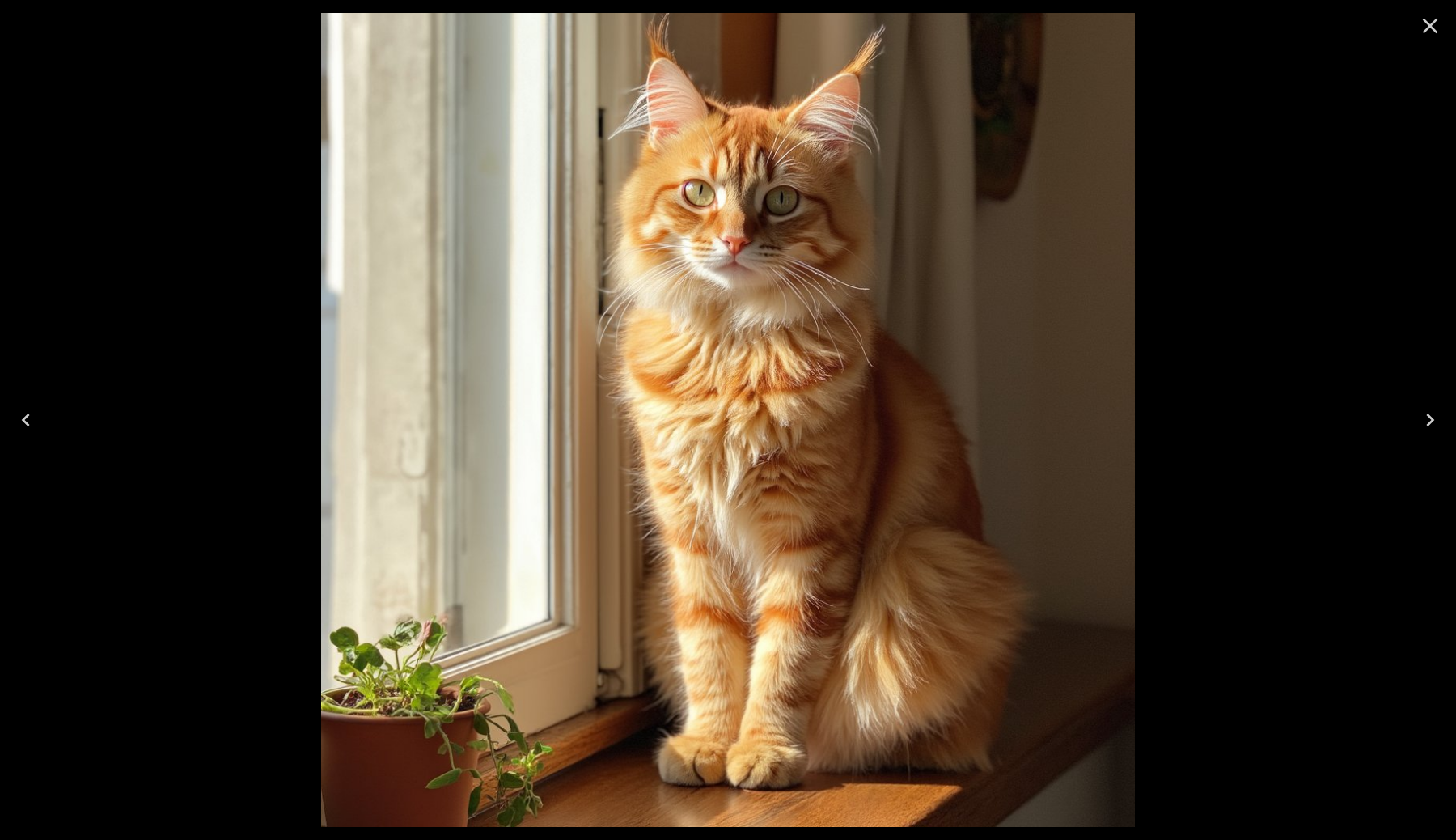
click at [1437, 24] on icon "Close" at bounding box center [1430, 26] width 26 height 26
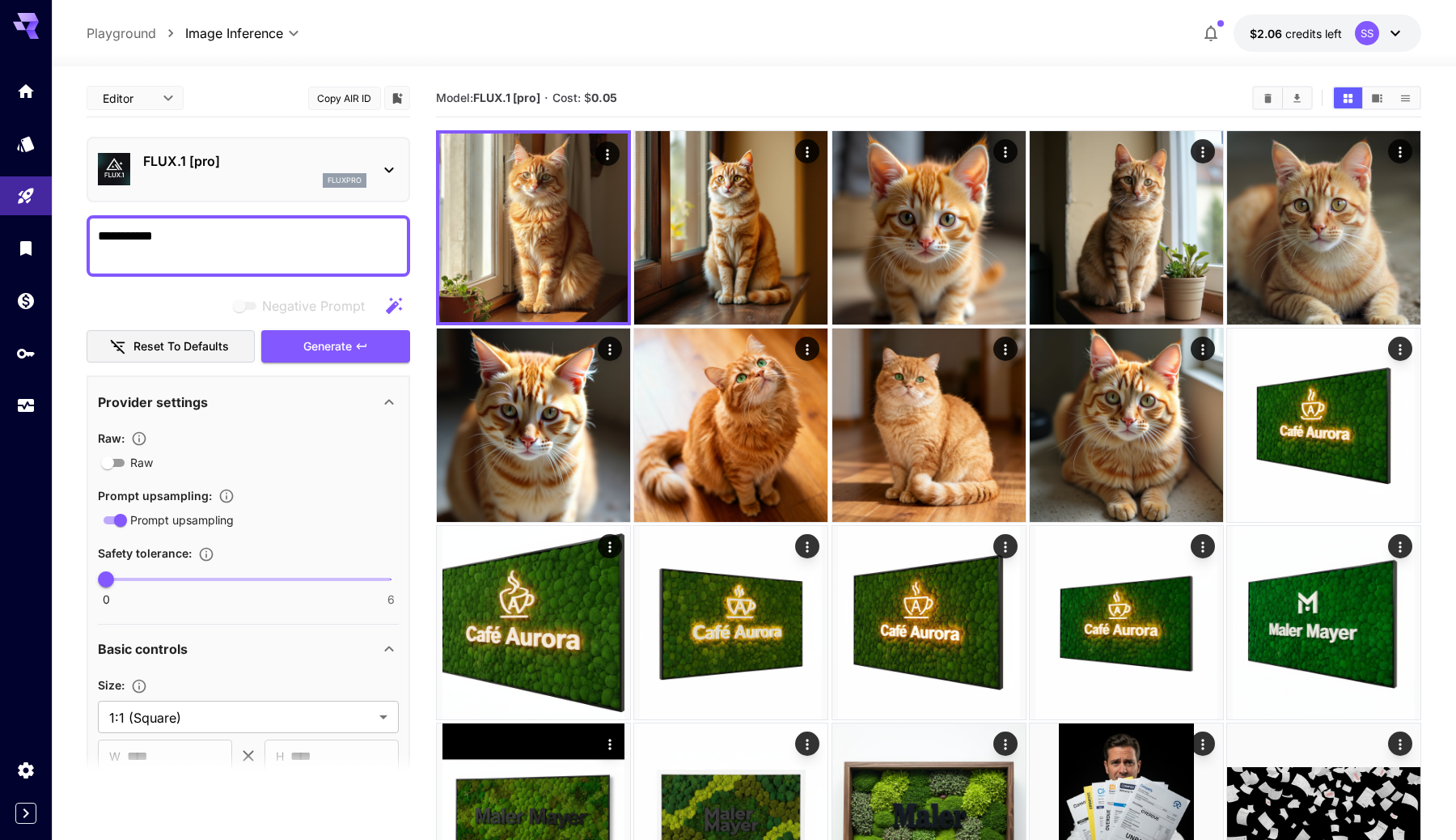
click at [362, 170] on p "FLUX.1 [pro]" at bounding box center [255, 161] width 223 height 20
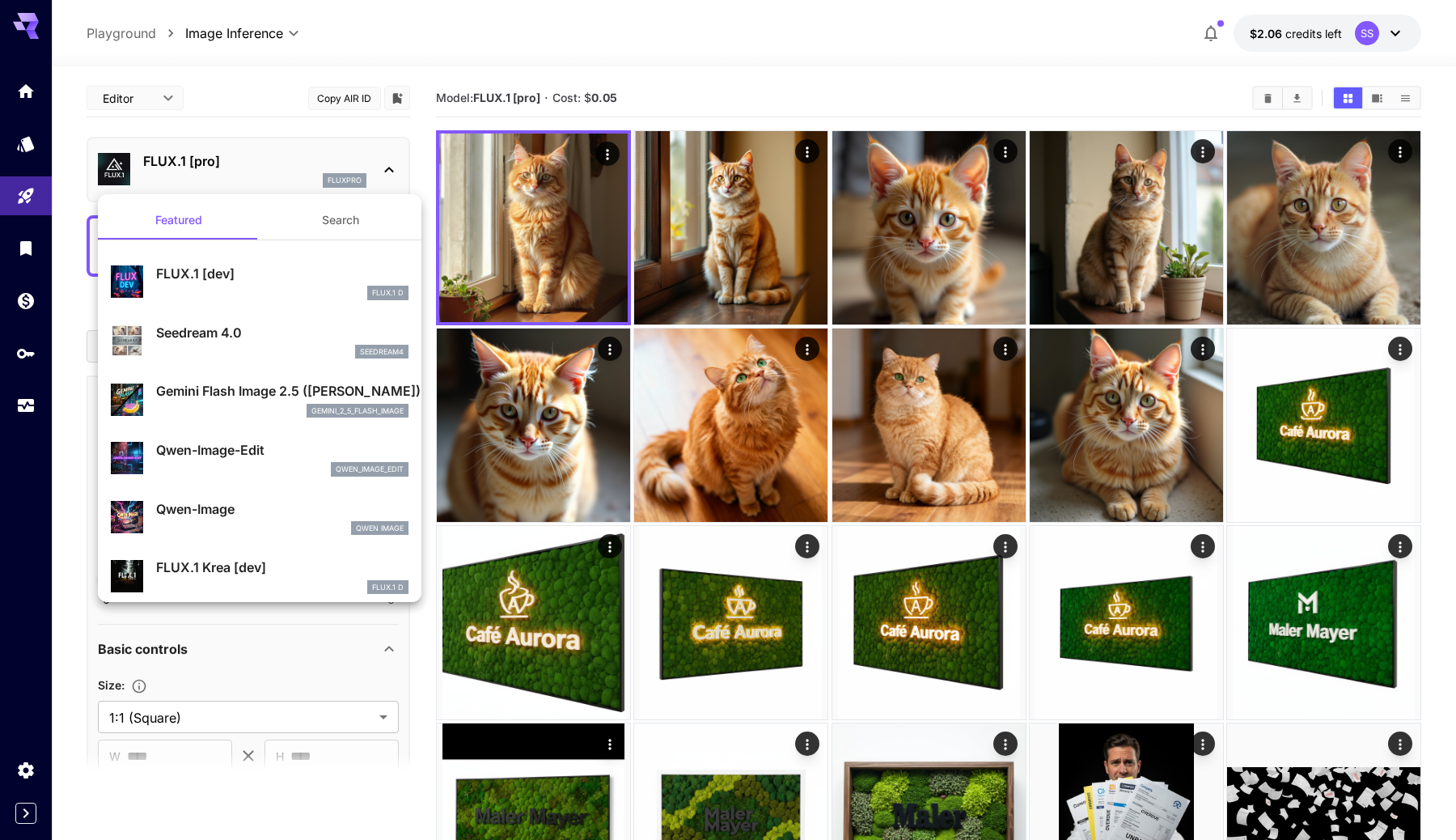
click at [362, 170] on div at bounding box center [728, 420] width 1456 height 840
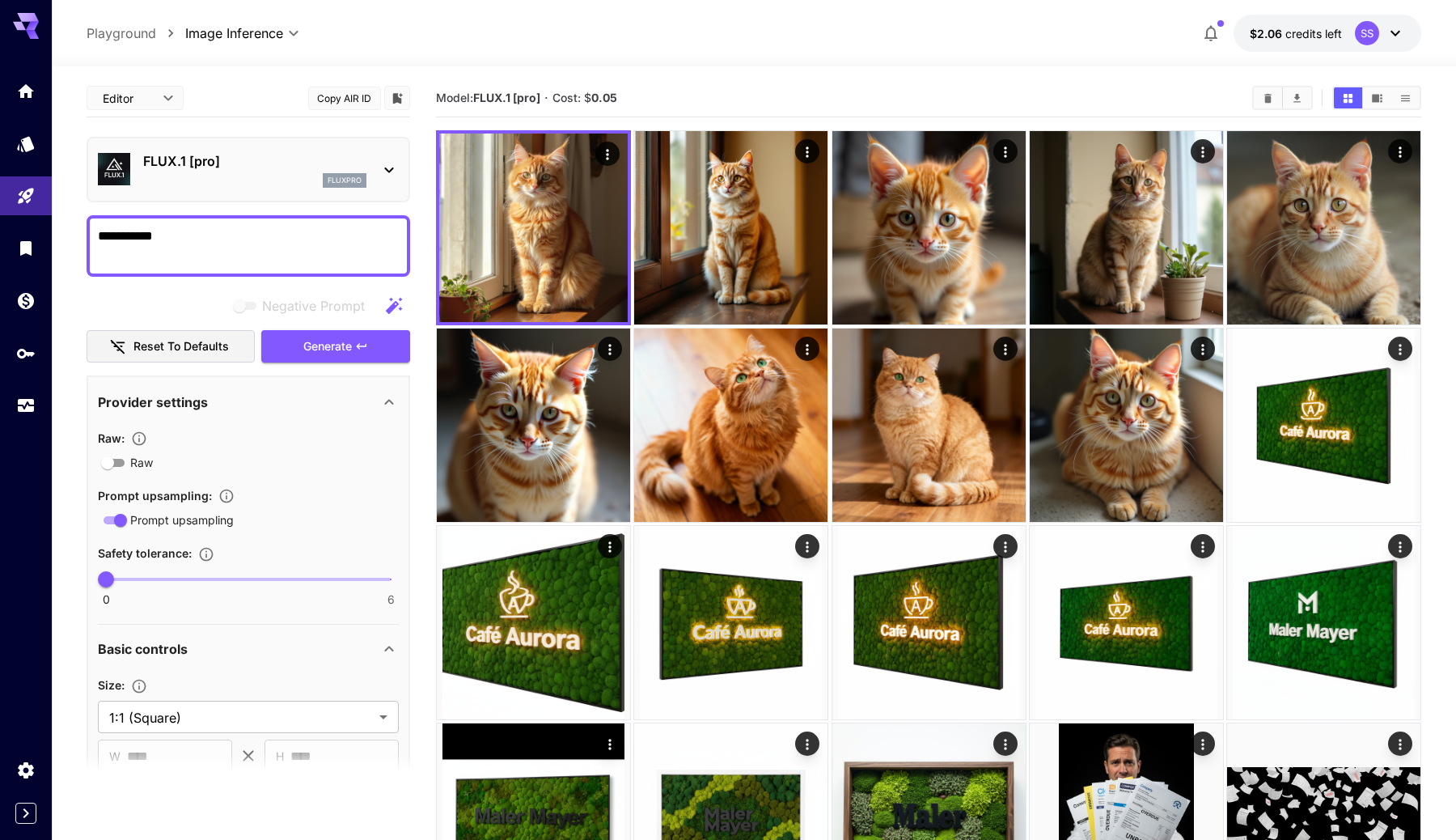
click at [331, 97] on button "Copy AIR ID" at bounding box center [345, 98] width 73 height 23
click at [156, 156] on span "JSON" at bounding box center [135, 160] width 71 height 20
type input "****"
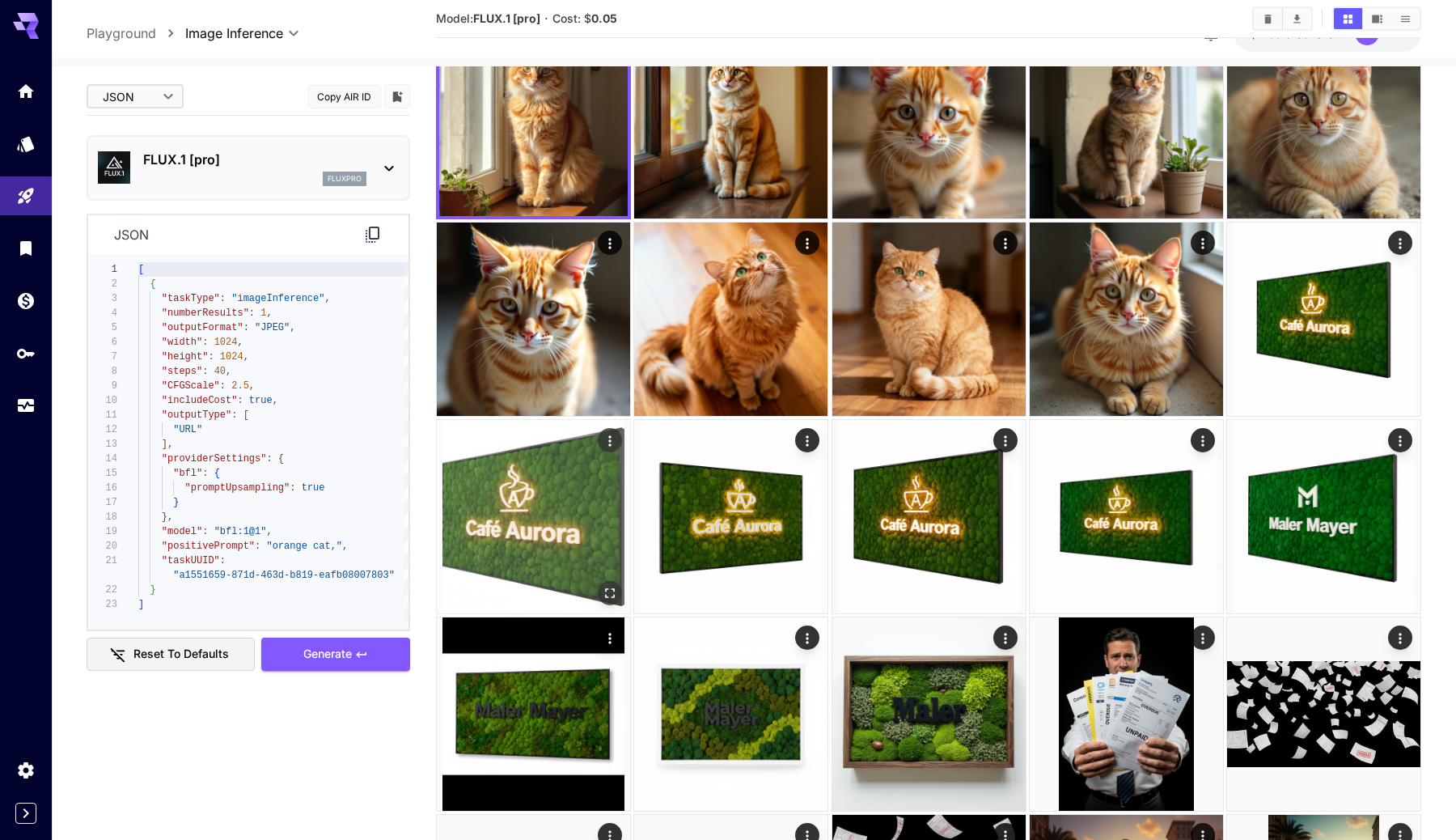
scroll to position [457, 0]
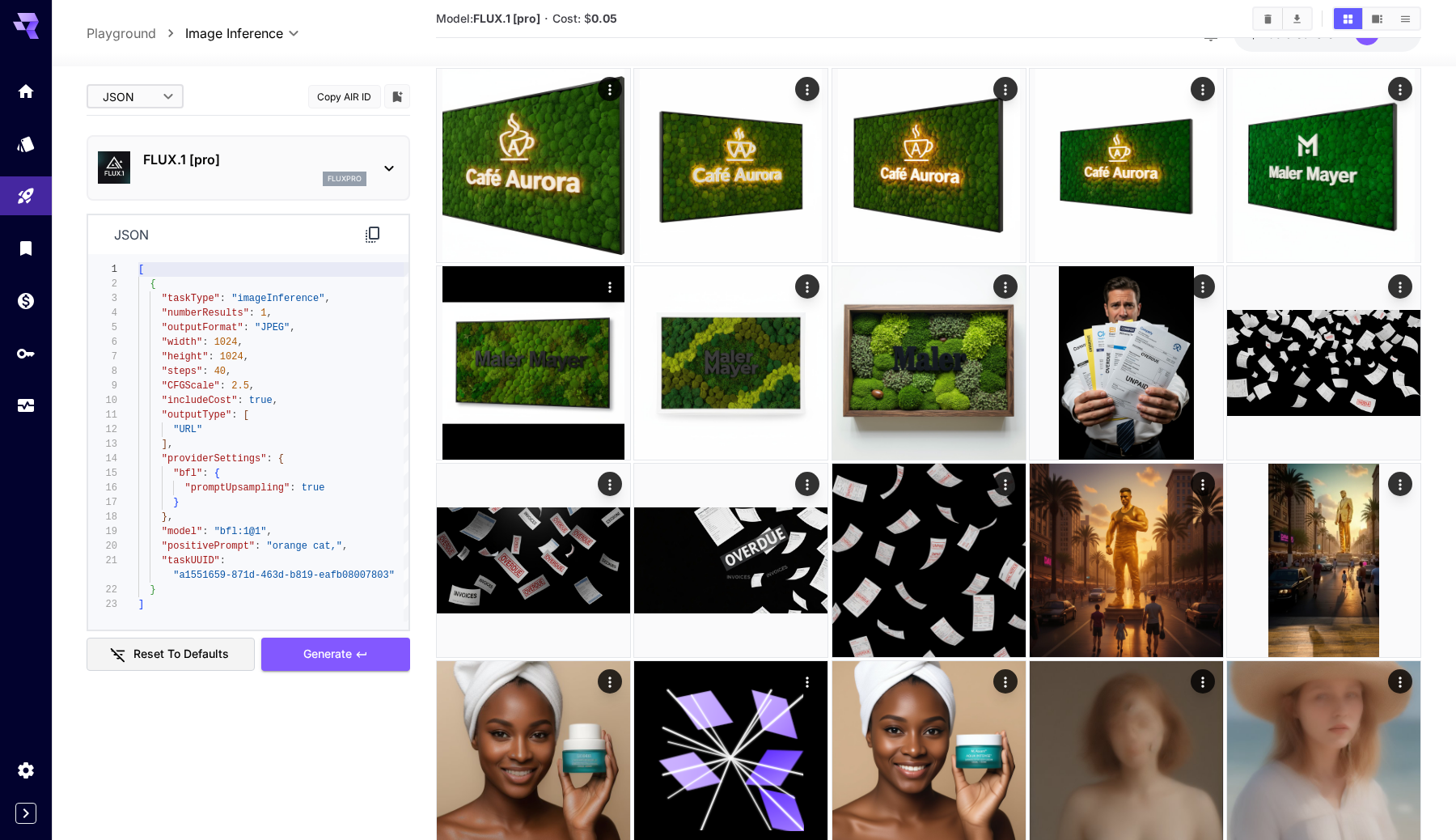
scroll to position [457, 0]
